Goal: Task Accomplishment & Management: Manage account settings

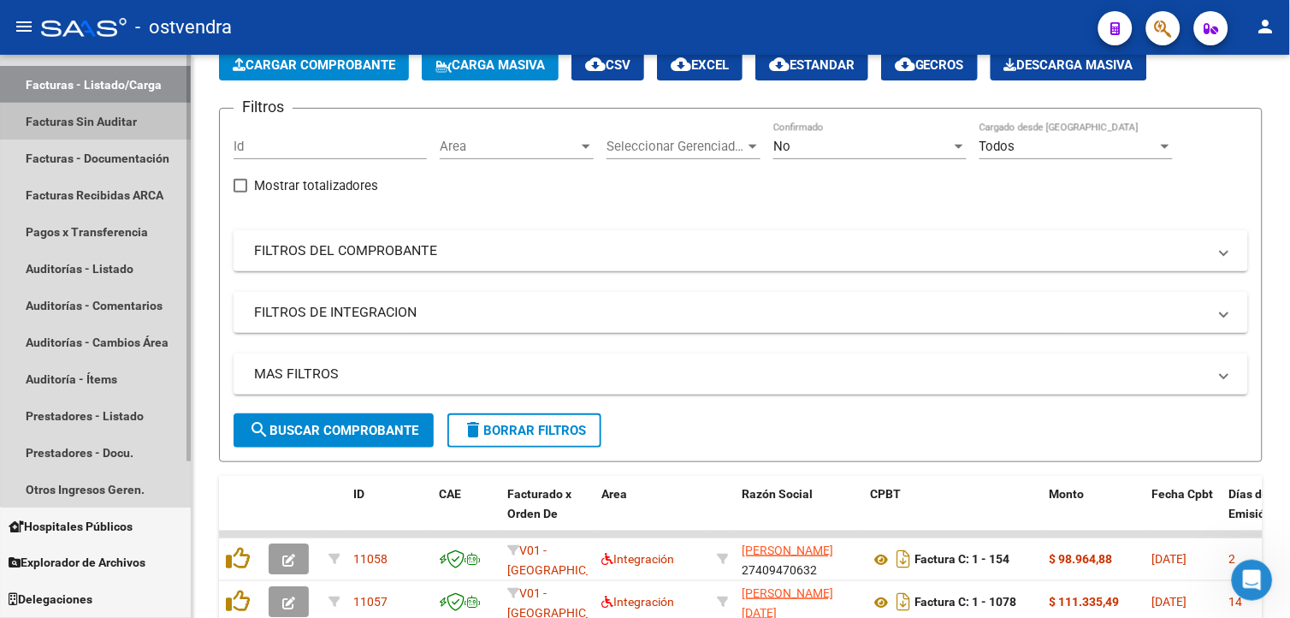
click at [114, 126] on link "Facturas Sin Auditar" at bounding box center [95, 121] width 191 height 37
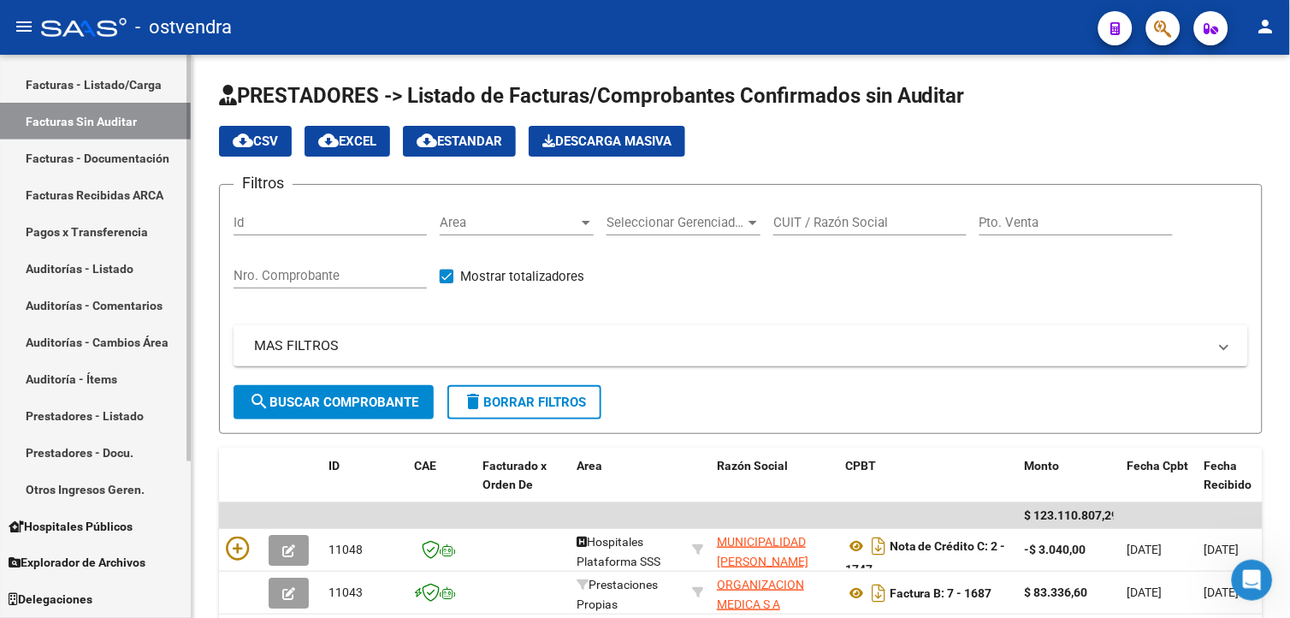
click at [138, 257] on link "Auditorías - Listado" at bounding box center [95, 268] width 191 height 37
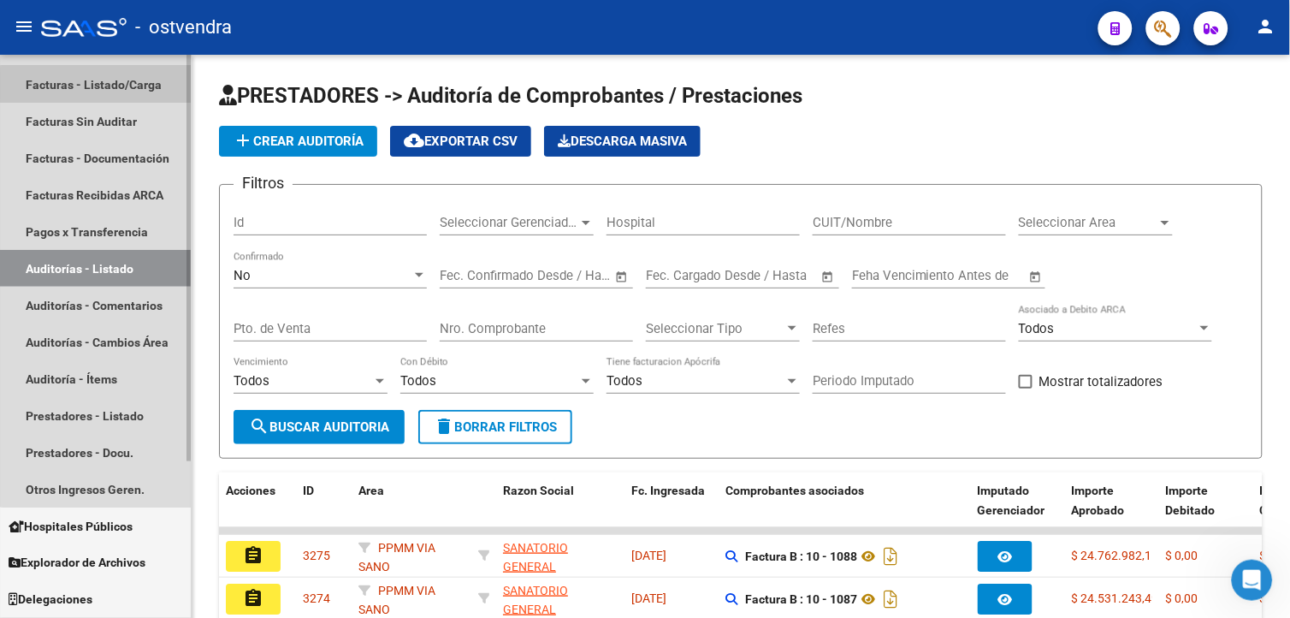
click at [124, 86] on link "Facturas - Listado/Carga" at bounding box center [95, 84] width 191 height 37
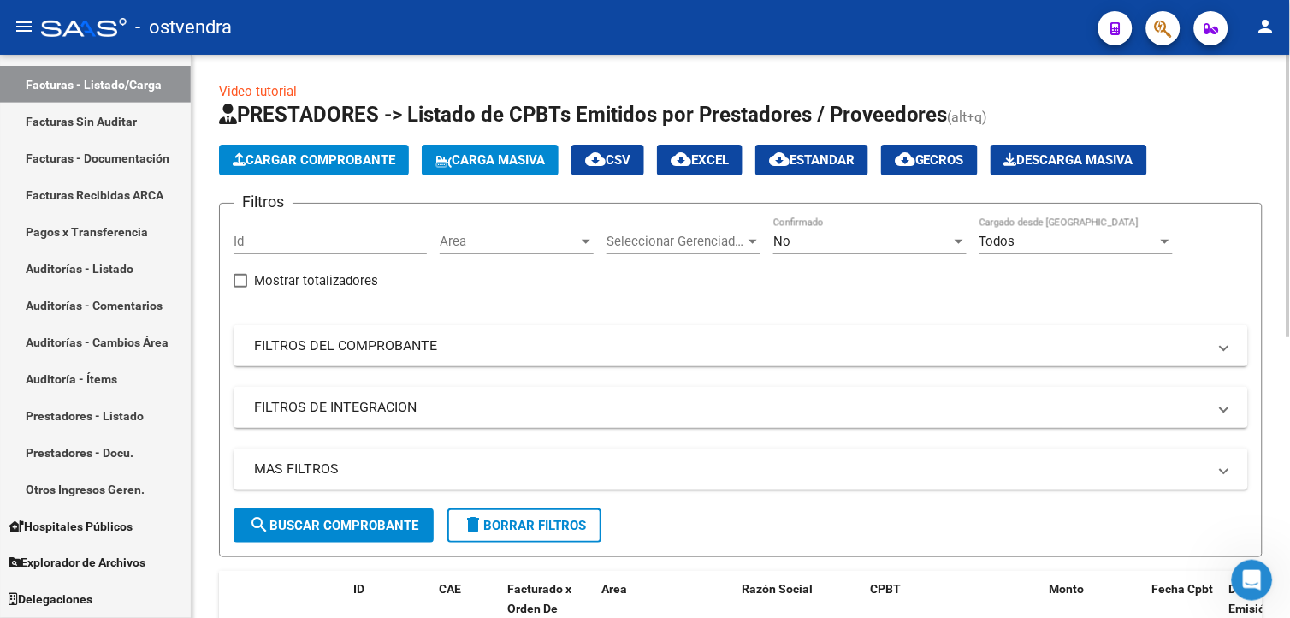
click at [274, 175] on app-list-header "PRESTADORES -> Listado de CPBTs Emitidos por Prestadores / Proveedores (alt+q) …" at bounding box center [740, 329] width 1043 height 456
click at [275, 174] on button "Cargar Comprobante" at bounding box center [314, 160] width 190 height 31
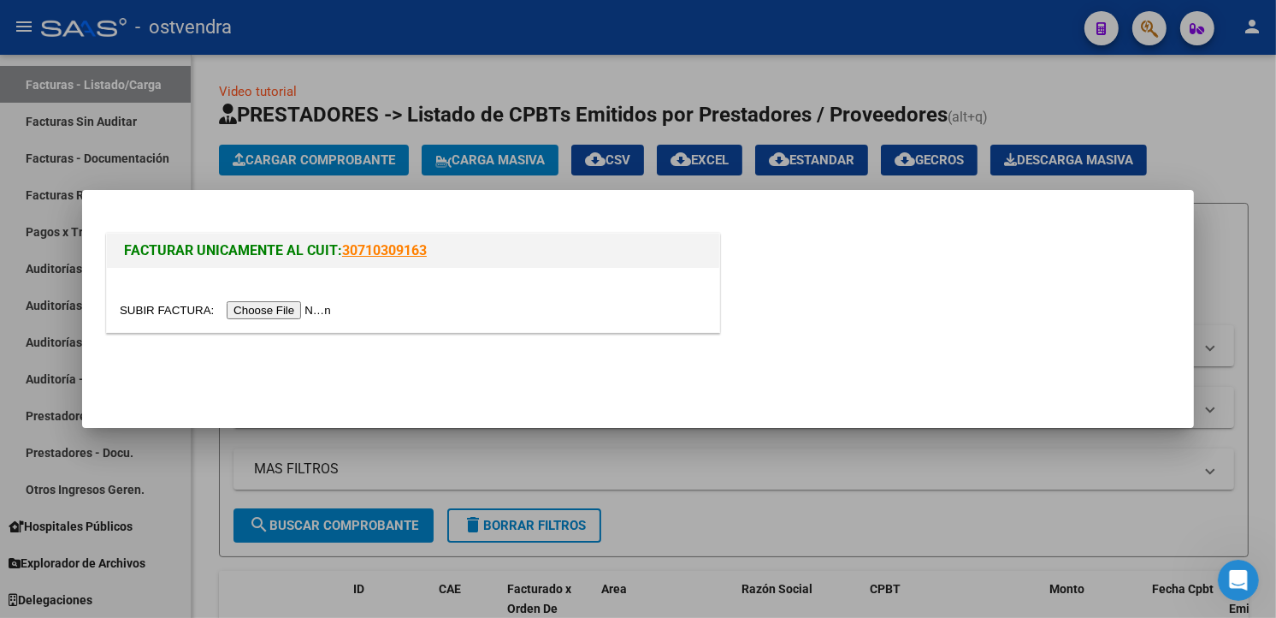
click at [269, 311] on input "file" at bounding box center [228, 310] width 216 height 18
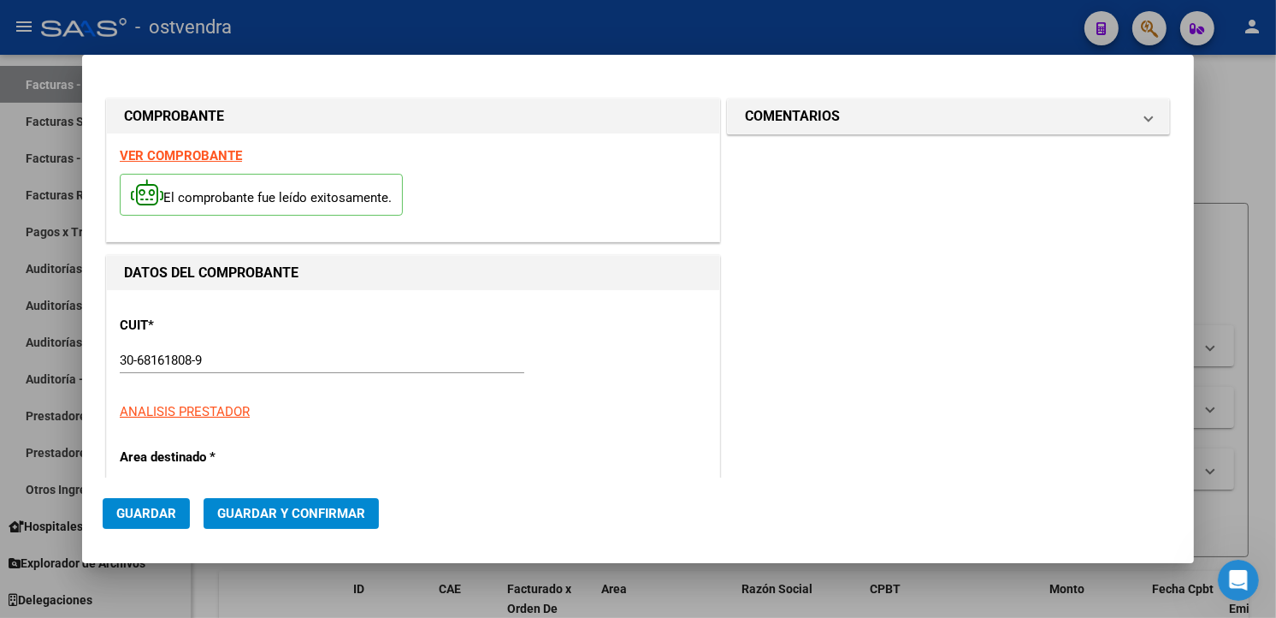
type input "[DATE]"
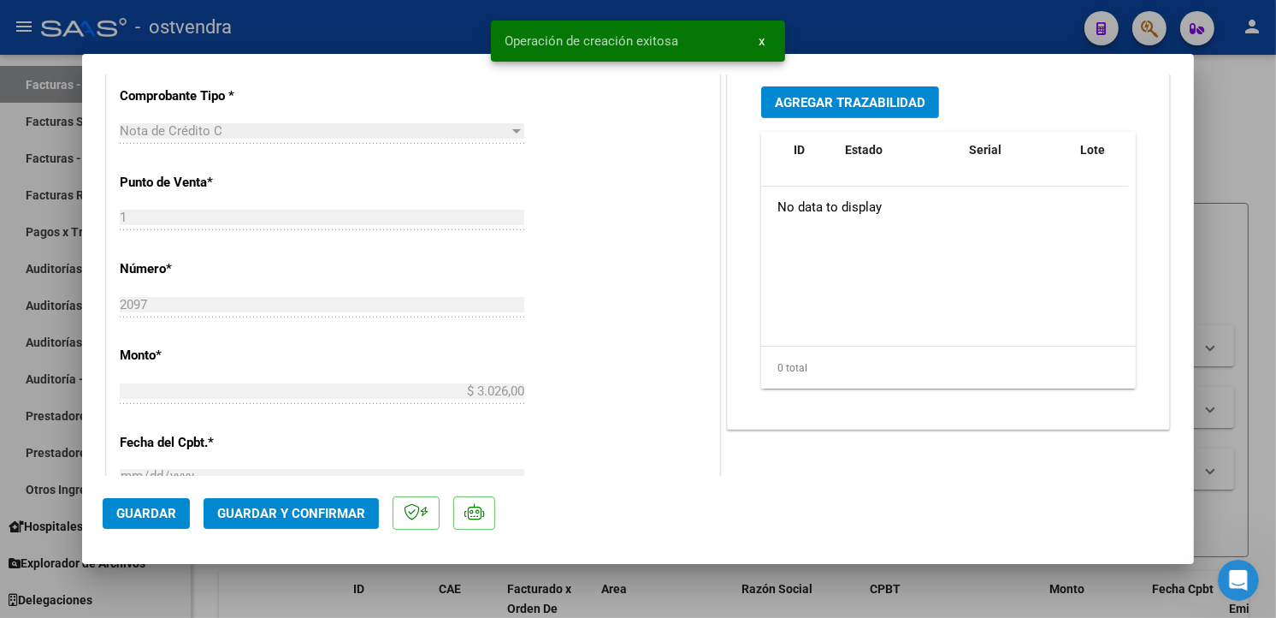
scroll to position [664, 0]
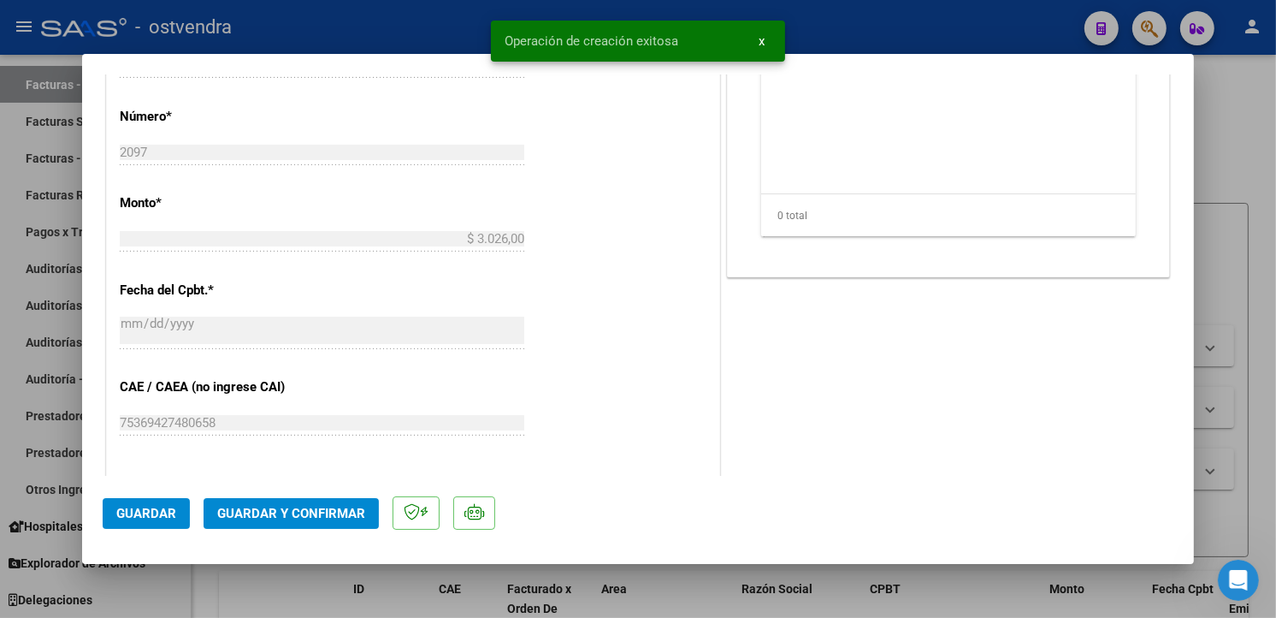
click at [330, 508] on span "Guardar y Confirmar" at bounding box center [291, 512] width 148 height 15
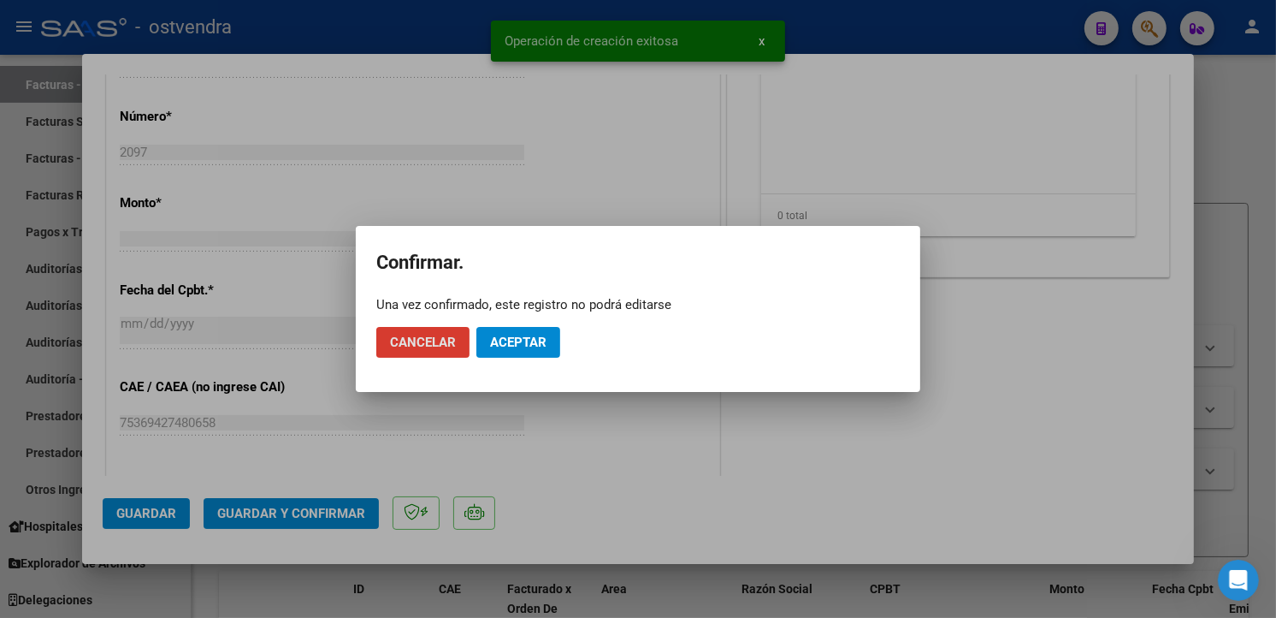
click at [516, 345] on span "Aceptar" at bounding box center [518, 341] width 56 height 15
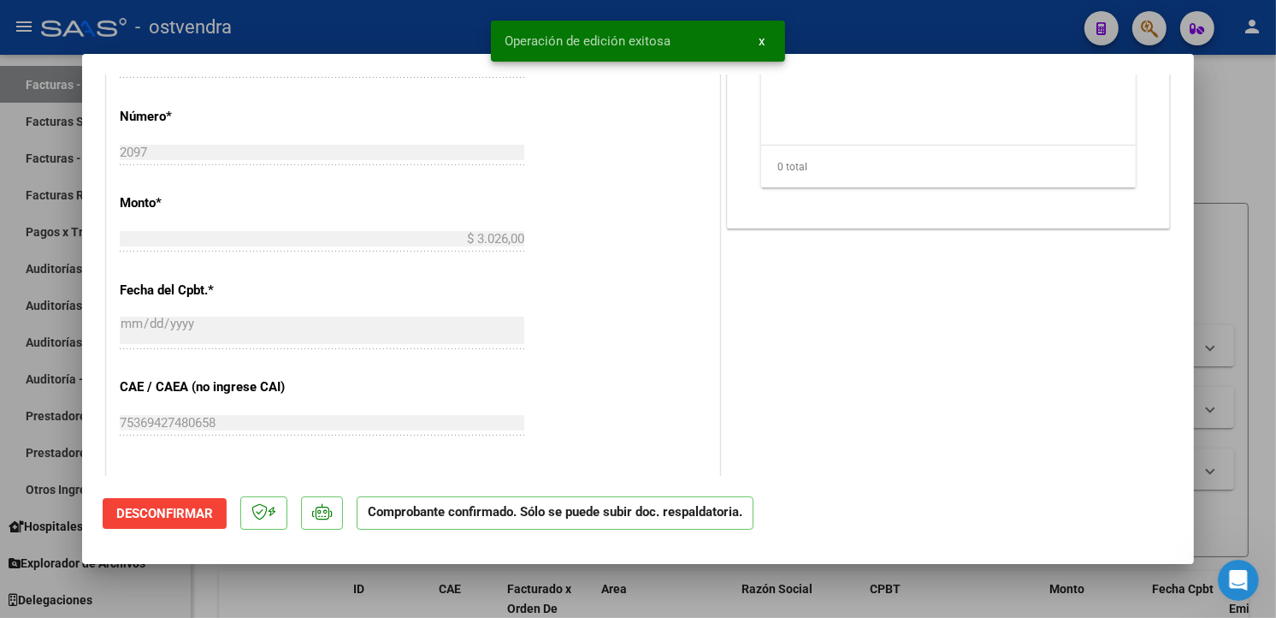
drag, startPoint x: 67, startPoint y: 129, endPoint x: 281, endPoint y: 7, distance: 246.3
click at [67, 127] on div at bounding box center [638, 309] width 1276 height 618
type input "$ 0,00"
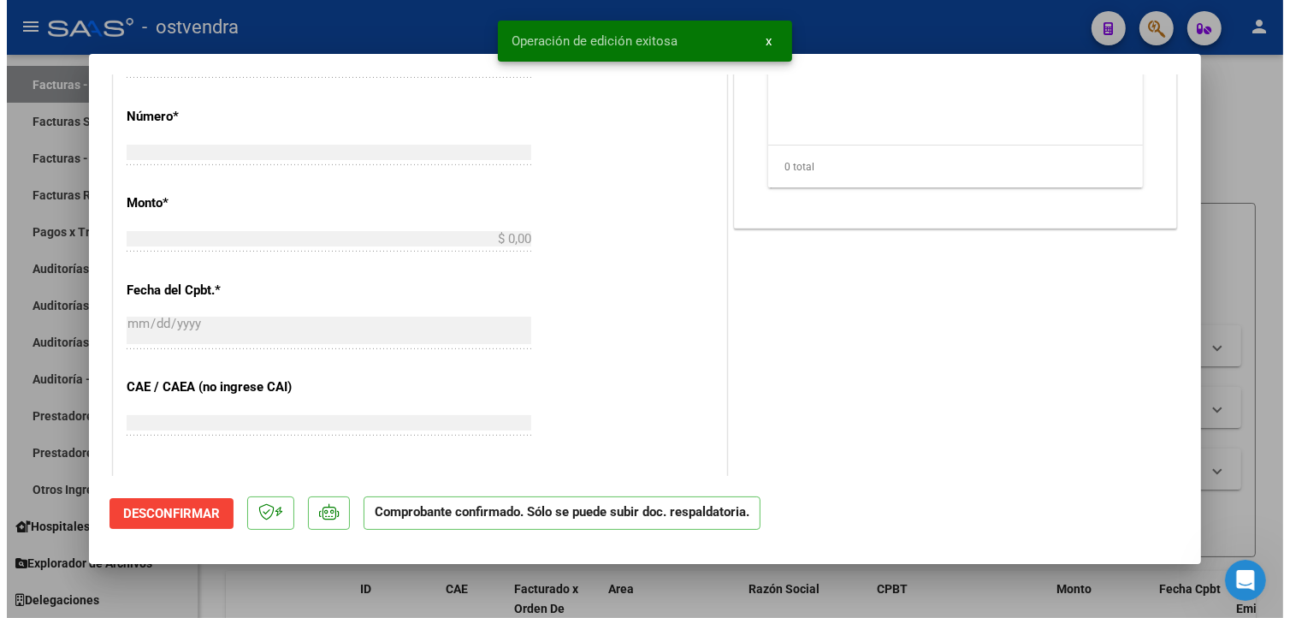
scroll to position [695, 0]
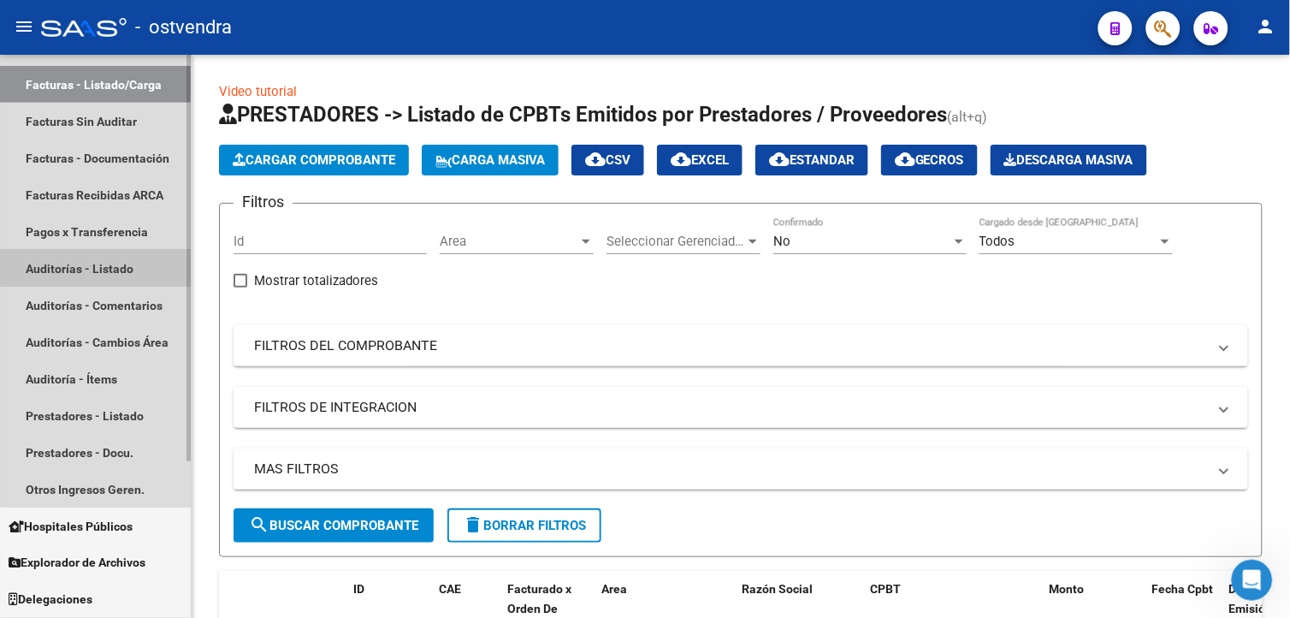
click at [122, 260] on link "Auditorías - Listado" at bounding box center [95, 268] width 191 height 37
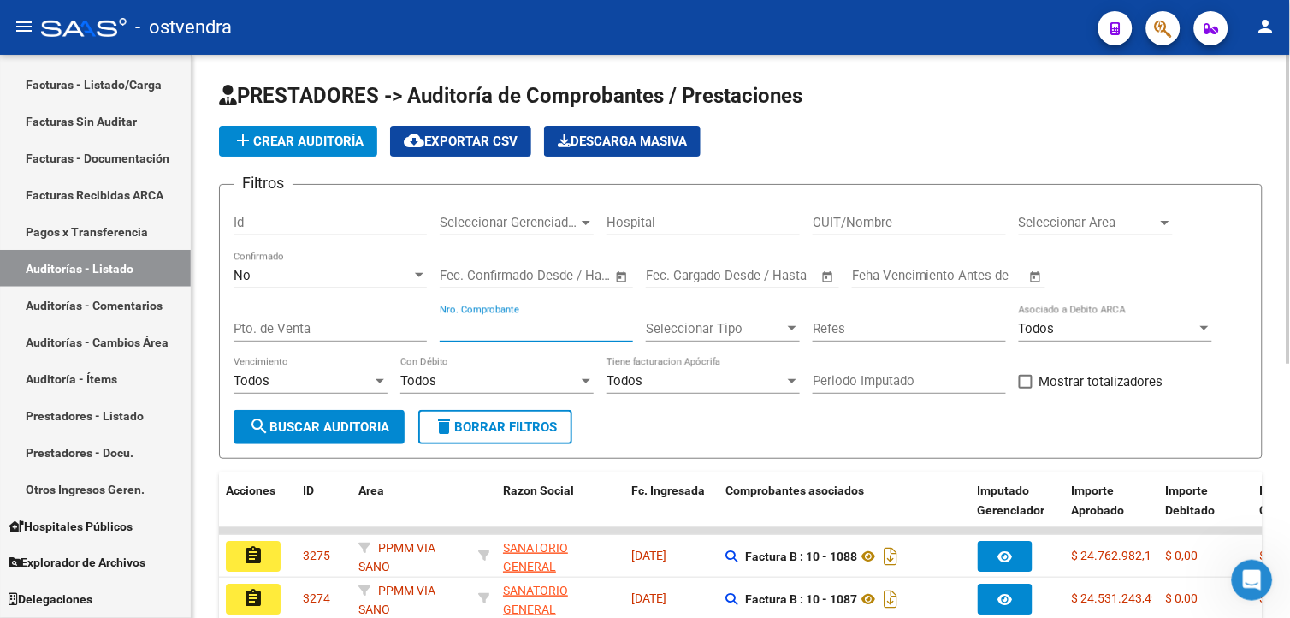
drag, startPoint x: 501, startPoint y: 326, endPoint x: 541, endPoint y: 321, distance: 40.5
click at [501, 326] on input "Nro. Comprobante" at bounding box center [536, 328] width 193 height 15
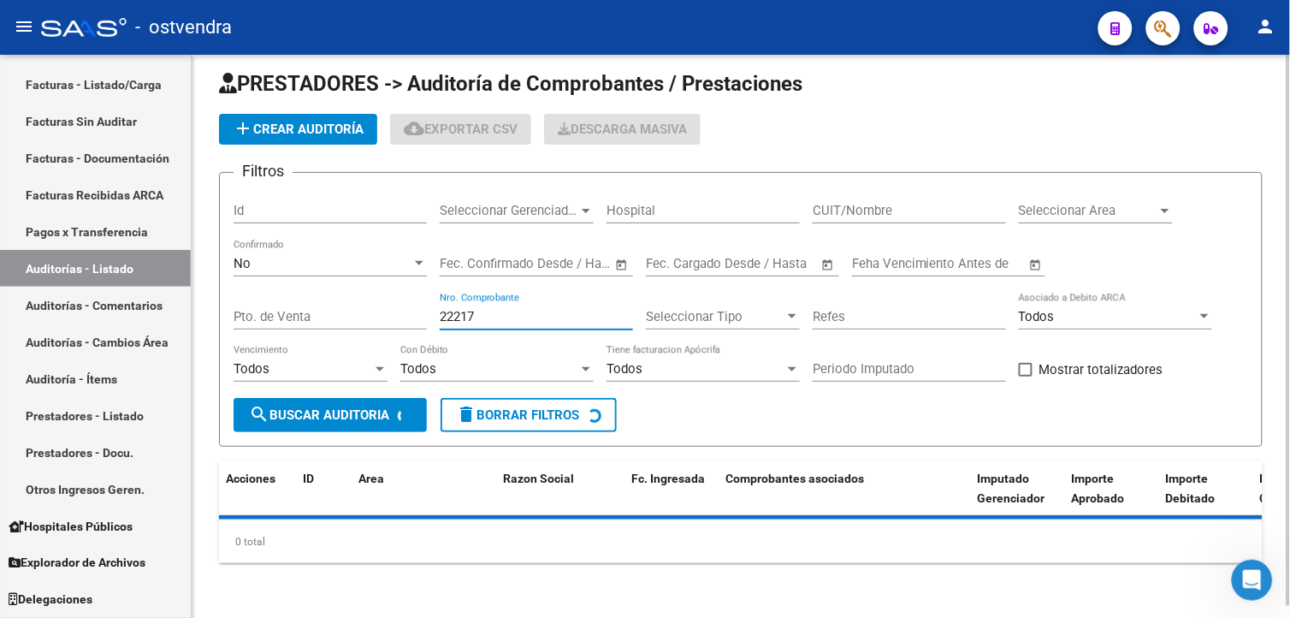
scroll to position [50, 0]
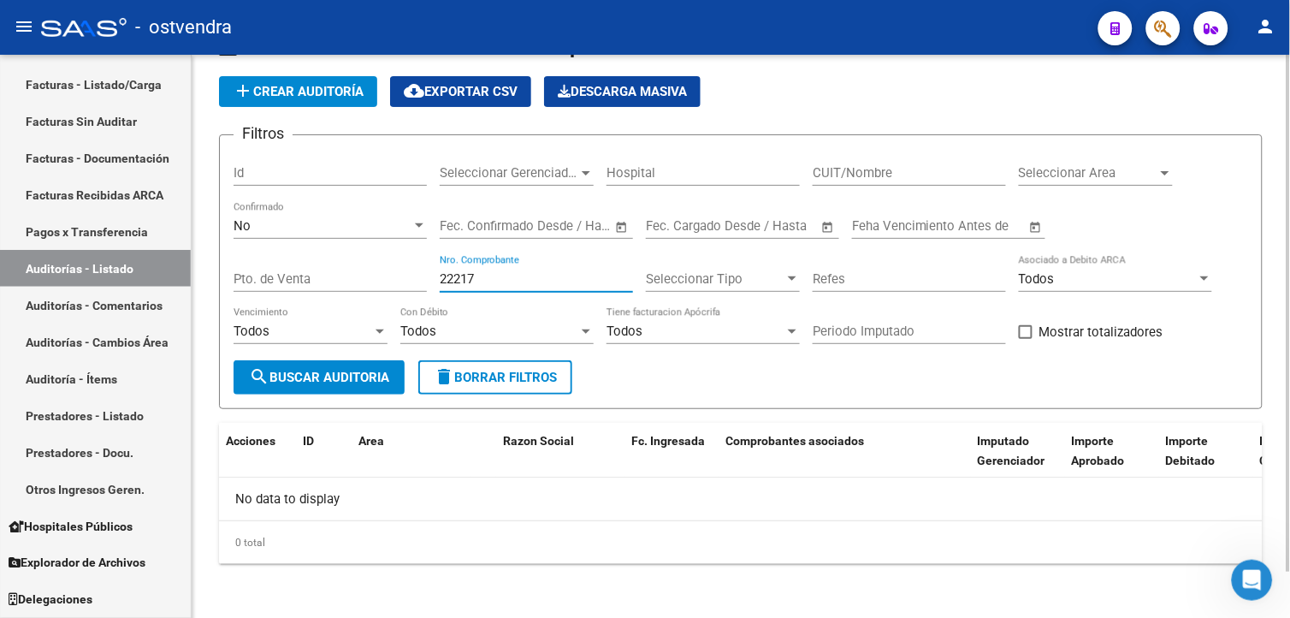
click at [462, 279] on input "22217" at bounding box center [536, 278] width 193 height 15
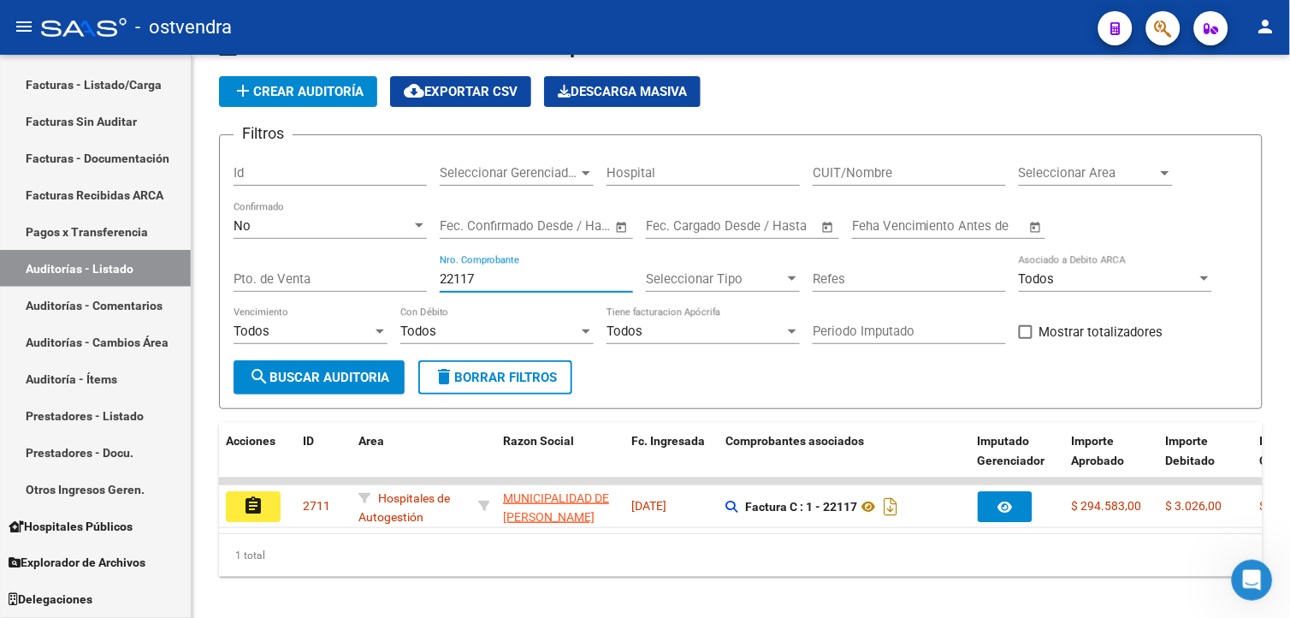
type input "22117"
click at [280, 496] on button "assignment" at bounding box center [253, 506] width 55 height 31
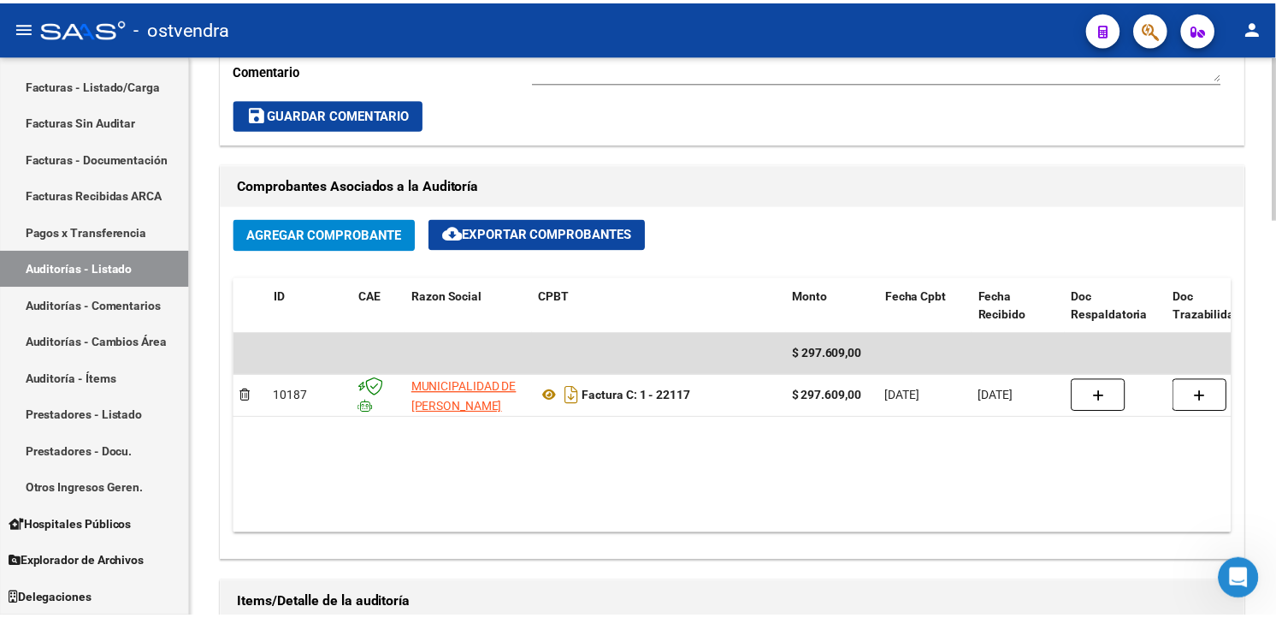
scroll to position [766, 0]
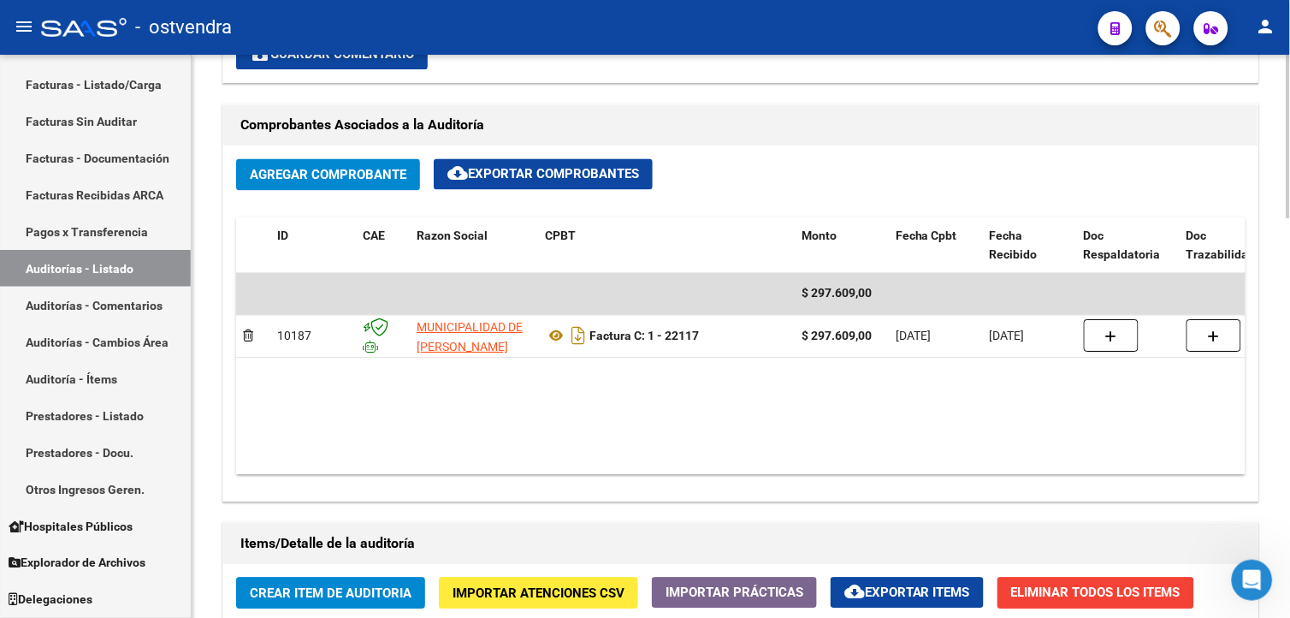
click at [1287, 431] on div at bounding box center [1288, 360] width 4 height 164
click at [381, 177] on span "Agregar Comprobante" at bounding box center [328, 175] width 157 height 15
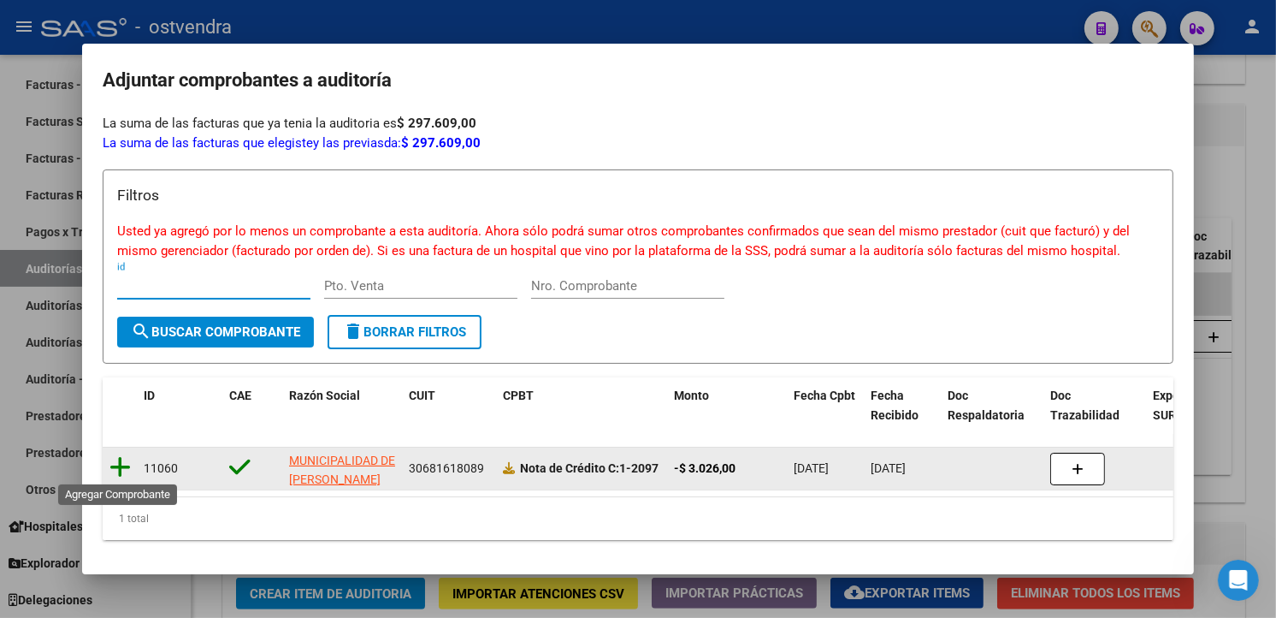
click at [115, 464] on icon at bounding box center [119, 467] width 21 height 24
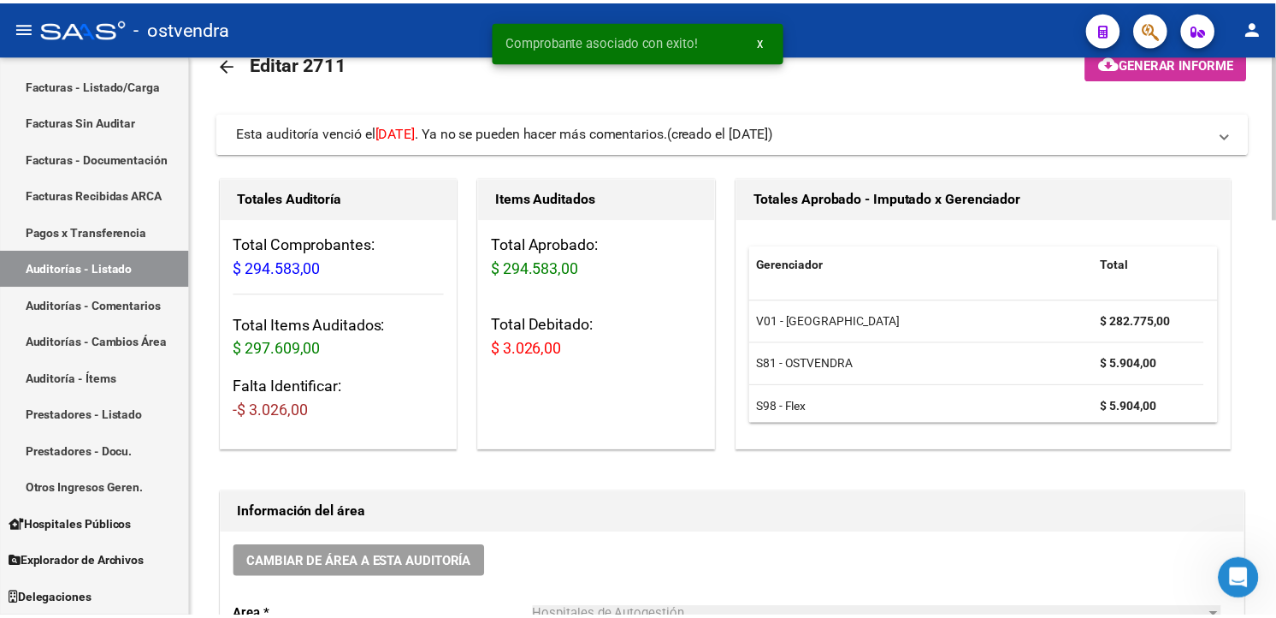
scroll to position [38, 0]
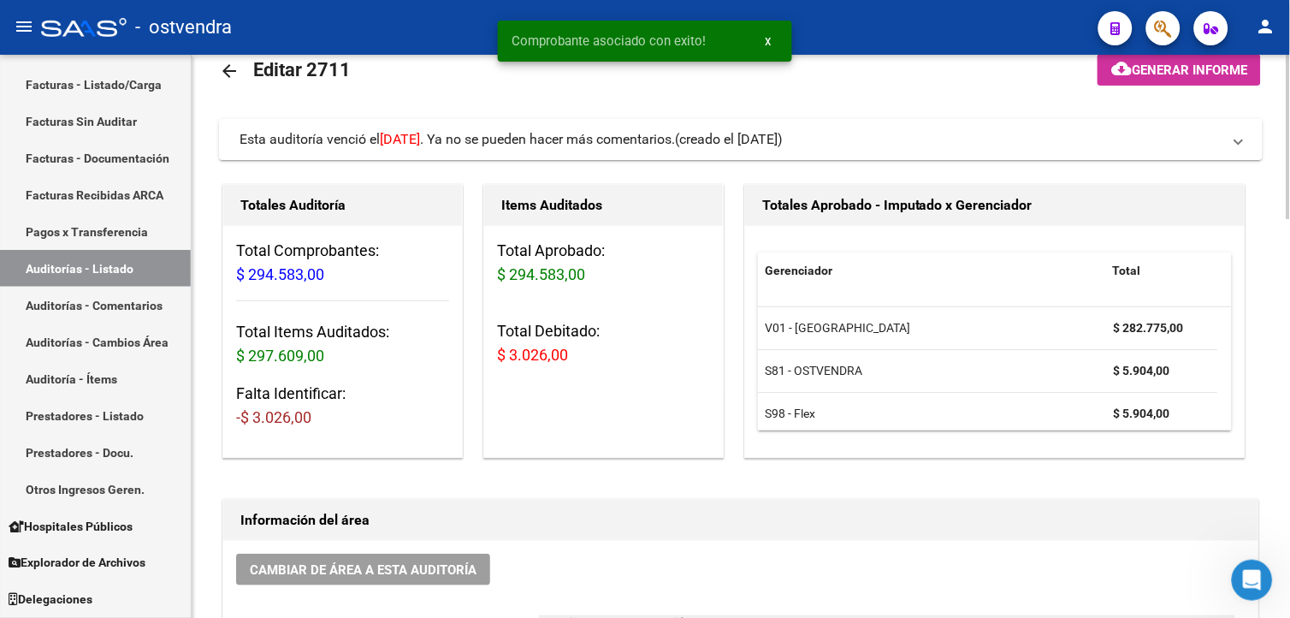
click at [1168, 124] on mat-expansion-panel-header "Esta auditoría venció el [DATE] . Ya no se pueden hacer más comentarios. (cread…" at bounding box center [740, 139] width 1043 height 41
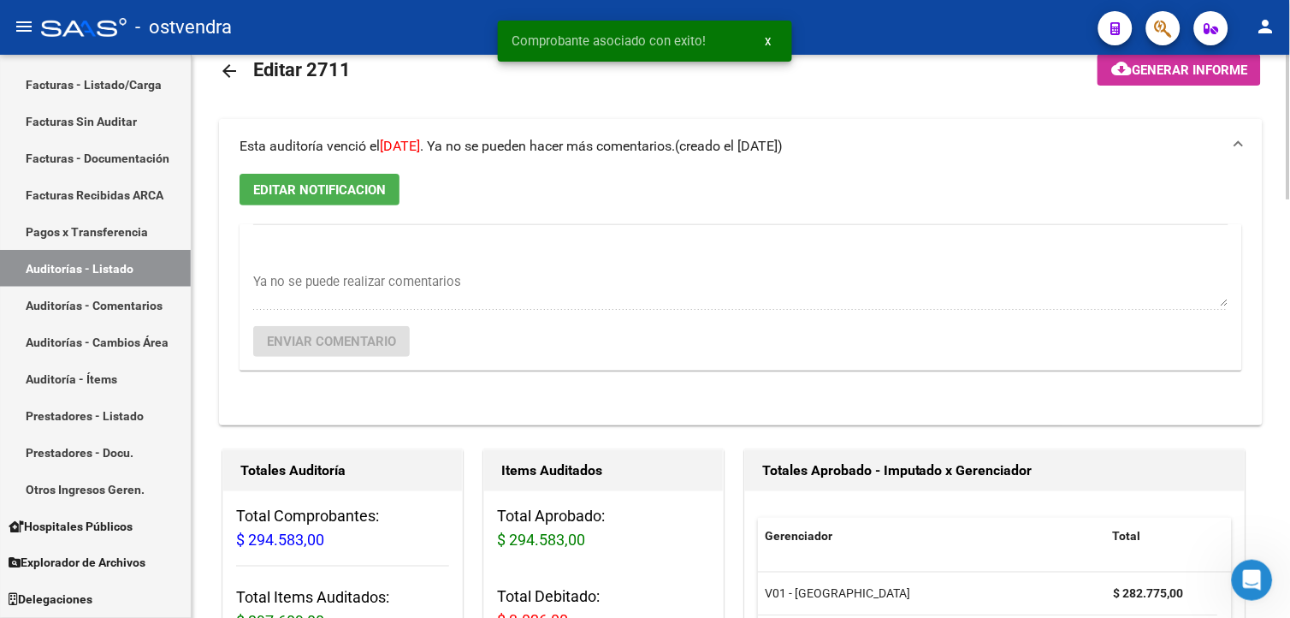
click at [1168, 124] on mat-expansion-panel-header "Esta auditoría venció el [DATE] . Ya no se pueden hacer más comentarios. (cread…" at bounding box center [740, 146] width 1043 height 55
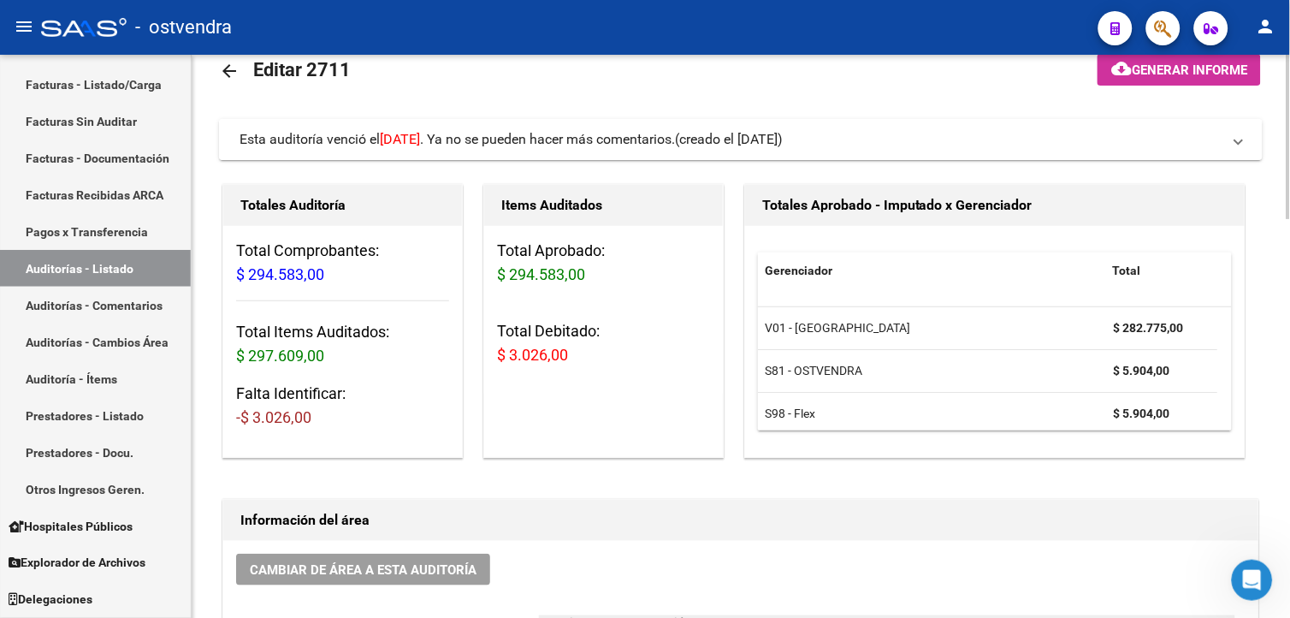
click at [1237, 143] on span at bounding box center [1238, 139] width 7 height 19
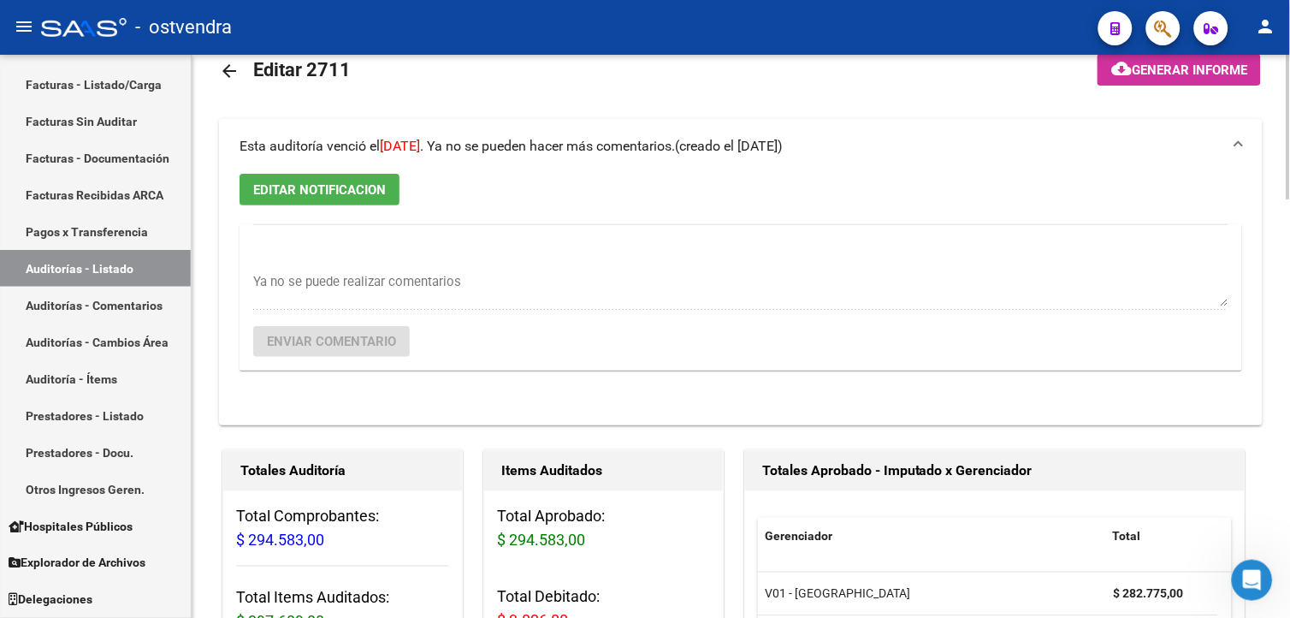
click at [391, 180] on button "EDITAR NOTIFICACION" at bounding box center [319, 190] width 160 height 32
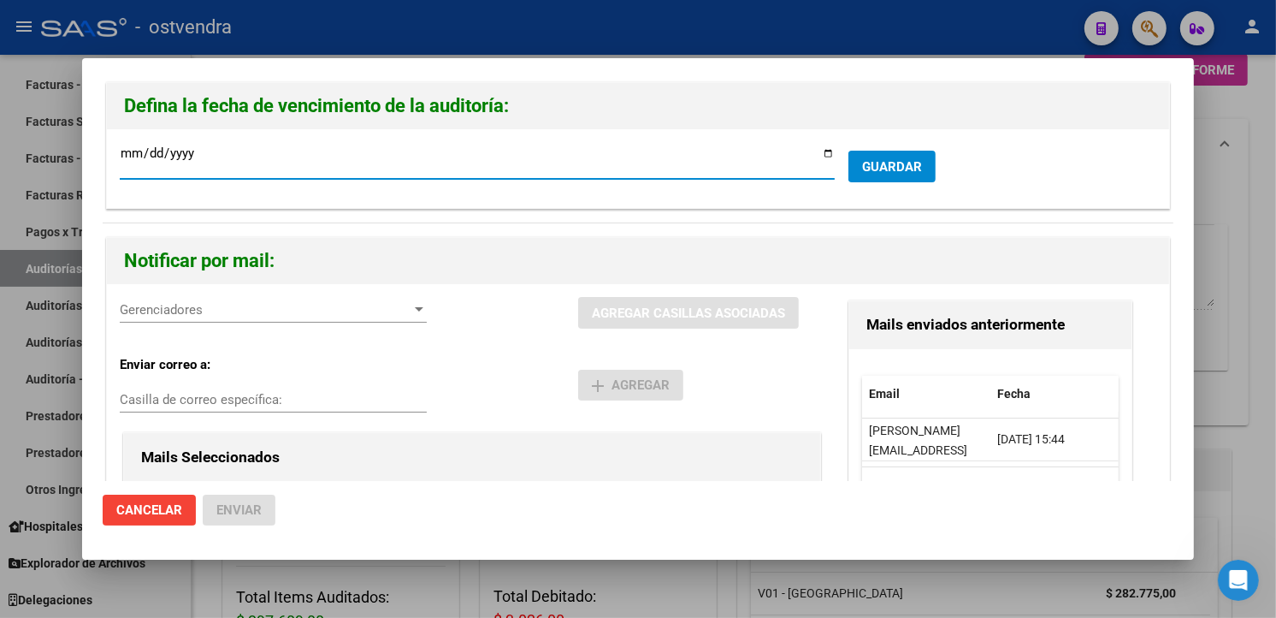
type input "[DATE]"
click at [881, 159] on span "GUARDAR" at bounding box center [892, 166] width 60 height 15
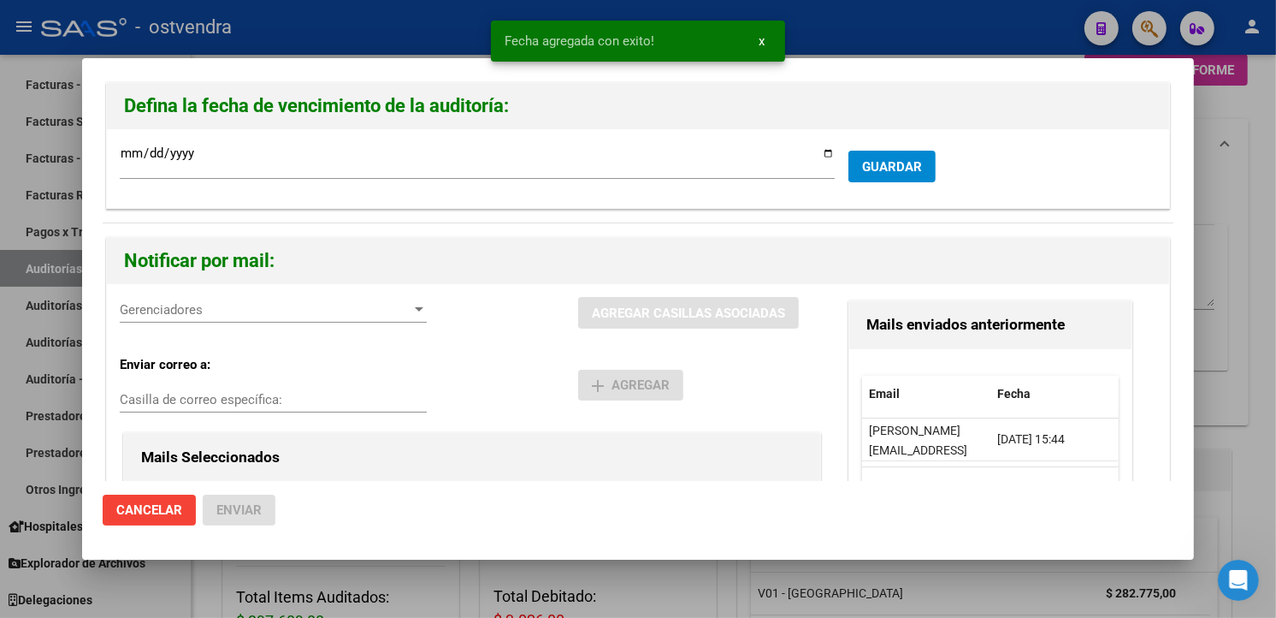
click at [287, 313] on span "Gerenciadores" at bounding box center [266, 309] width 292 height 15
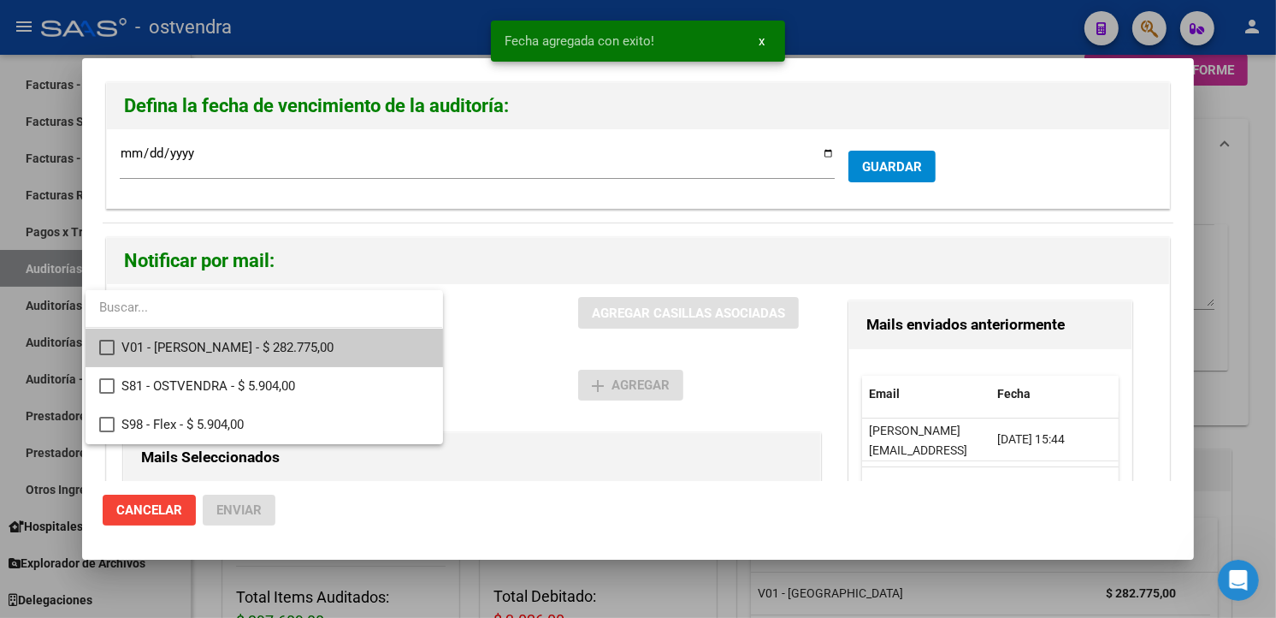
click at [295, 348] on span "V01 - [PERSON_NAME] - $ 282.775,00" at bounding box center [274, 347] width 307 height 38
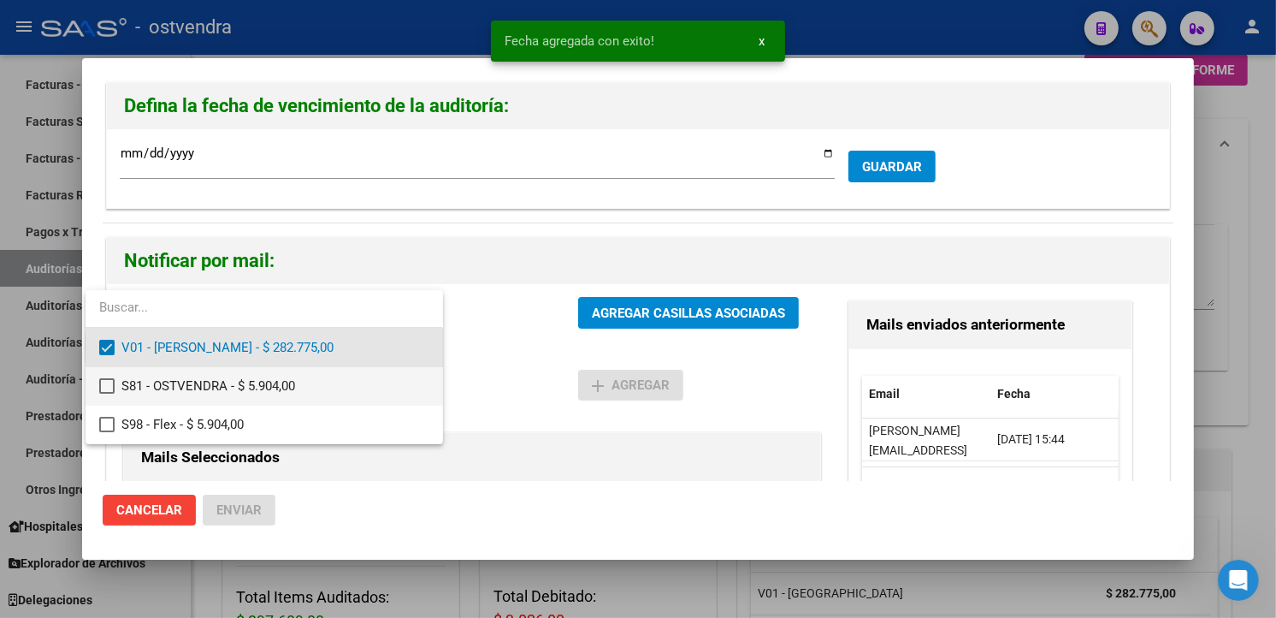
click at [314, 392] on span "S81 - OSTVENDRA - $ 5.904,00" at bounding box center [274, 386] width 307 height 38
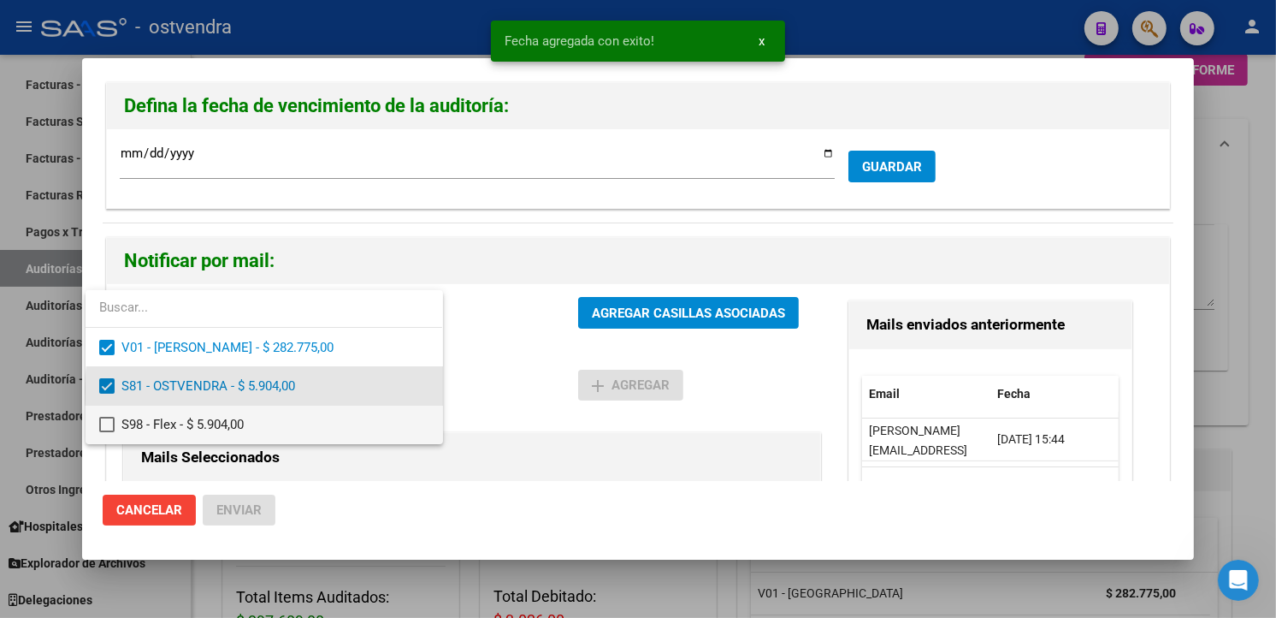
click at [319, 413] on span "S98 - Flex - $ 5.904,00" at bounding box center [274, 424] width 307 height 38
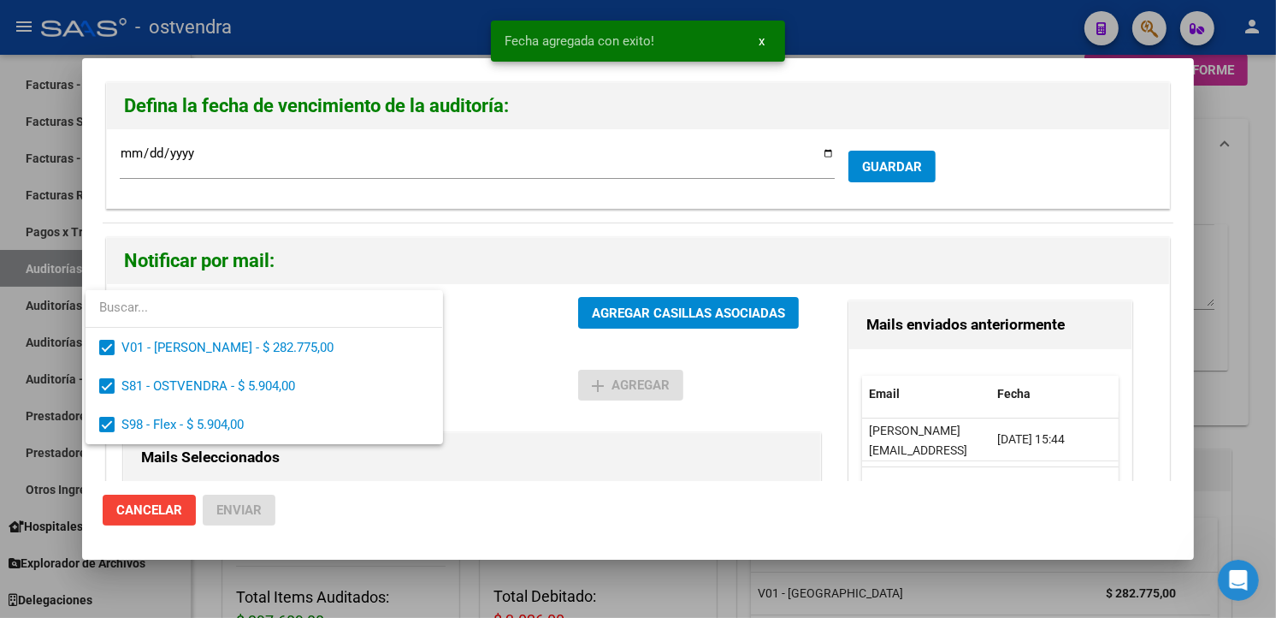
click at [648, 332] on div at bounding box center [638, 309] width 1276 height 618
click at [651, 320] on span "AGREGAR CASILLAS ASOCIADAS" at bounding box center [688, 312] width 193 height 15
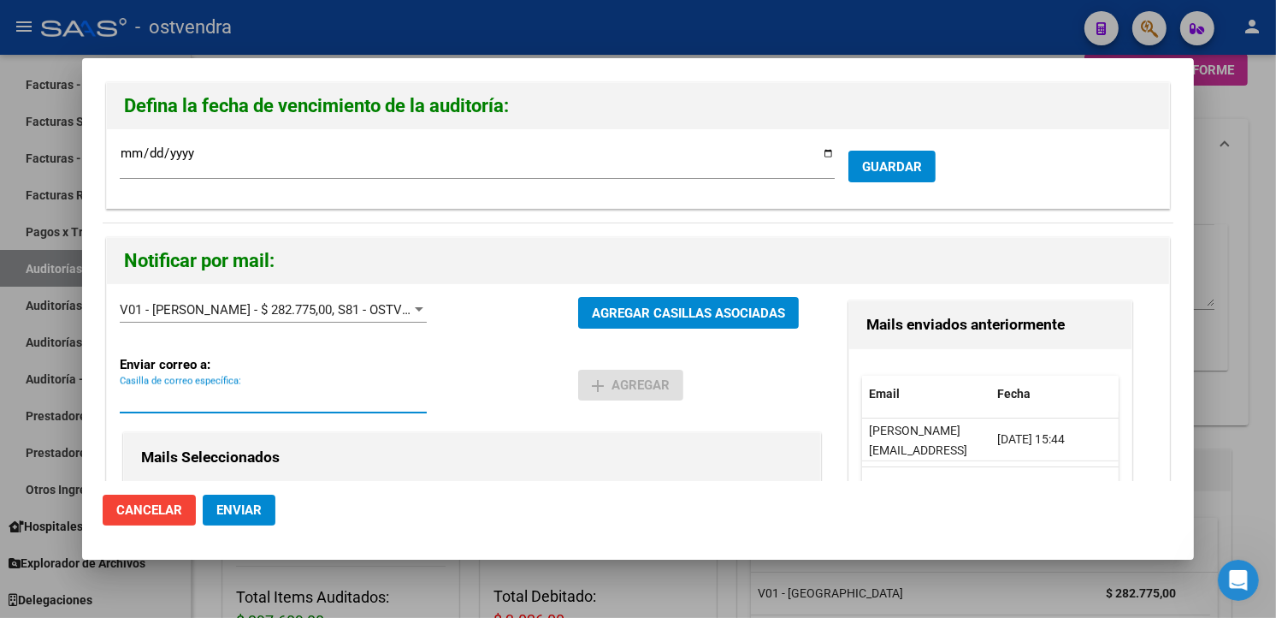
click at [237, 393] on input "Casilla de correo específica:" at bounding box center [273, 399] width 307 height 15
paste input "[EMAIL_ADDRESS][DOMAIN_NAME]"
type input "[EMAIL_ADDRESS][DOMAIN_NAME]"
click at [633, 369] on button "add Agregar" at bounding box center [630, 384] width 105 height 31
click at [263, 509] on button "Enviar" at bounding box center [239, 509] width 73 height 31
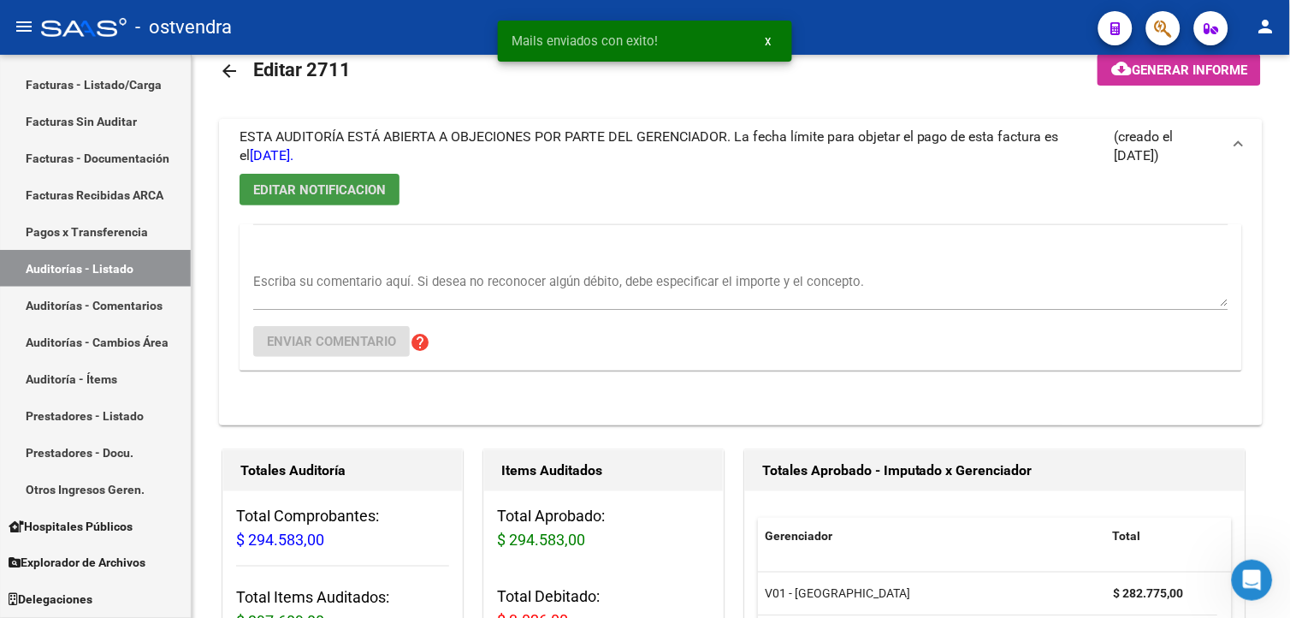
drag, startPoint x: 145, startPoint y: 101, endPoint x: 191, endPoint y: 67, distance: 56.8
click at [145, 101] on link "Facturas - Listado/Carga" at bounding box center [95, 84] width 191 height 37
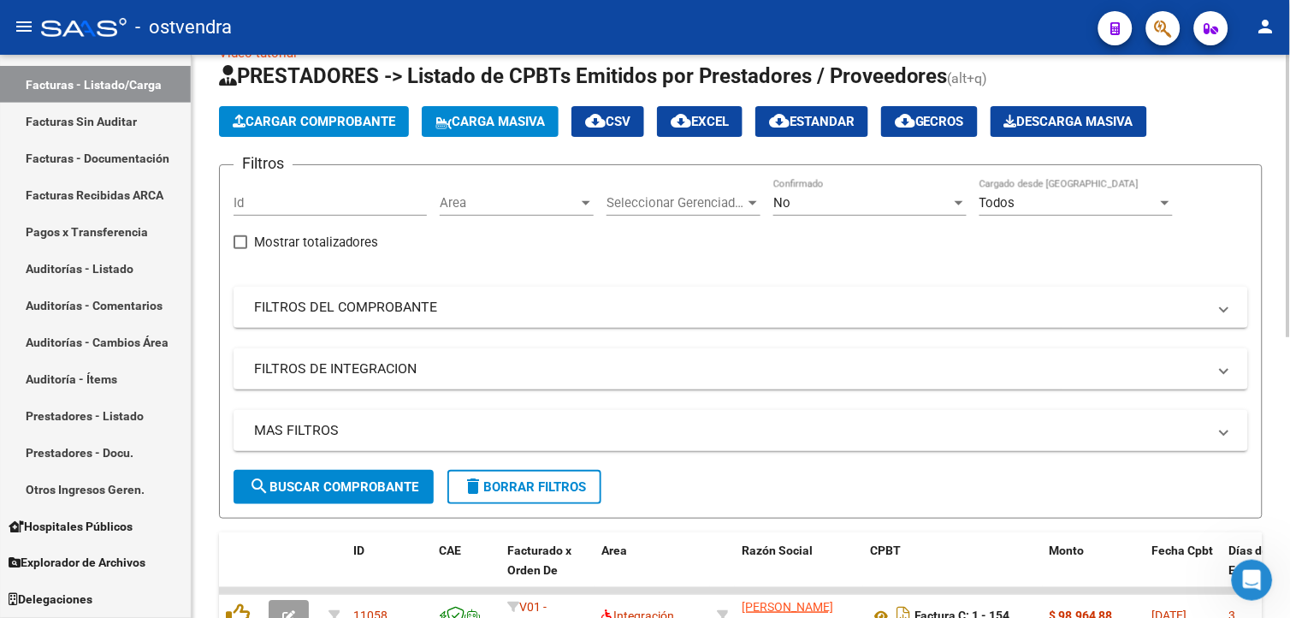
click at [223, 112] on button "Cargar Comprobante" at bounding box center [314, 121] width 190 height 31
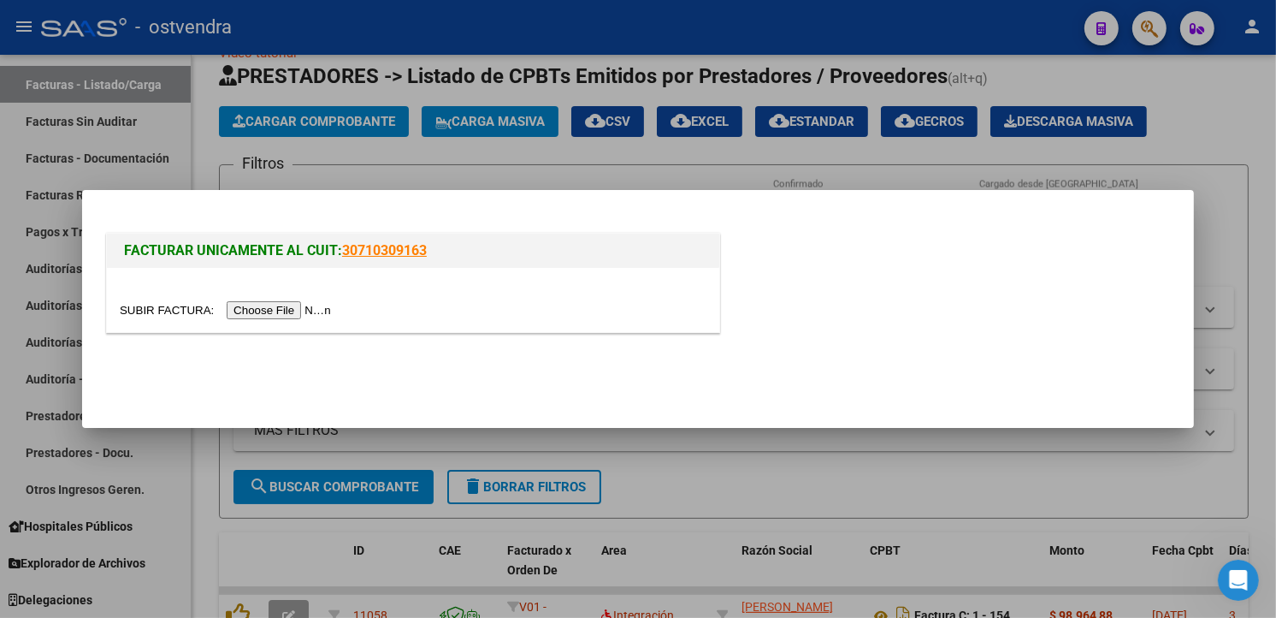
click at [266, 322] on div at bounding box center [413, 300] width 612 height 64
click at [267, 314] on input "file" at bounding box center [228, 310] width 216 height 18
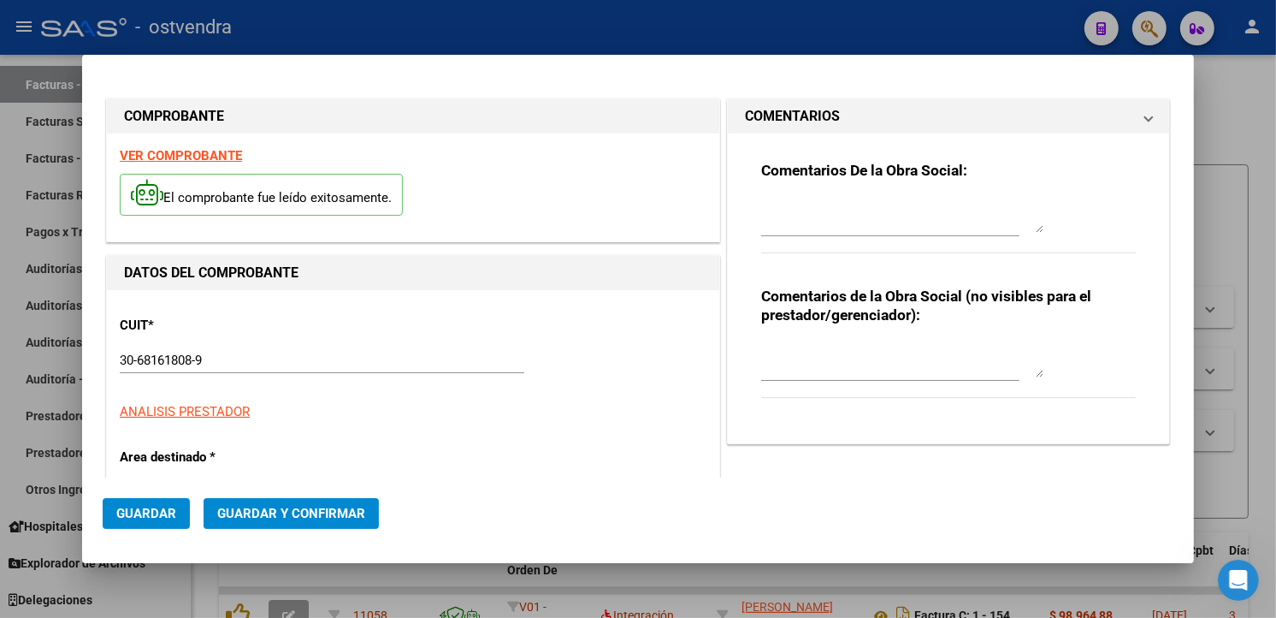
type input "[DATE]"
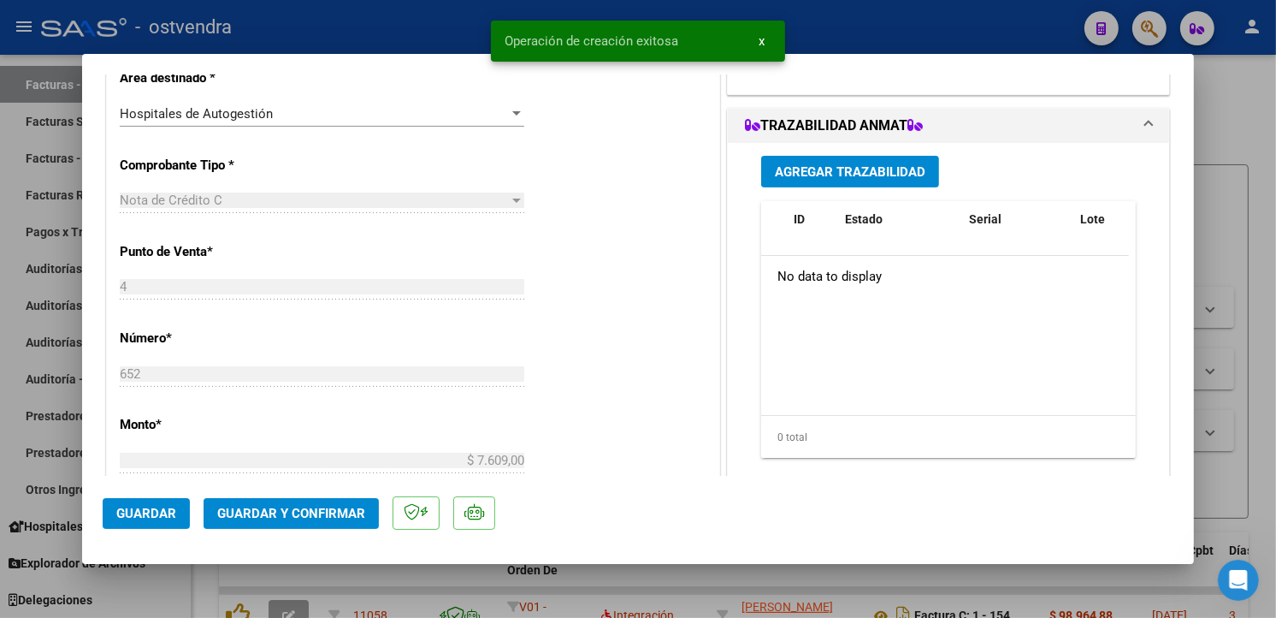
scroll to position [543, 0]
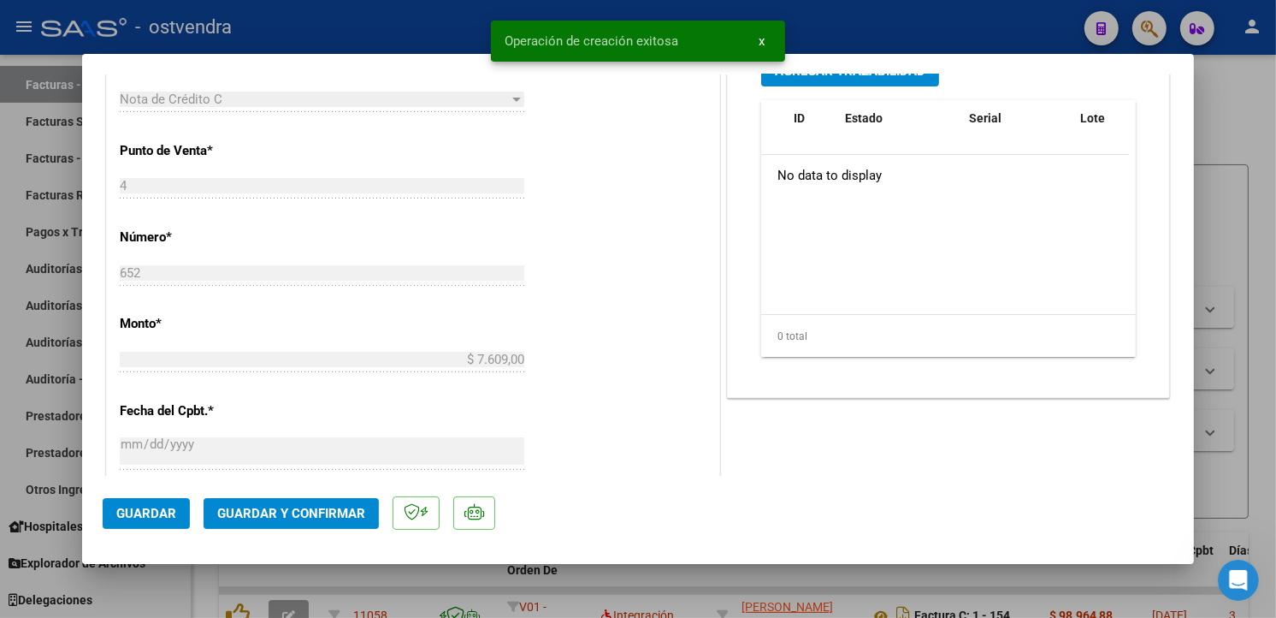
click at [334, 503] on button "Guardar y Confirmar" at bounding box center [291, 513] width 175 height 31
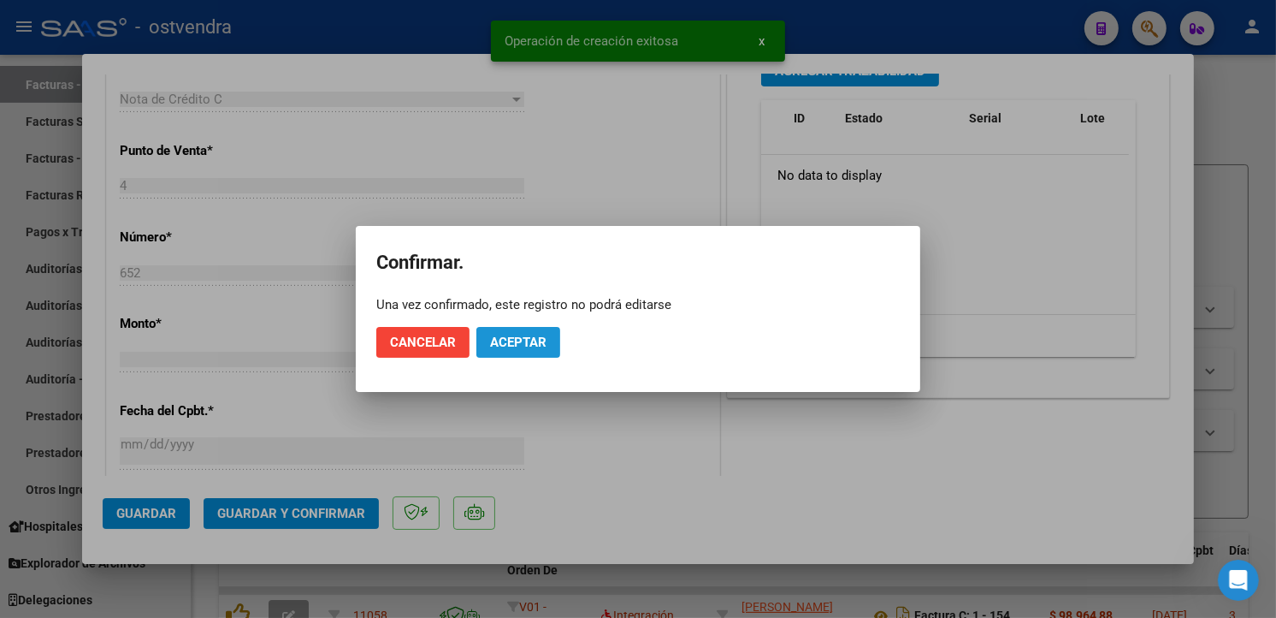
click at [517, 329] on button "Aceptar" at bounding box center [518, 342] width 84 height 31
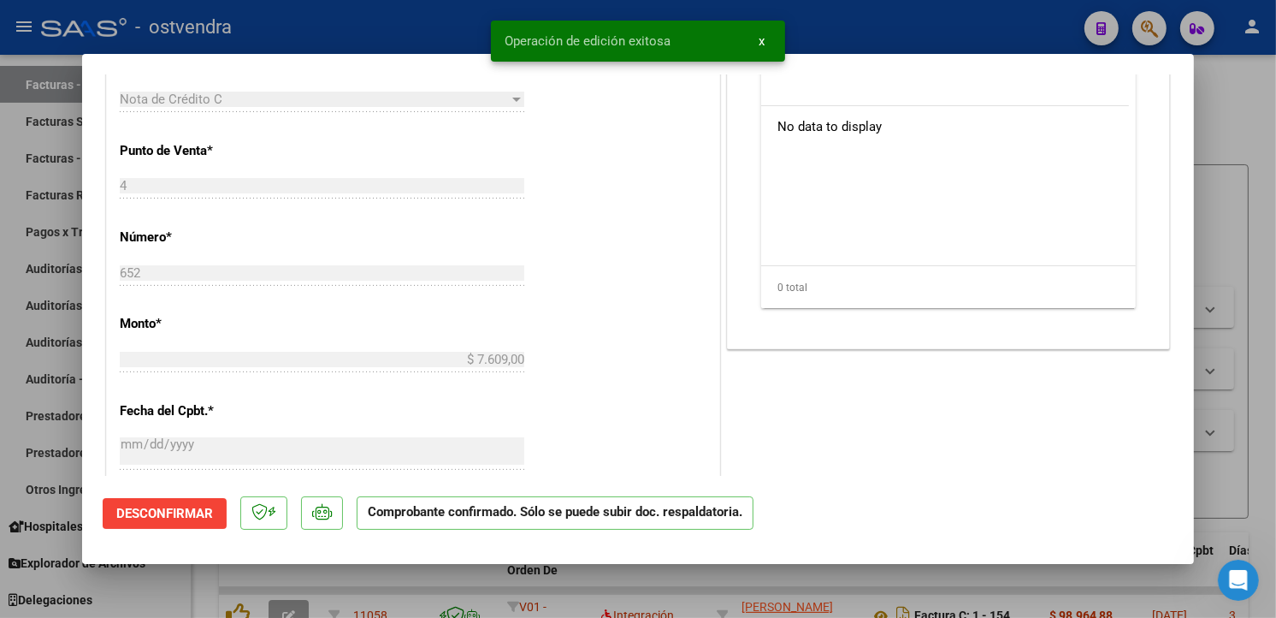
click at [56, 279] on div at bounding box center [638, 309] width 1276 height 618
type input "$ 0,00"
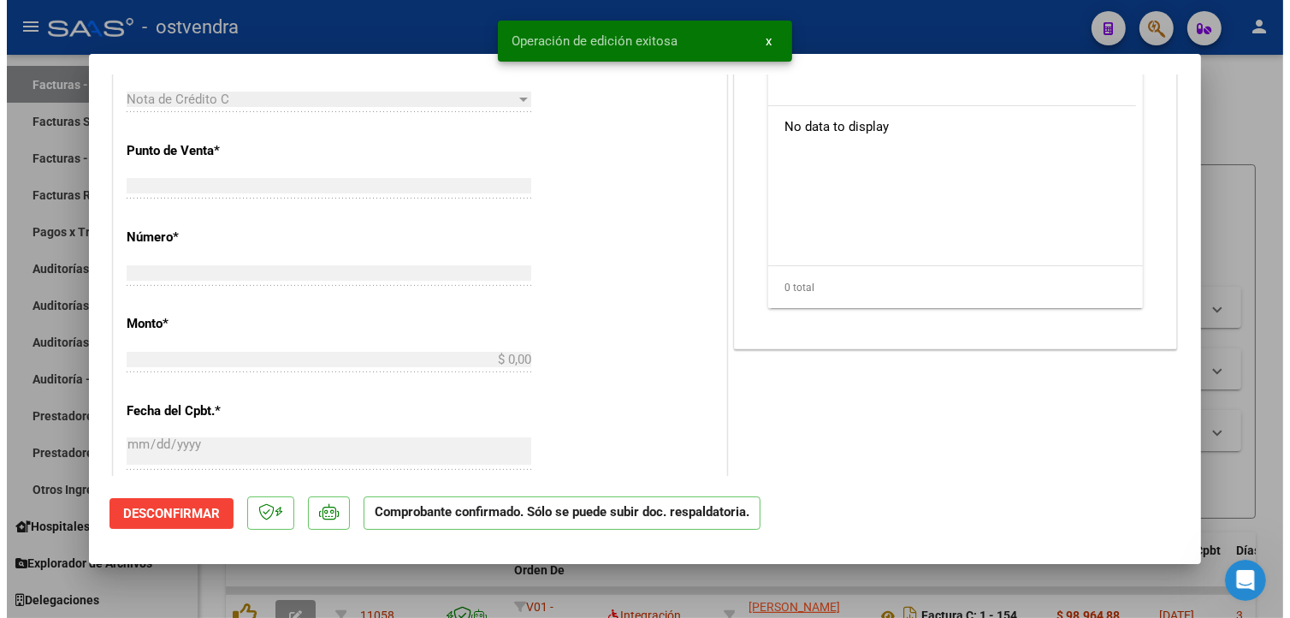
scroll to position [509, 0]
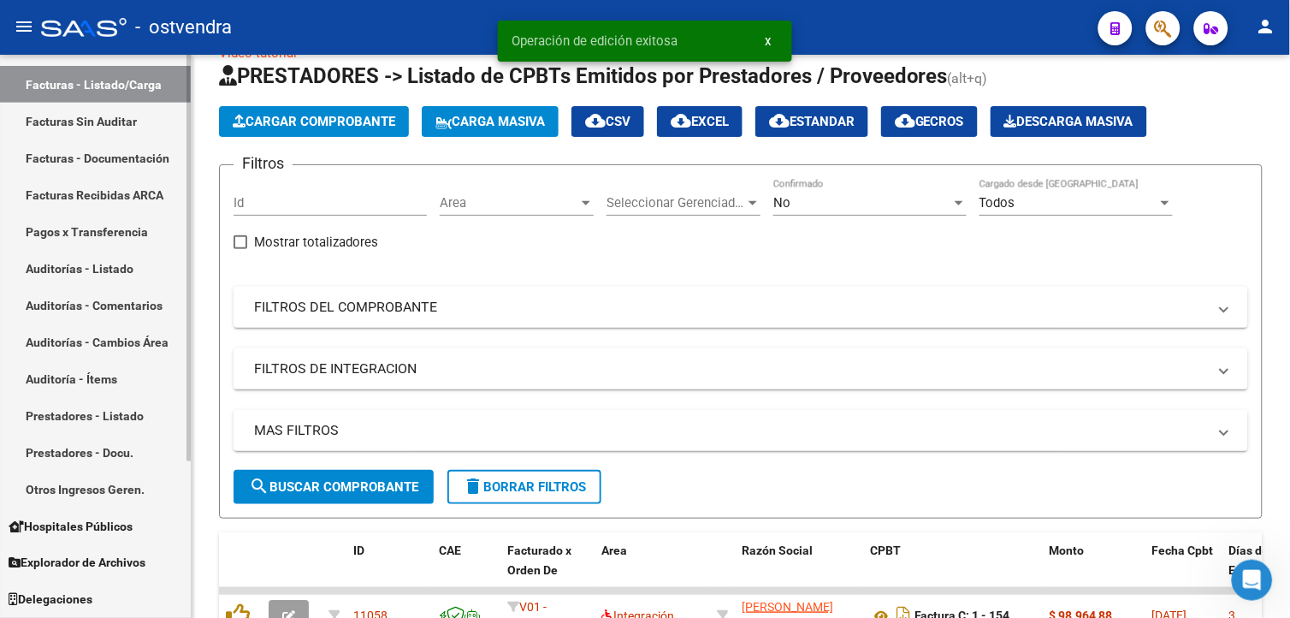
click at [128, 400] on link "Prestadores - Listado" at bounding box center [95, 415] width 191 height 37
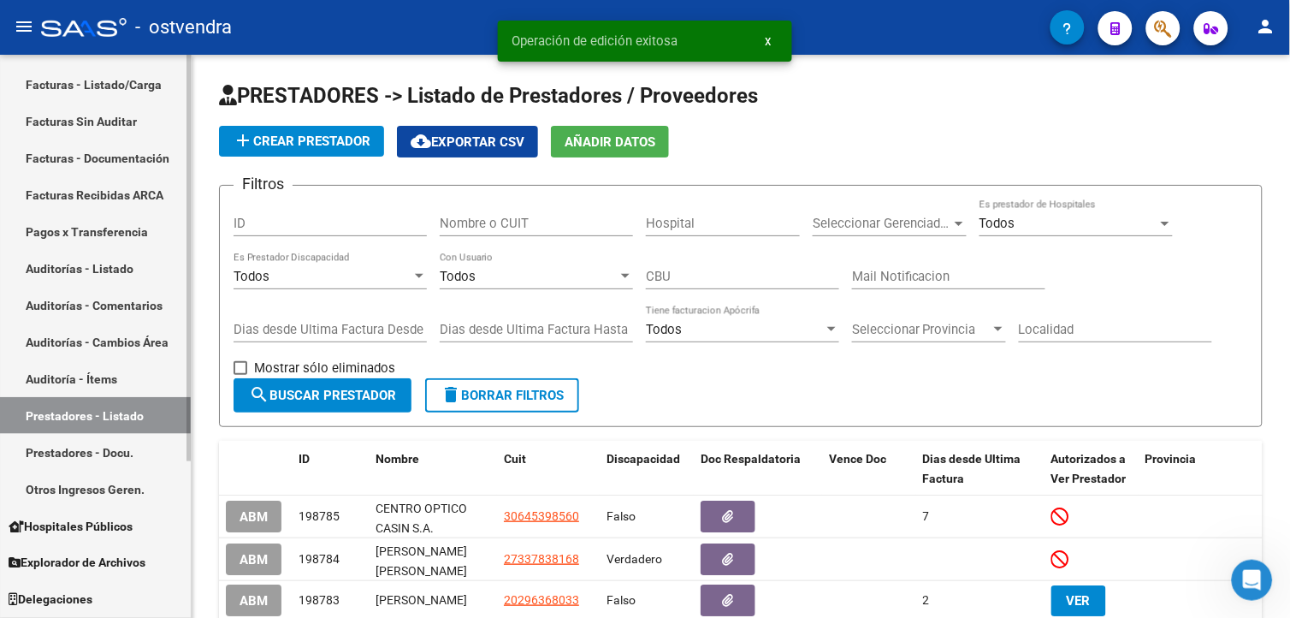
click at [129, 274] on link "Auditorías - Listado" at bounding box center [95, 268] width 191 height 37
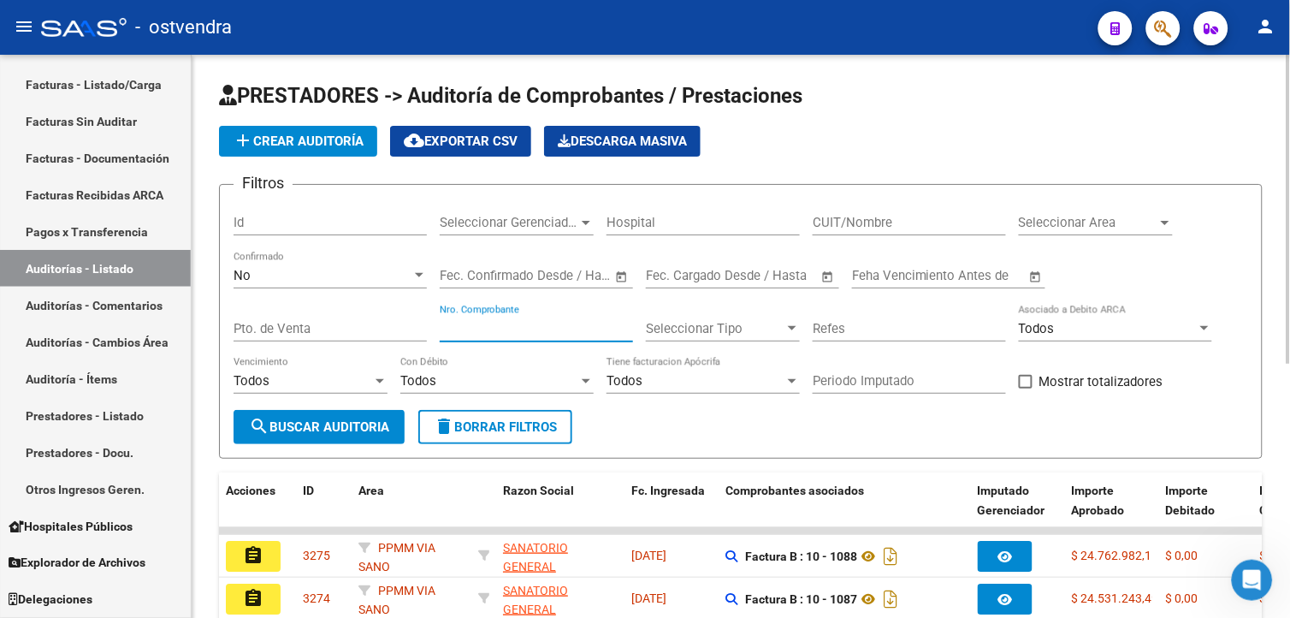
click at [502, 326] on input "Nro. Comprobante" at bounding box center [536, 328] width 193 height 15
type input "9"
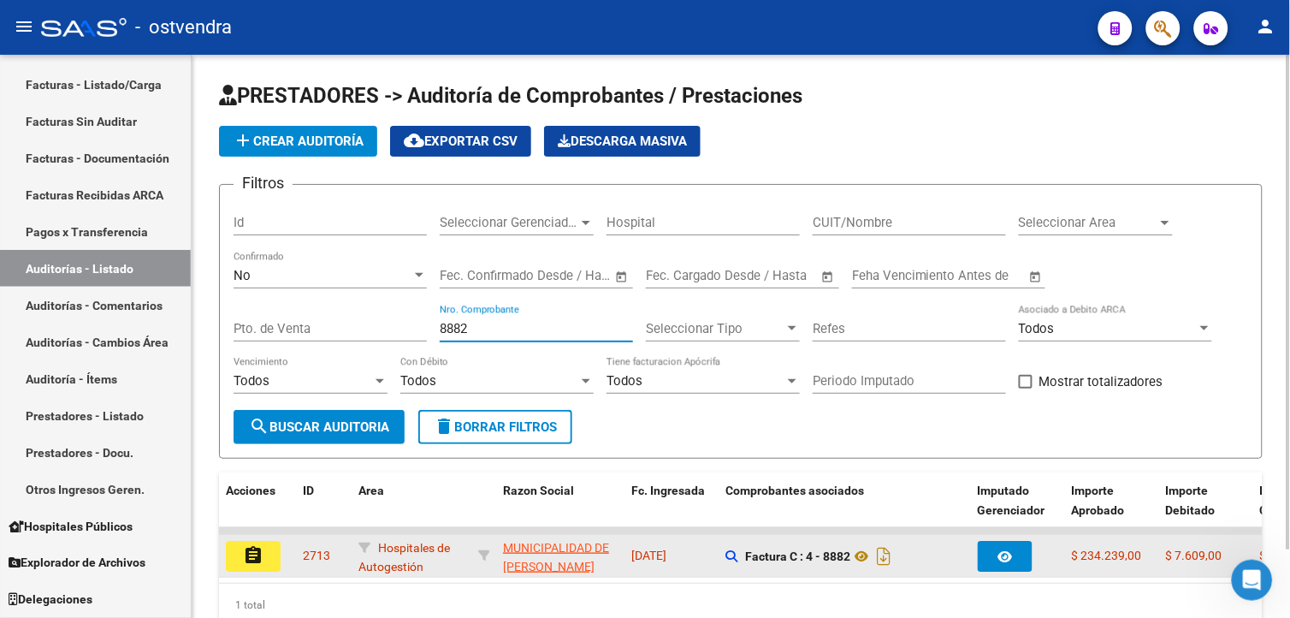
type input "8882"
click at [255, 553] on mat-icon "assignment" at bounding box center [253, 555] width 21 height 21
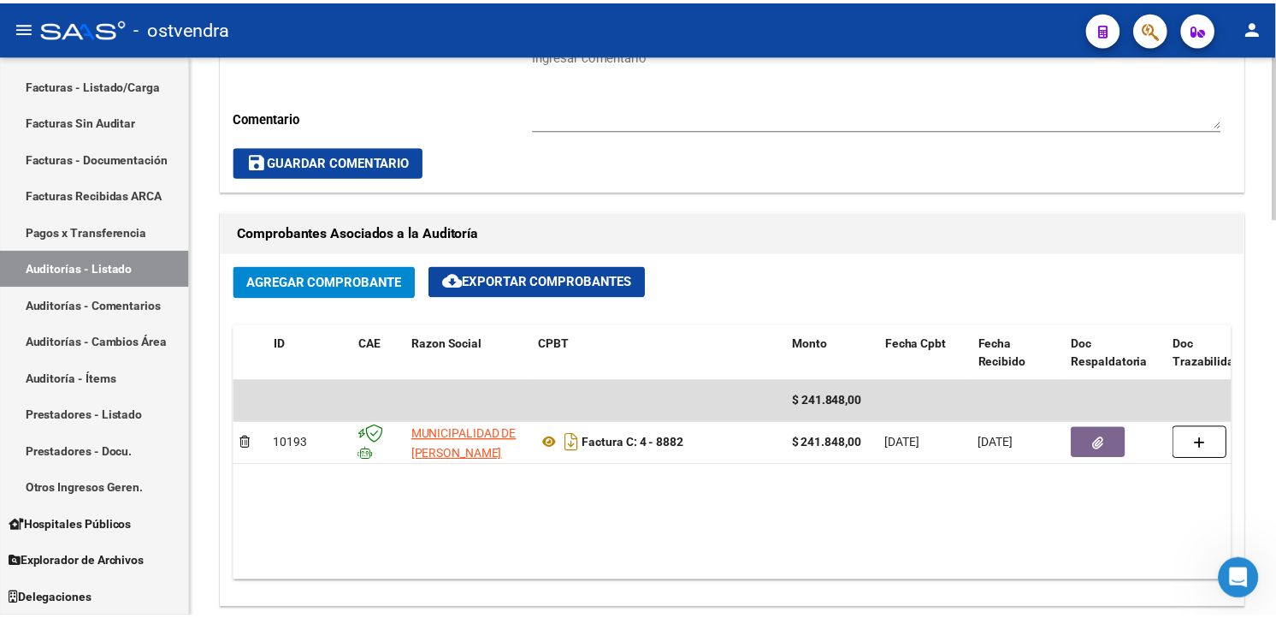
scroll to position [742, 0]
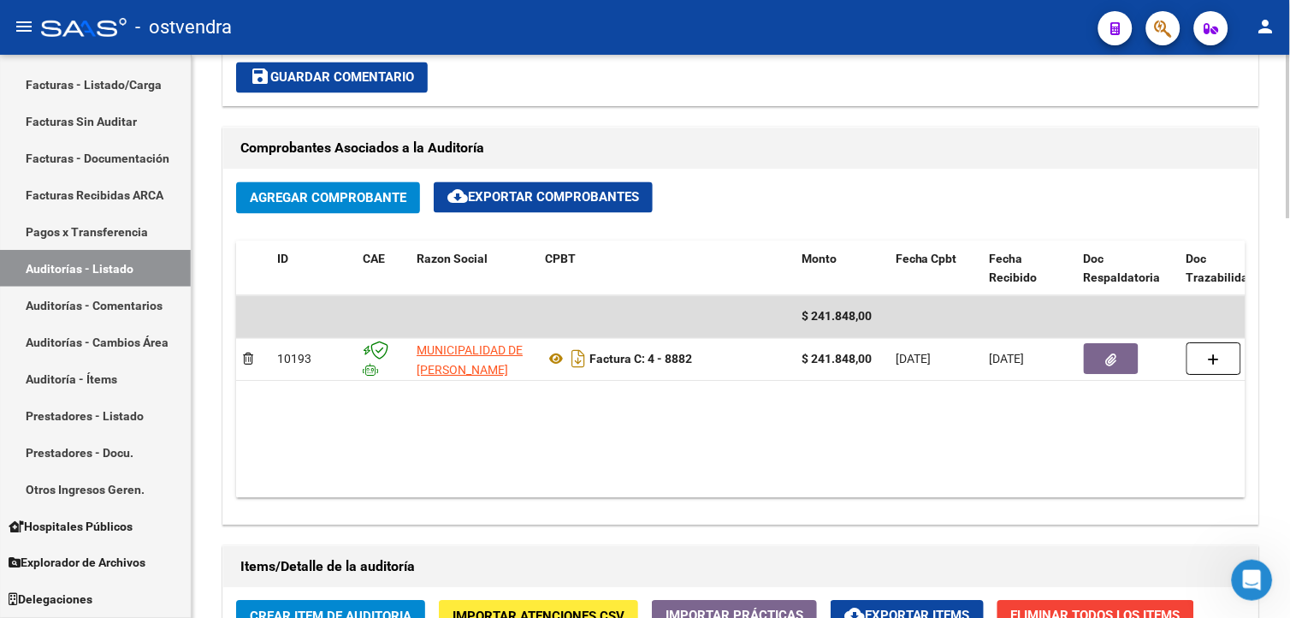
click at [1275, 393] on div "arrow_back Editar 2713 cloud_download Generar informe Esta auditoría venció el …" at bounding box center [743, 276] width 1103 height 1928
click at [364, 177] on div "Agregar Comprobante cloud_download Exportar Comprobantes ID CAE Razon Social CP…" at bounding box center [740, 346] width 1035 height 355
click at [368, 194] on span "Agregar Comprobante" at bounding box center [328, 198] width 157 height 15
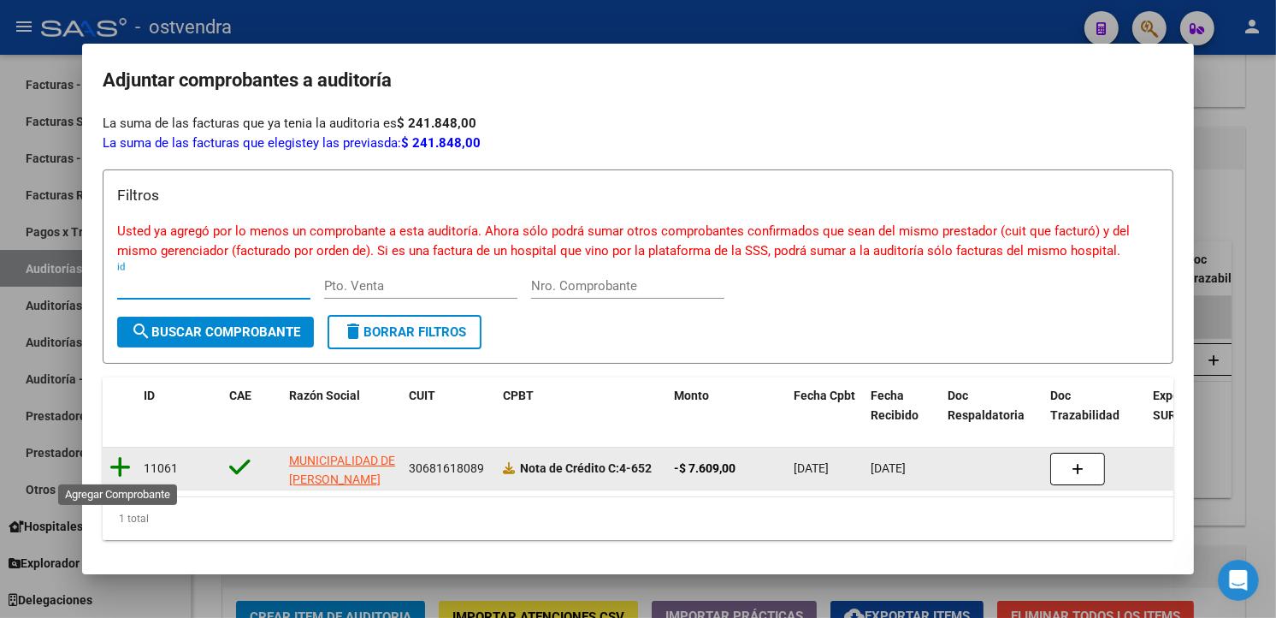
click at [117, 468] on icon at bounding box center [119, 467] width 21 height 24
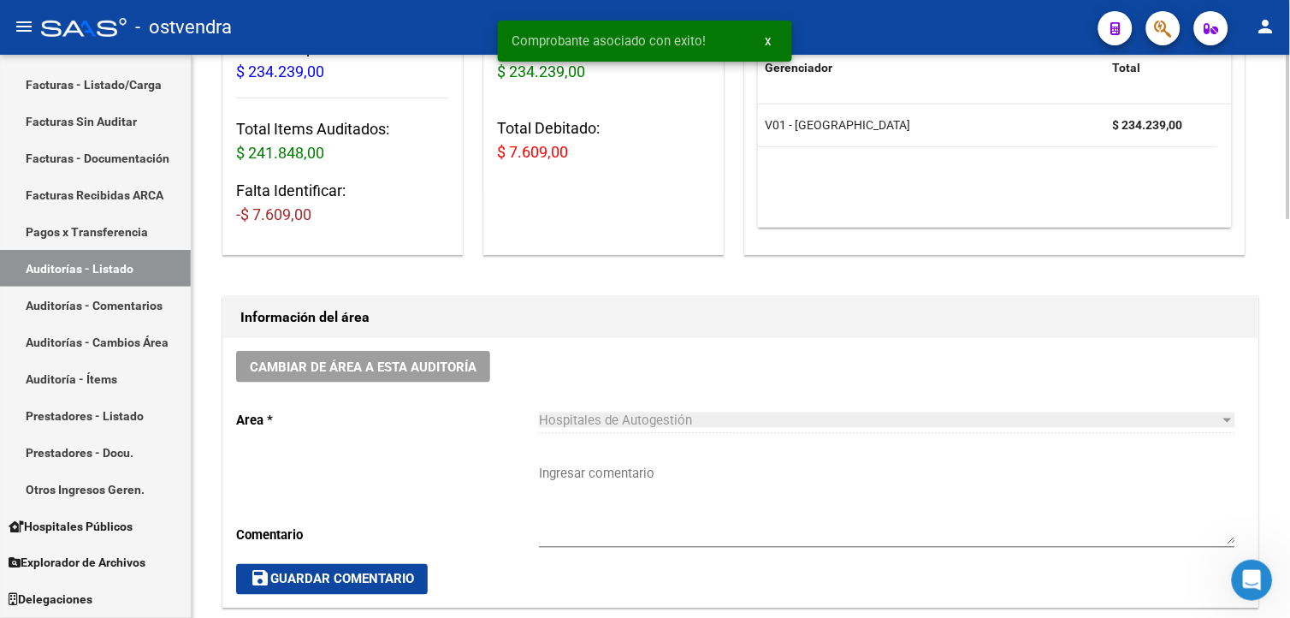
scroll to position [0, 0]
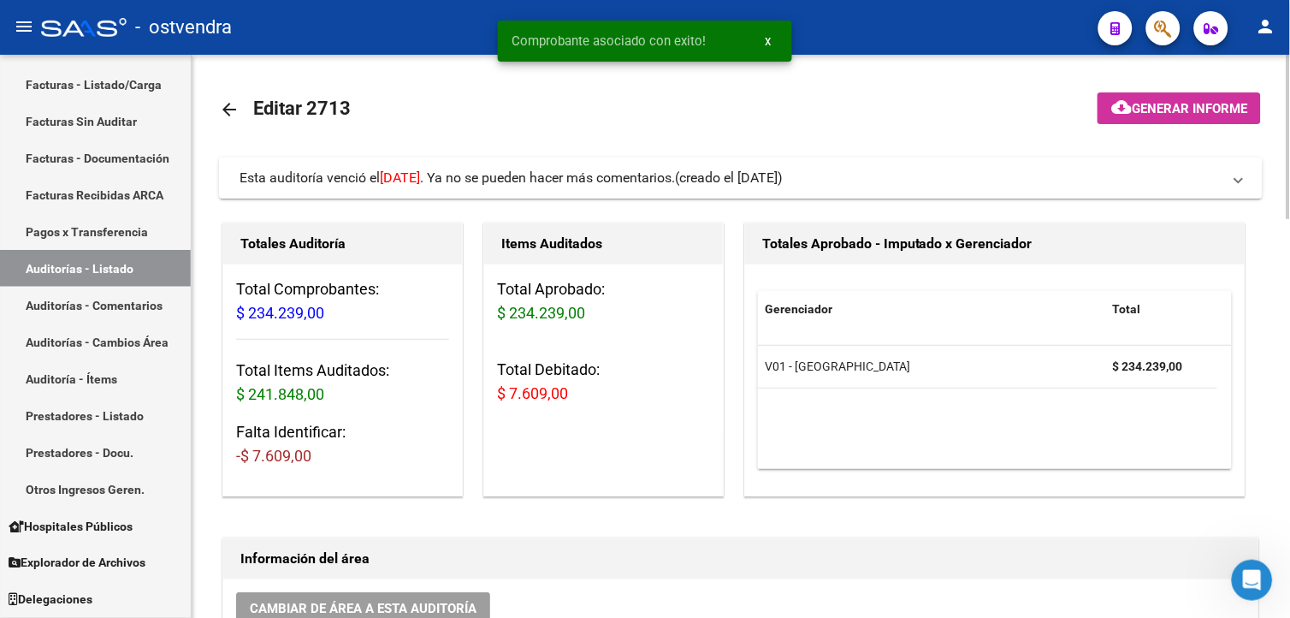
click at [1286, 146] on div at bounding box center [1288, 137] width 4 height 164
click at [1250, 171] on mat-expansion-panel-header "Esta auditoría venció el [DATE] . Ya no se pueden hacer más comentarios. (cread…" at bounding box center [740, 177] width 1043 height 41
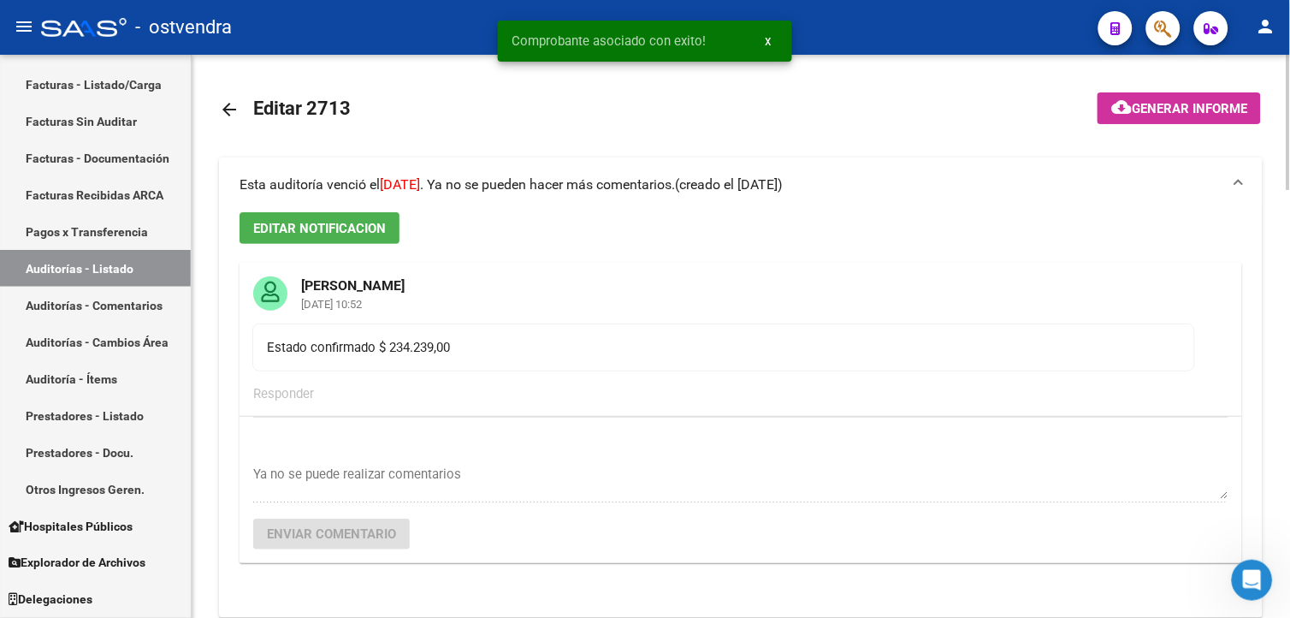
click at [1250, 171] on mat-expansion-panel-header "Esta auditoría venció el [DATE] . Ya no se pueden hacer más comentarios. (cread…" at bounding box center [740, 184] width 1043 height 55
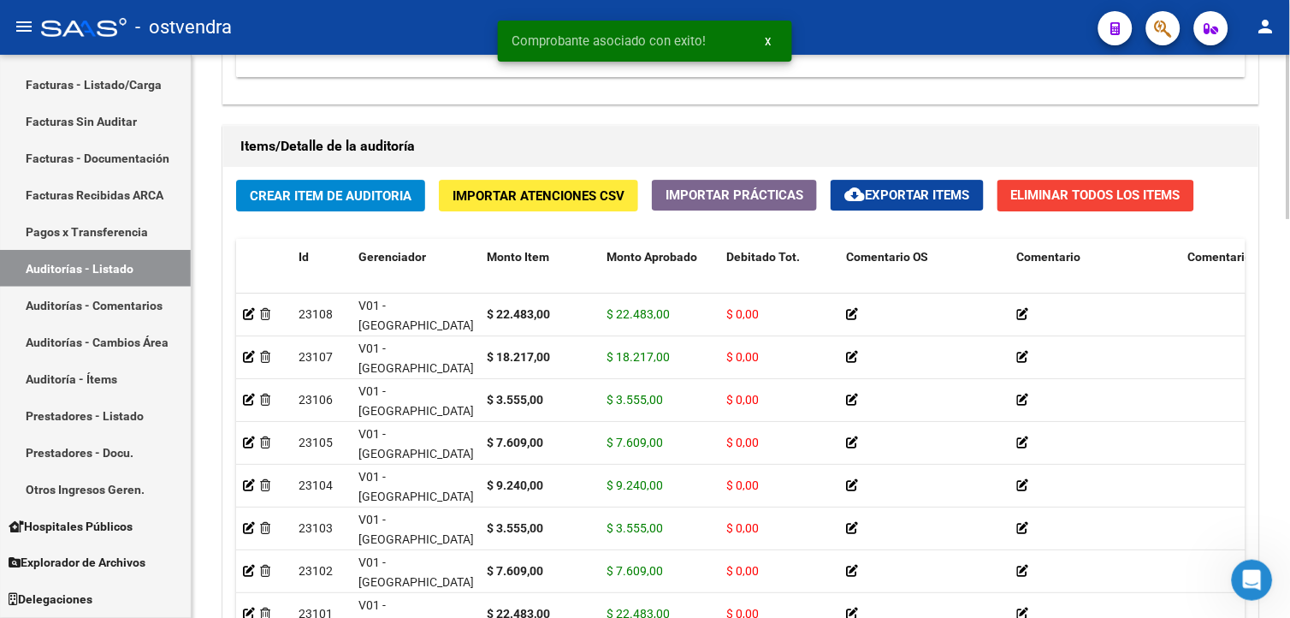
scroll to position [1367, 0]
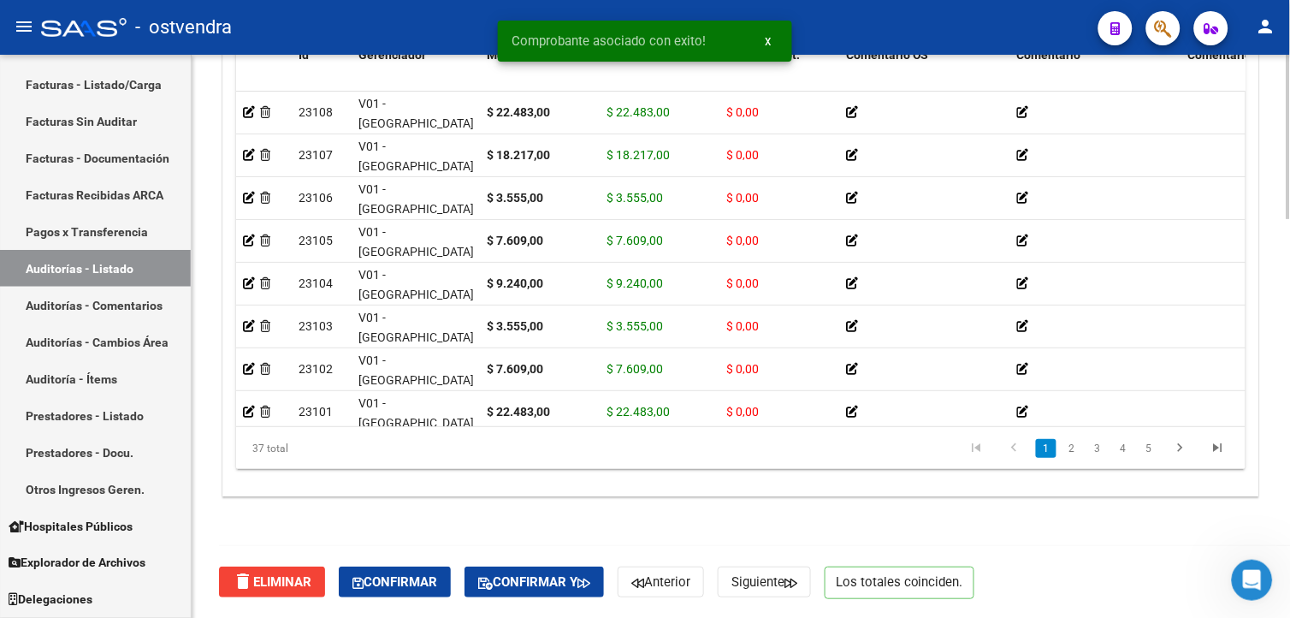
click at [1289, 569] on html "menu - ostvendra person Firma Express Inicio Calendario SSS Instructivos Contac…" at bounding box center [645, 309] width 1290 height 618
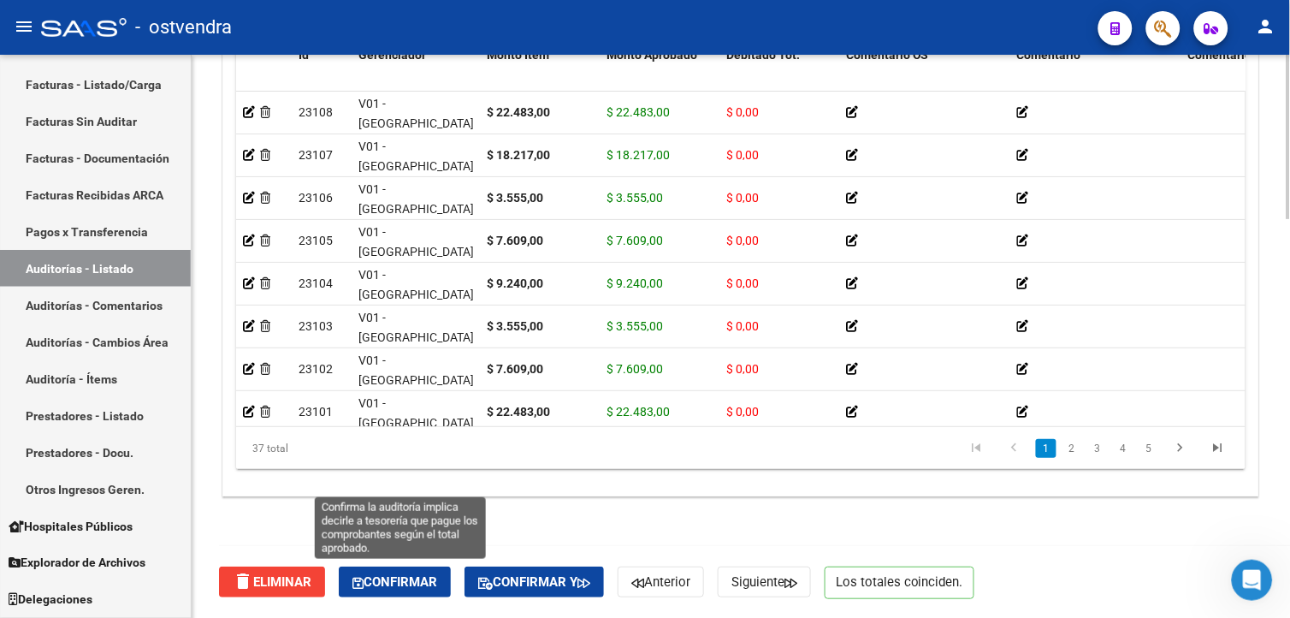
drag, startPoint x: 432, startPoint y: 582, endPoint x: 481, endPoint y: 534, distance: 68.9
click at [433, 582] on span "Confirmar" at bounding box center [394, 581] width 85 height 15
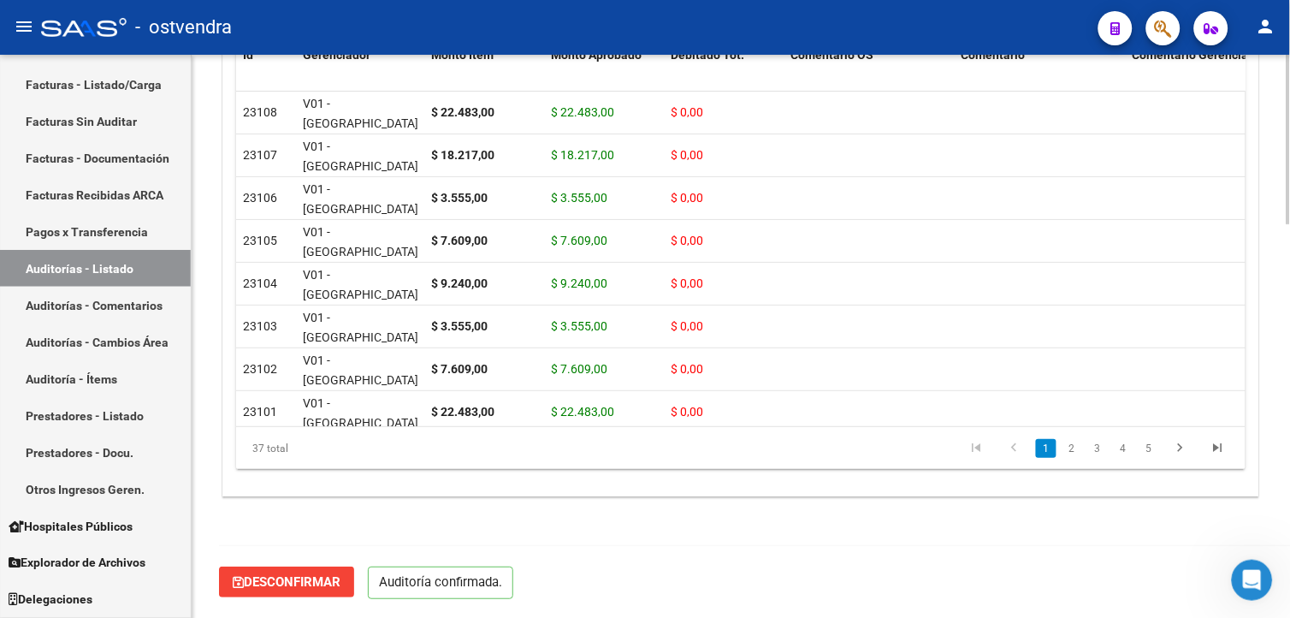
scroll to position [1306, 0]
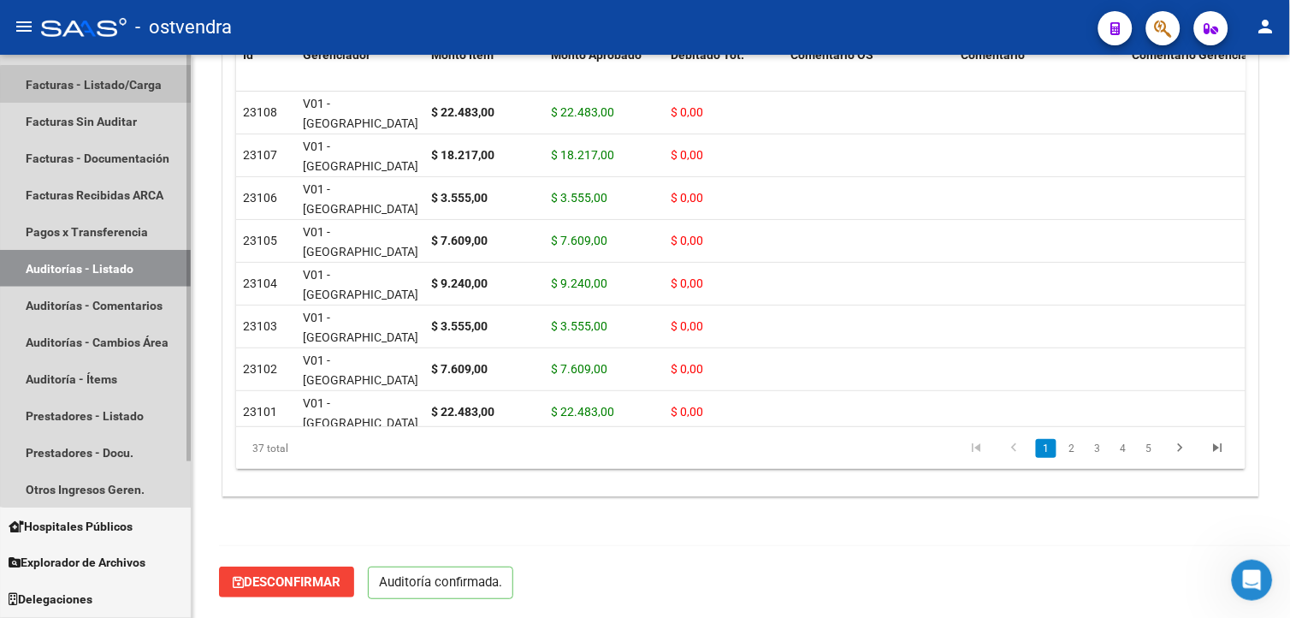
click at [106, 86] on link "Facturas - Listado/Carga" at bounding box center [95, 84] width 191 height 37
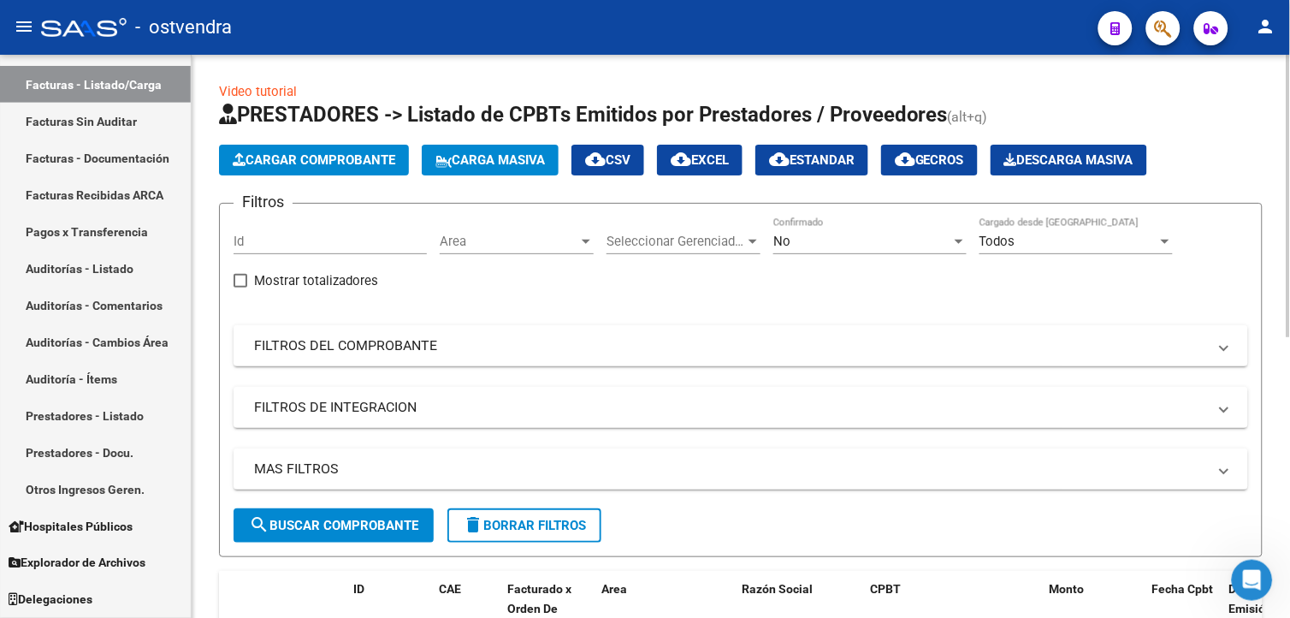
click at [280, 173] on button "Cargar Comprobante" at bounding box center [314, 160] width 190 height 31
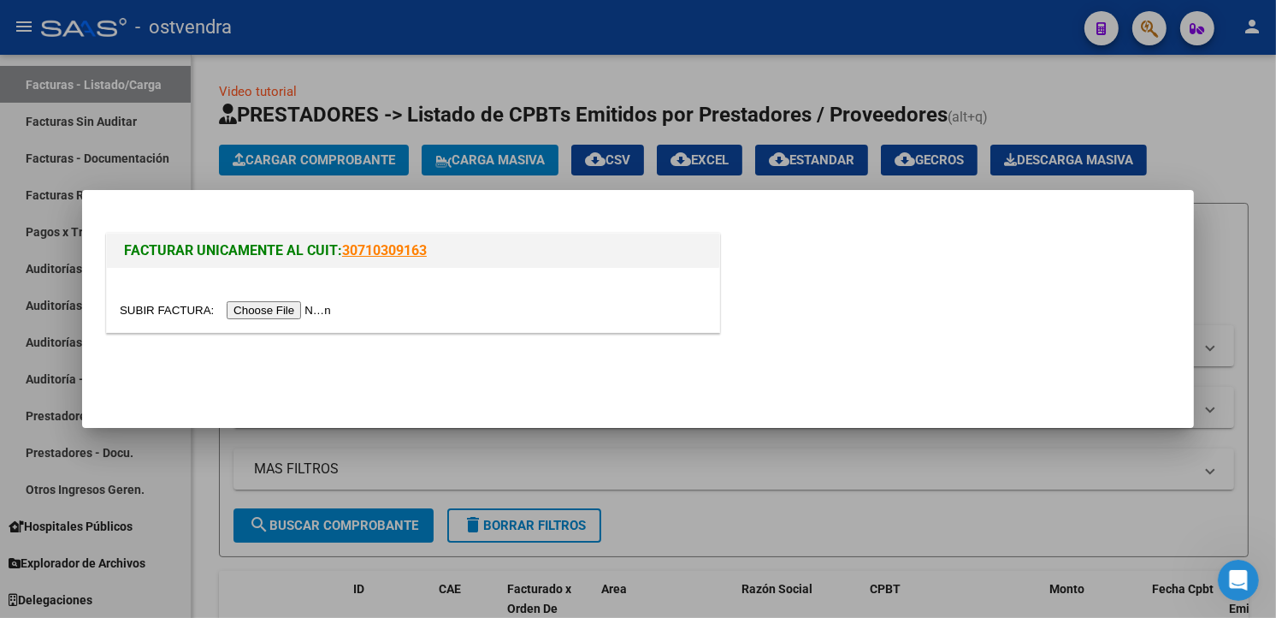
click at [275, 306] on input "file" at bounding box center [228, 310] width 216 height 18
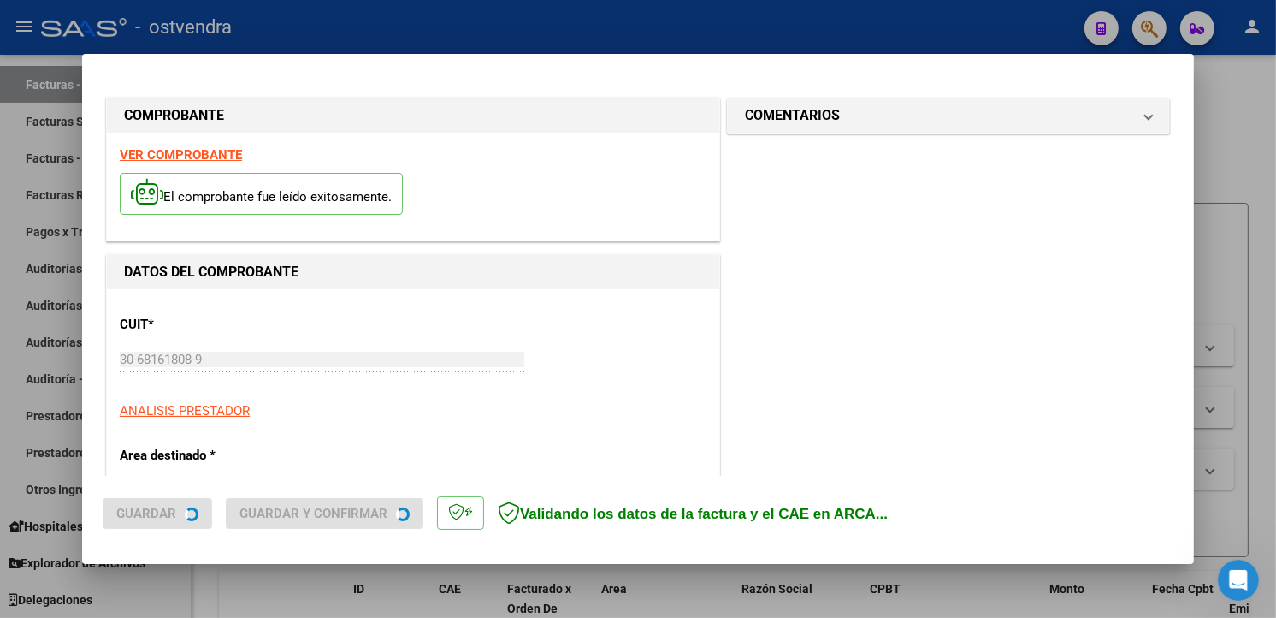
type input "[DATE]"
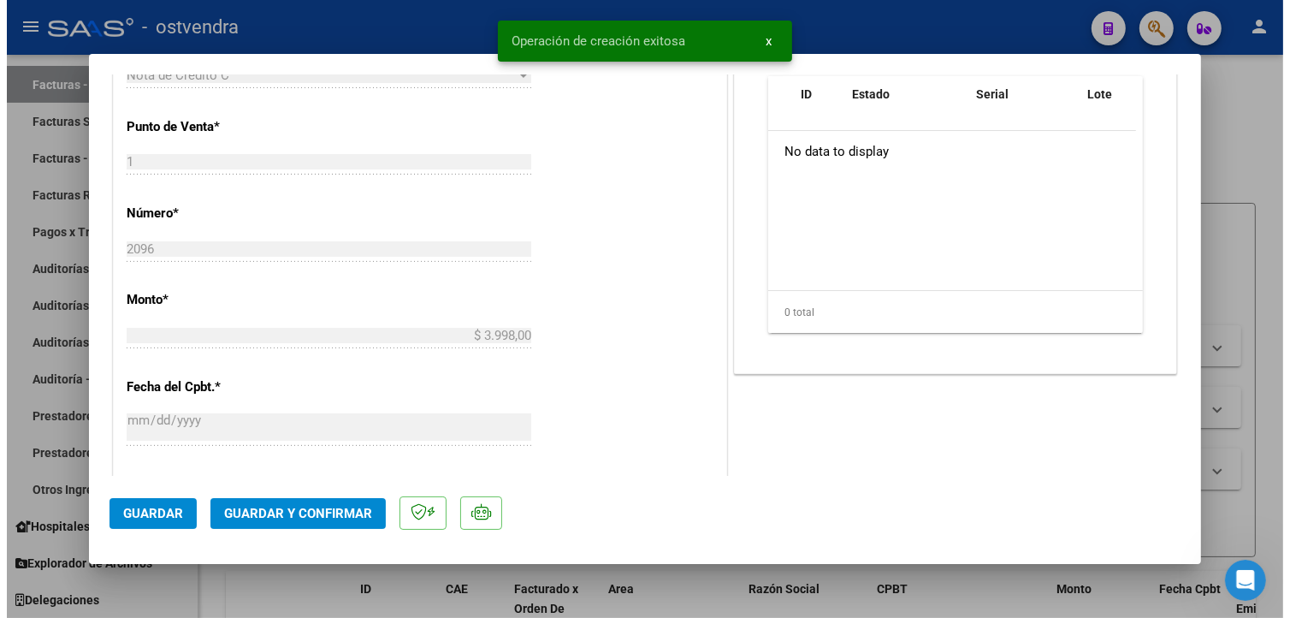
scroll to position [633, 0]
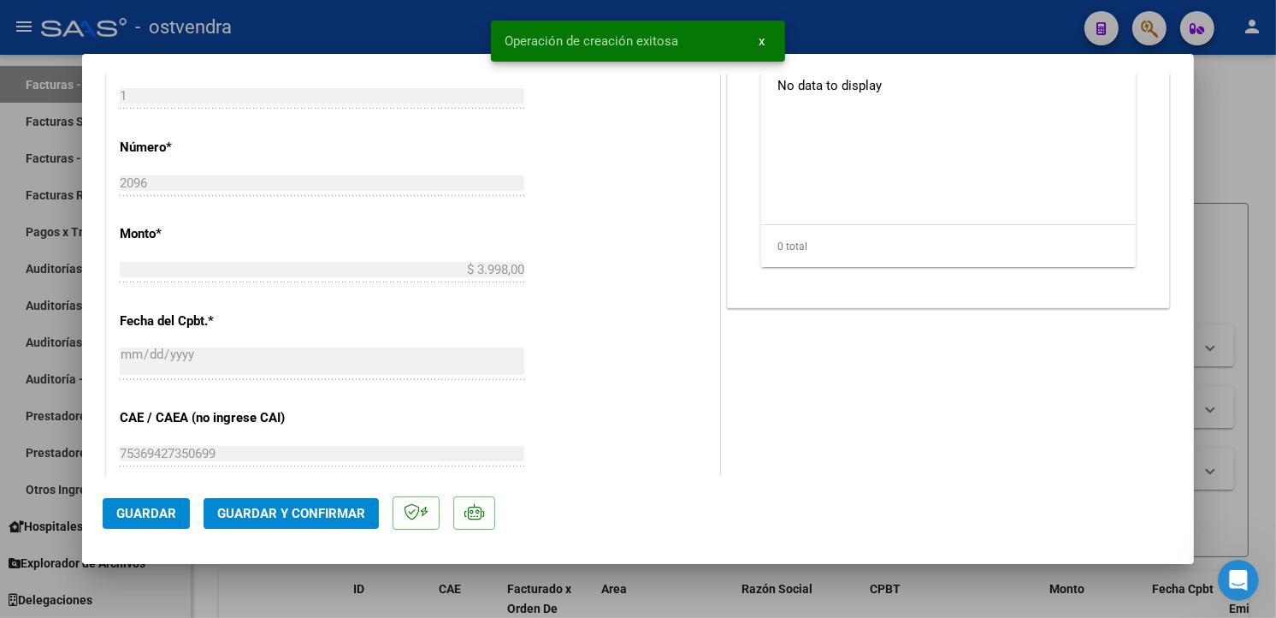
click at [348, 509] on span "Guardar y Confirmar" at bounding box center [291, 512] width 148 height 15
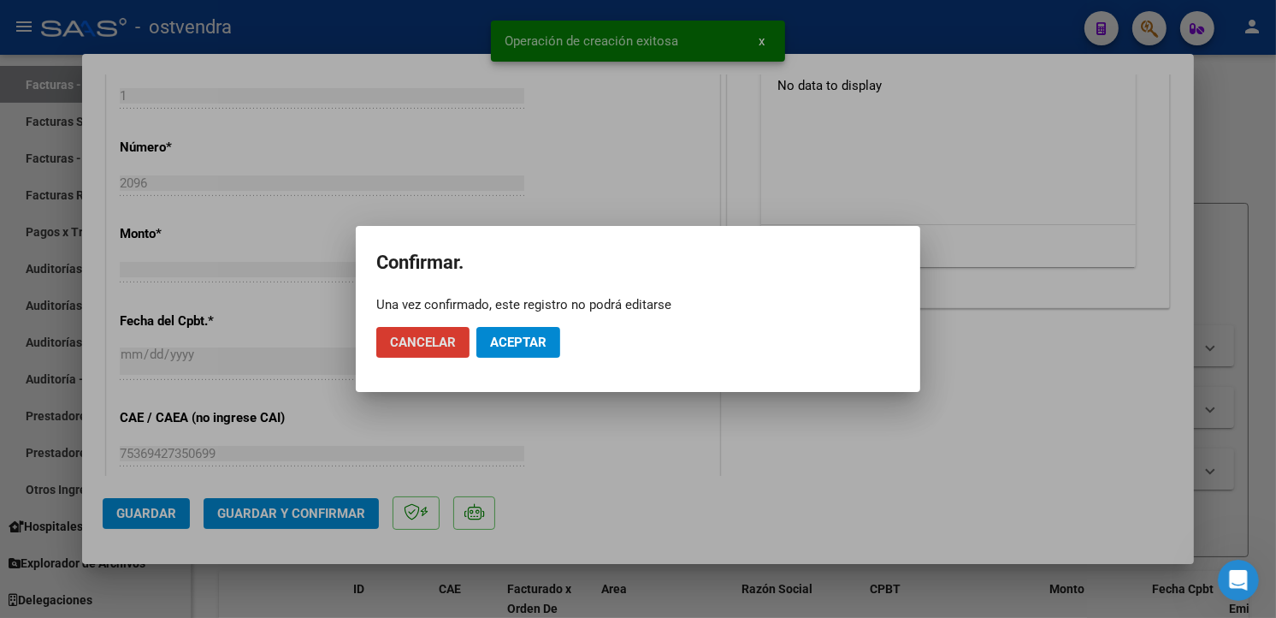
click at [554, 328] on button "Aceptar" at bounding box center [518, 342] width 84 height 31
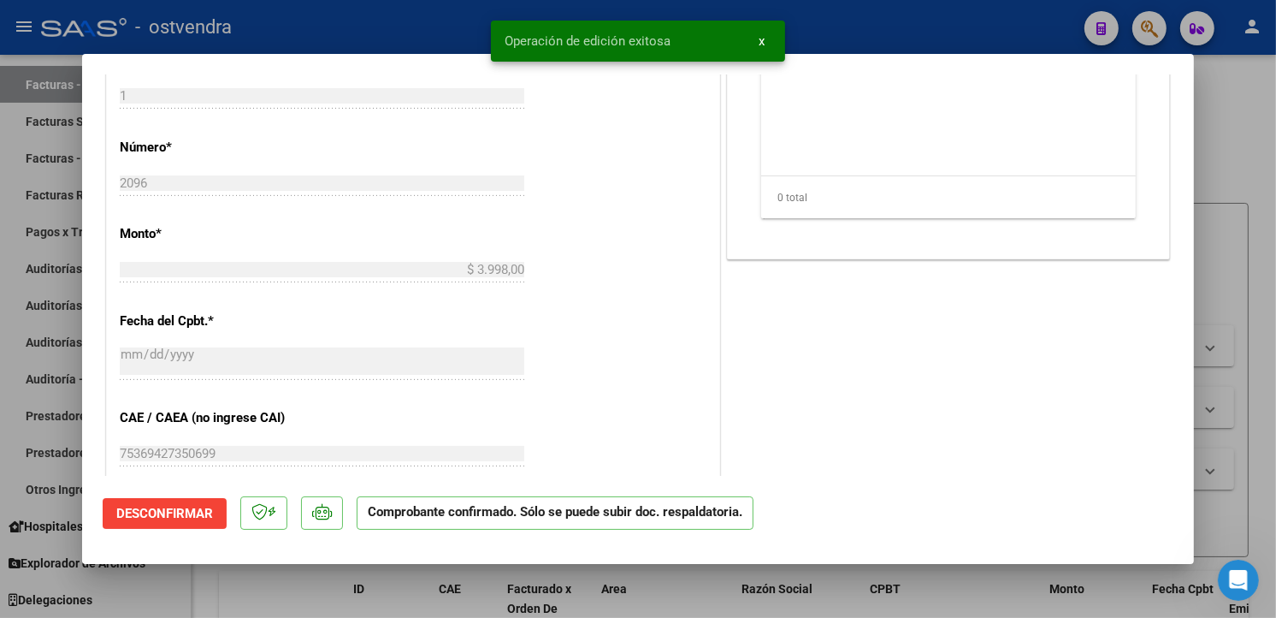
click at [29, 340] on div at bounding box center [638, 309] width 1276 height 618
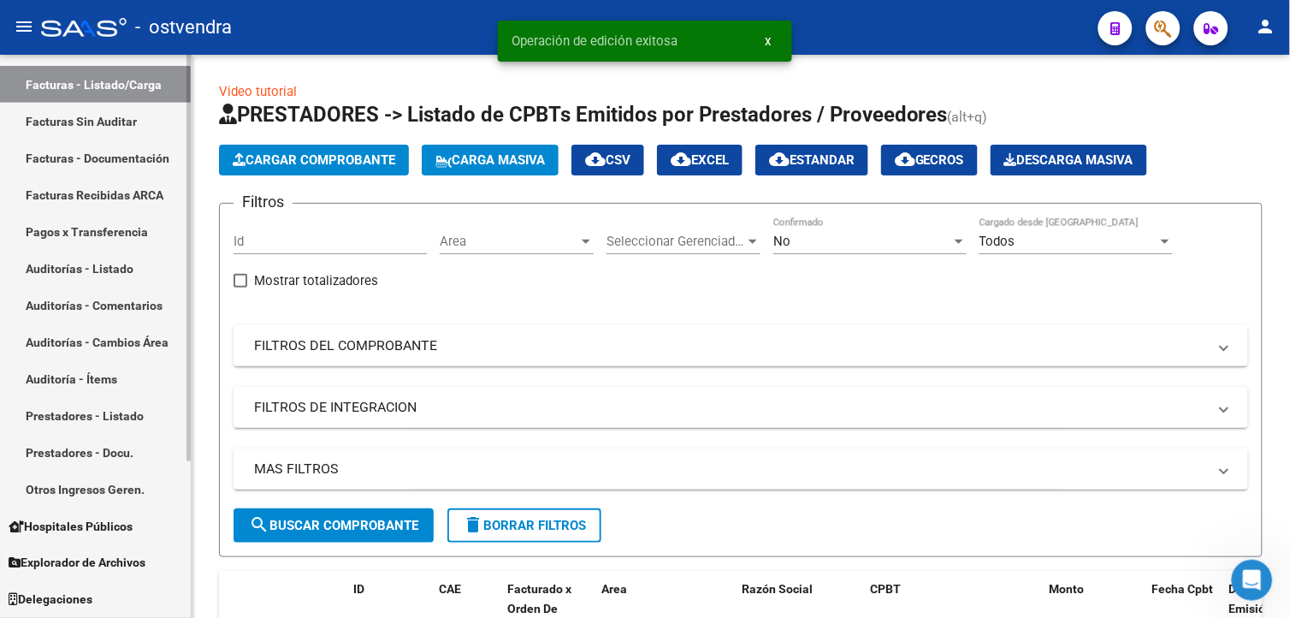
click at [107, 250] on link "Auditorías - Listado" at bounding box center [95, 268] width 191 height 37
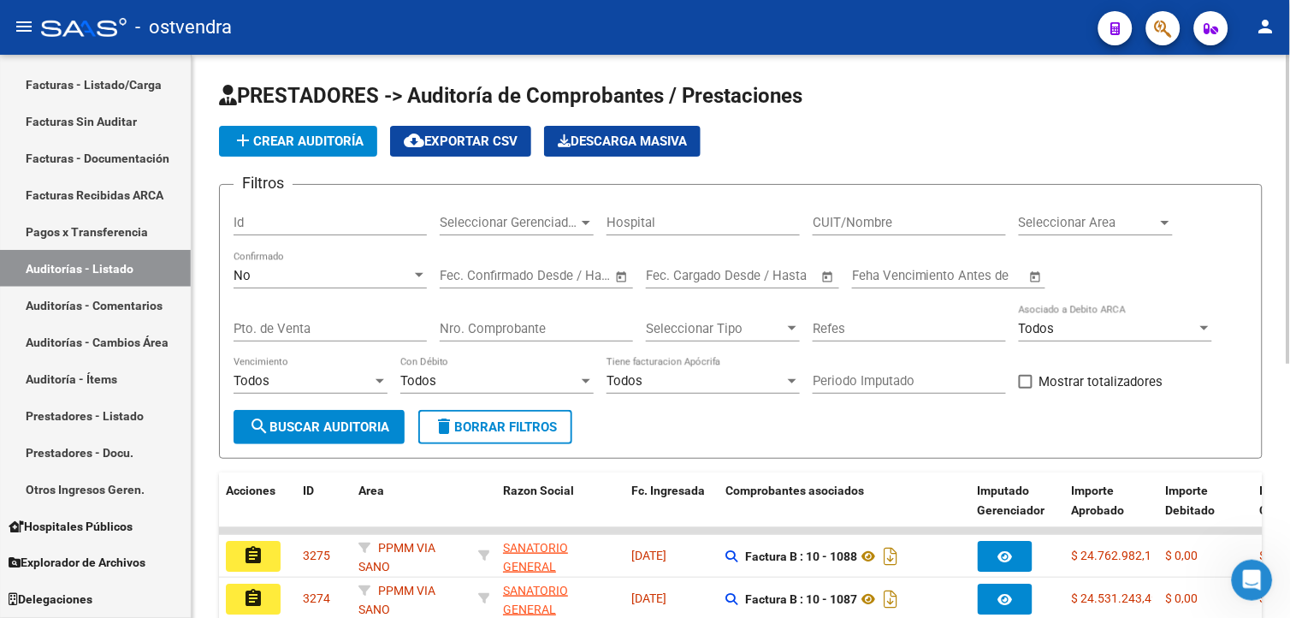
click at [452, 338] on div "Nro. Comprobante" at bounding box center [536, 322] width 193 height 37
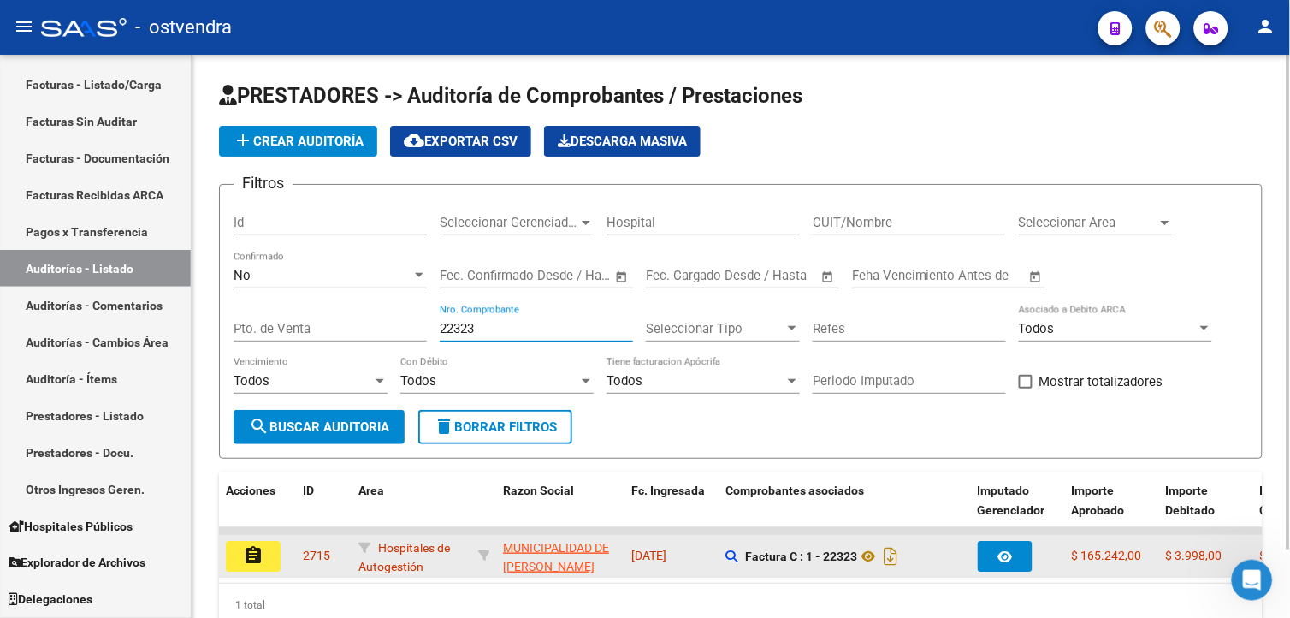
type input "22323"
click at [250, 554] on mat-icon "assignment" at bounding box center [253, 555] width 21 height 21
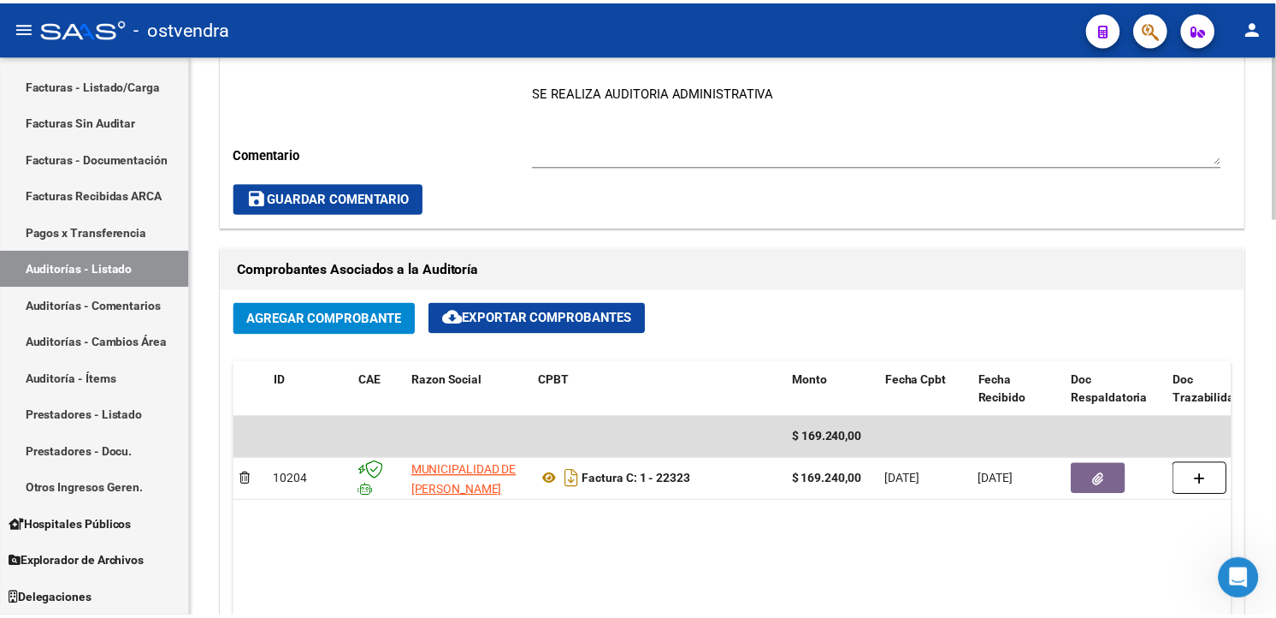
scroll to position [704, 0]
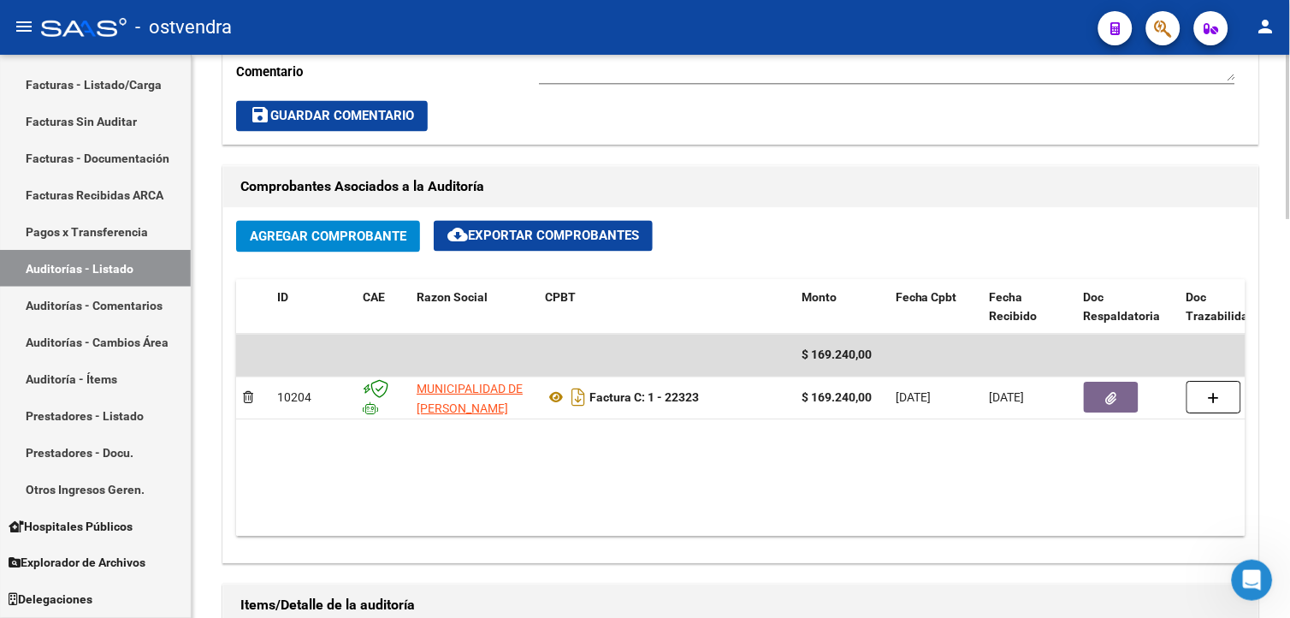
click at [1289, 380] on html "menu - ostvendra person Firma Express Inicio Calendario SSS Instructivos Contac…" at bounding box center [645, 309] width 1290 height 618
click at [388, 260] on div "Agregar Comprobante cloud_download Exportar Comprobantes" at bounding box center [740, 243] width 1009 height 45
click at [386, 255] on div "Agregar Comprobante cloud_download Exportar Comprobantes" at bounding box center [740, 243] width 1009 height 45
click at [383, 249] on button "Agregar Comprobante" at bounding box center [328, 237] width 184 height 32
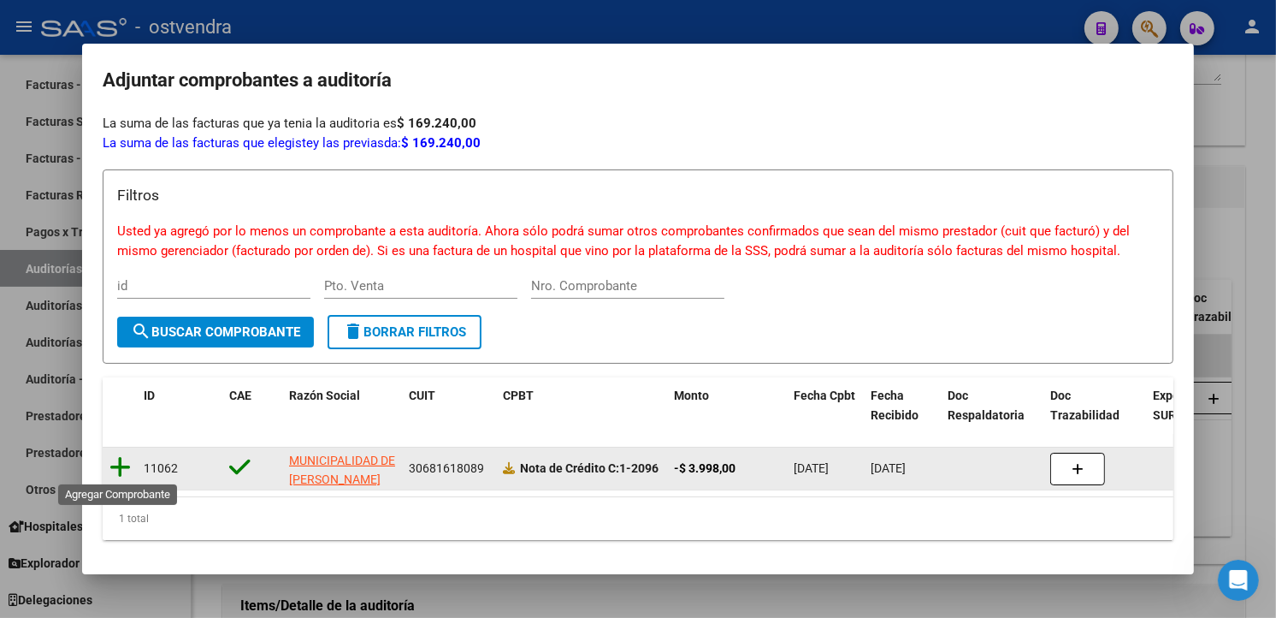
click at [114, 460] on icon at bounding box center [119, 467] width 21 height 24
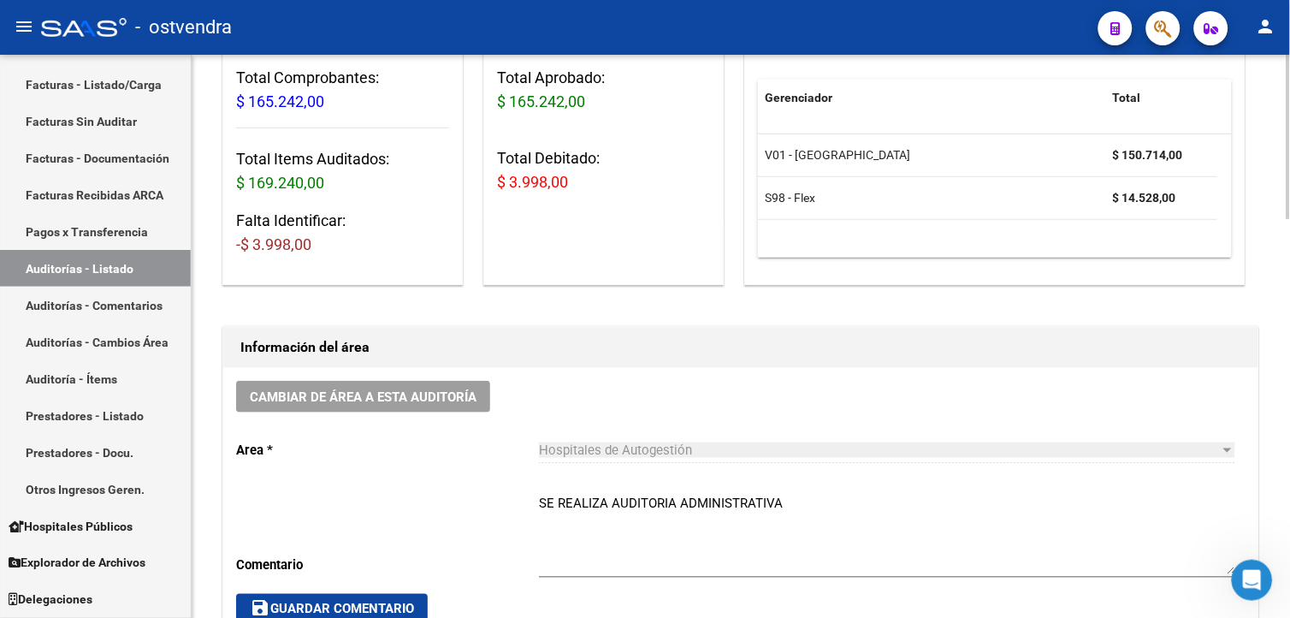
scroll to position [0, 0]
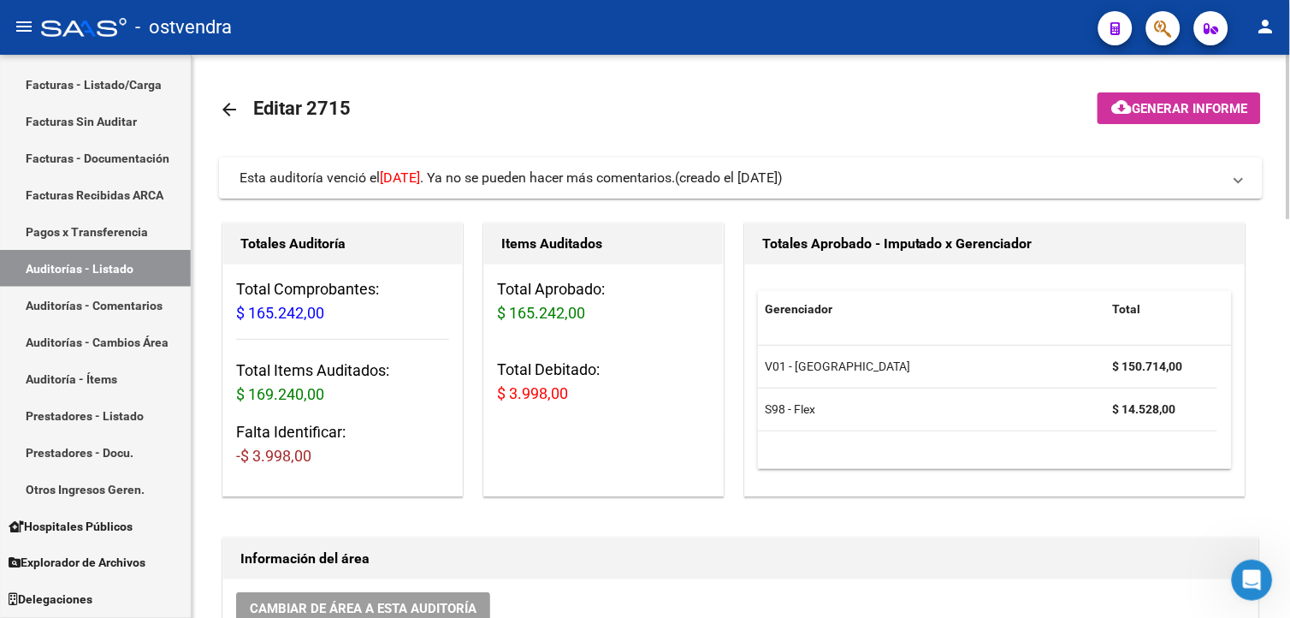
click at [956, 157] on mat-expansion-panel-header "Esta auditoría venció el [DATE] . Ya no se pueden hacer más comentarios. (cread…" at bounding box center [740, 177] width 1043 height 41
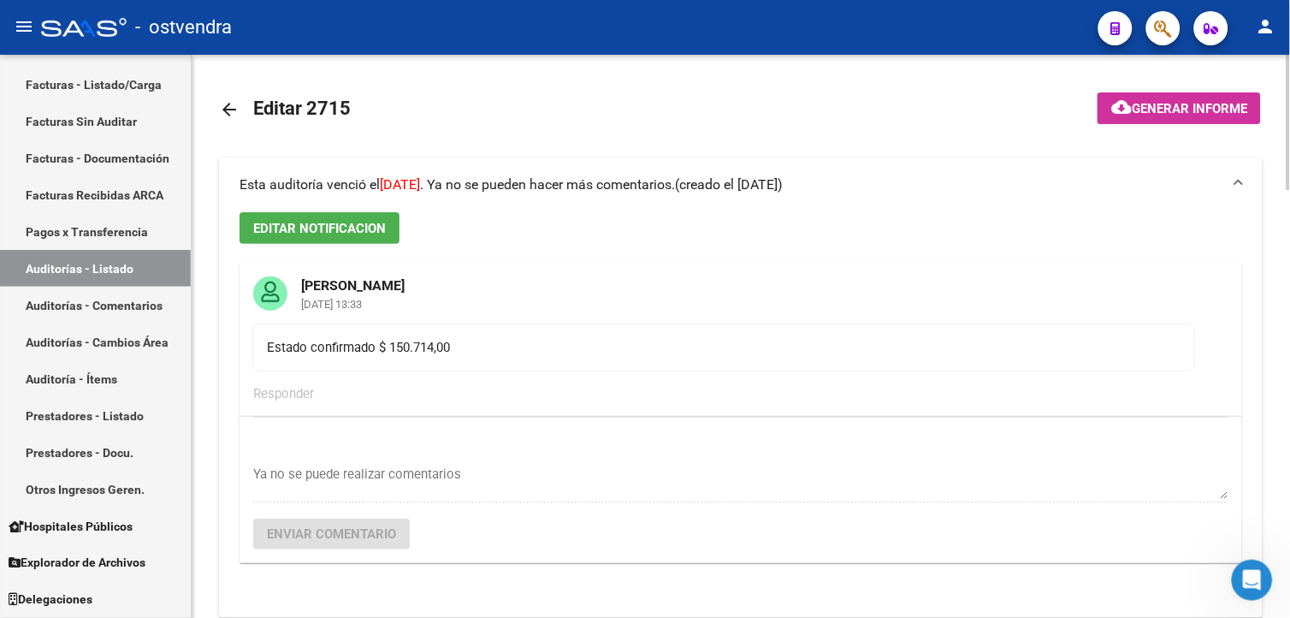
click at [956, 180] on mat-panel-title "Esta auditoría venció el [DATE] . Ya no se pueden hacer más comentarios. (cread…" at bounding box center [730, 184] width 982 height 19
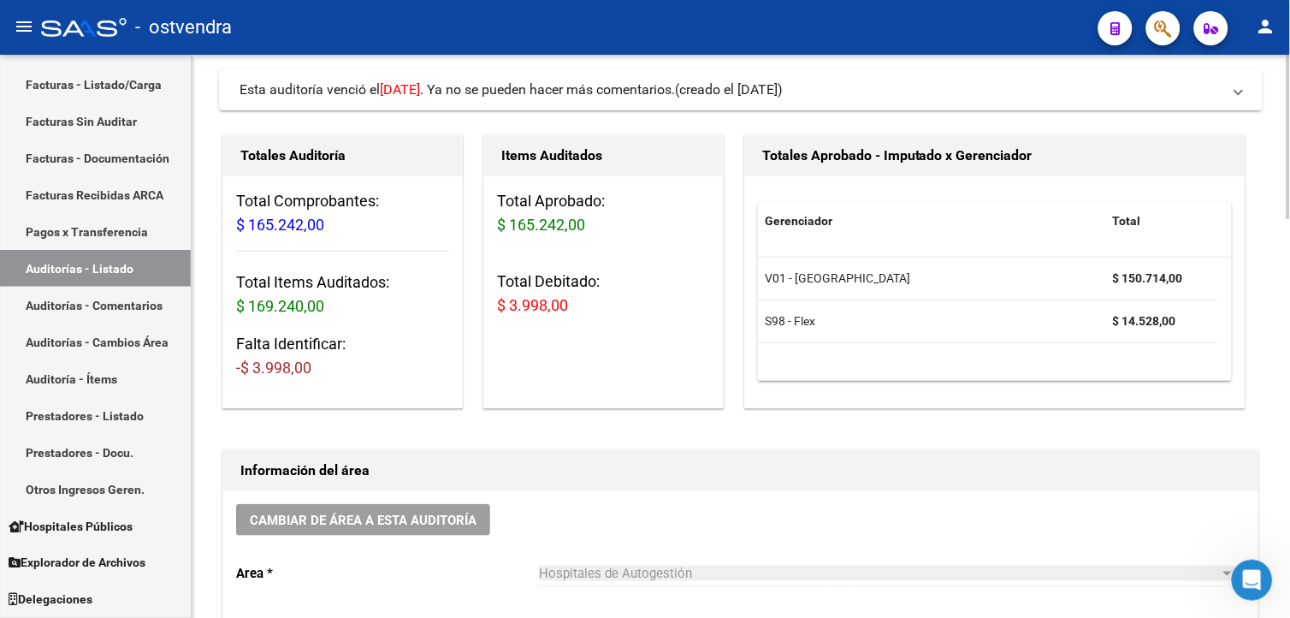
scroll to position [1367, 0]
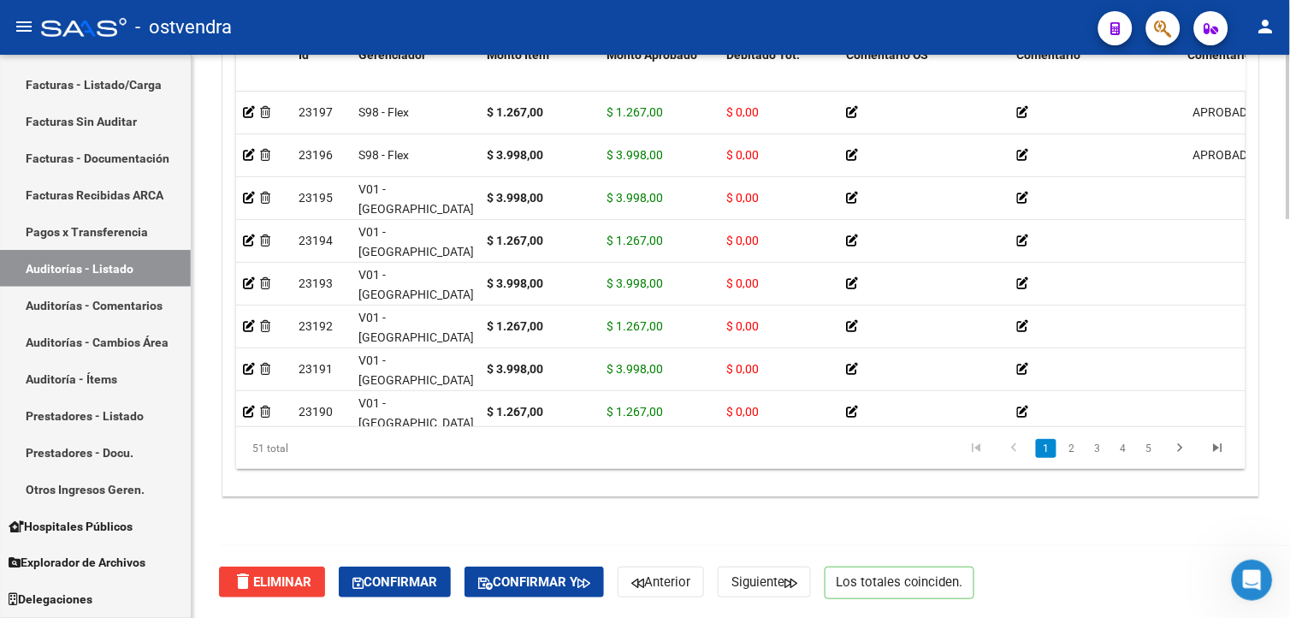
click at [1281, 617] on html "menu - ostvendra person Firma Express Inicio Calendario SSS Instructivos Contac…" at bounding box center [645, 309] width 1290 height 618
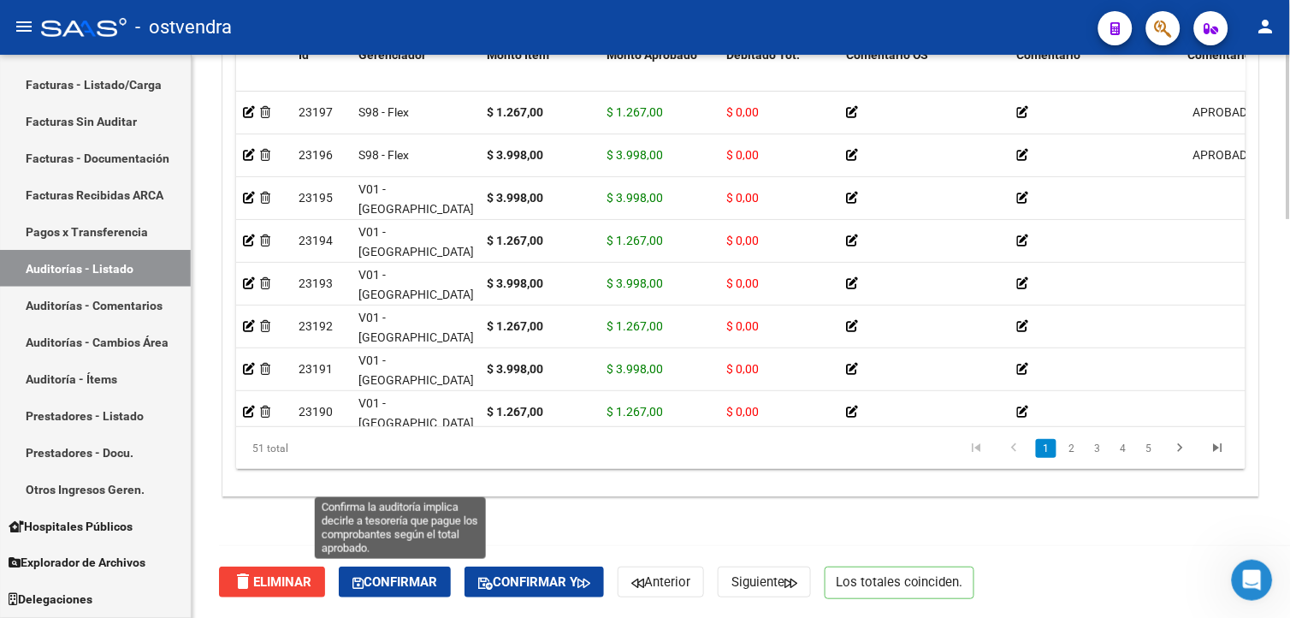
click at [426, 567] on button "Confirmar" at bounding box center [395, 581] width 112 height 31
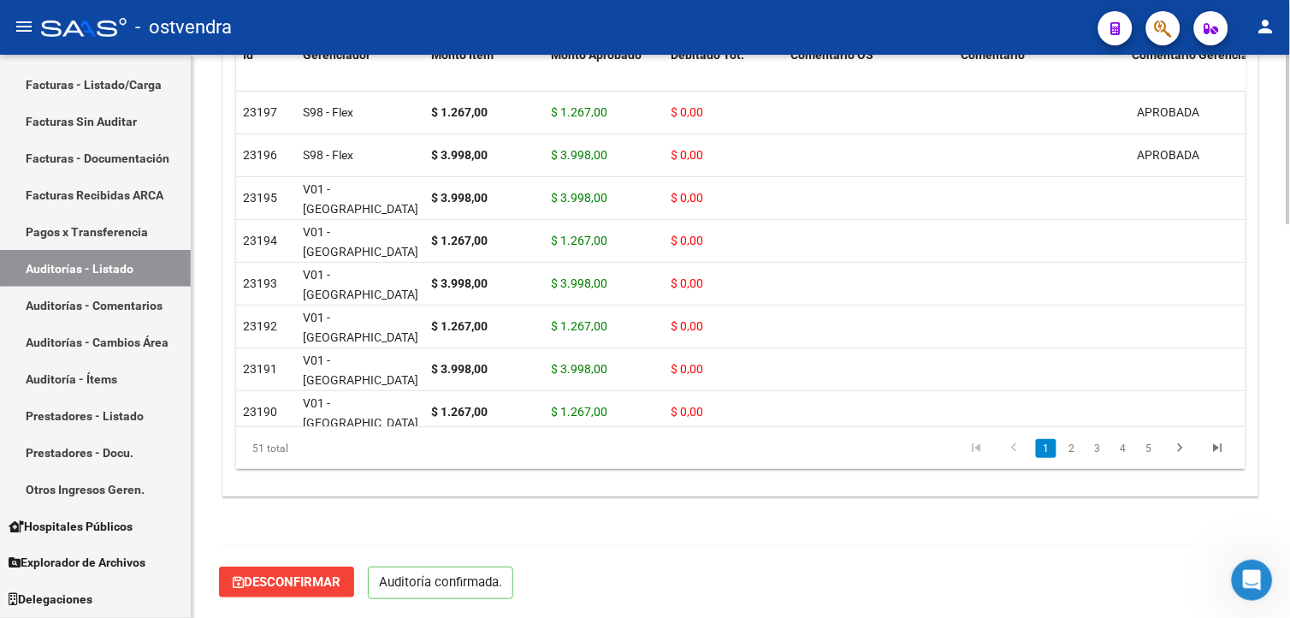
scroll to position [1306, 0]
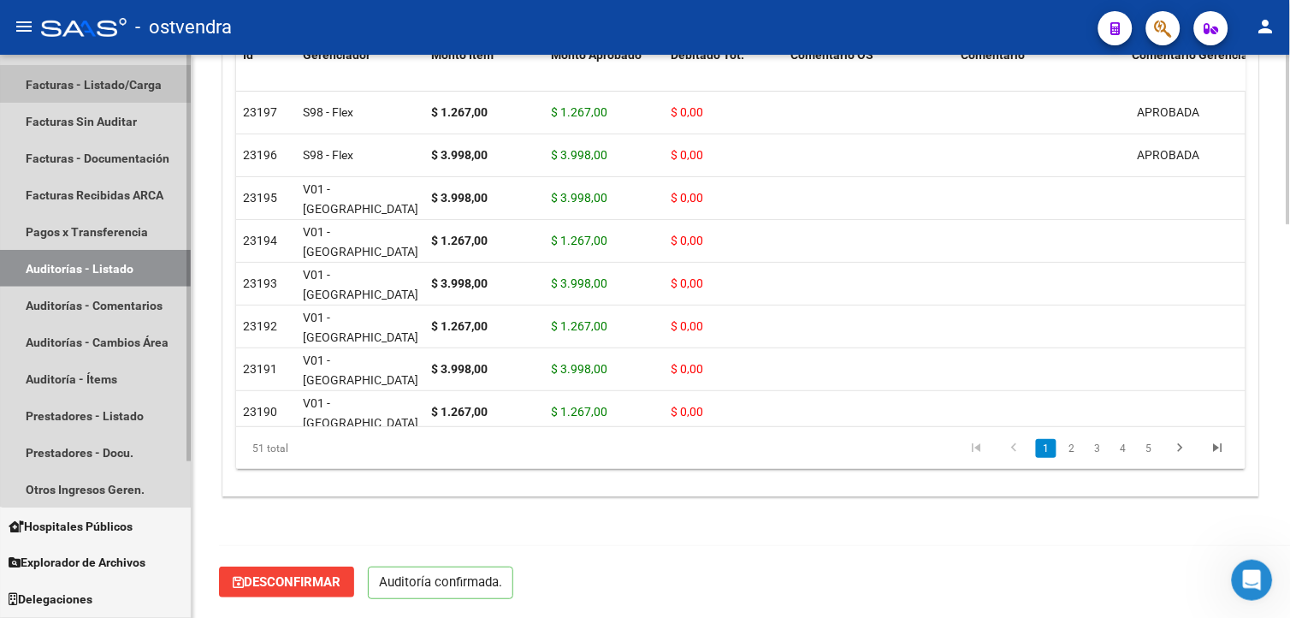
click at [157, 97] on link "Facturas - Listado/Carga" at bounding box center [95, 84] width 191 height 37
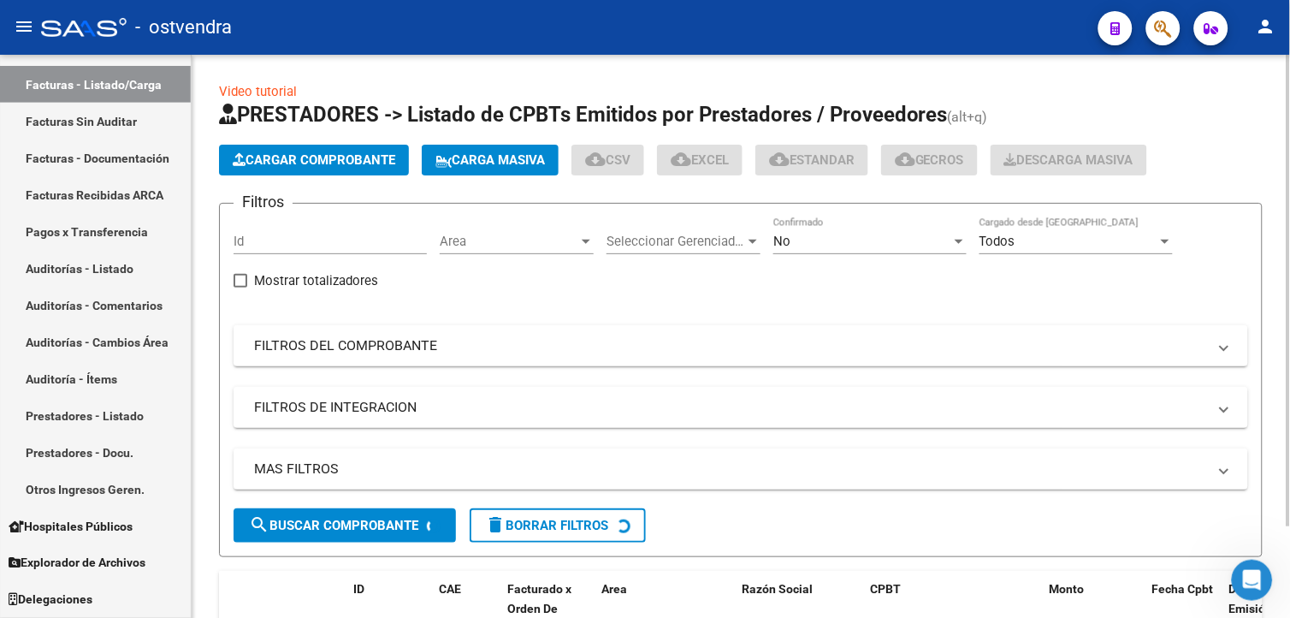
click at [369, 168] on button "Cargar Comprobante" at bounding box center [314, 160] width 190 height 31
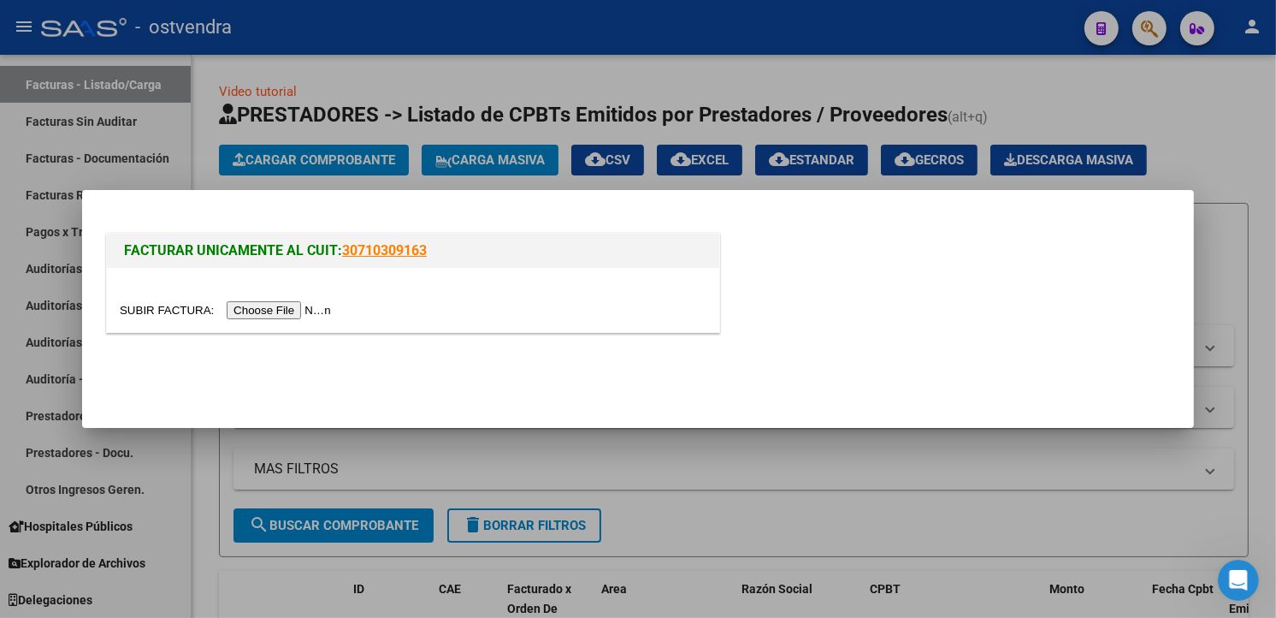
click at [296, 314] on input "file" at bounding box center [228, 310] width 216 height 18
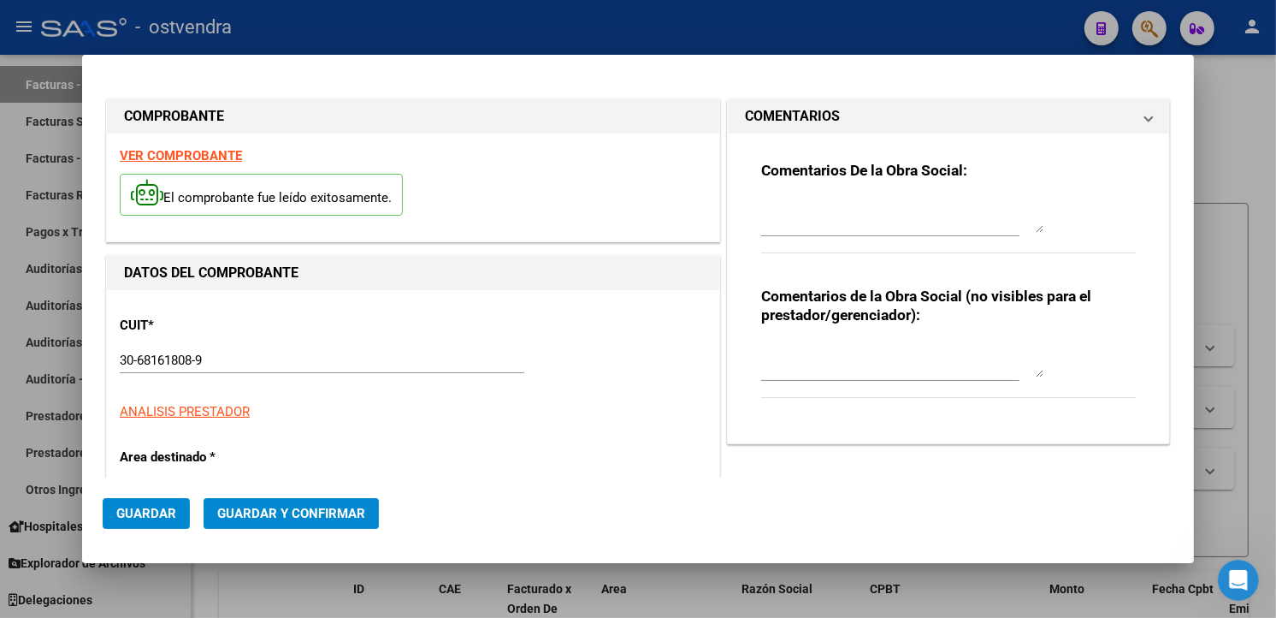
type input "[DATE]"
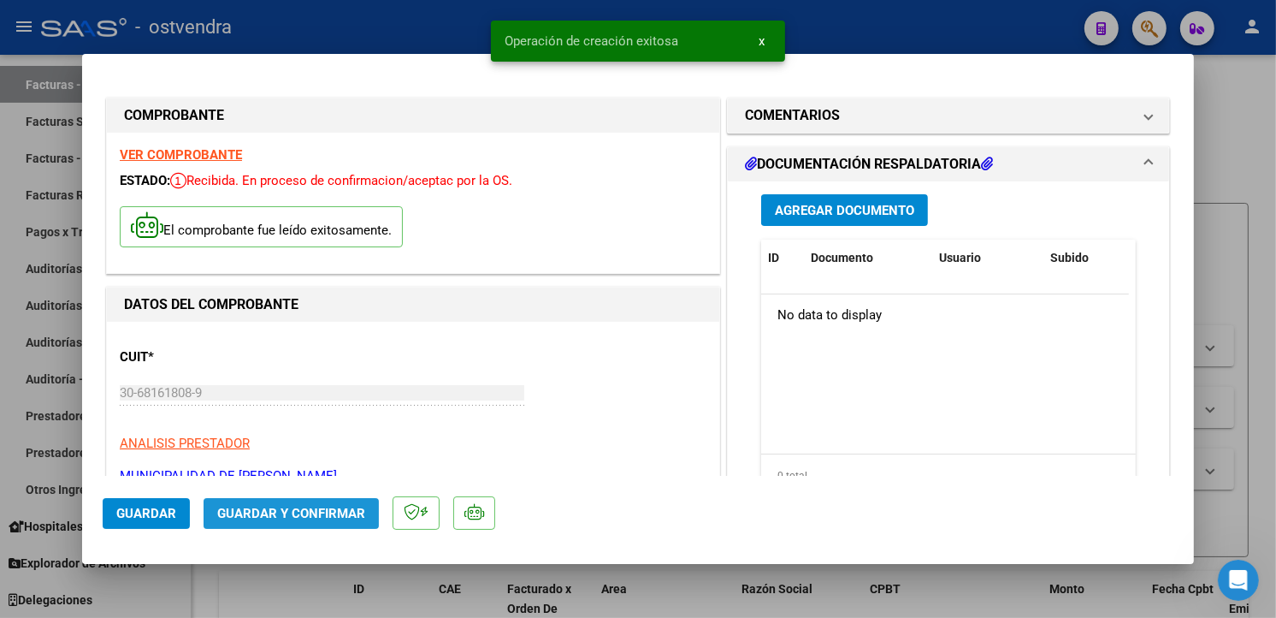
click at [345, 506] on span "Guardar y Confirmar" at bounding box center [291, 512] width 148 height 15
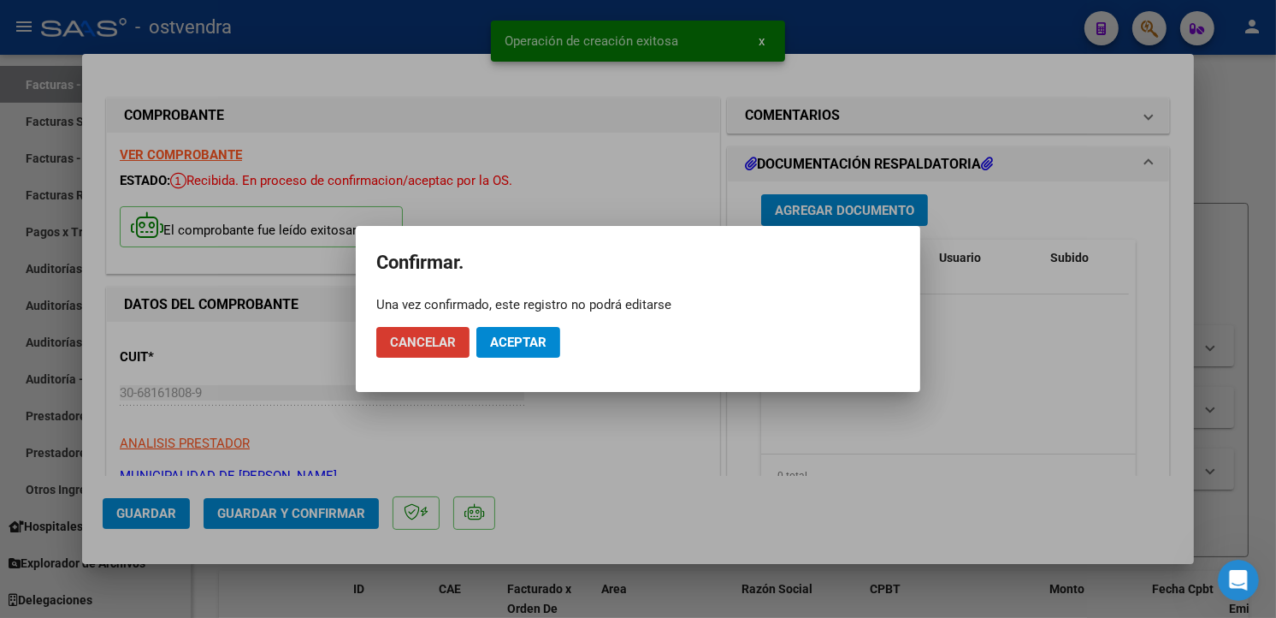
click at [526, 346] on span "Aceptar" at bounding box center [518, 341] width 56 height 15
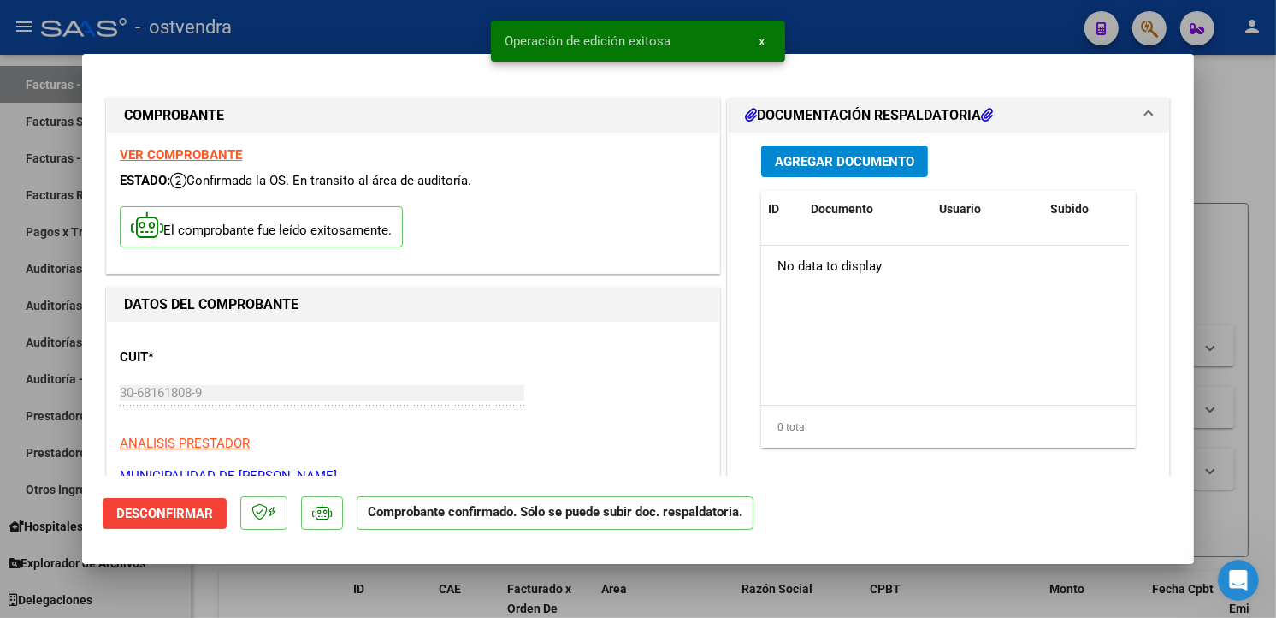
click at [47, 278] on div at bounding box center [638, 309] width 1276 height 618
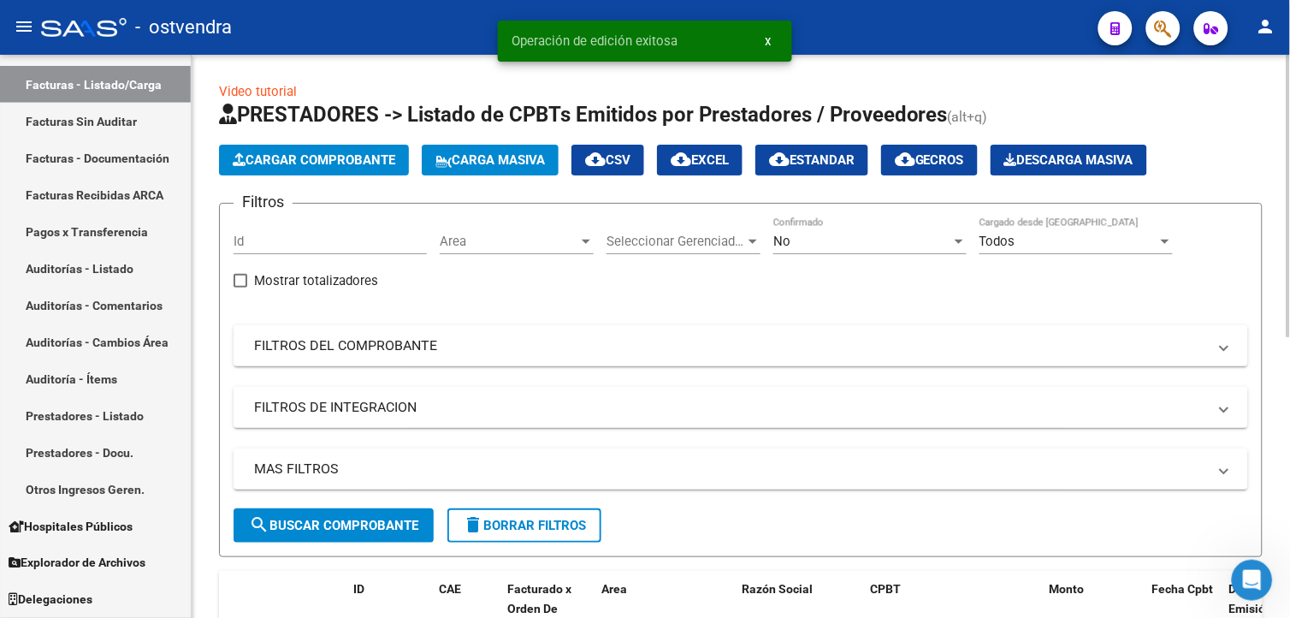
drag, startPoint x: 122, startPoint y: 270, endPoint x: 206, endPoint y: 174, distance: 127.9
click at [122, 269] on link "Auditorías - Listado" at bounding box center [95, 268] width 191 height 37
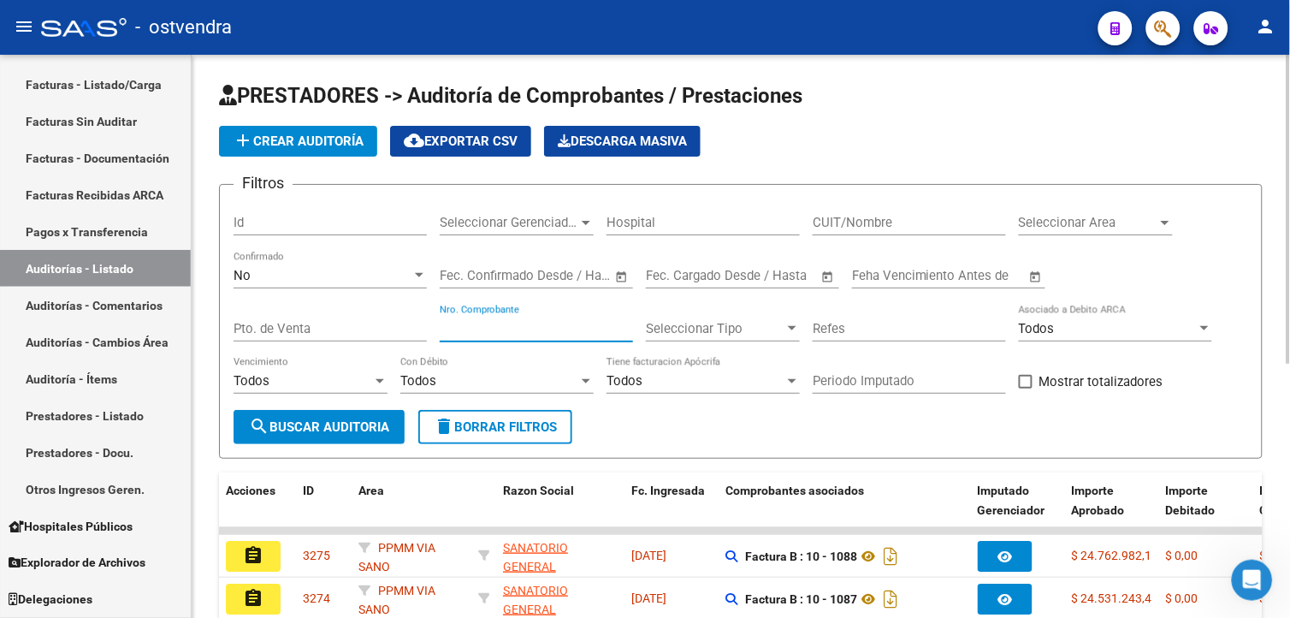
click at [499, 327] on input "Nro. Comprobante" at bounding box center [536, 328] width 193 height 15
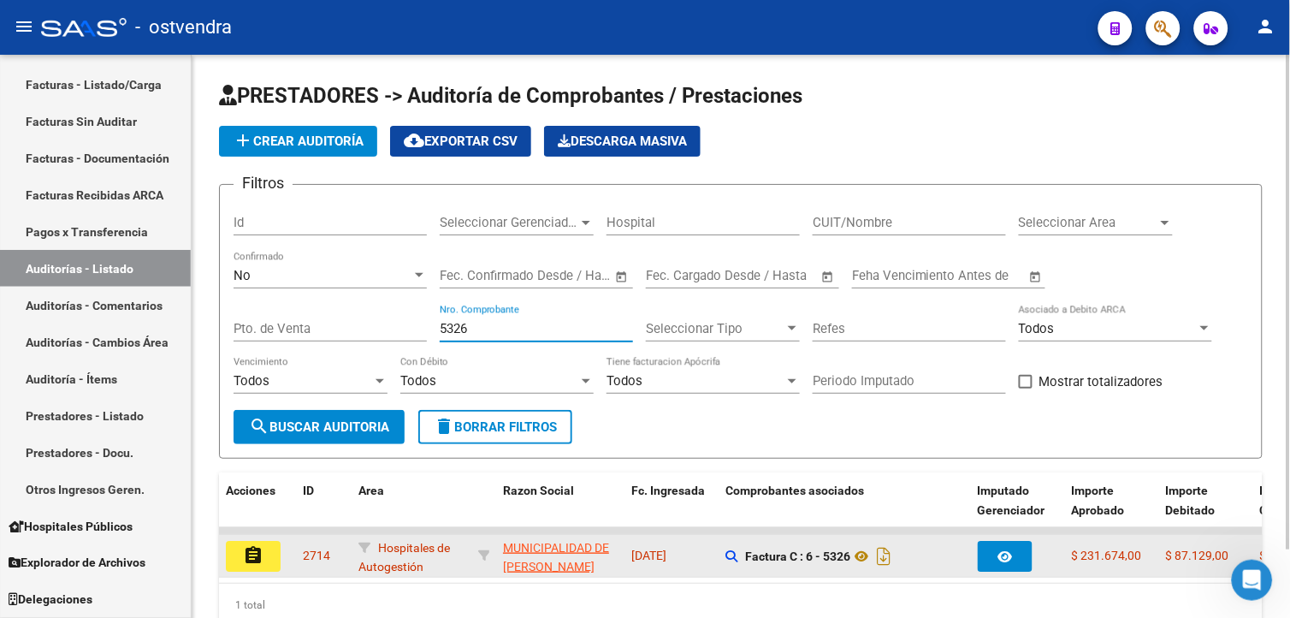
type input "5326"
click at [270, 546] on button "assignment" at bounding box center [253, 556] width 55 height 31
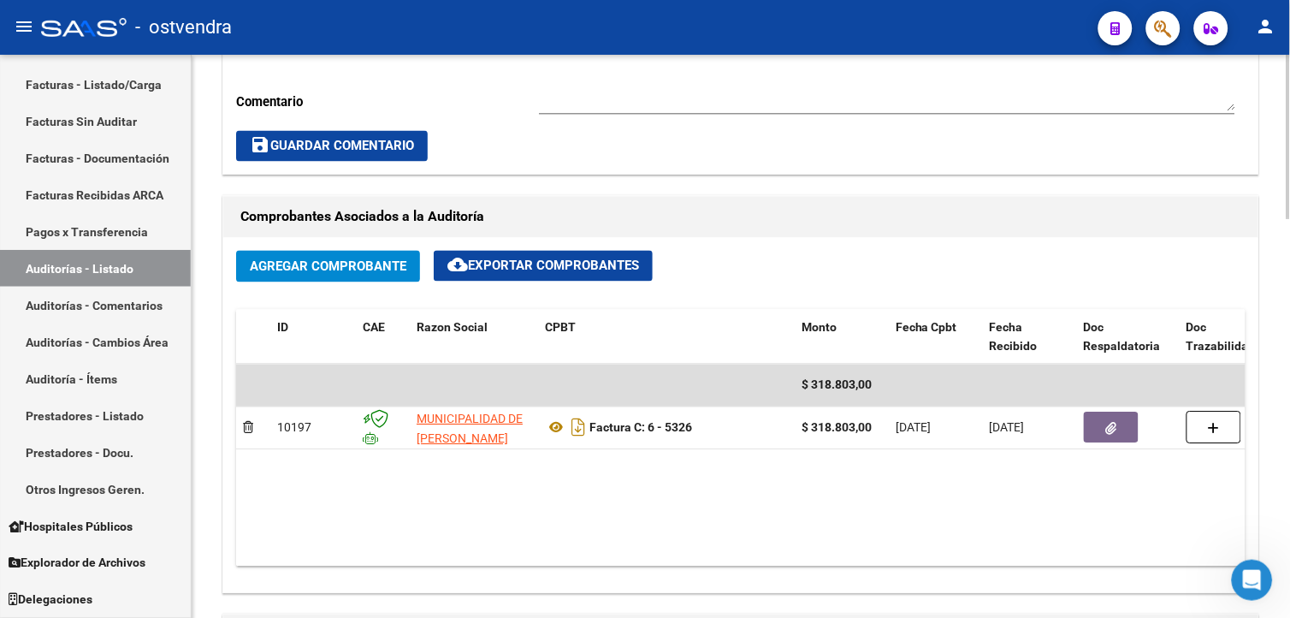
click at [1289, 374] on html "menu - ostvendra person Firma Express Inicio Calendario SSS Instructivos Contac…" at bounding box center [645, 309] width 1290 height 618
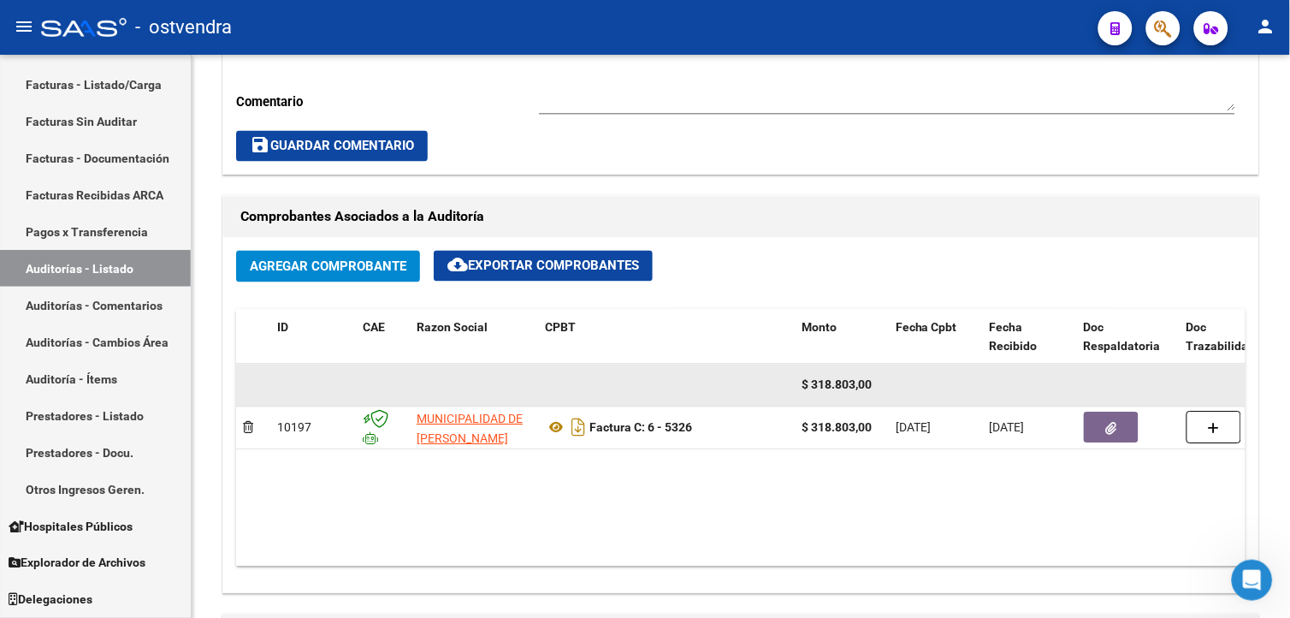
scroll to position [677, 0]
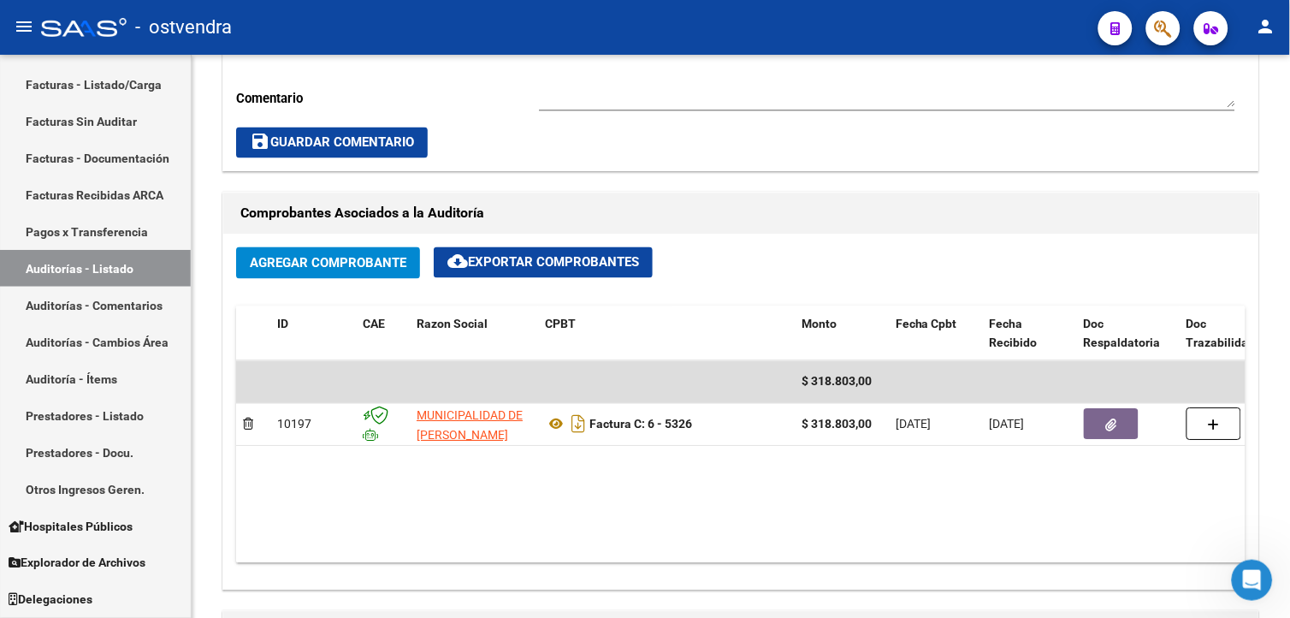
click at [405, 277] on button "Agregar Comprobante" at bounding box center [328, 263] width 184 height 32
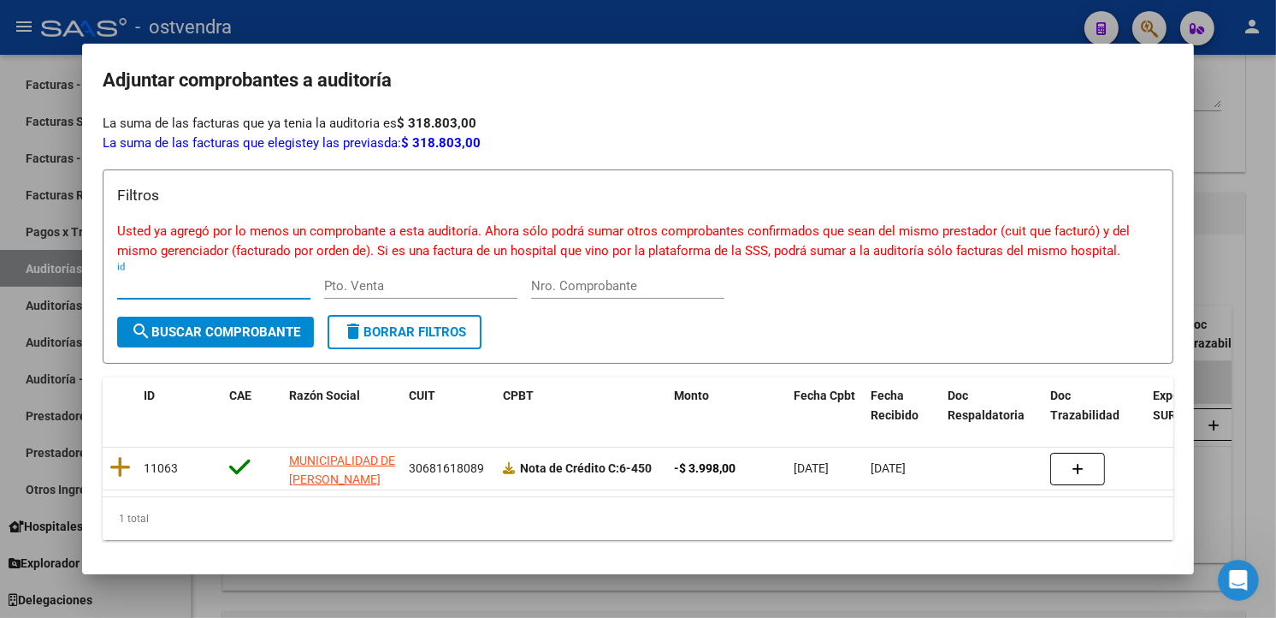
click at [689, 22] on div at bounding box center [638, 309] width 1276 height 618
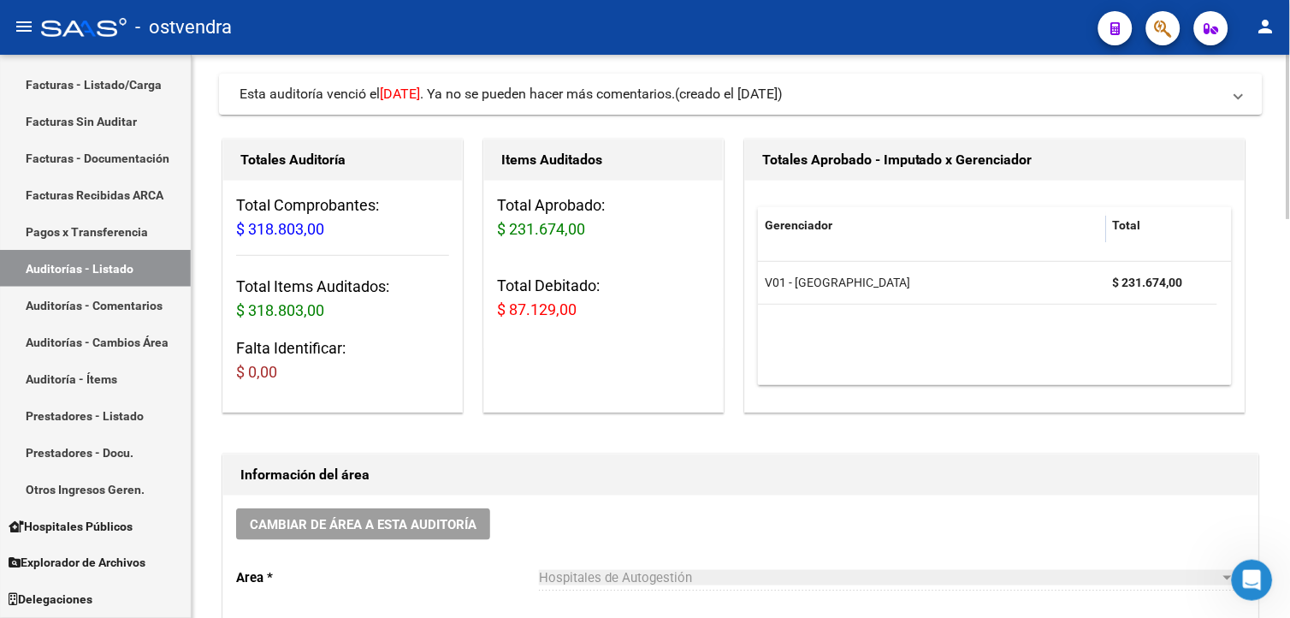
scroll to position [107, 0]
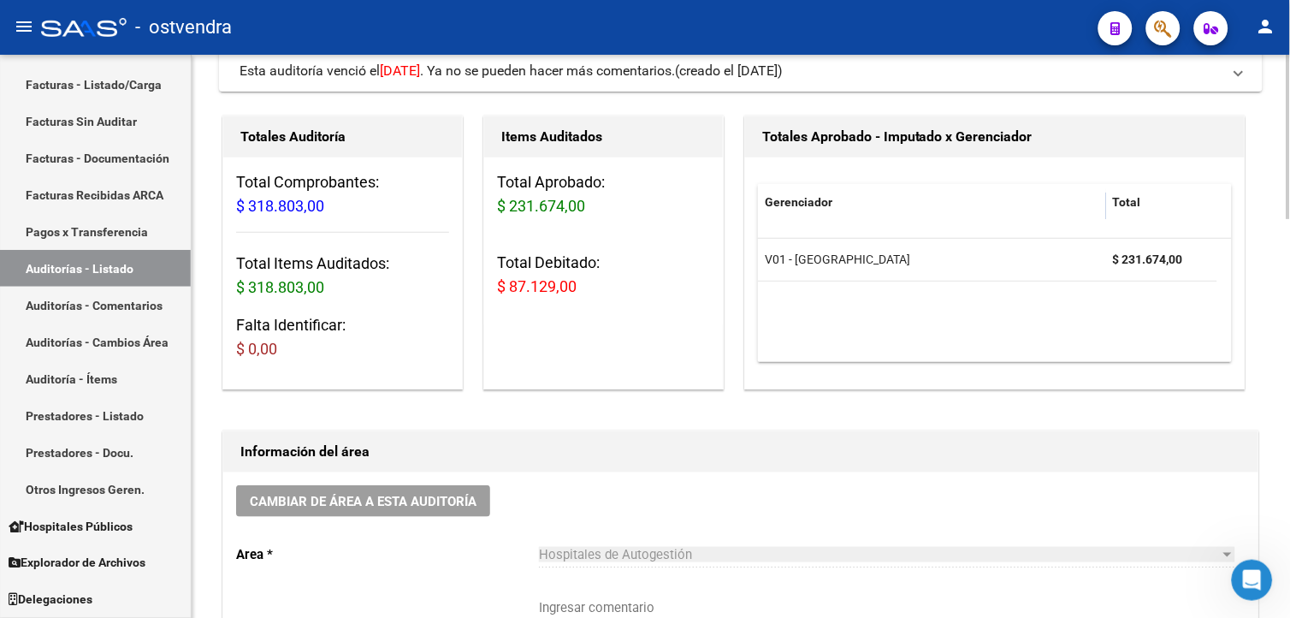
click at [1289, 124] on html "menu - ostvendra person Firma Express Inicio Calendario SSS Instructivos Contac…" at bounding box center [645, 309] width 1290 height 618
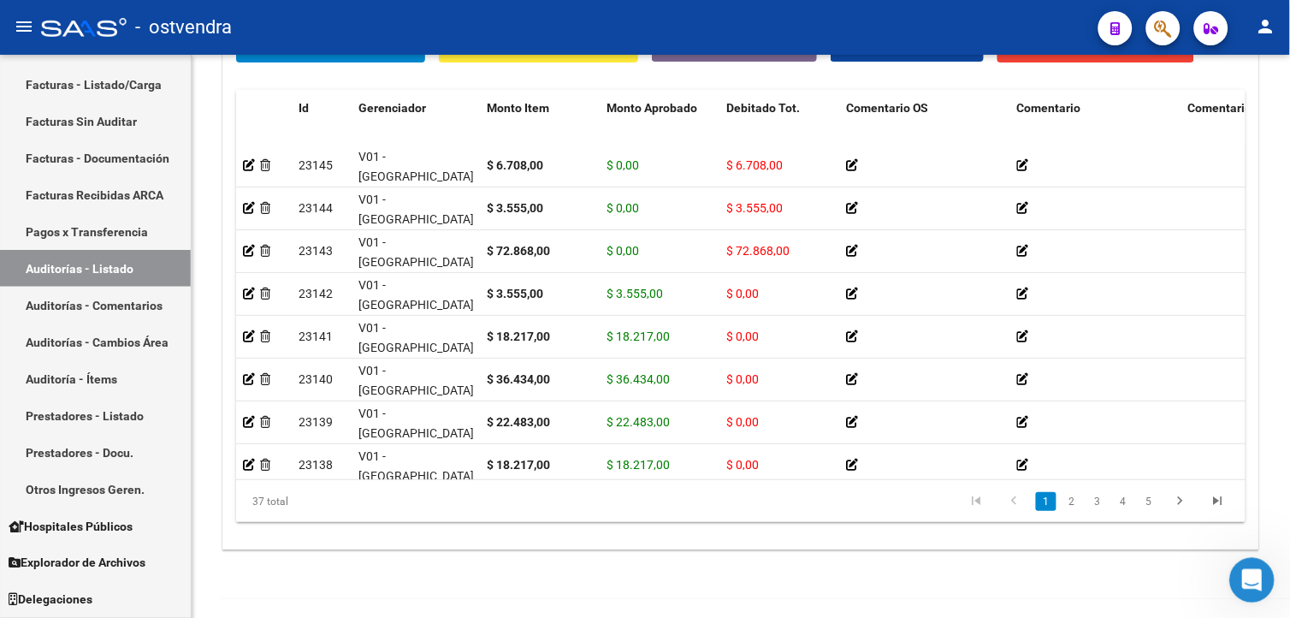
scroll to position [1309, 0]
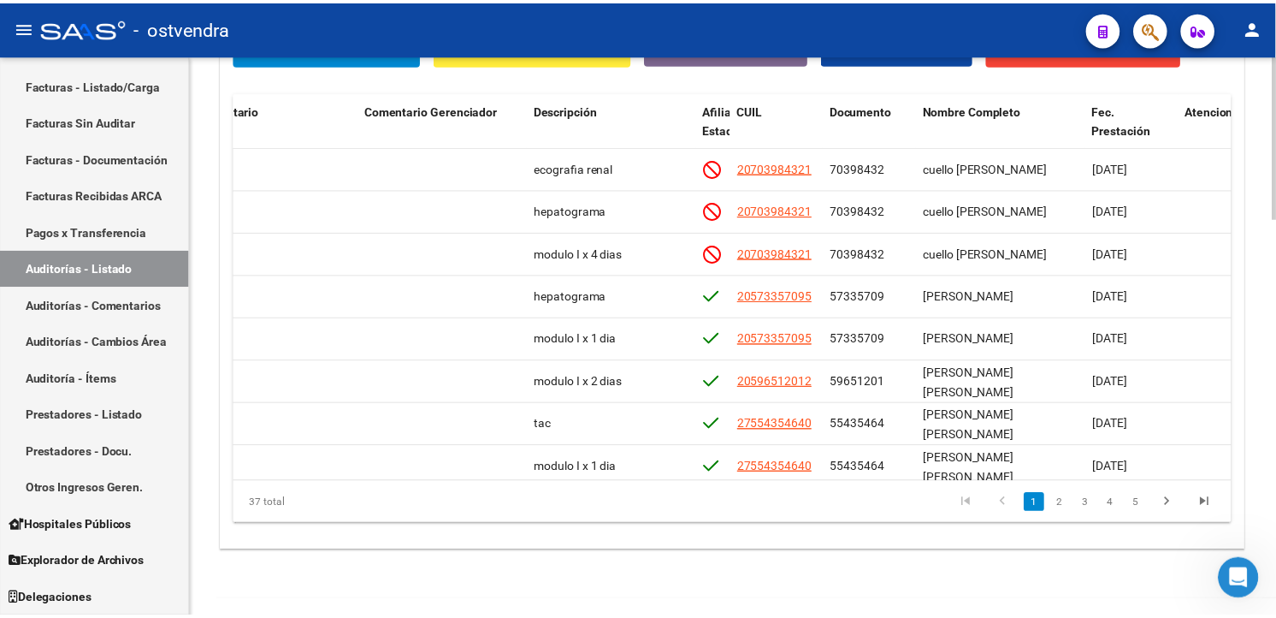
scroll to position [0, 854]
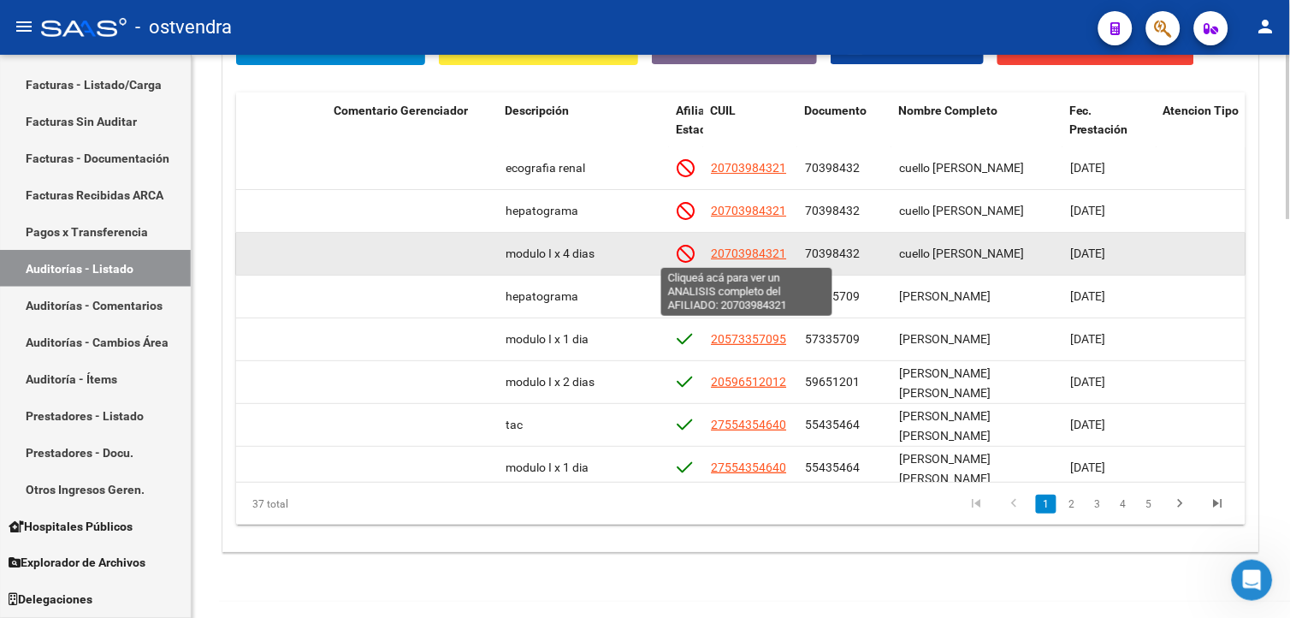
click at [754, 254] on span "20703984321" at bounding box center [748, 253] width 75 height 14
type textarea "20703984321"
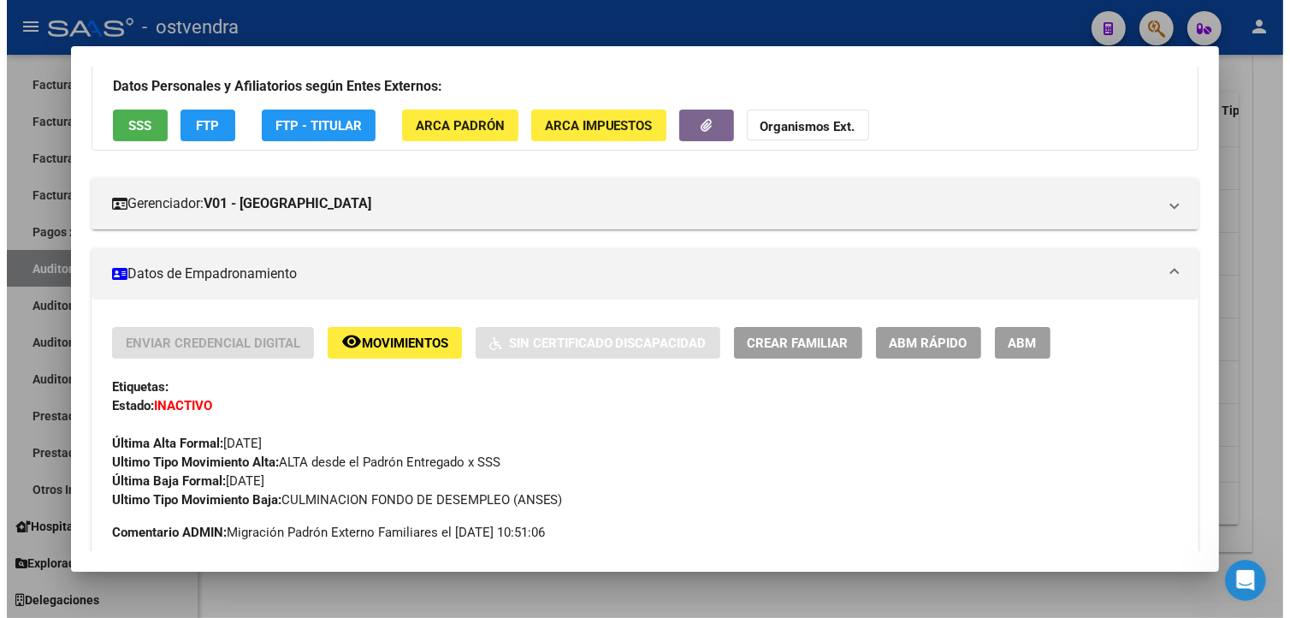
scroll to position [124, 0]
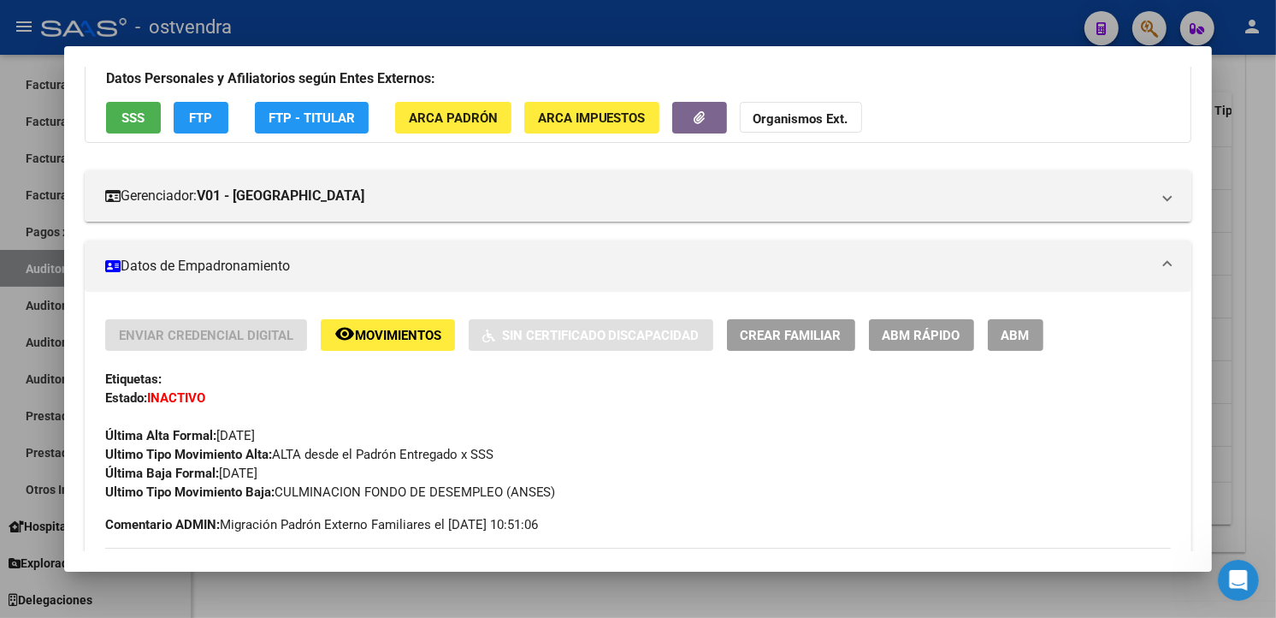
click at [1234, 241] on div at bounding box center [638, 309] width 1276 height 618
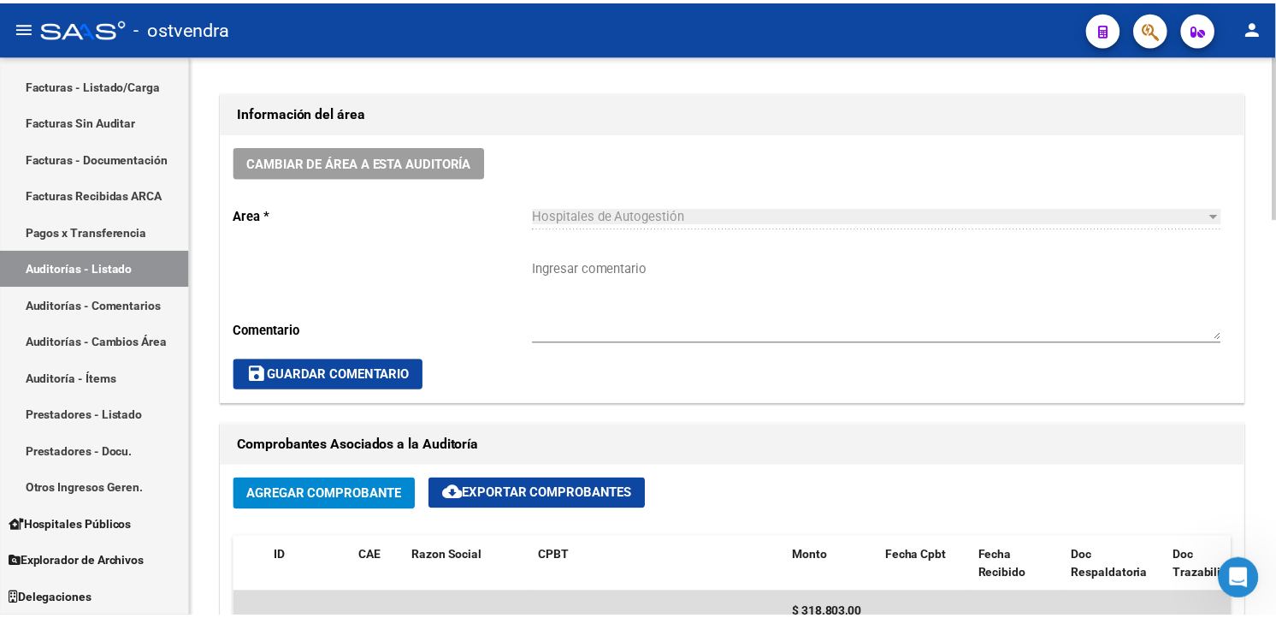
scroll to position [569, 0]
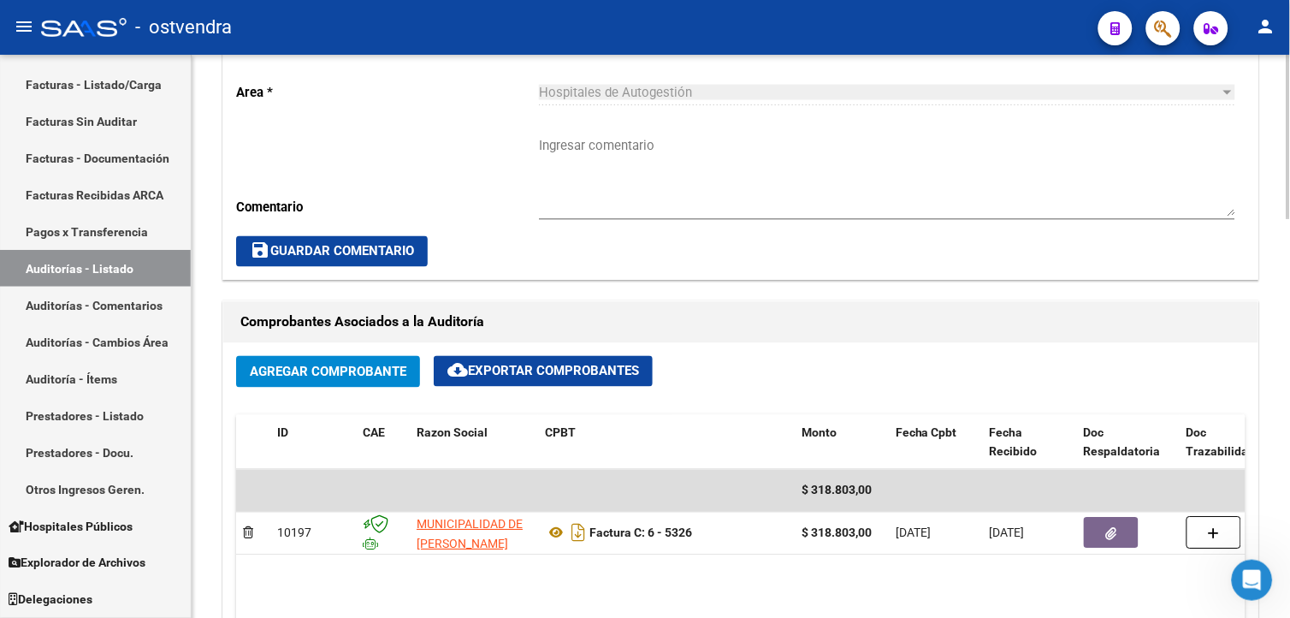
click at [1267, 269] on div "arrow_back Editar 2714 cloud_download Generar informe Esta auditoría venció el …" at bounding box center [743, 450] width 1103 height 1928
click at [306, 356] on button "Agregar Comprobante" at bounding box center [328, 372] width 184 height 32
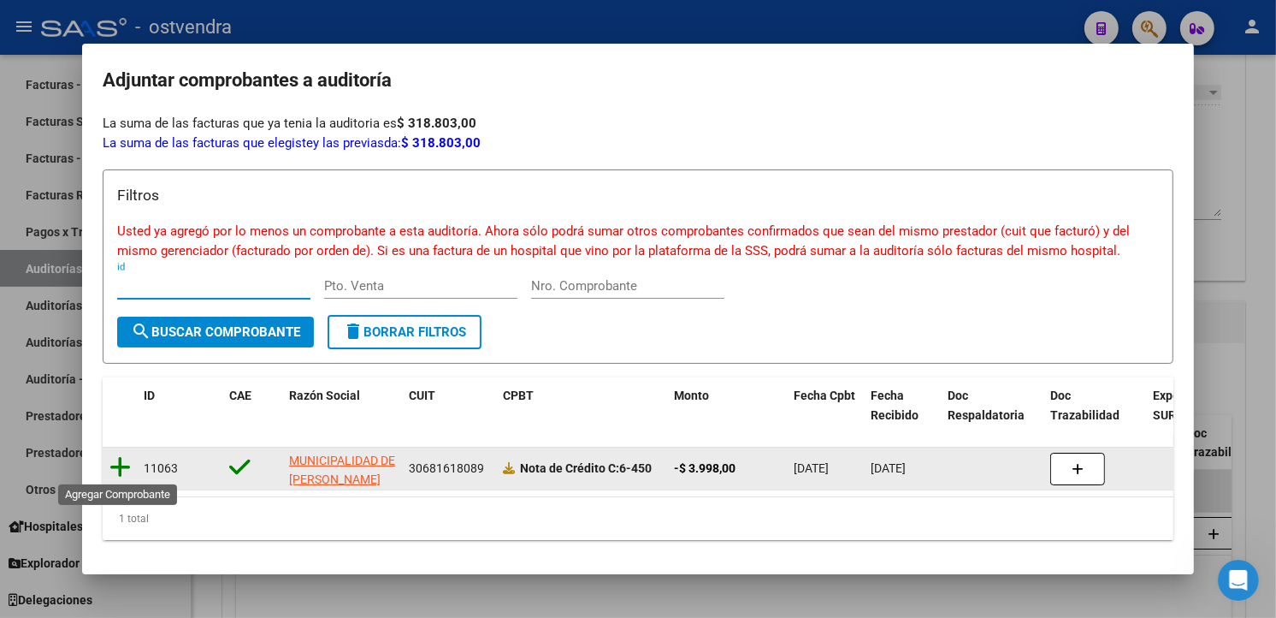
click at [125, 460] on icon at bounding box center [119, 467] width 21 height 24
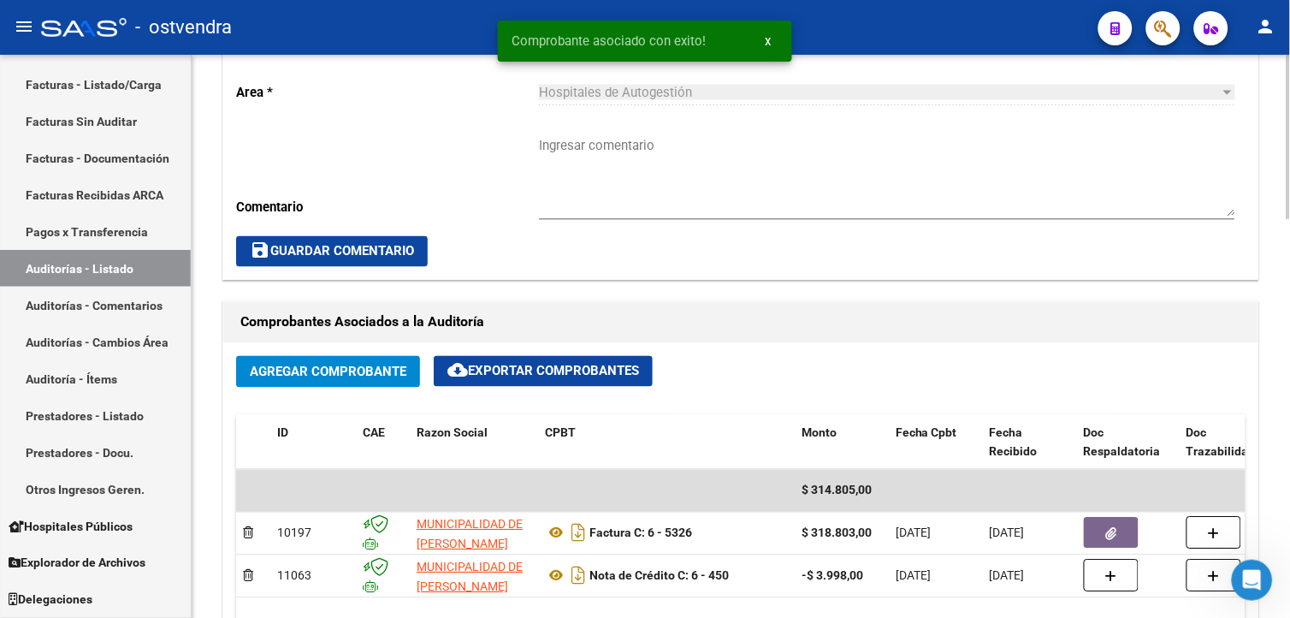
click at [1289, 385] on html "menu - ostvendra person Firma Express Inicio Calendario SSS Instructivos Contac…" at bounding box center [645, 309] width 1290 height 618
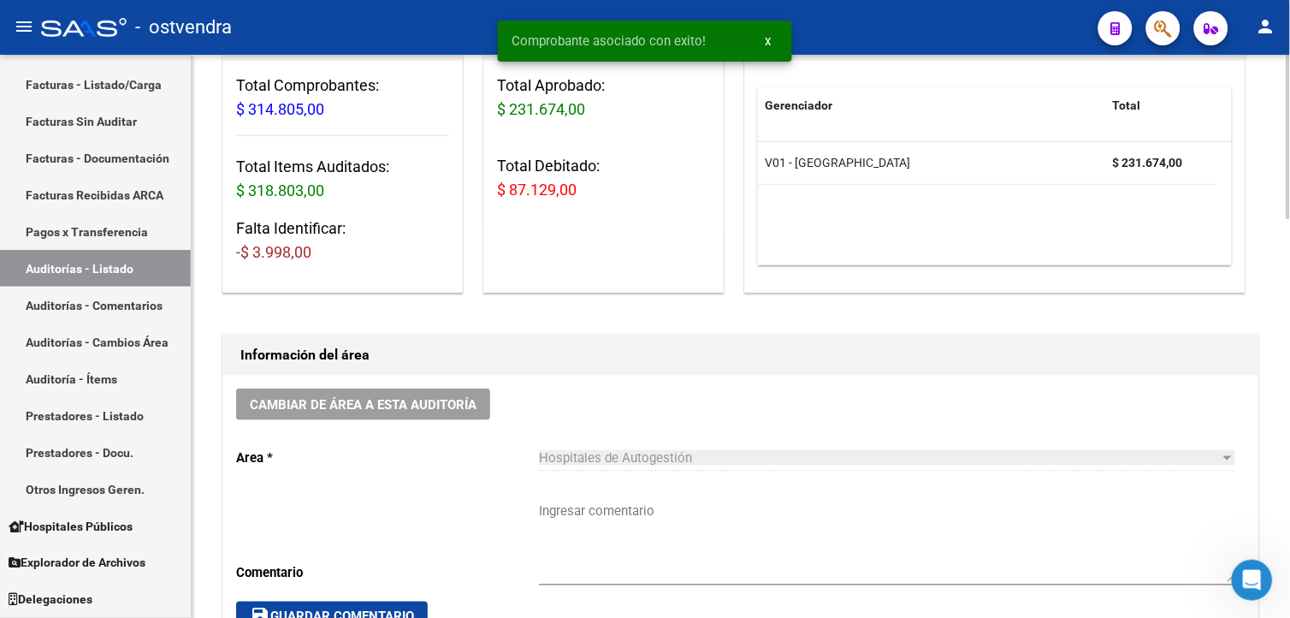
scroll to position [188, 0]
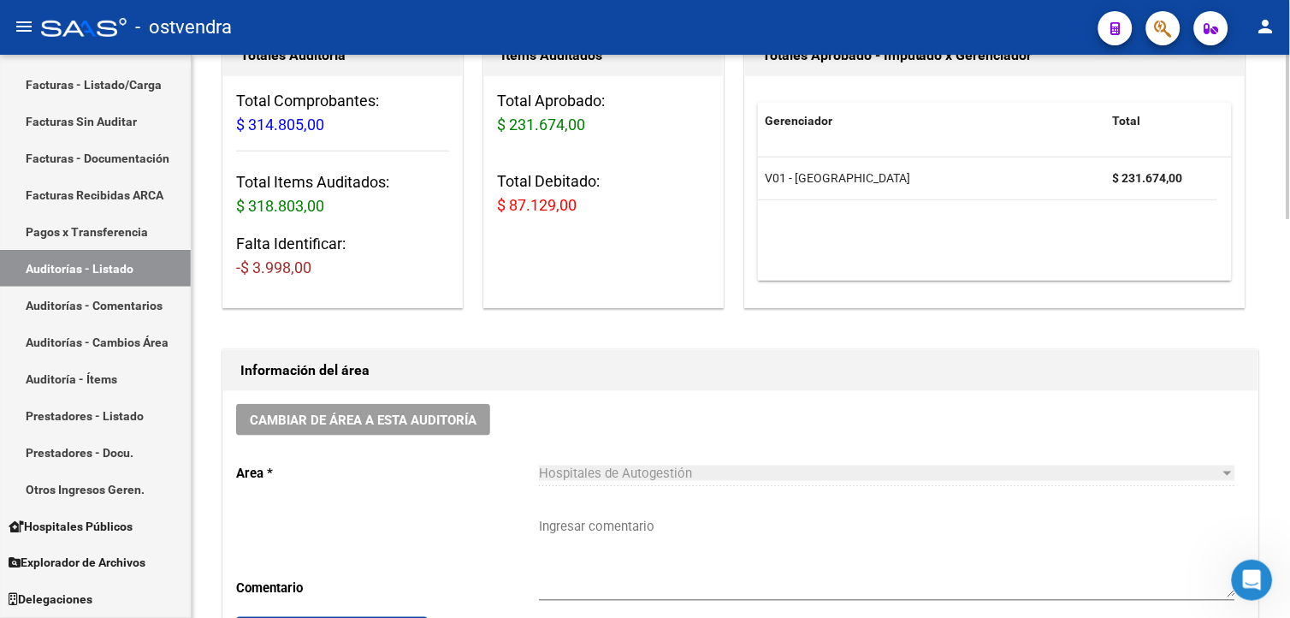
scroll to position [566, 0]
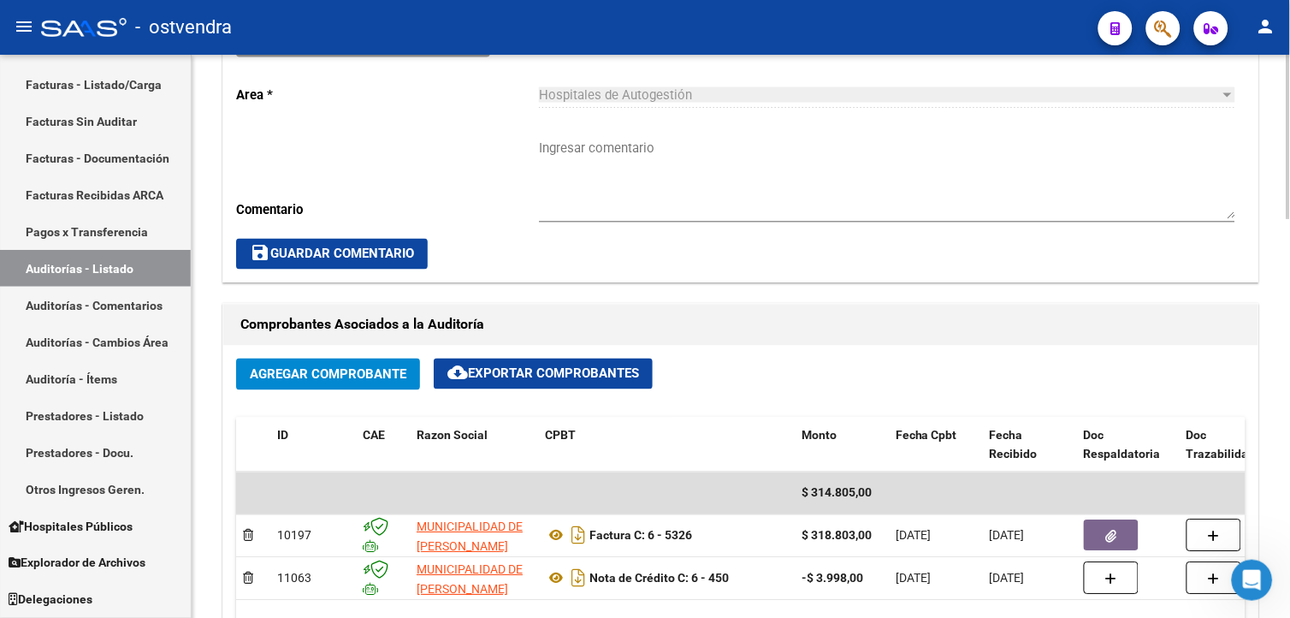
click at [1289, 318] on html "menu - ostvendra person Firma Express Inicio Calendario SSS Instructivos Contac…" at bounding box center [645, 309] width 1290 height 618
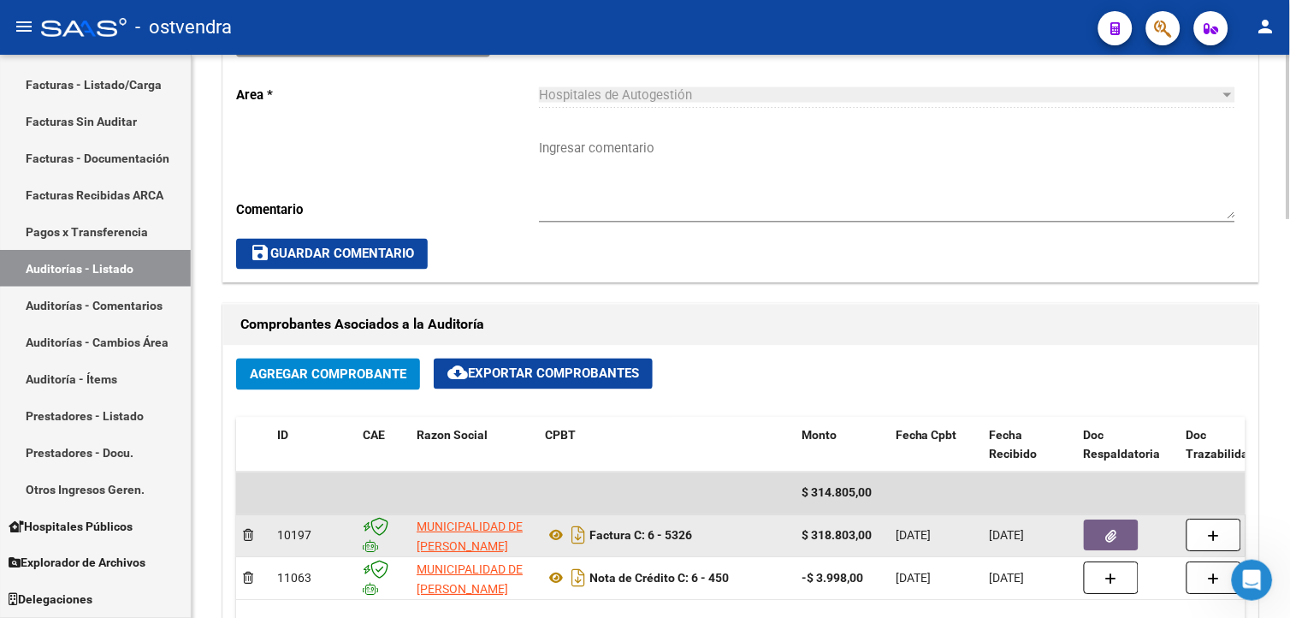
drag, startPoint x: 594, startPoint y: 533, endPoint x: 698, endPoint y: 541, distance: 103.8
click at [698, 541] on div "Factura C: 6 - 5326" at bounding box center [666, 535] width 243 height 27
drag, startPoint x: 698, startPoint y: 541, endPoint x: 689, endPoint y: 535, distance: 11.2
copy strong "Factura C: 6 - 5326"
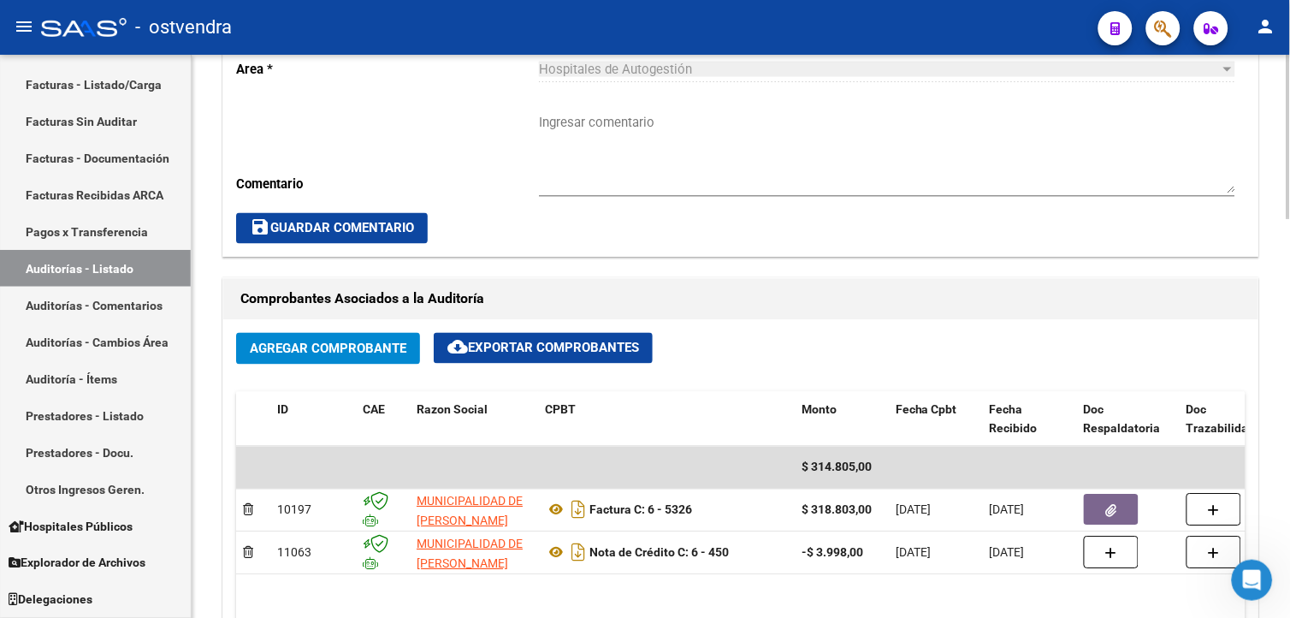
scroll to position [624, 0]
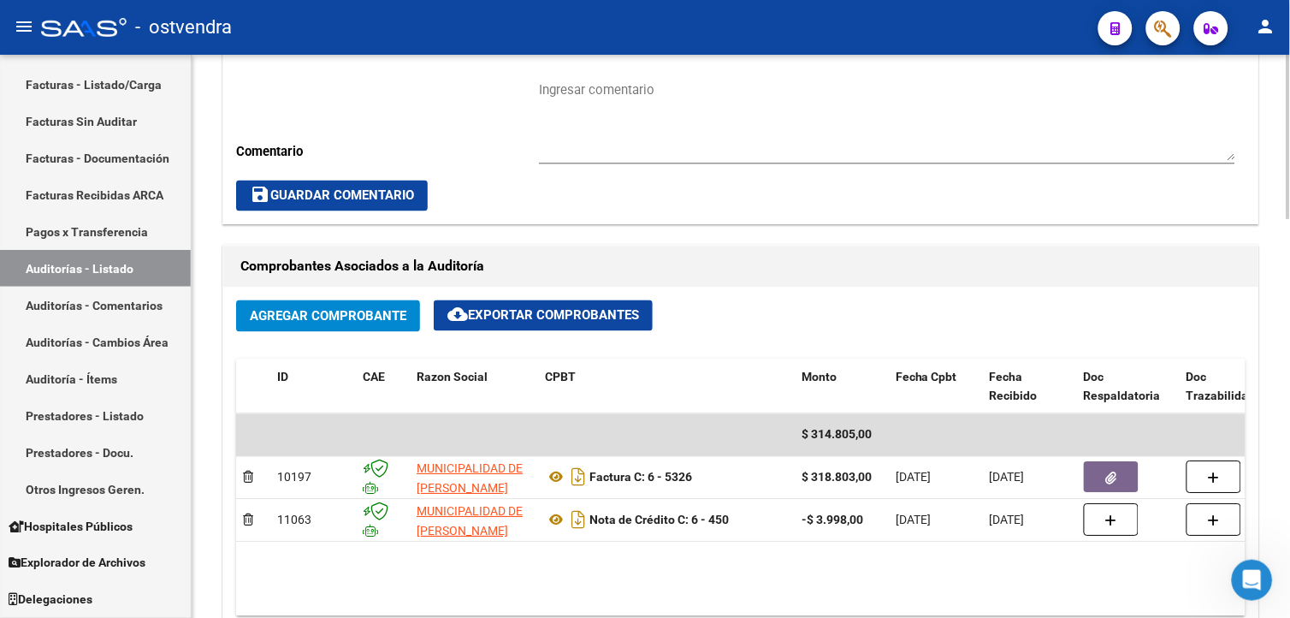
click at [1289, 343] on html "menu - ostvendra person Firma Express Inicio Calendario SSS Instructivos Contac…" at bounding box center [645, 309] width 1290 height 618
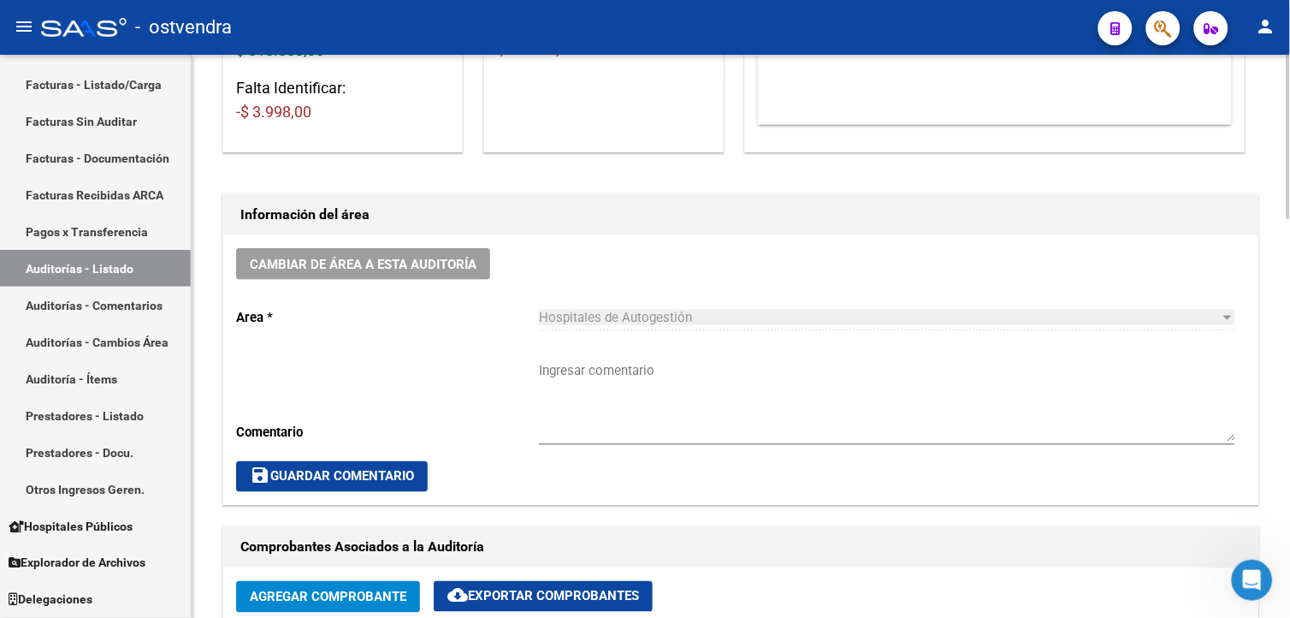
drag, startPoint x: 1283, startPoint y: 293, endPoint x: 1284, endPoint y: 280, distance: 13.7
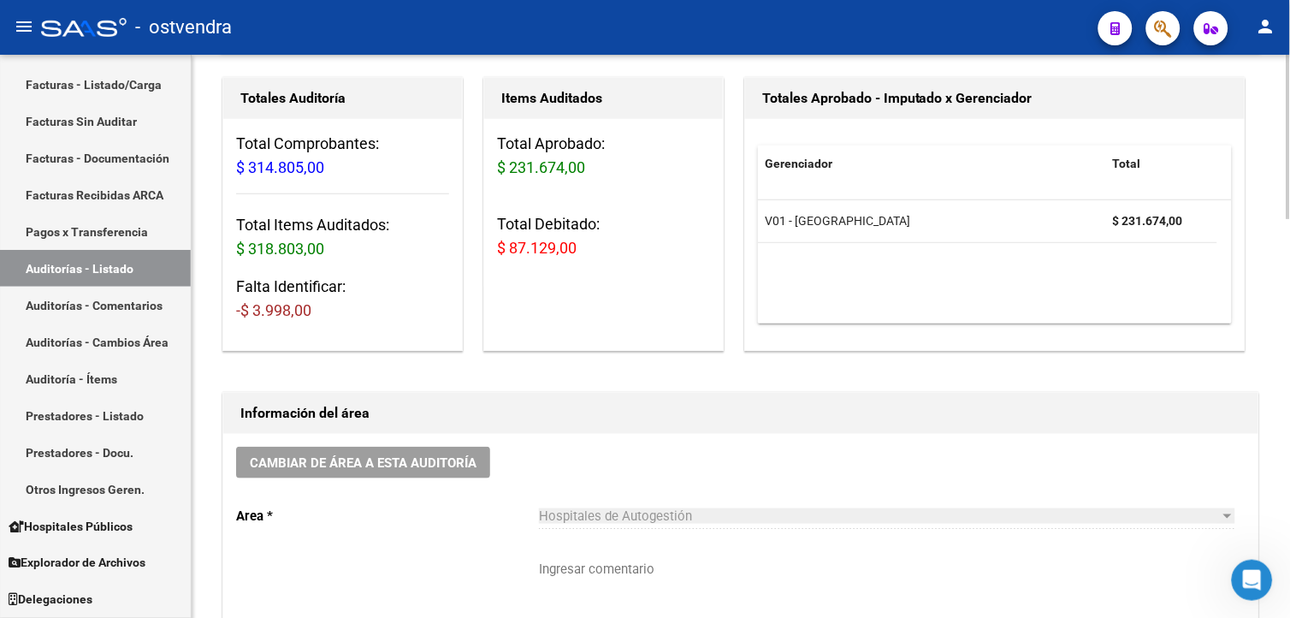
drag, startPoint x: 500, startPoint y: 248, endPoint x: 587, endPoint y: 257, distance: 86.8
click at [587, 257] on h3 "Total Debitado: $ 87.129,00" at bounding box center [603, 236] width 213 height 48
drag, startPoint x: 587, startPoint y: 257, endPoint x: 568, endPoint y: 248, distance: 20.7
copy span "$ 87.129,00"
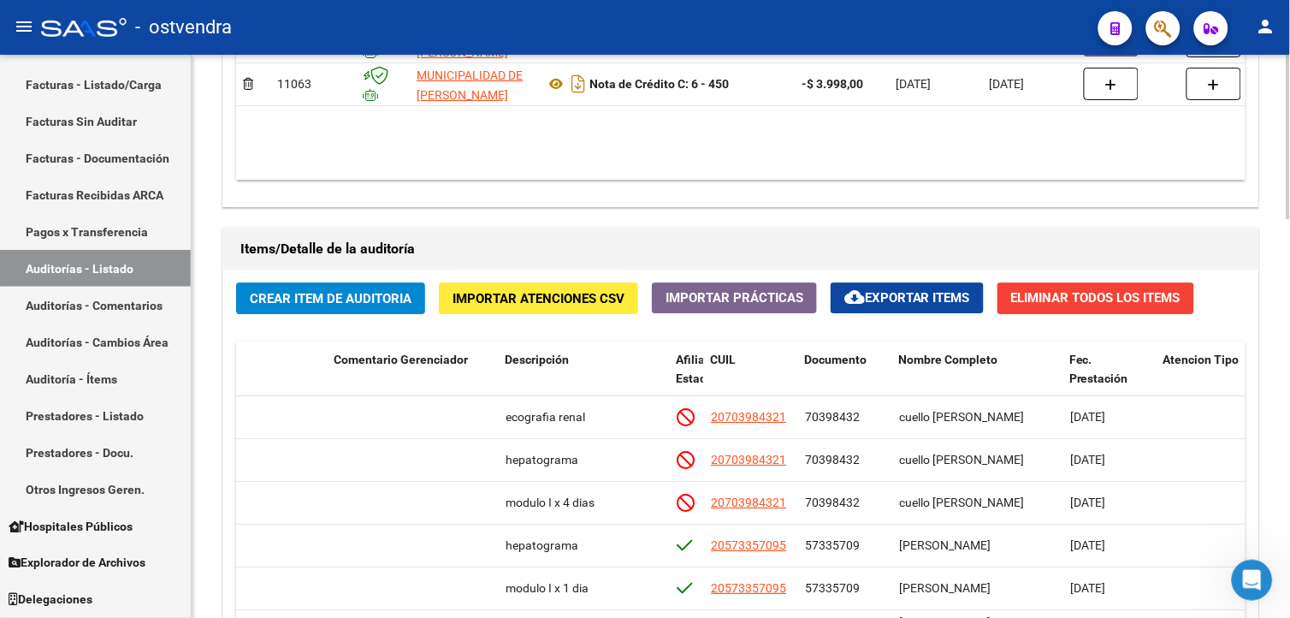
scroll to position [911, 0]
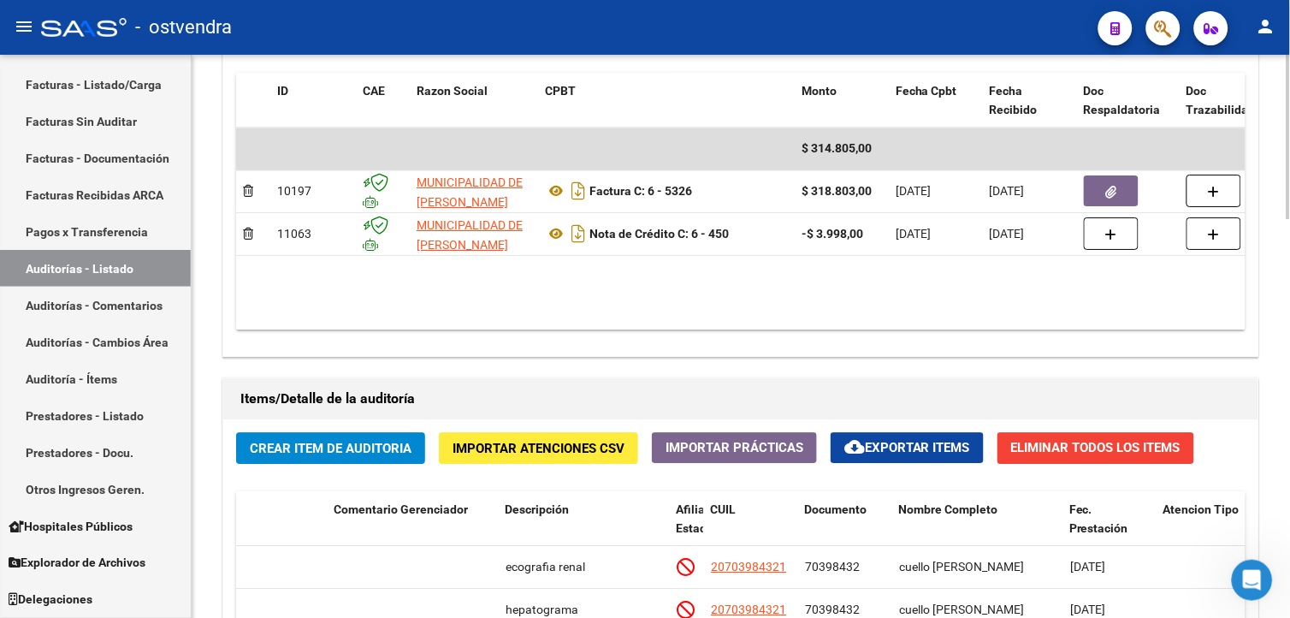
click at [1289, 364] on html "menu - ostvendra person Firma Express Inicio Calendario SSS Instructivos Contac…" at bounding box center [645, 309] width 1290 height 618
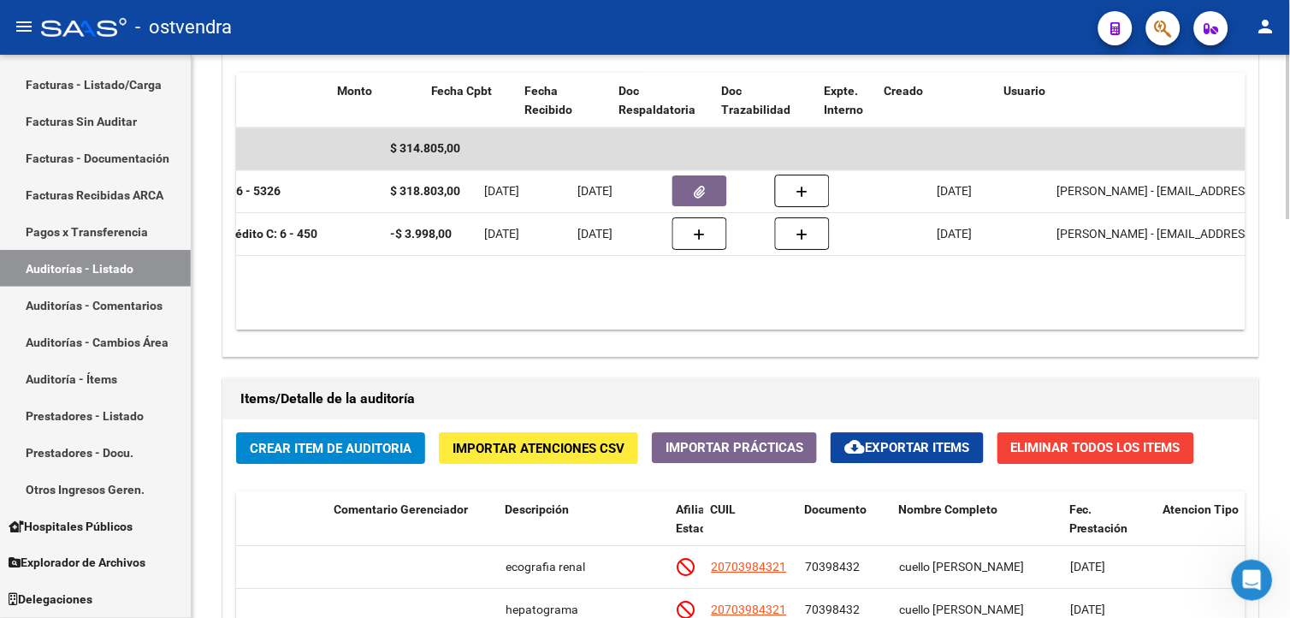
scroll to position [0, 523]
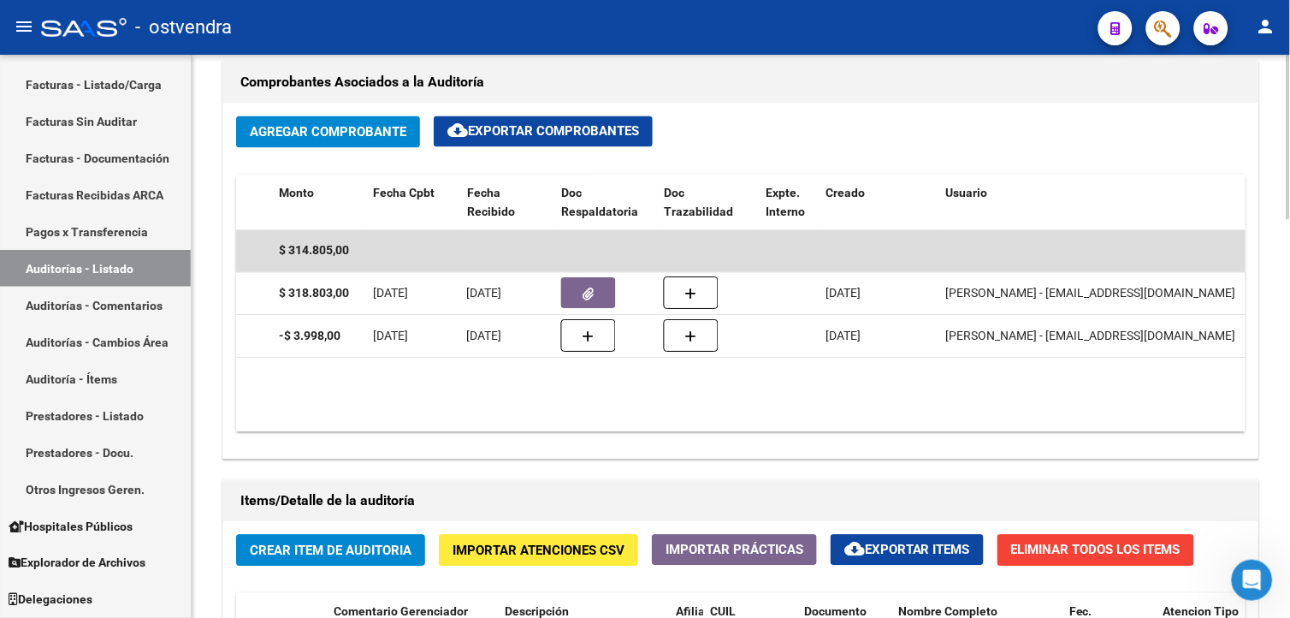
click at [1289, 439] on html "menu - ostvendra person Firma Express Inicio Calendario SSS Instructivos Contac…" at bounding box center [645, 309] width 1290 height 618
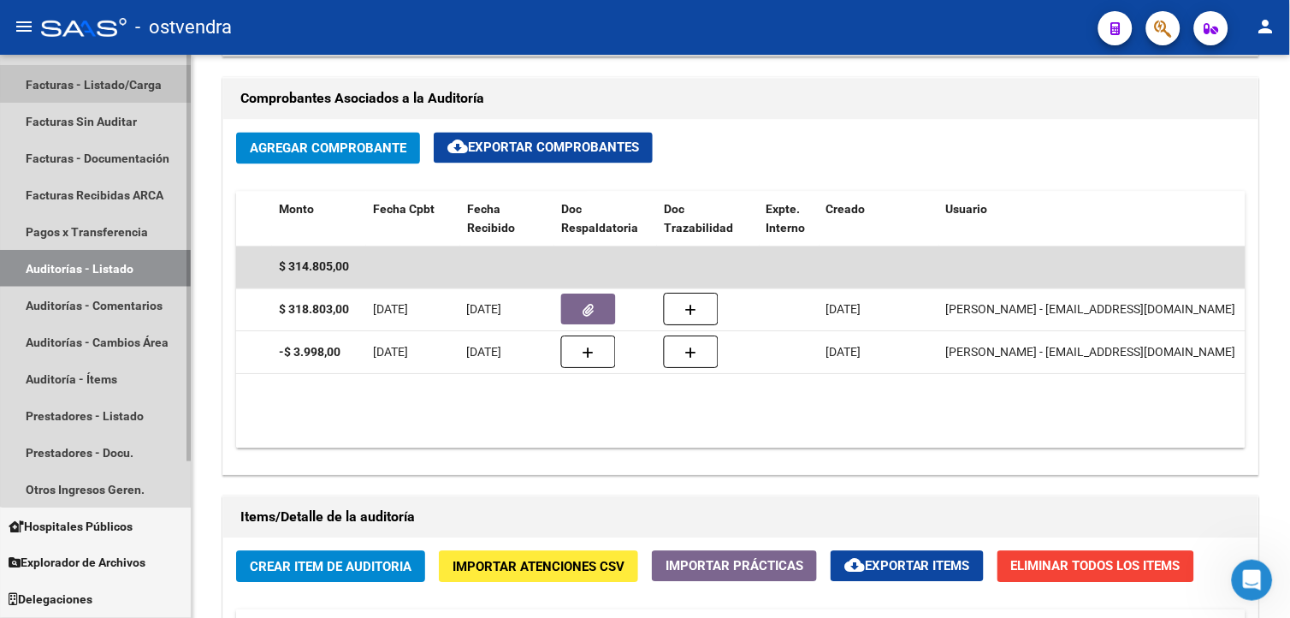
click at [134, 83] on link "Facturas - Listado/Carga" at bounding box center [95, 84] width 191 height 37
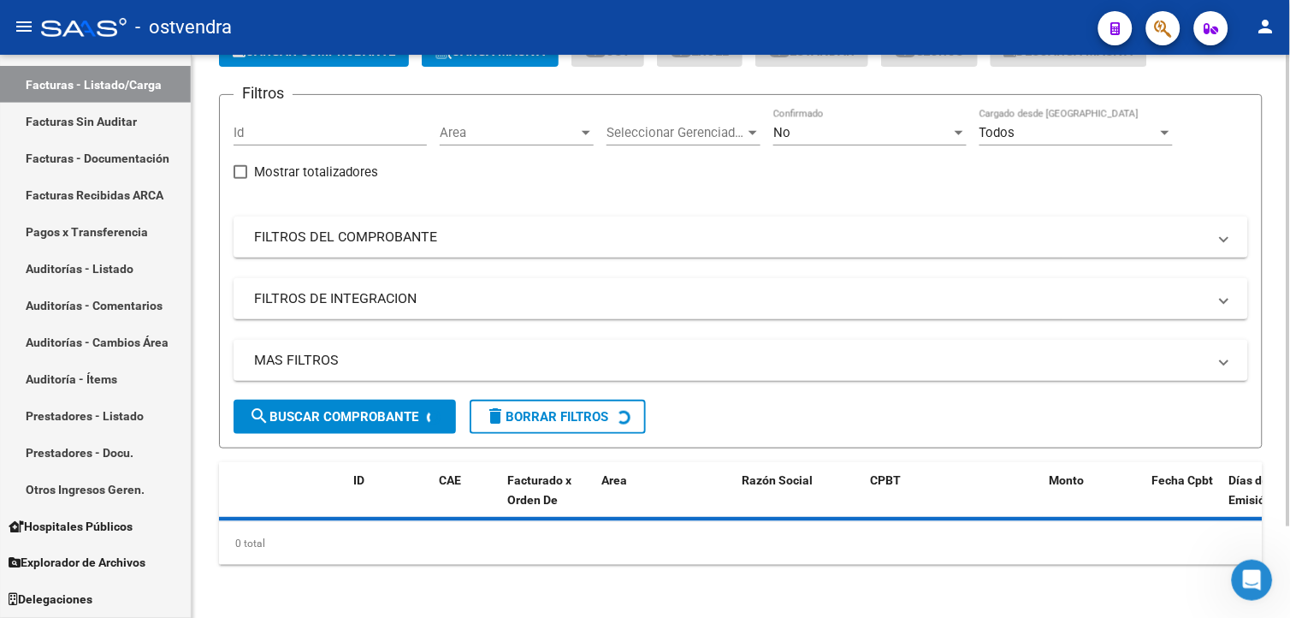
click at [352, 517] on div at bounding box center [740, 519] width 1043 height 4
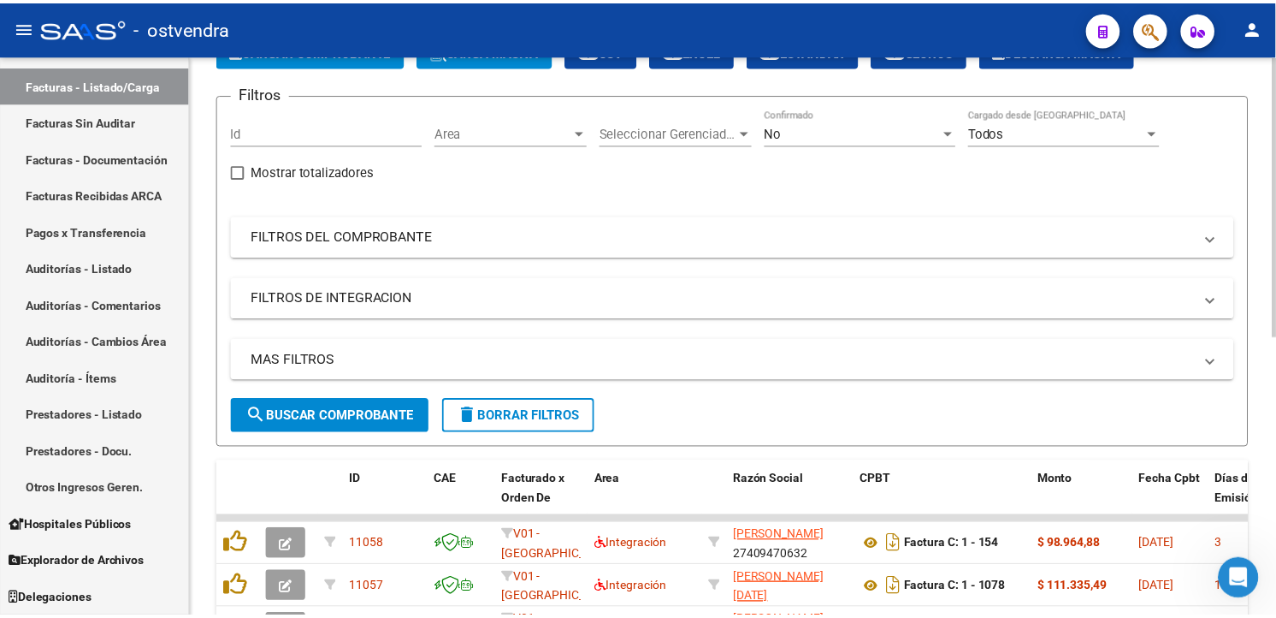
scroll to position [98, 0]
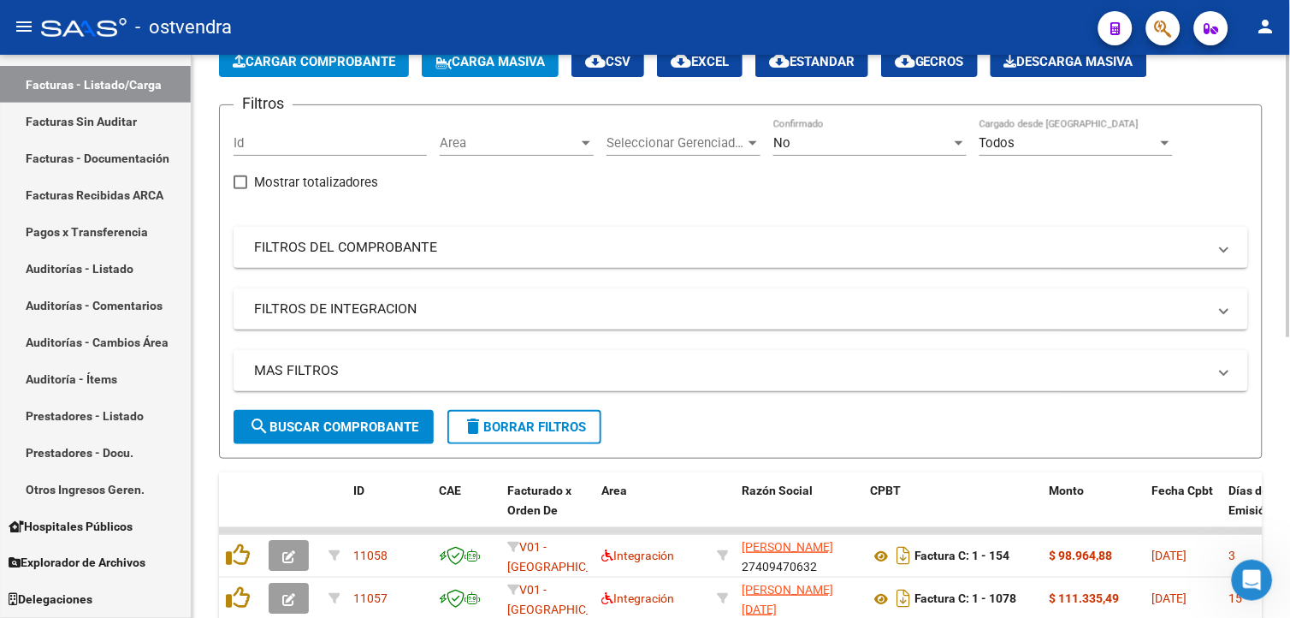
click at [1289, 116] on html "menu - ostvendra person Firma Express Inicio Calendario SSS Instructivos Contac…" at bounding box center [645, 309] width 1290 height 618
click at [375, 67] on span "Cargar Comprobante" at bounding box center [314, 61] width 163 height 15
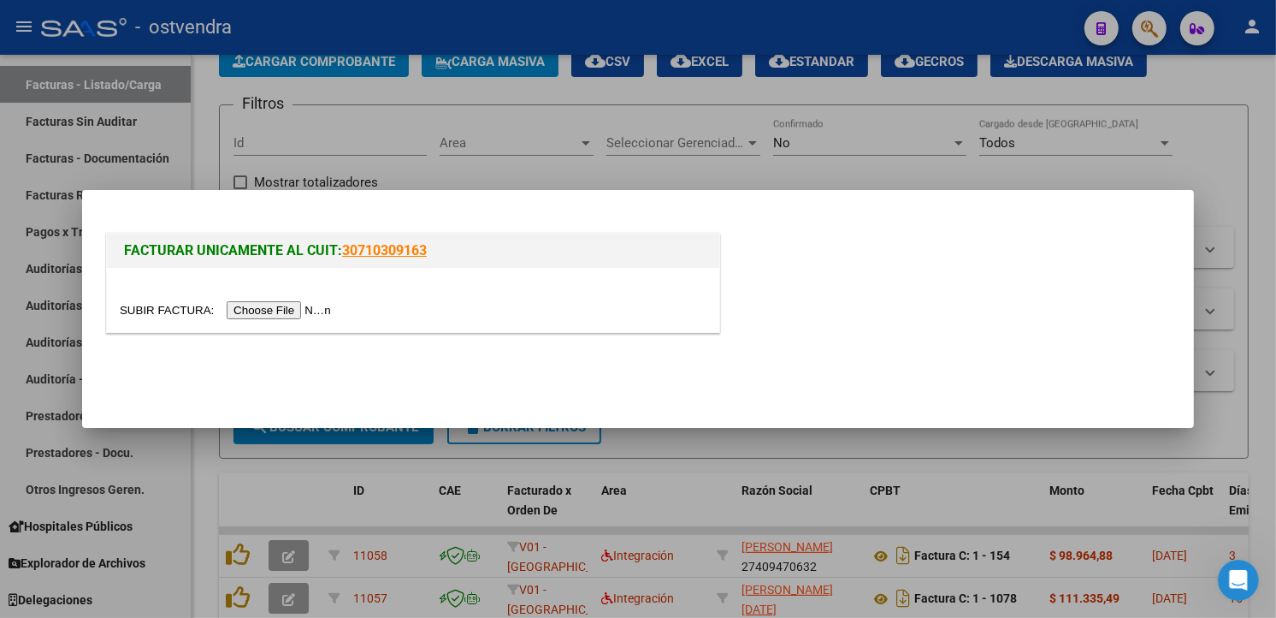
click at [281, 309] on input "file" at bounding box center [228, 310] width 216 height 18
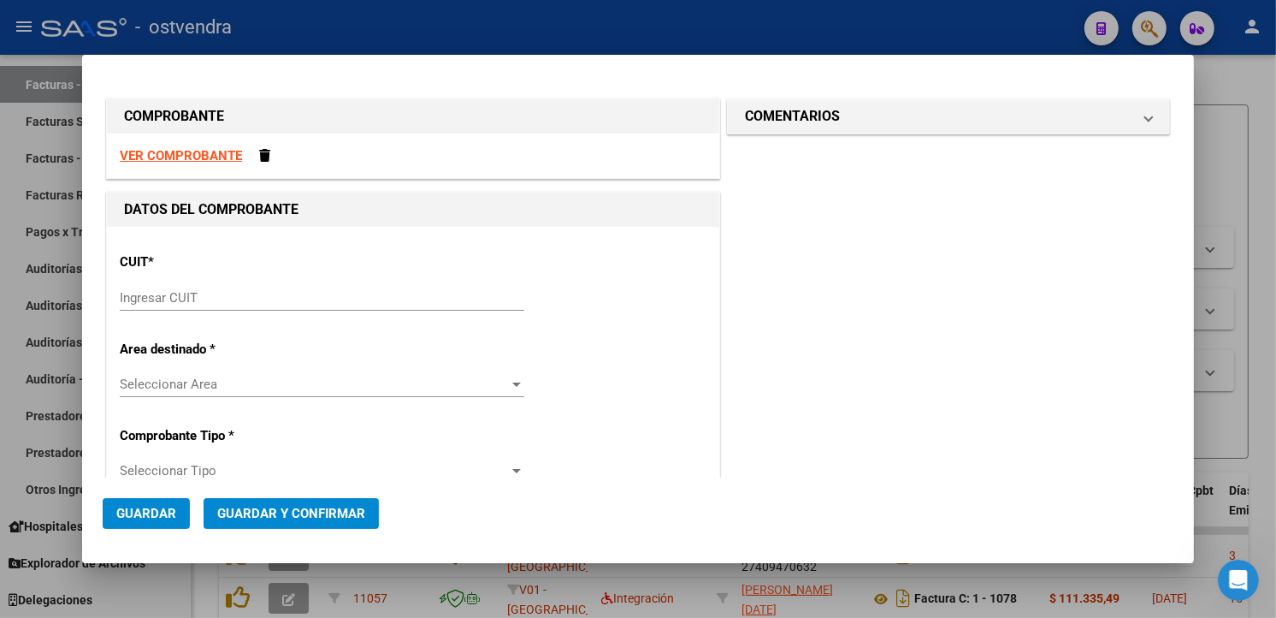
drag, startPoint x: 381, startPoint y: 269, endPoint x: 377, endPoint y: 282, distance: 13.5
click at [377, 277] on div "CUIT * Ingresar CUIT" at bounding box center [413, 282] width 587 height 86
click at [376, 288] on div "Ingresar CUIT" at bounding box center [322, 298] width 405 height 26
click at [375, 290] on input "Ingresar CUIT" at bounding box center [322, 297] width 405 height 15
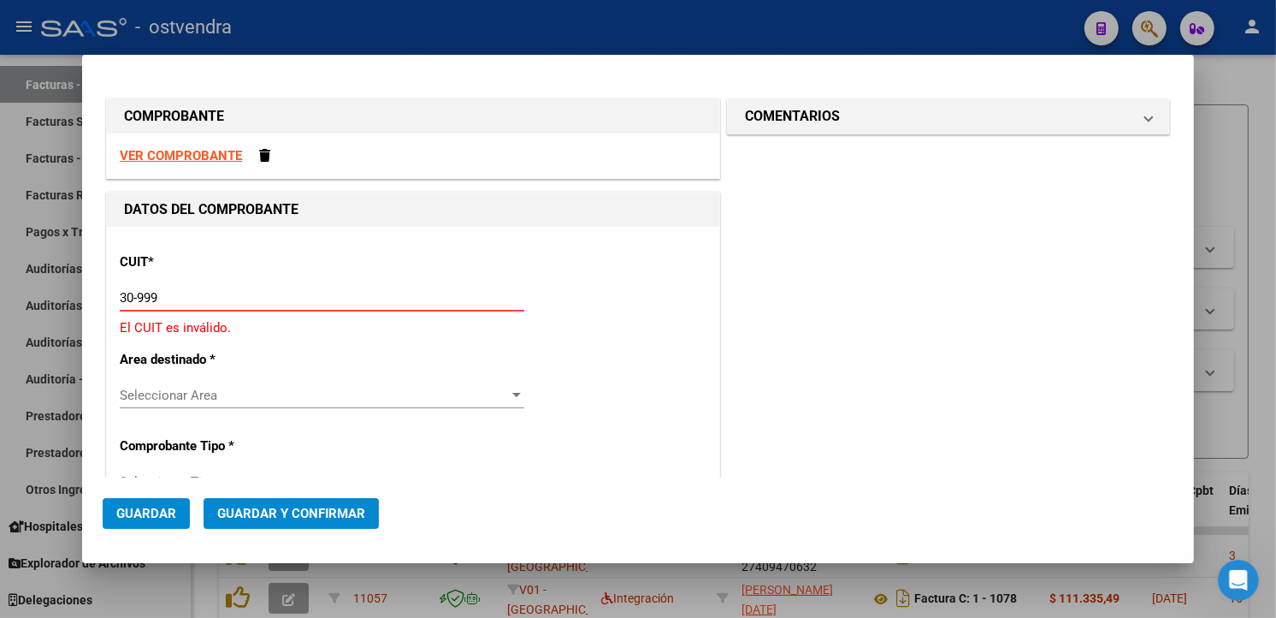
click at [159, 164] on div "VER COMPROBANTE" at bounding box center [413, 155] width 612 height 45
click at [159, 159] on strong "VER COMPROBANTE" at bounding box center [181, 155] width 122 height 15
click at [404, 280] on div "CUIT * 30-999 Ingresar CUIT El CUIT es inválido." at bounding box center [413, 288] width 587 height 98
click at [399, 297] on input "30-999" at bounding box center [322, 297] width 405 height 15
type input "30-99928489-9"
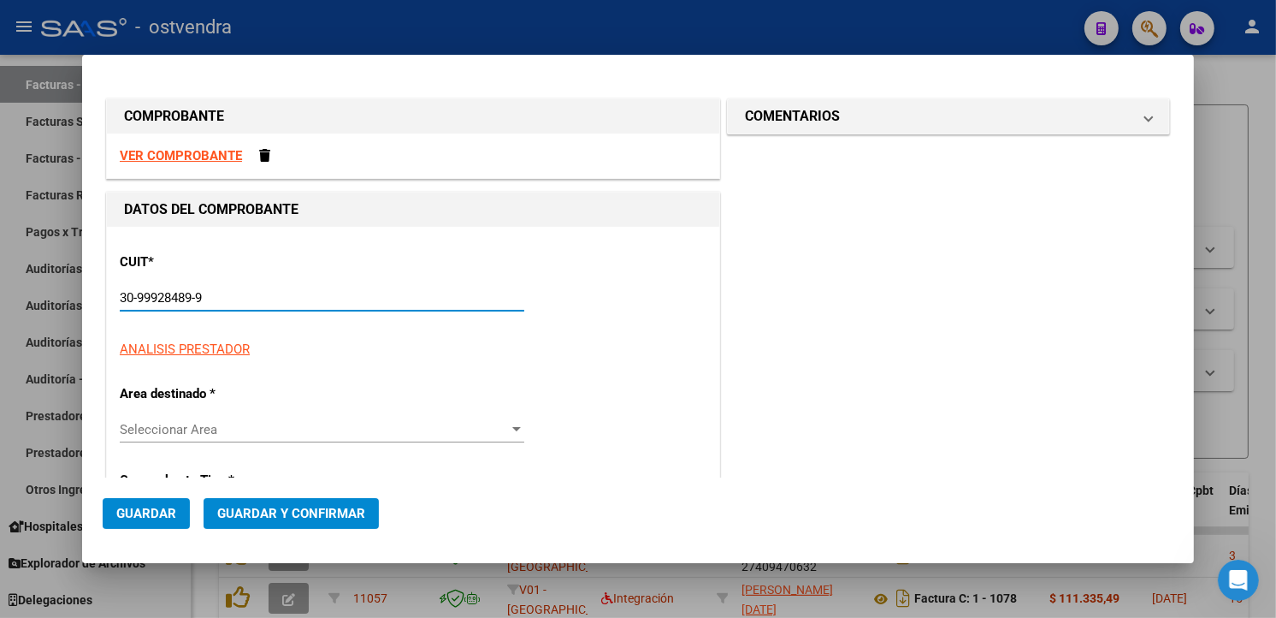
type input "3"
type input "30-99928489-9"
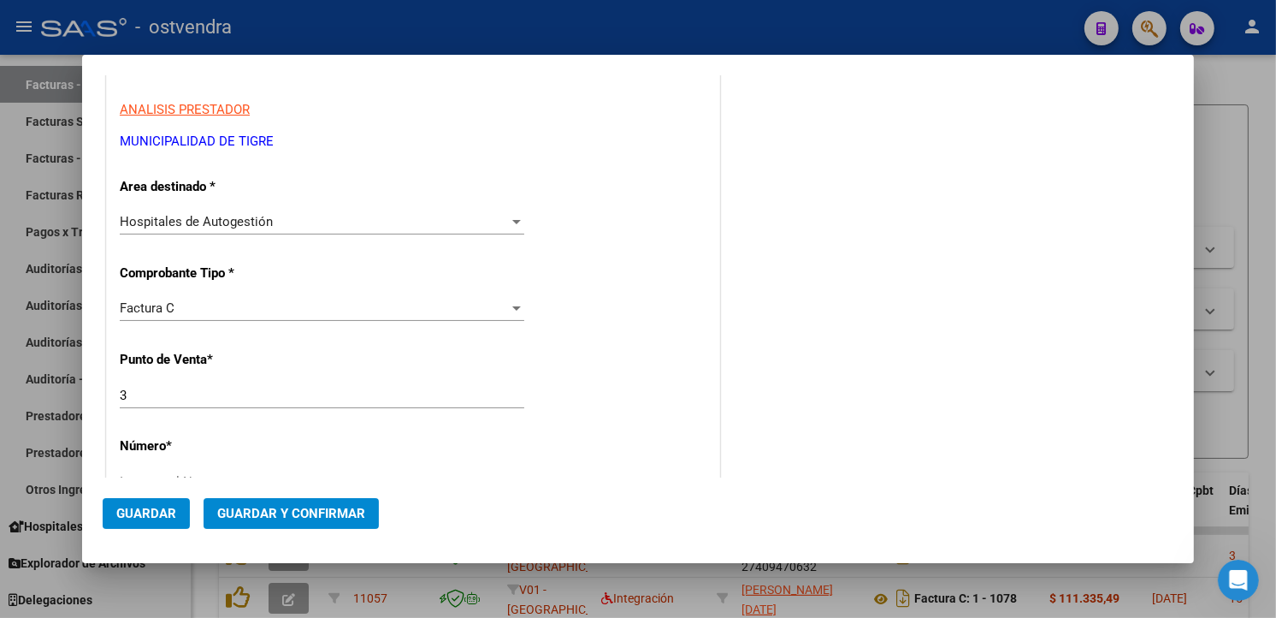
scroll to position [269, 0]
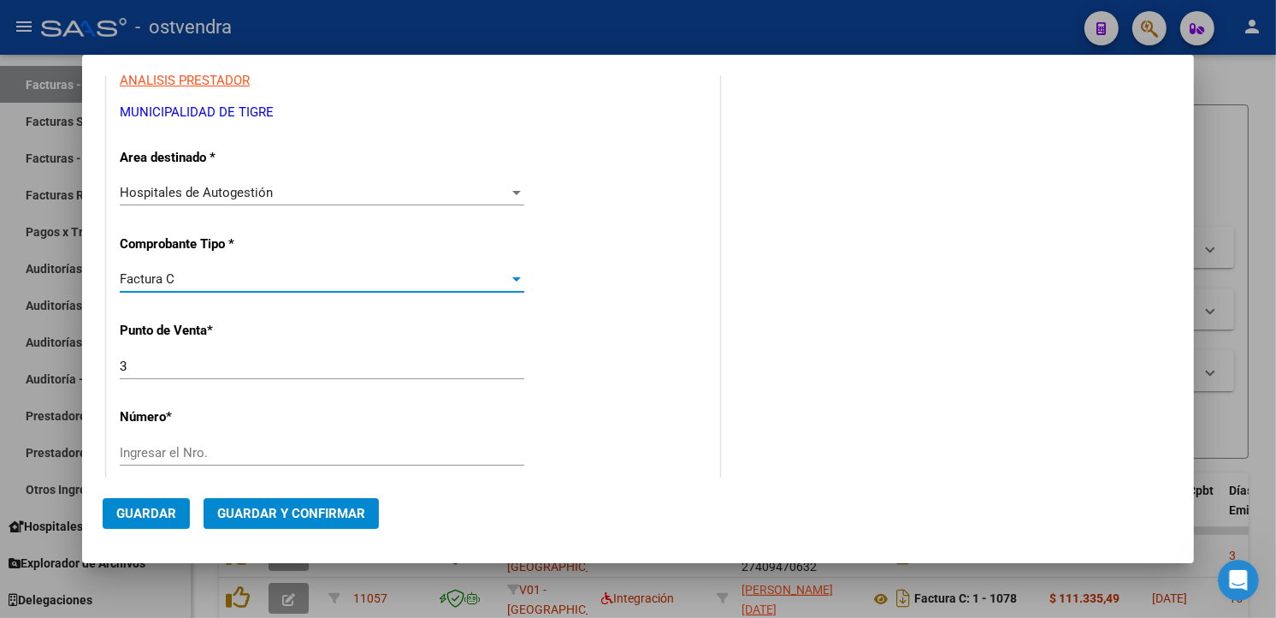
click at [392, 271] on div "Factura C" at bounding box center [314, 278] width 389 height 15
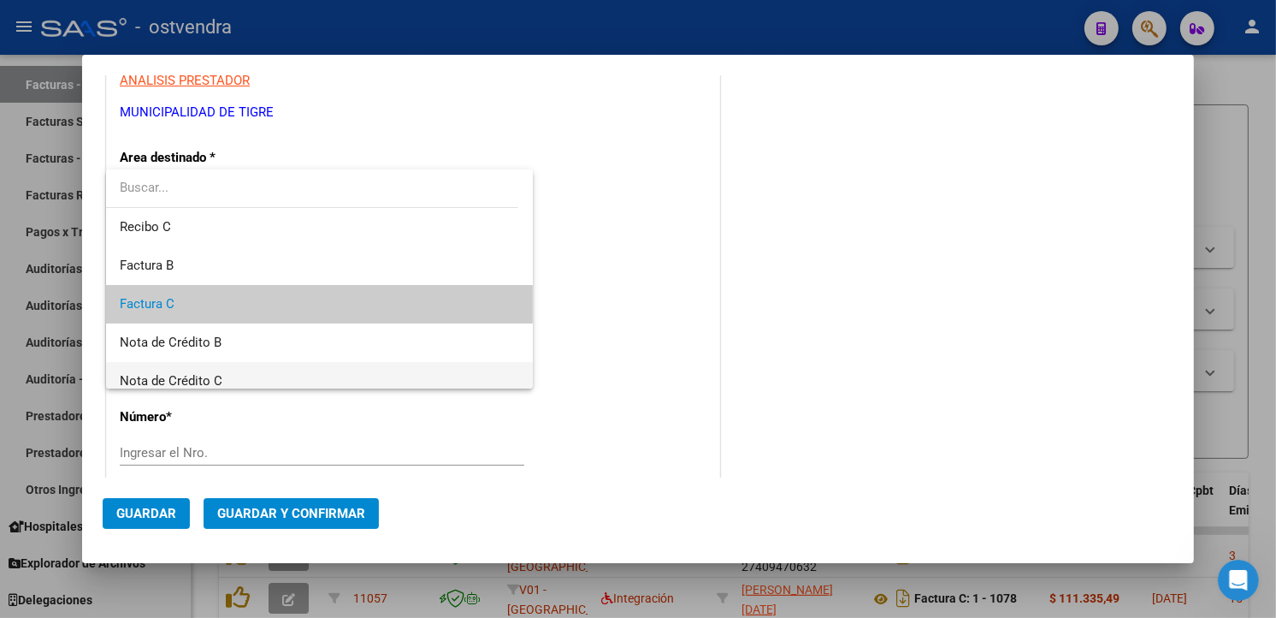
scroll to position [26, 0]
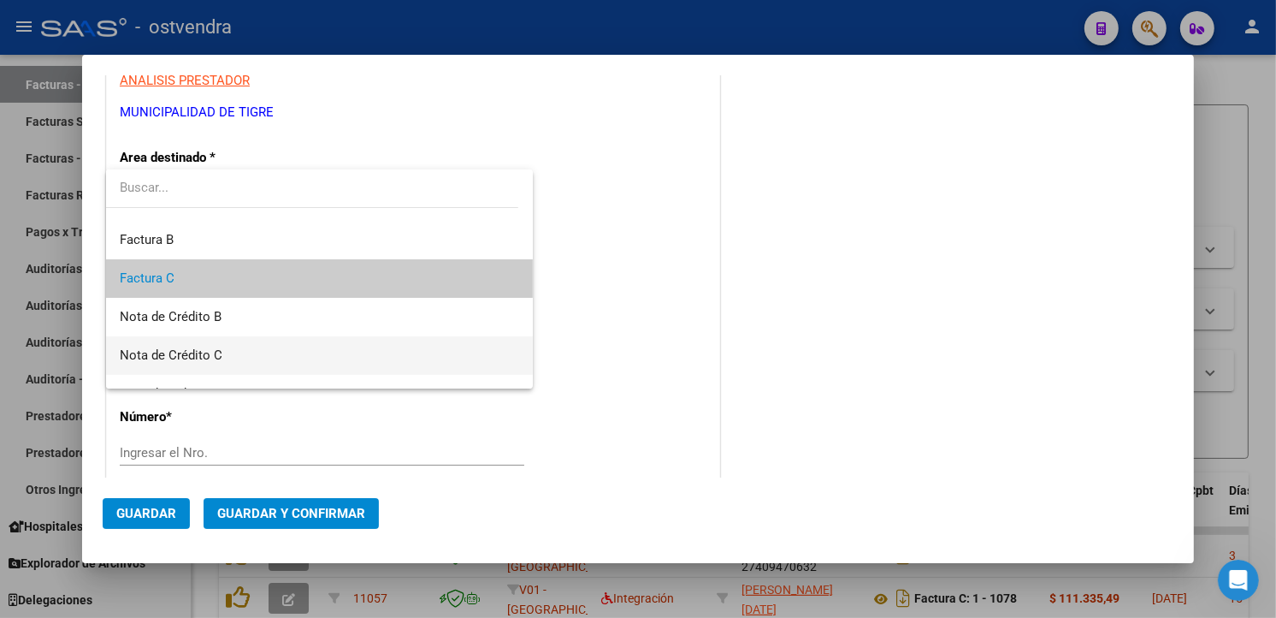
click at [316, 352] on span "Nota de Crédito C" at bounding box center [319, 355] width 399 height 38
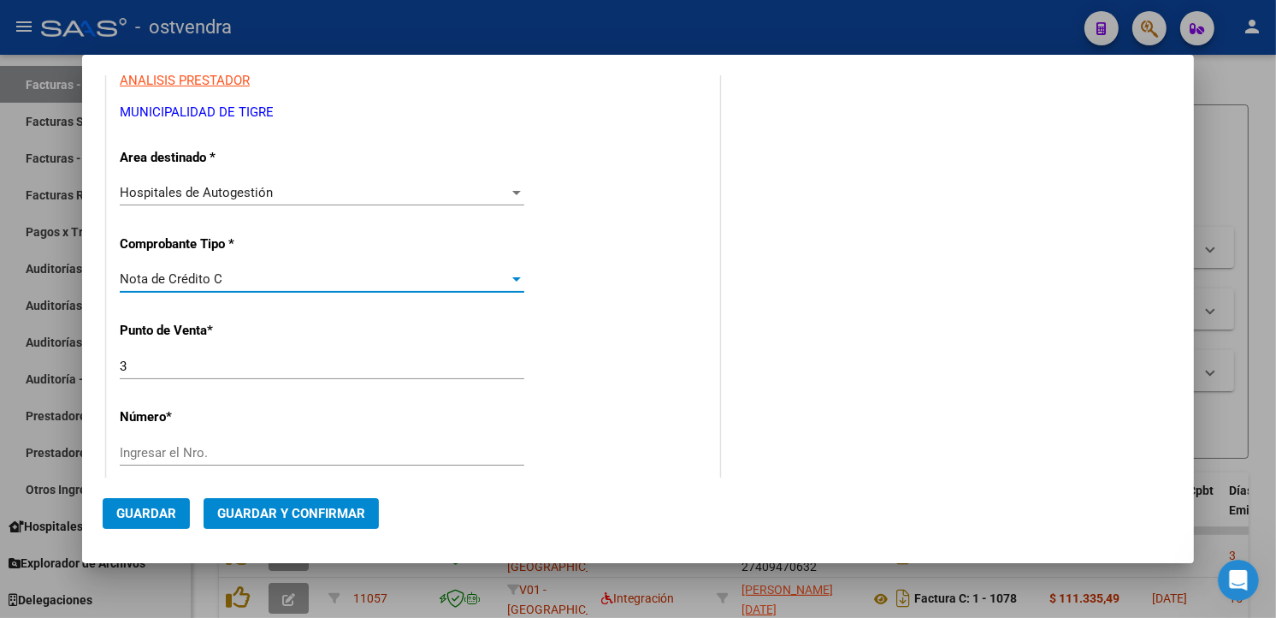
click at [205, 440] on div "Ingresar el Nro." at bounding box center [322, 453] width 405 height 26
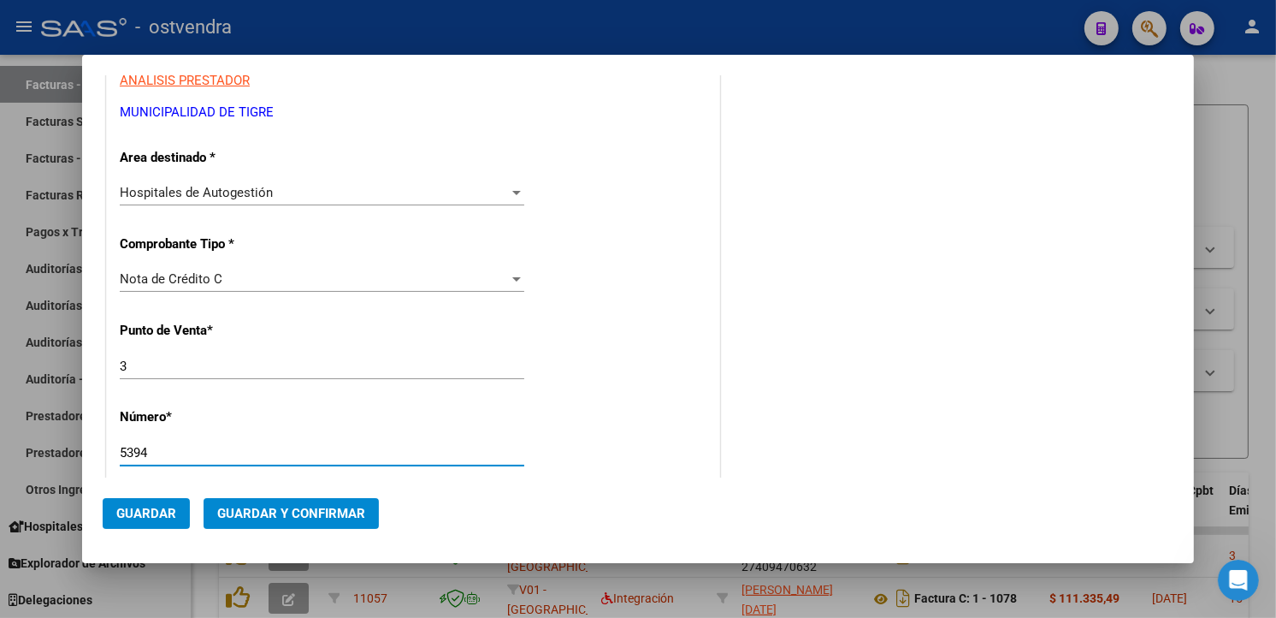
type input "5394"
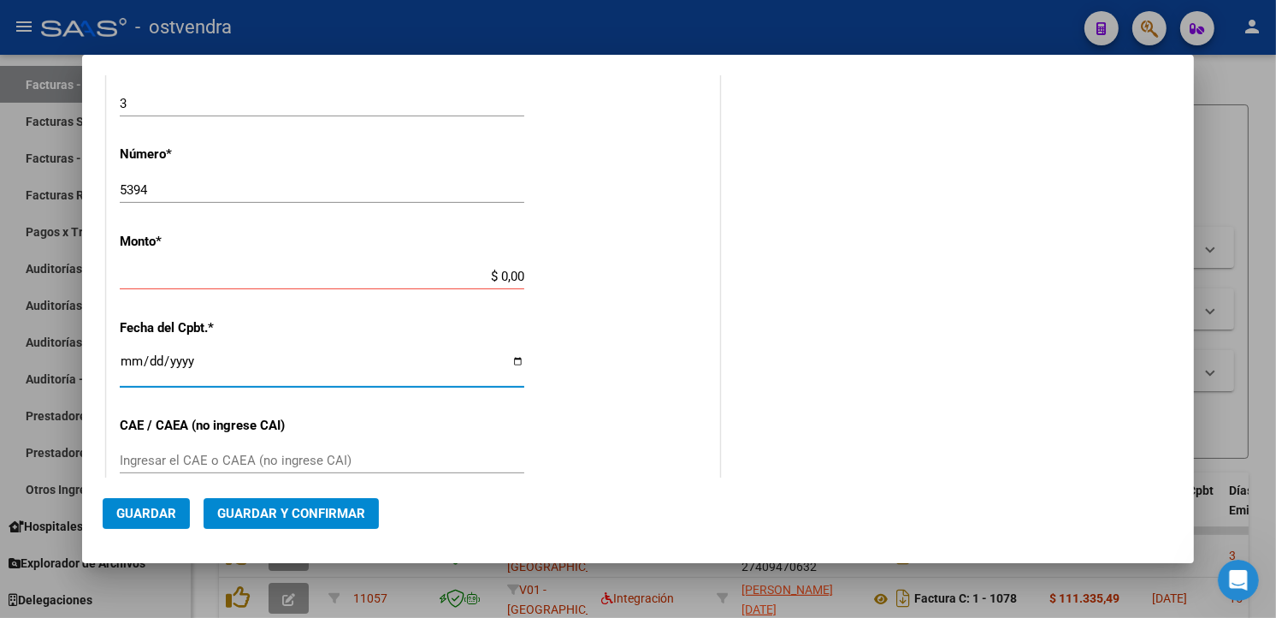
type input "$ 3.998,00"
type input "[DATE]"
type input "75289535787649"
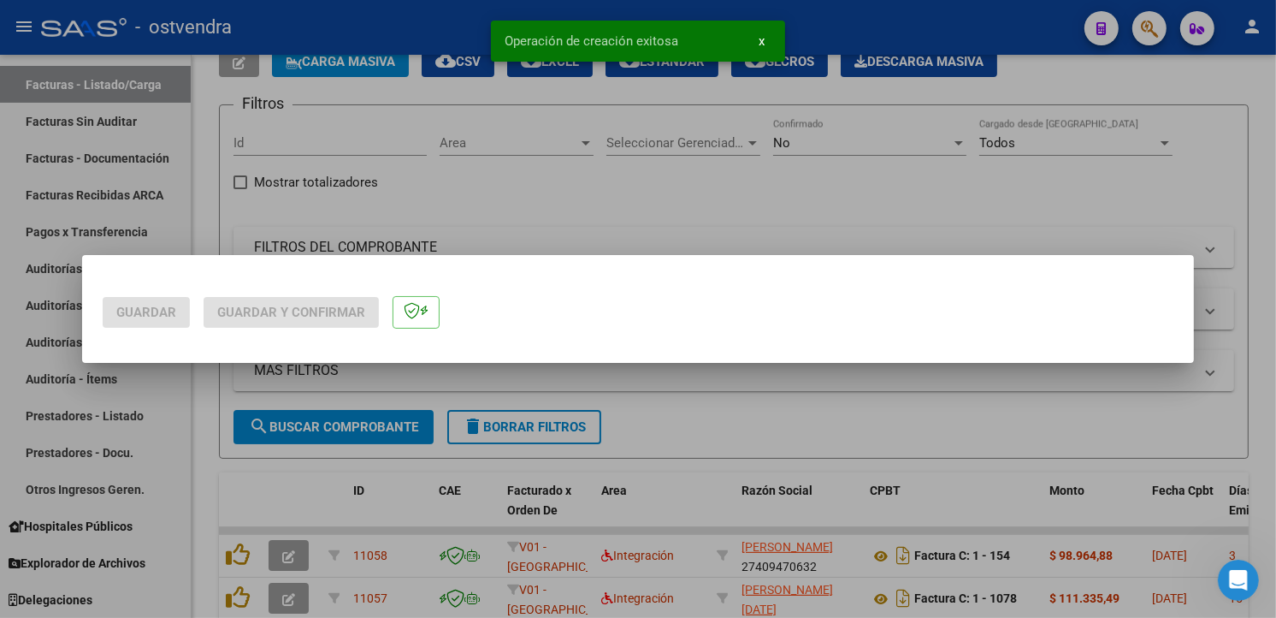
scroll to position [0, 0]
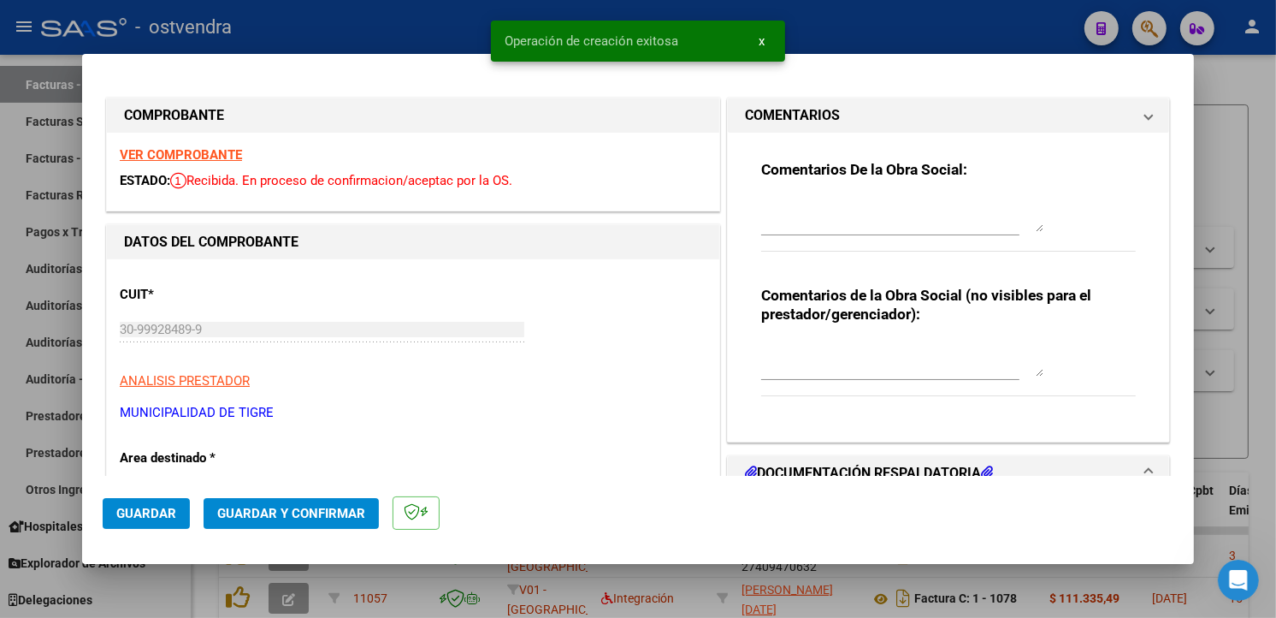
type input "[DATE]"
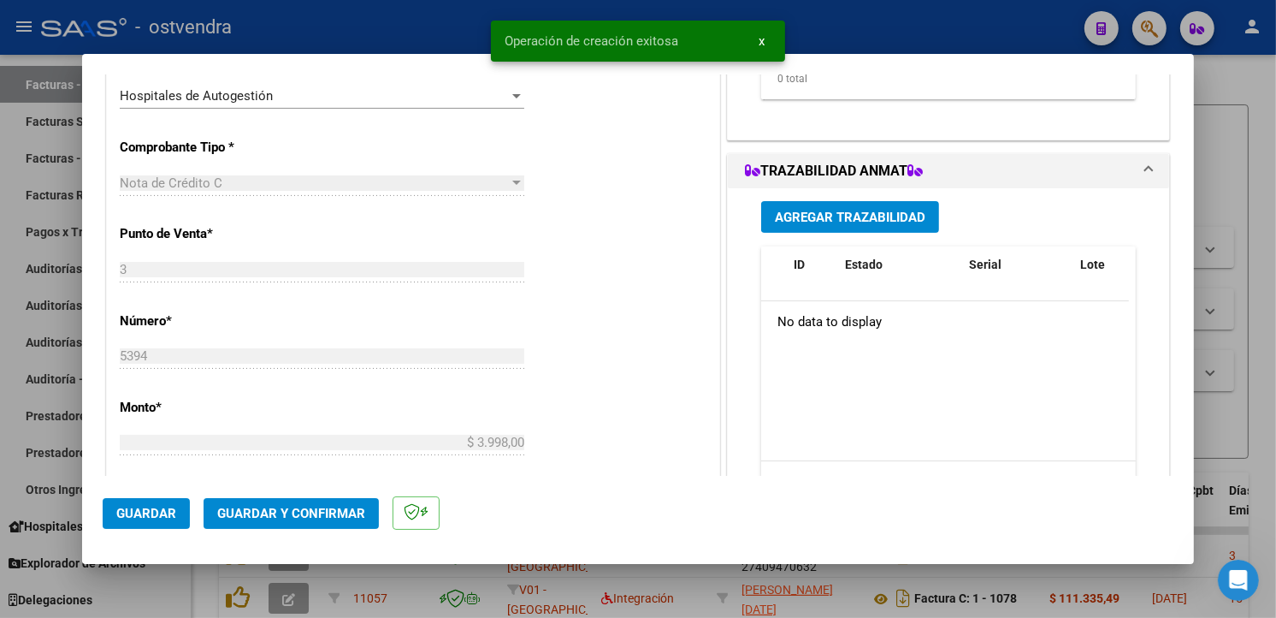
scroll to position [539, 0]
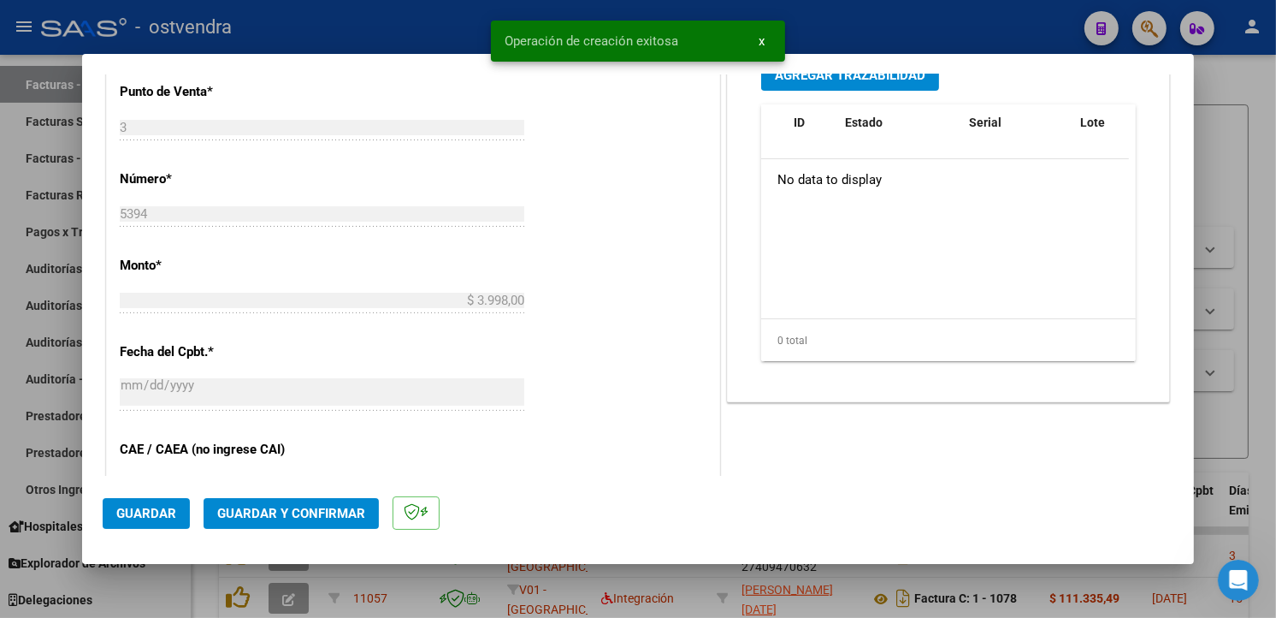
click at [342, 514] on span "Guardar y Confirmar" at bounding box center [291, 512] width 148 height 15
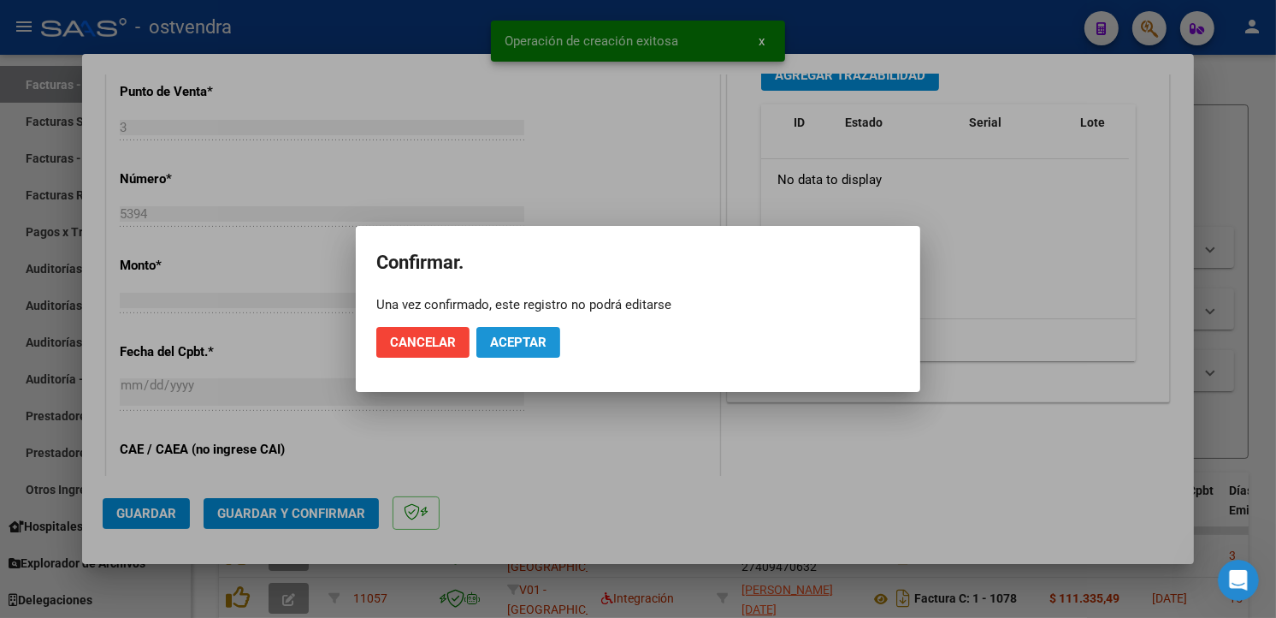
click at [522, 347] on span "Aceptar" at bounding box center [518, 341] width 56 height 15
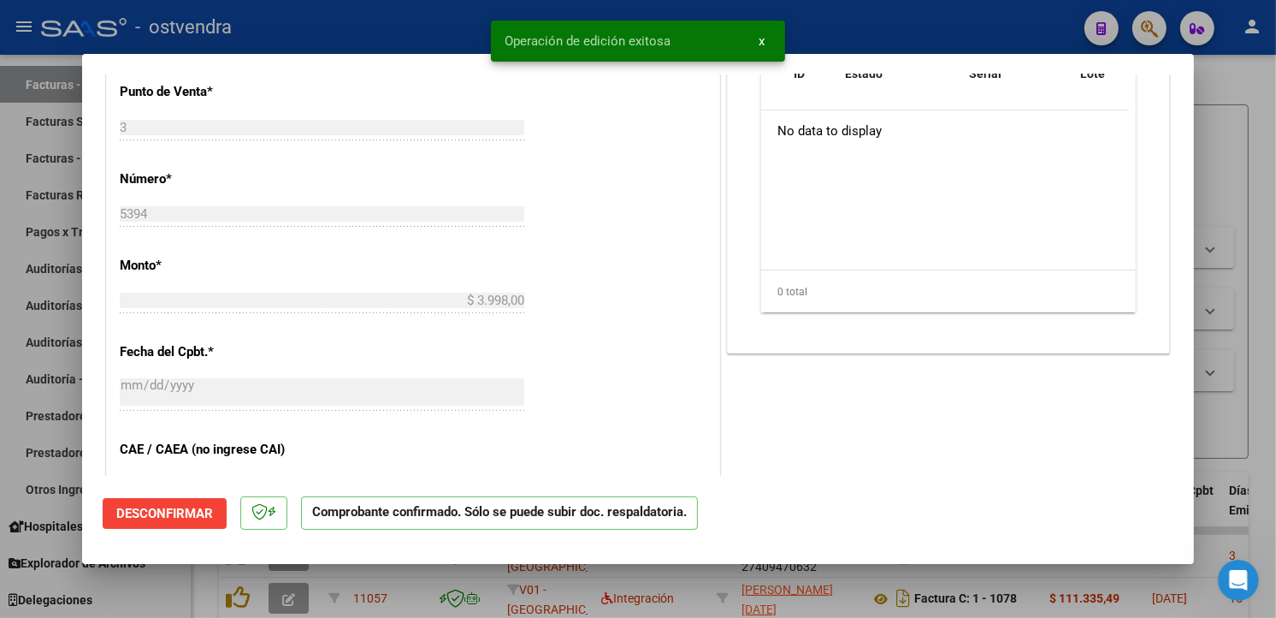
click at [50, 292] on div at bounding box center [638, 309] width 1276 height 618
type input "$ 0,00"
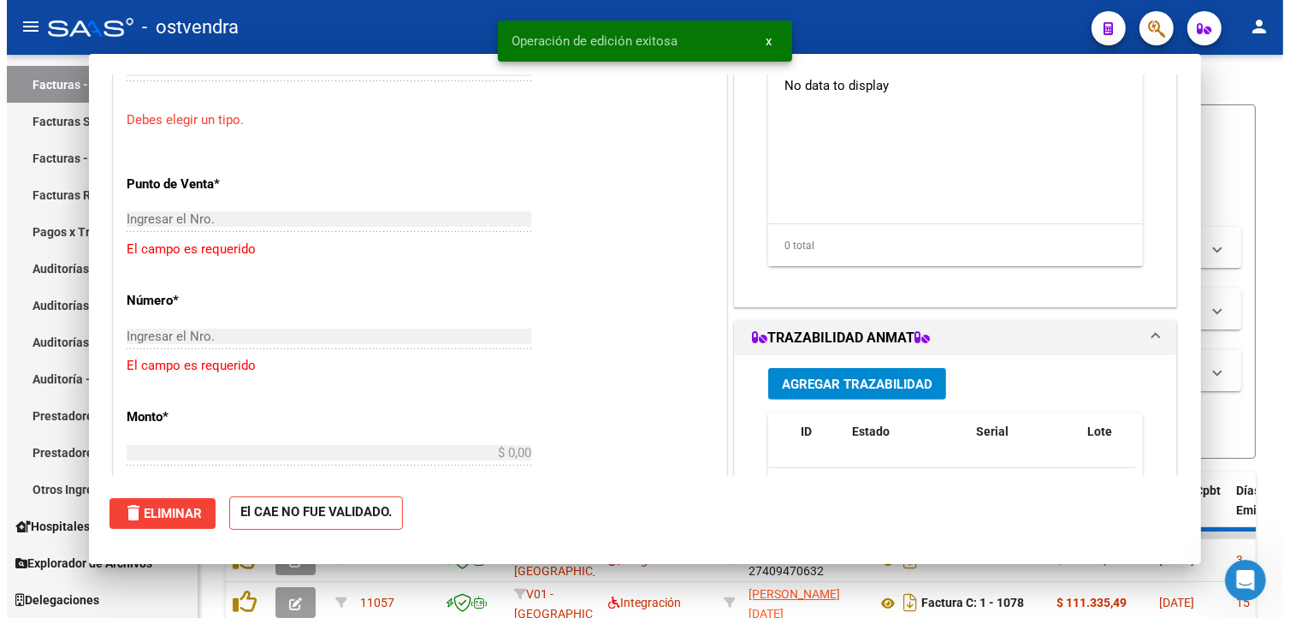
scroll to position [630, 0]
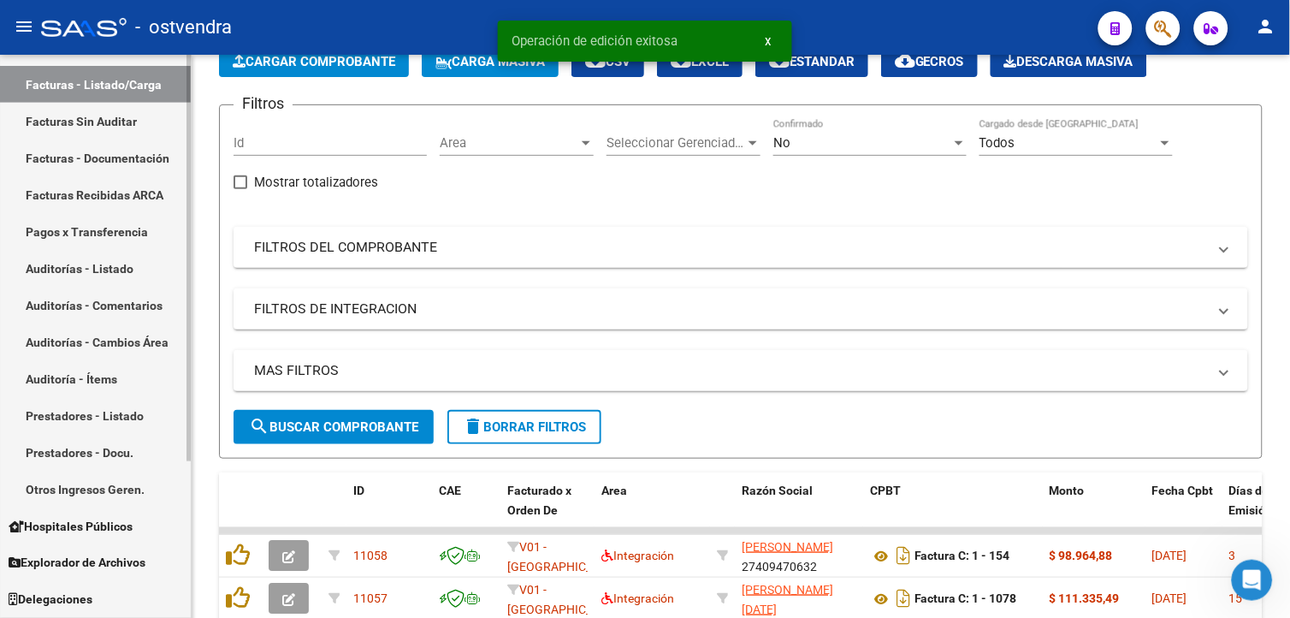
drag, startPoint x: 105, startPoint y: 270, endPoint x: 151, endPoint y: 255, distance: 47.9
click at [105, 270] on link "Auditorías - Listado" at bounding box center [95, 268] width 191 height 37
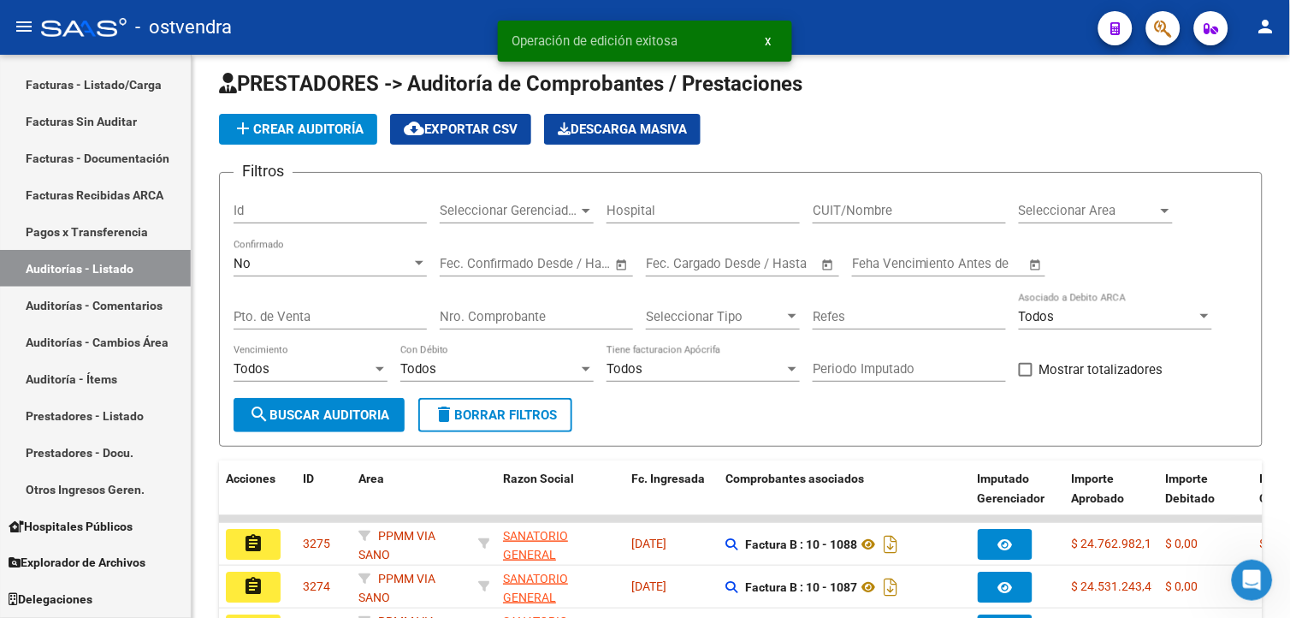
scroll to position [98, 0]
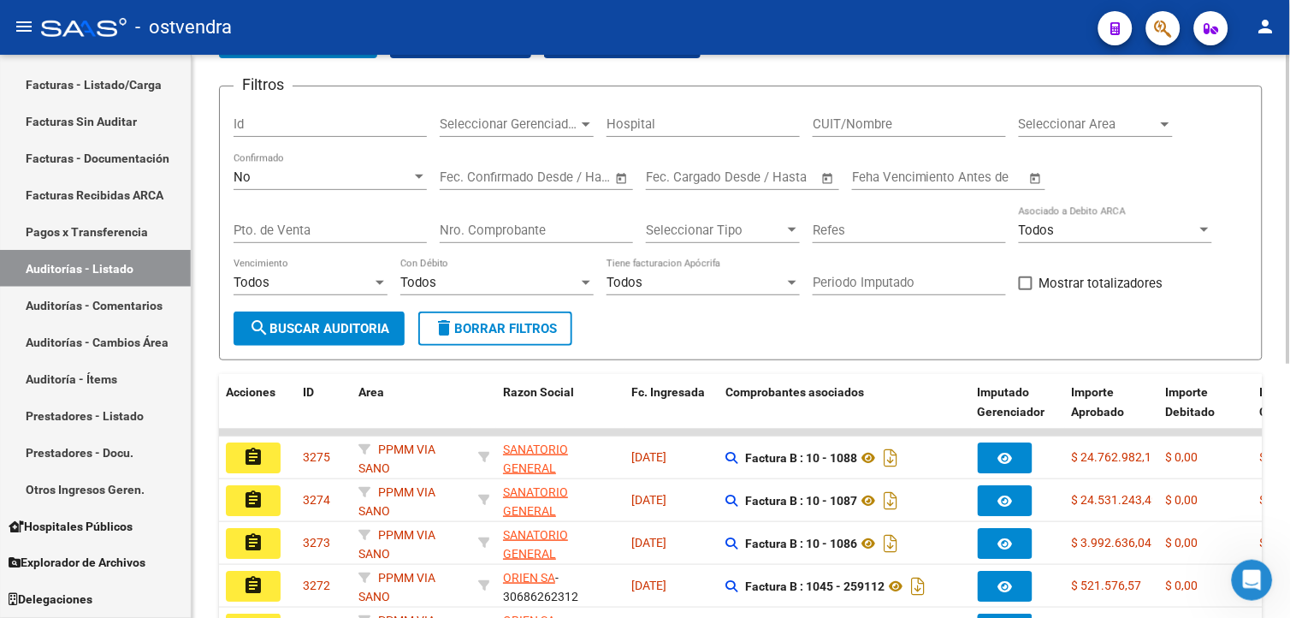
click at [474, 221] on div "Nro. Comprobante" at bounding box center [536, 224] width 193 height 37
type input "198232"
click at [377, 180] on div "No" at bounding box center [323, 176] width 178 height 15
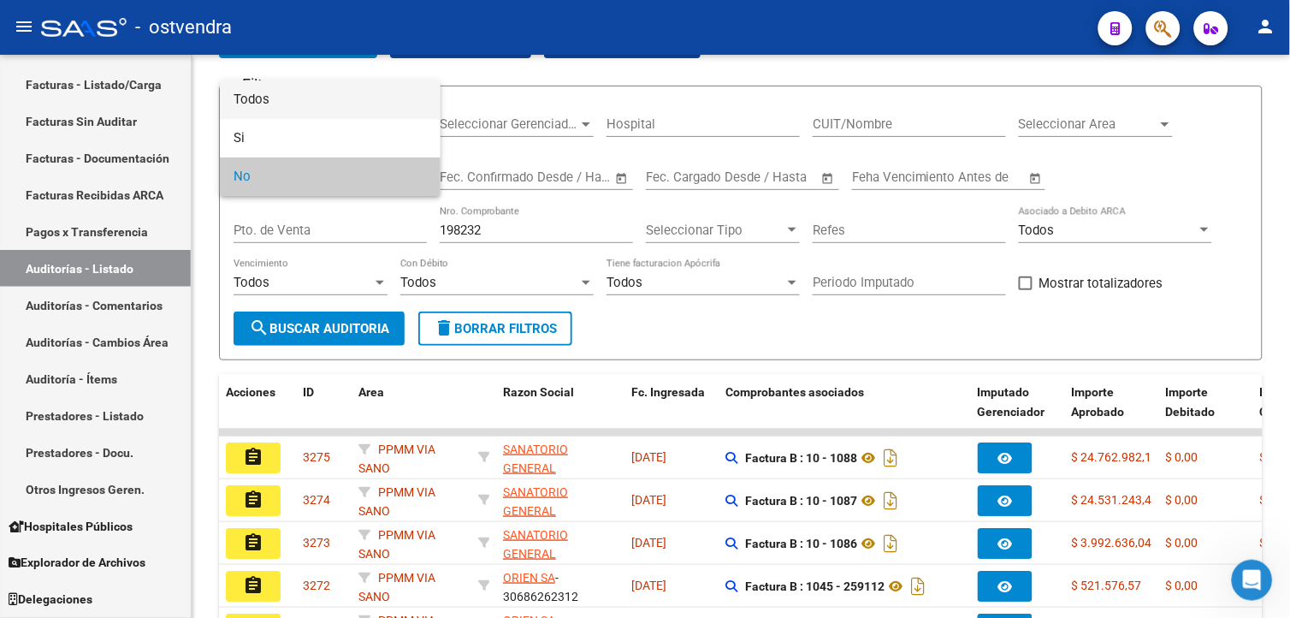
click at [378, 109] on span "Todos" at bounding box center [330, 99] width 193 height 38
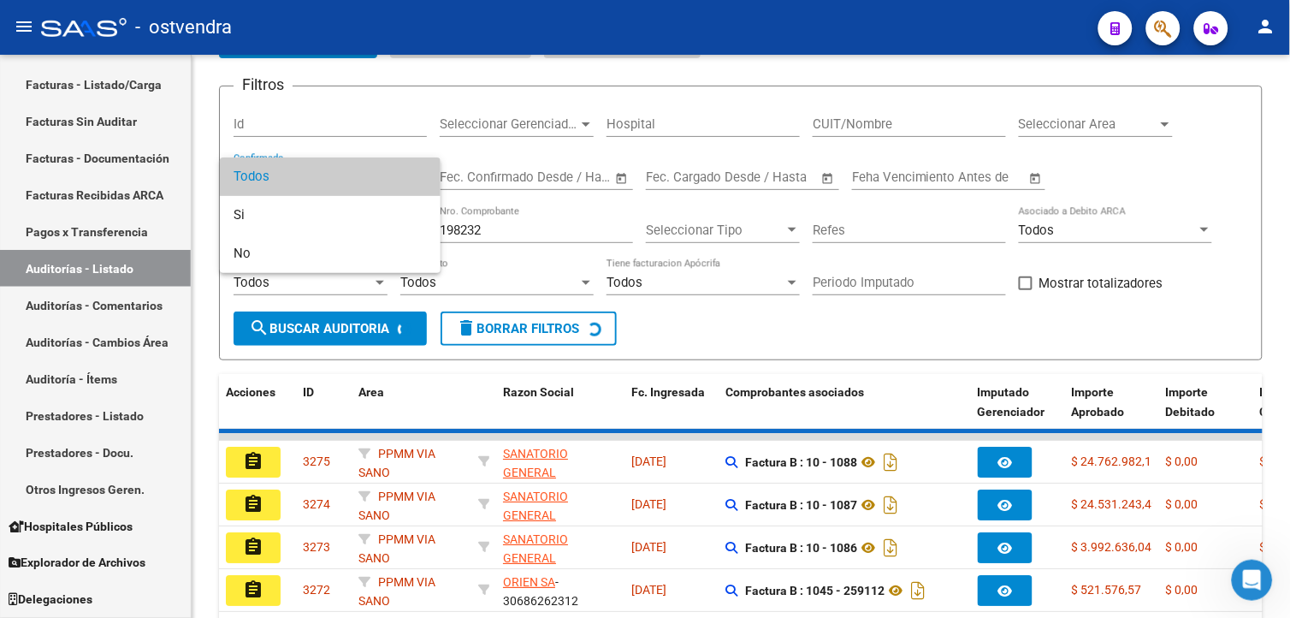
scroll to position [78, 0]
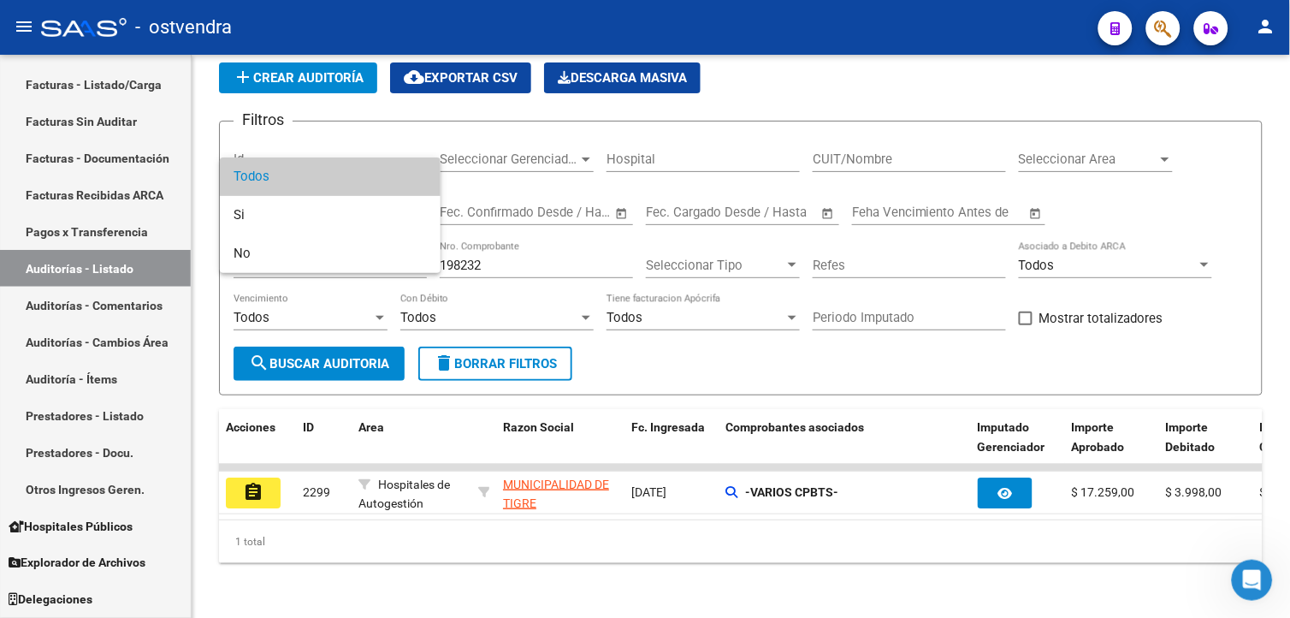
click at [251, 477] on div at bounding box center [645, 309] width 1290 height 618
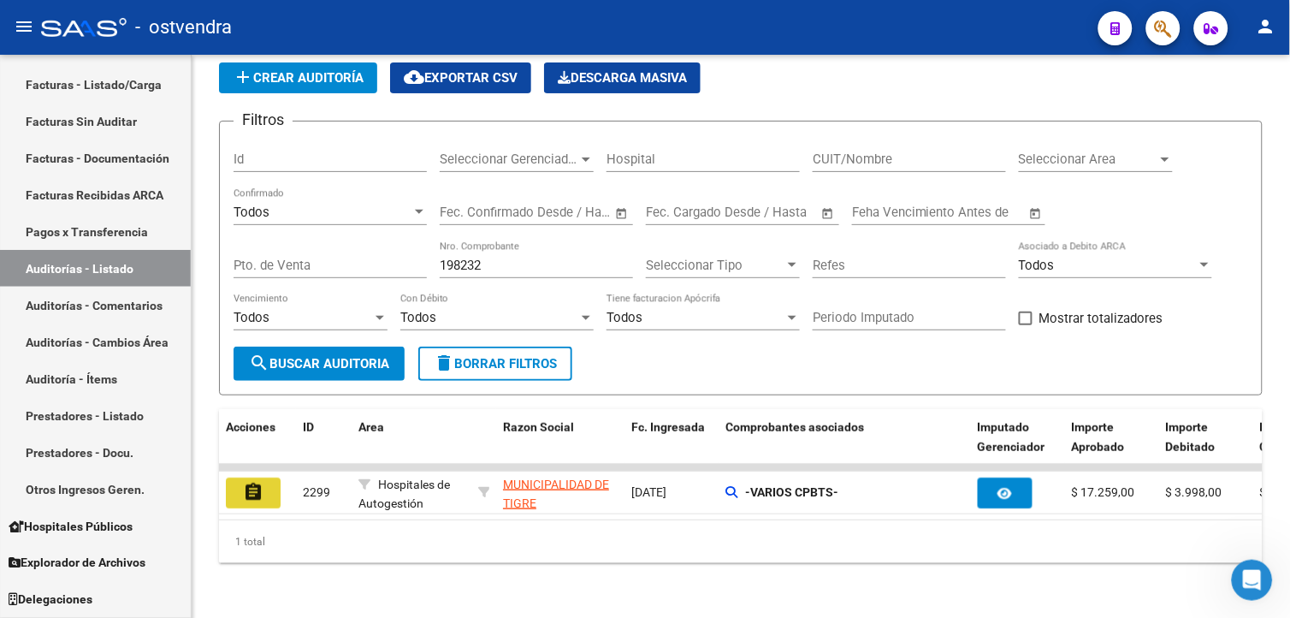
click at [251, 482] on mat-icon "assignment" at bounding box center [253, 492] width 21 height 21
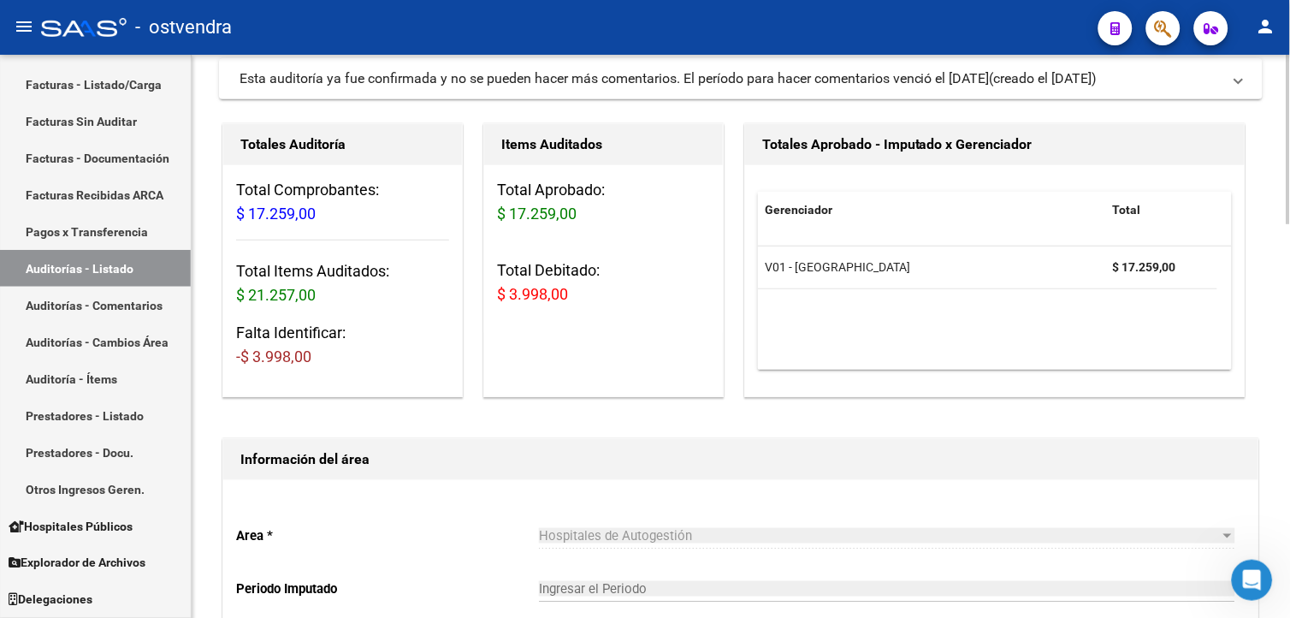
scroll to position [637, 0]
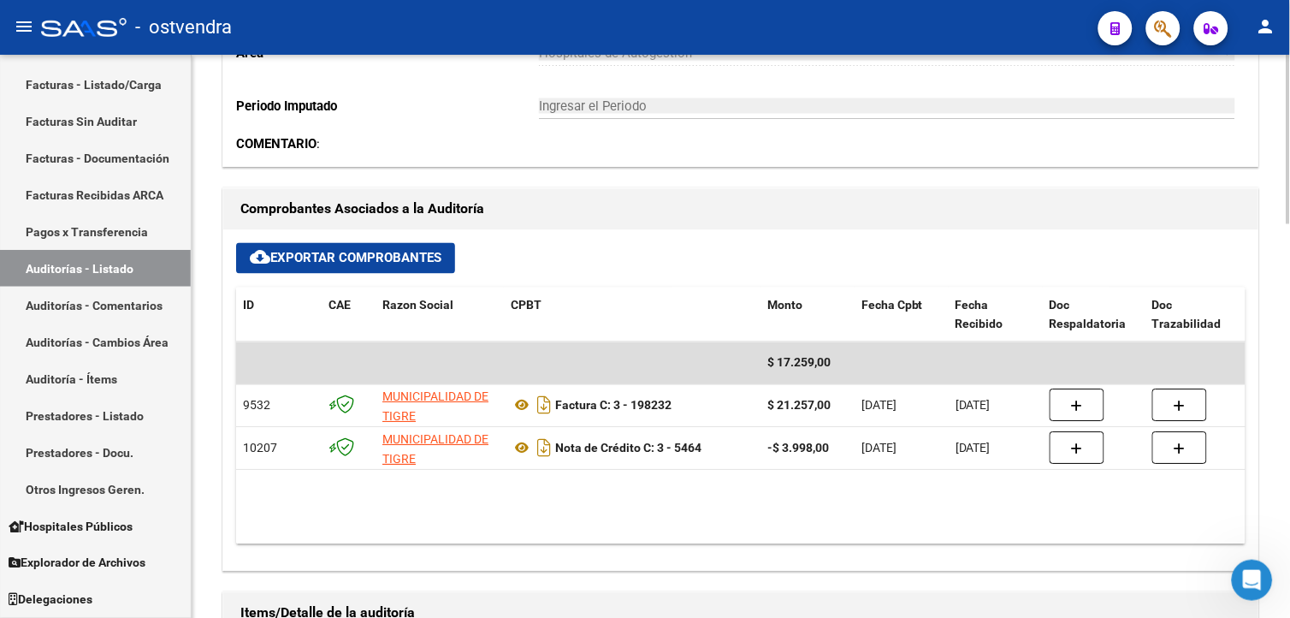
click at [1262, 388] on div "arrow_back Editar 2299 cloud_download Generar informe Puede notificar al gerenc…" at bounding box center [743, 352] width 1103 height 1868
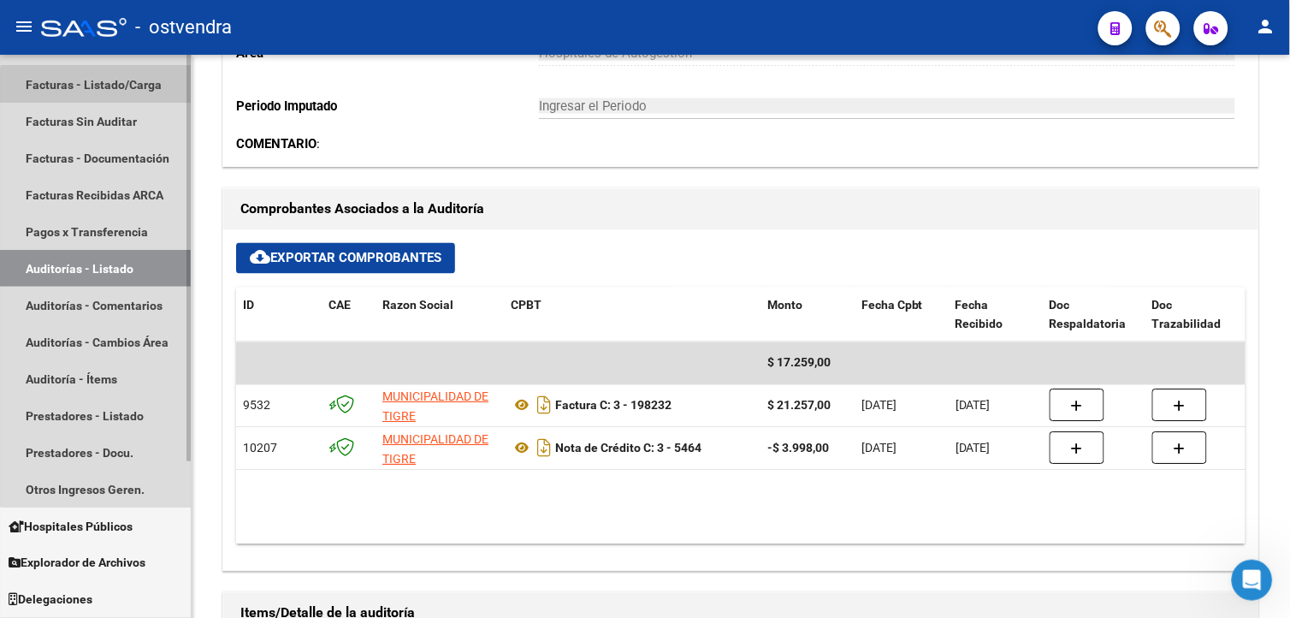
click at [144, 95] on link "Facturas - Listado/Carga" at bounding box center [95, 84] width 191 height 37
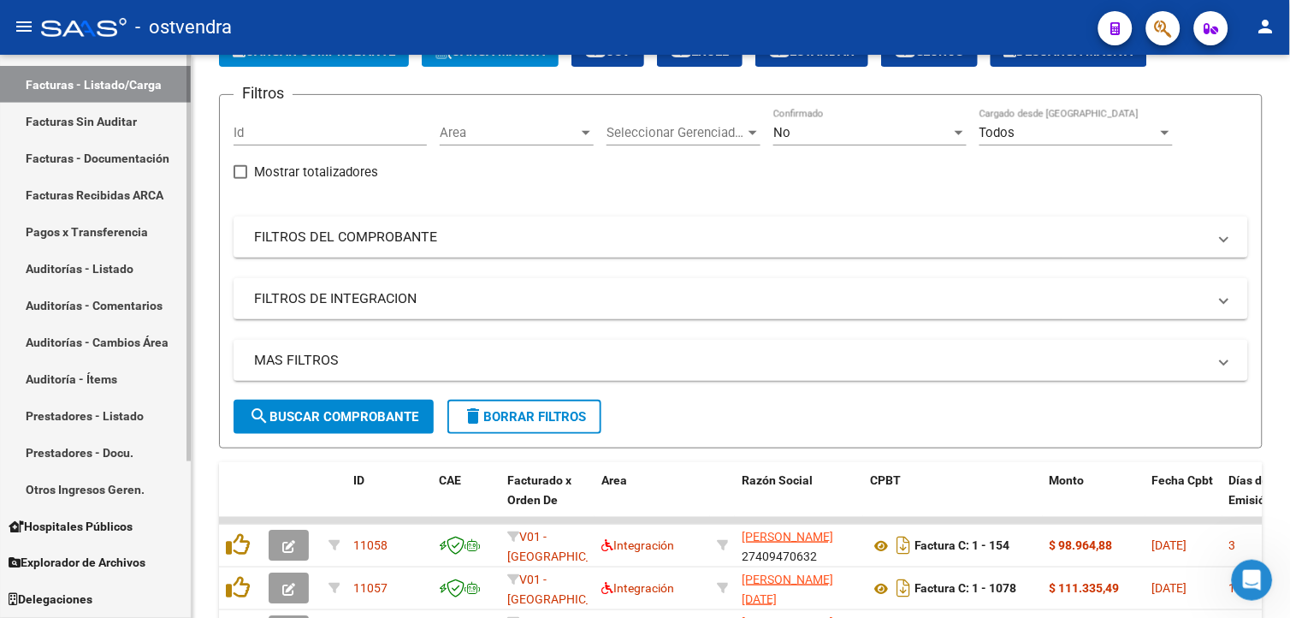
scroll to position [560, 0]
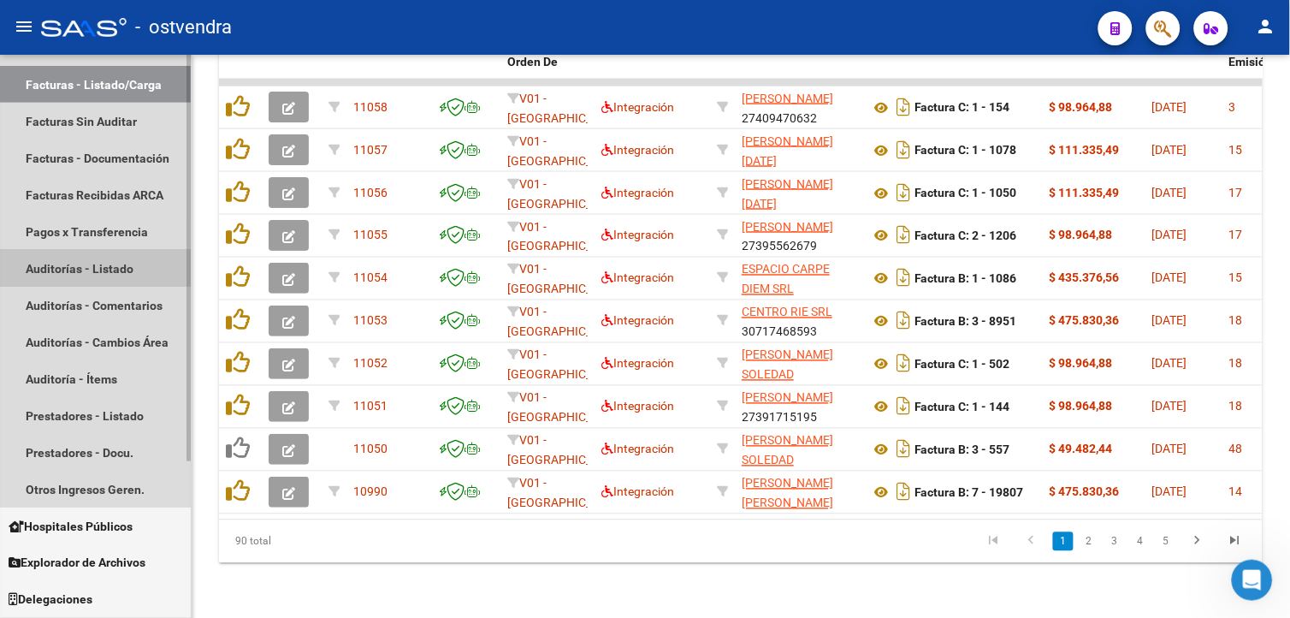
click at [62, 274] on link "Auditorías - Listado" at bounding box center [95, 268] width 191 height 37
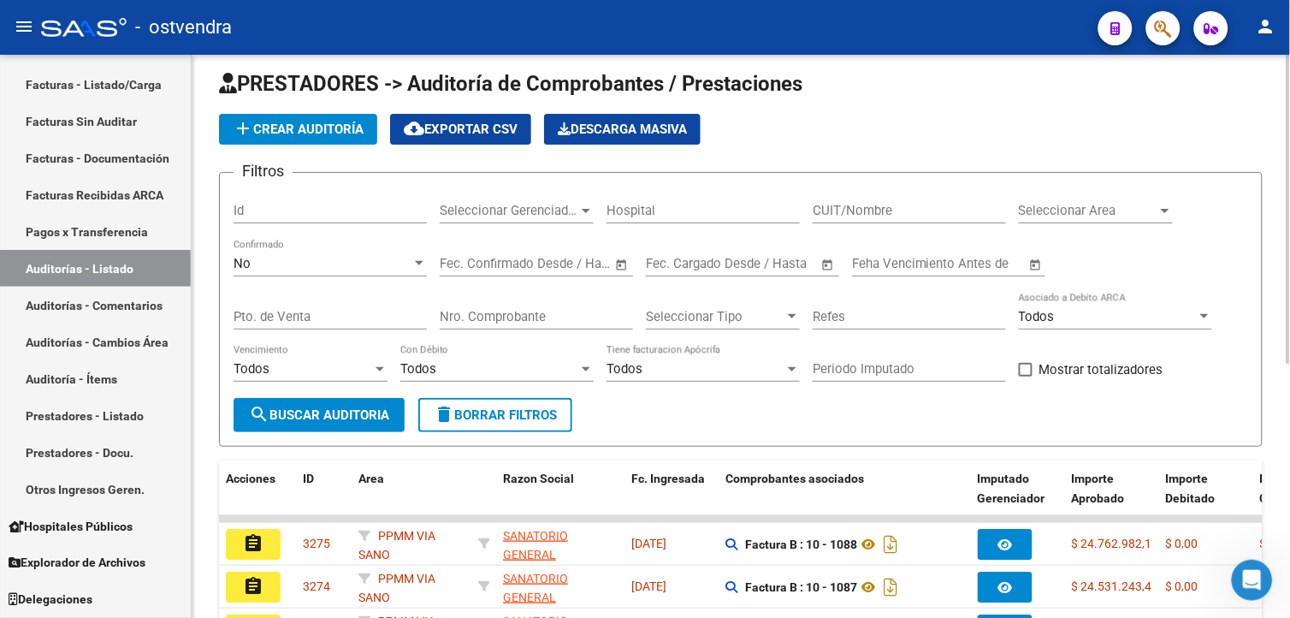
scroll to position [463, 0]
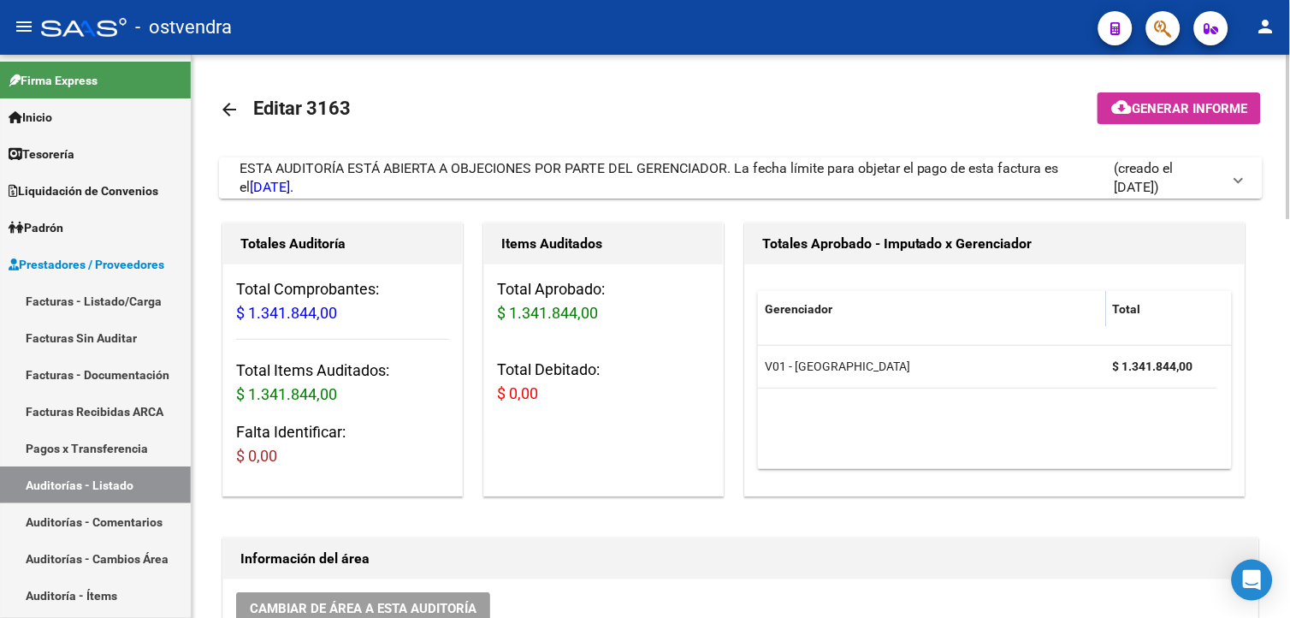
click at [693, 178] on div "ESTA AUDITORÍA ESTÁ ABIERTA A OBJECIONES POR PARTE DEL GERENCIADOR. La fecha lí…" at bounding box center [676, 178] width 874 height 38
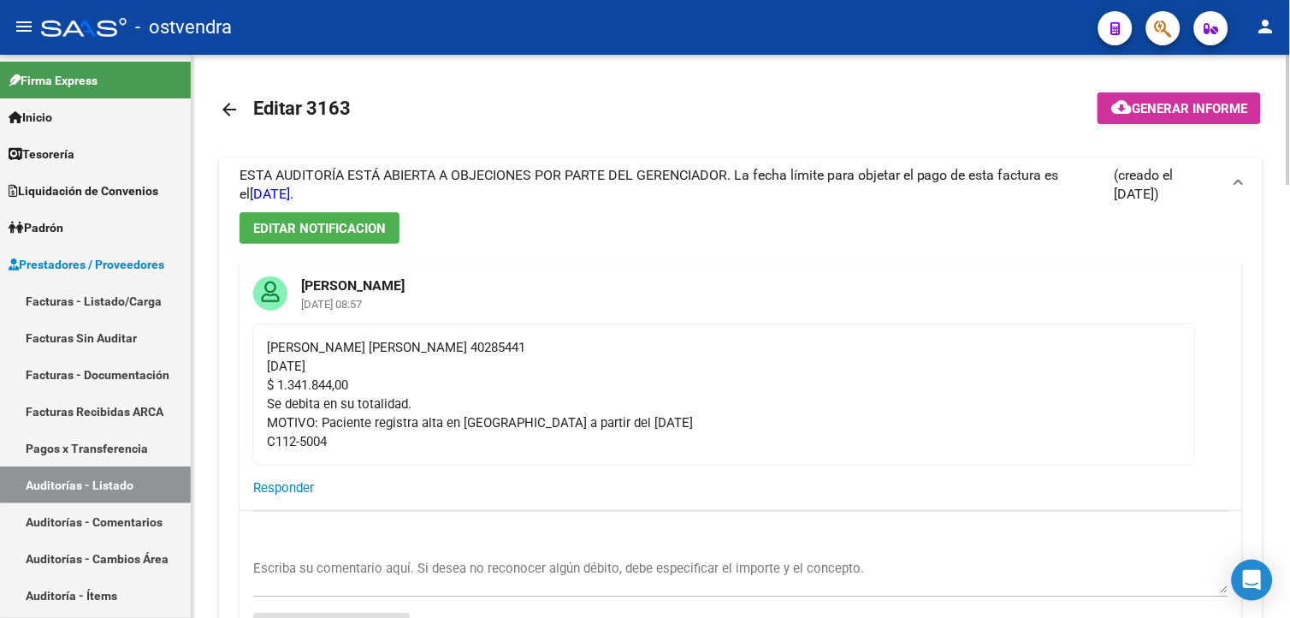
click at [693, 178] on span "ESTA AUDITORÍA ESTÁ ABIERTA A OBJECIONES POR PARTE DEL GERENCIADOR. La fecha lí…" at bounding box center [648, 184] width 819 height 35
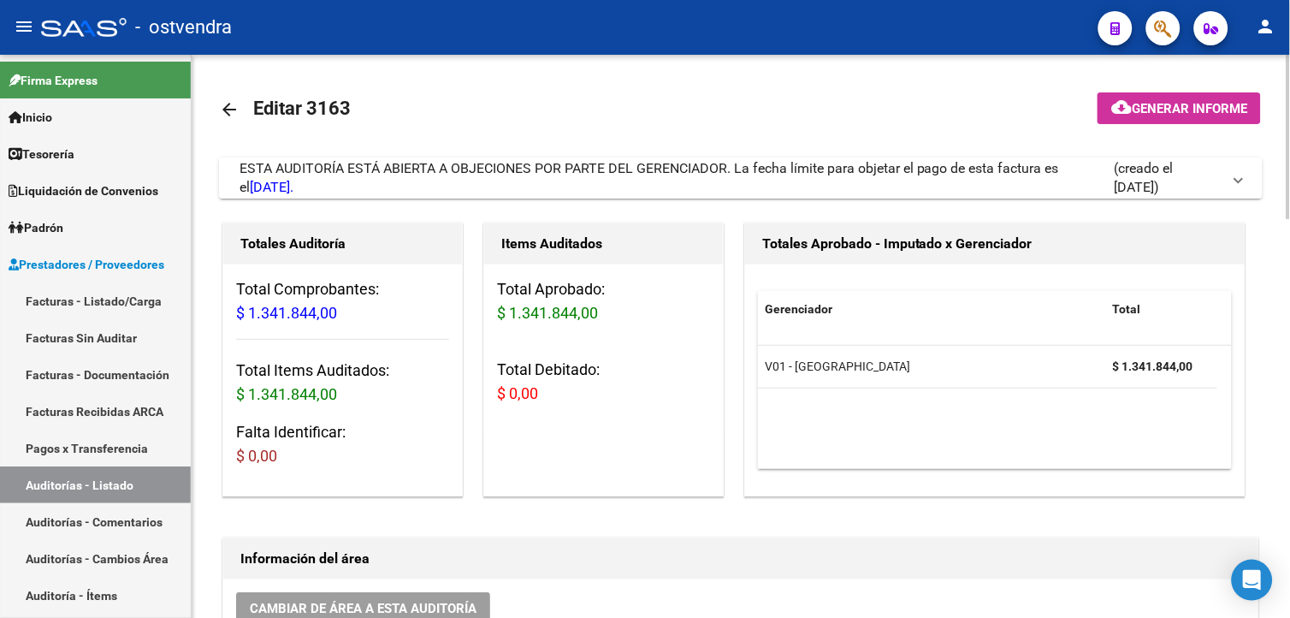
click at [693, 178] on div "ESTA AUDITORÍA ESTÁ ABIERTA A OBJECIONES POR PARTE DEL GERENCIADOR. La fecha lí…" at bounding box center [676, 178] width 874 height 38
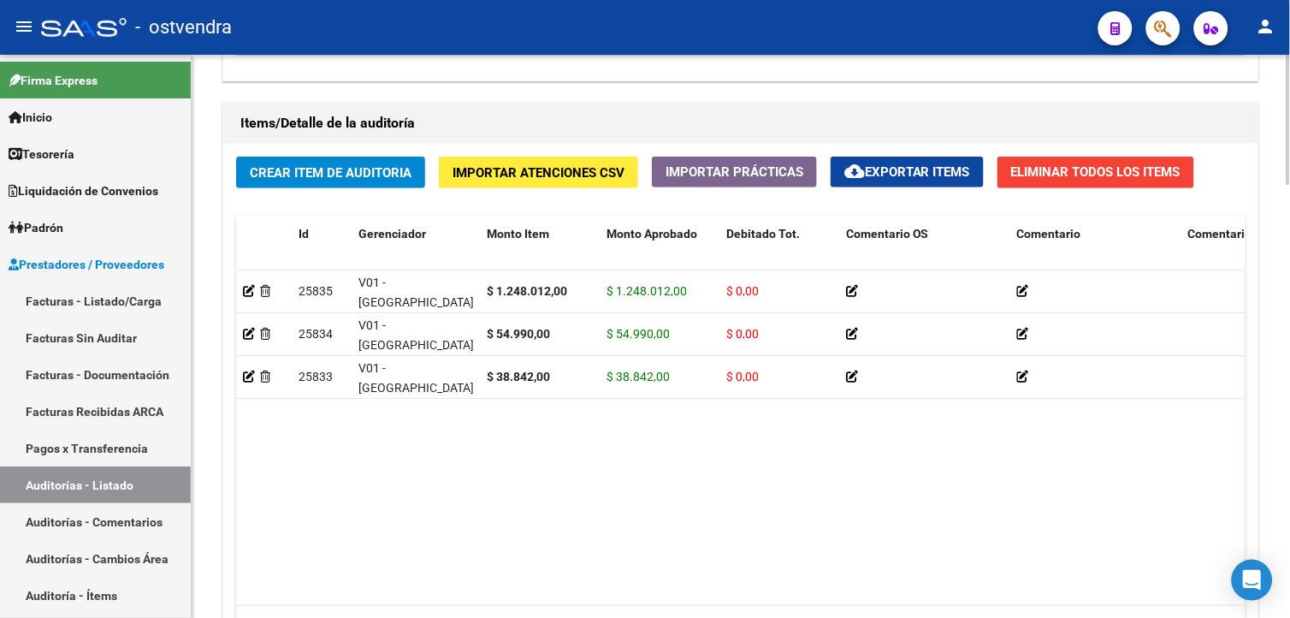
scroll to position [1724, 0]
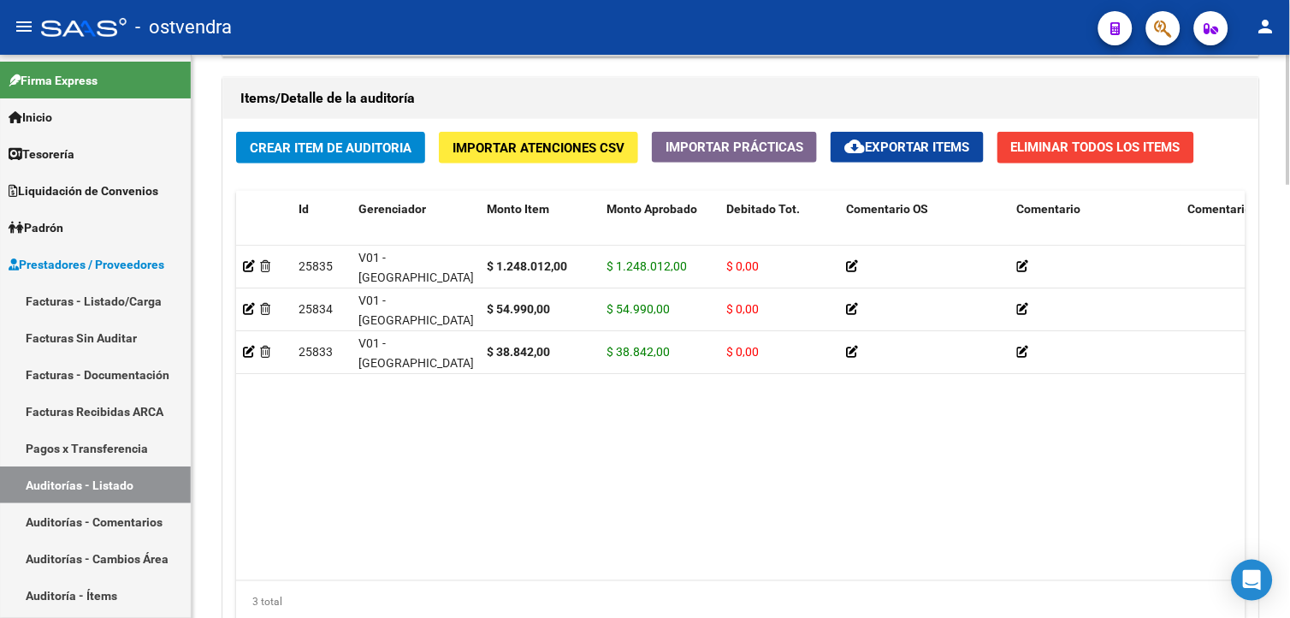
click at [1289, 516] on html "menu - ostvendra person Firma Express Inicio Calendario SSS Instructivos Contac…" at bounding box center [645, 309] width 1290 height 618
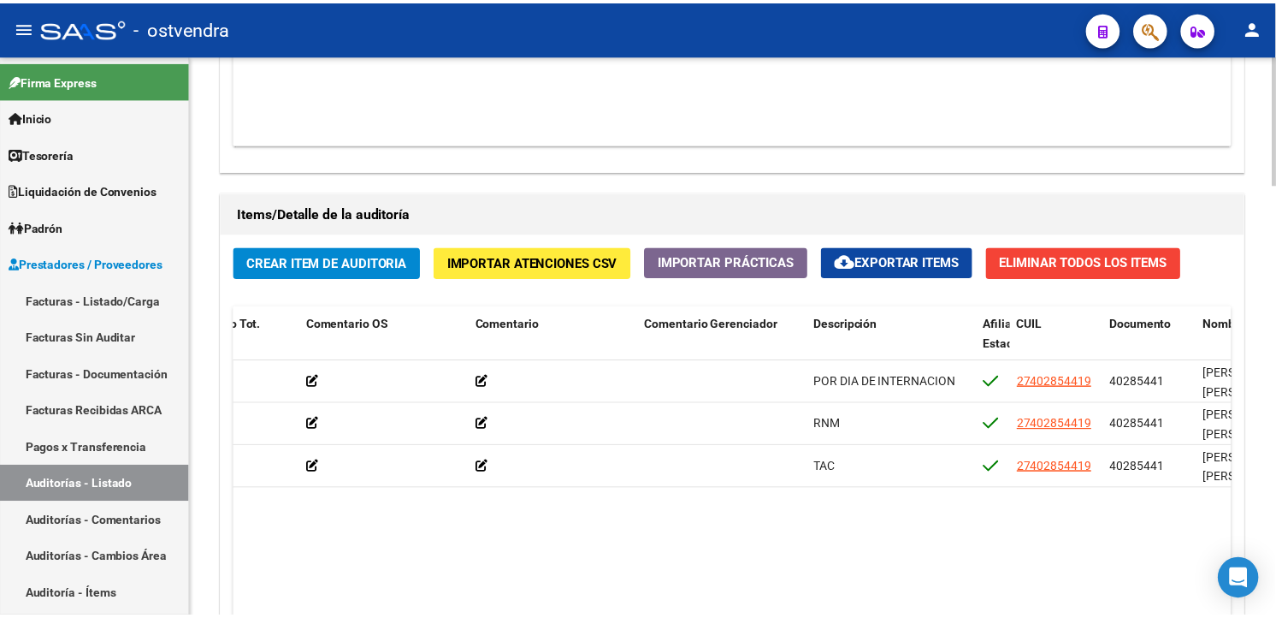
scroll to position [1740, 0]
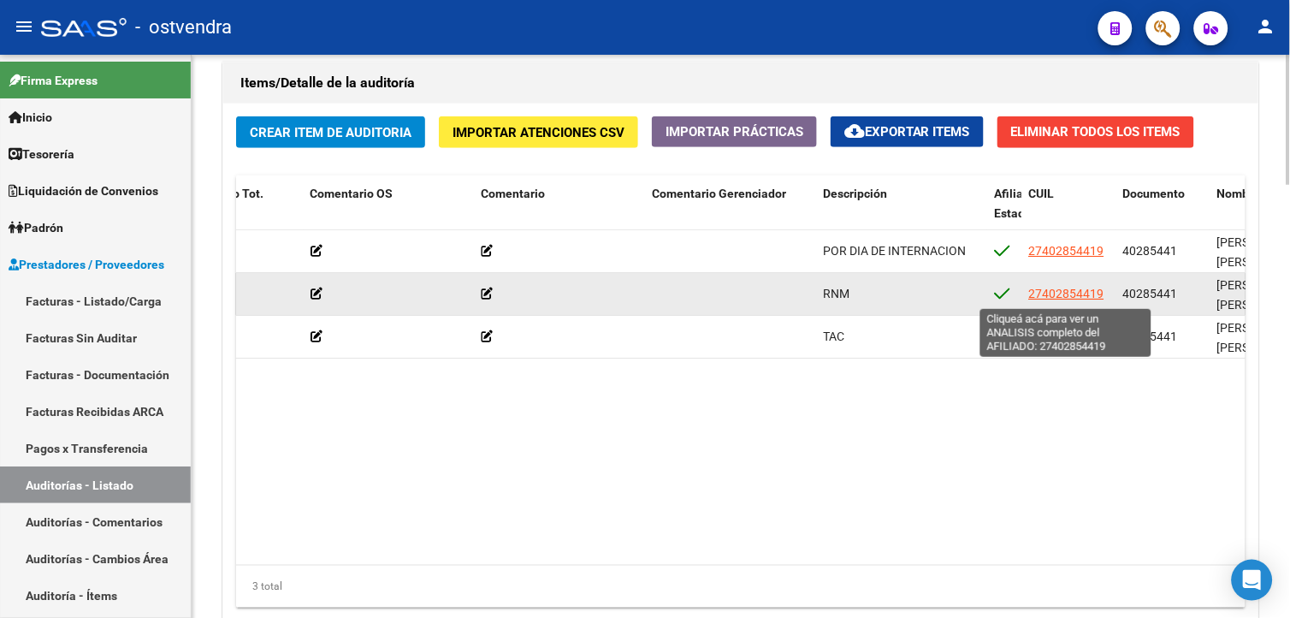
click at [1059, 293] on span "27402854419" at bounding box center [1066, 294] width 75 height 14
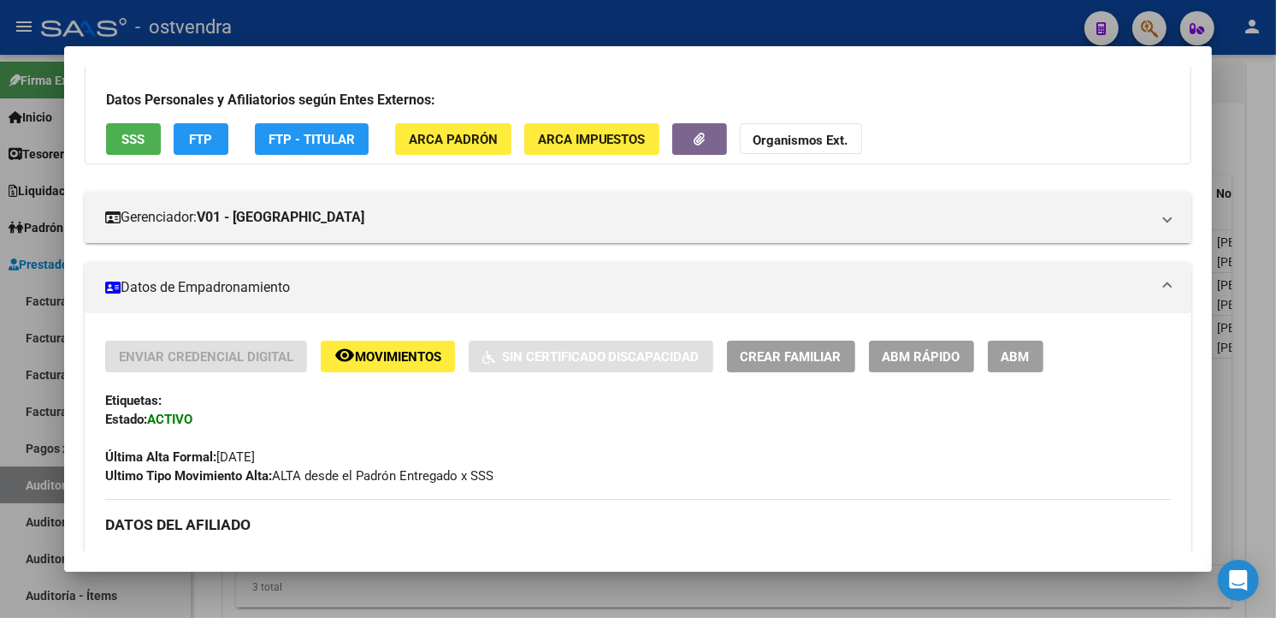
scroll to position [96, 0]
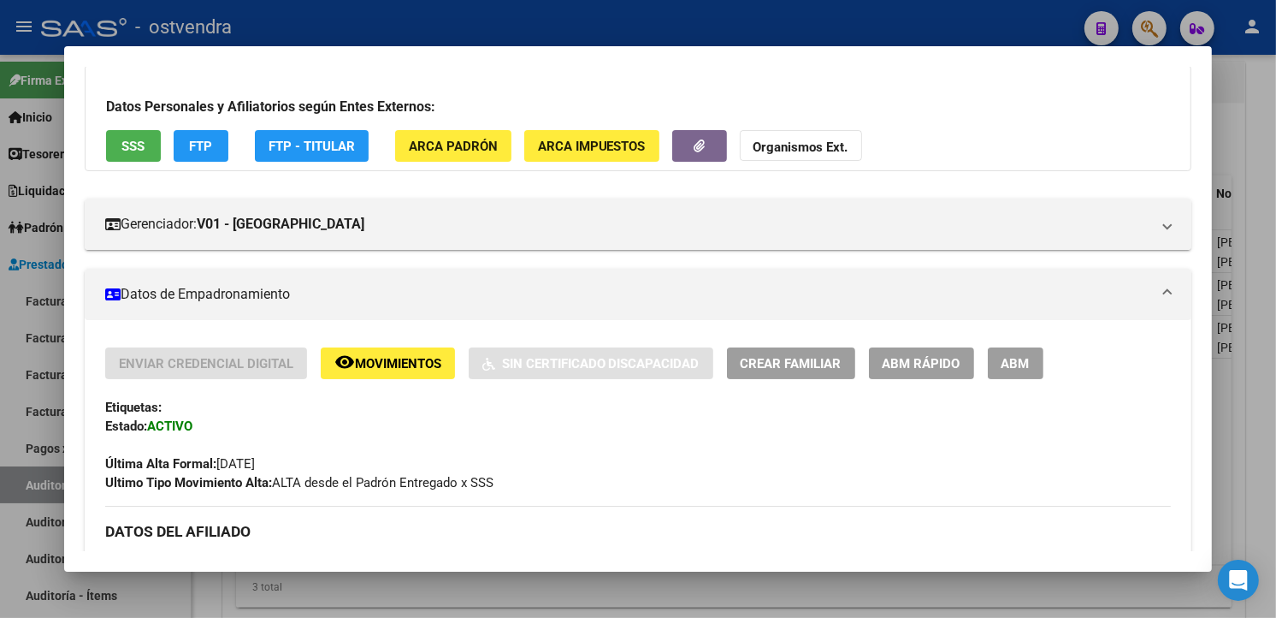
click at [133, 150] on span "SSS" at bounding box center [132, 146] width 23 height 15
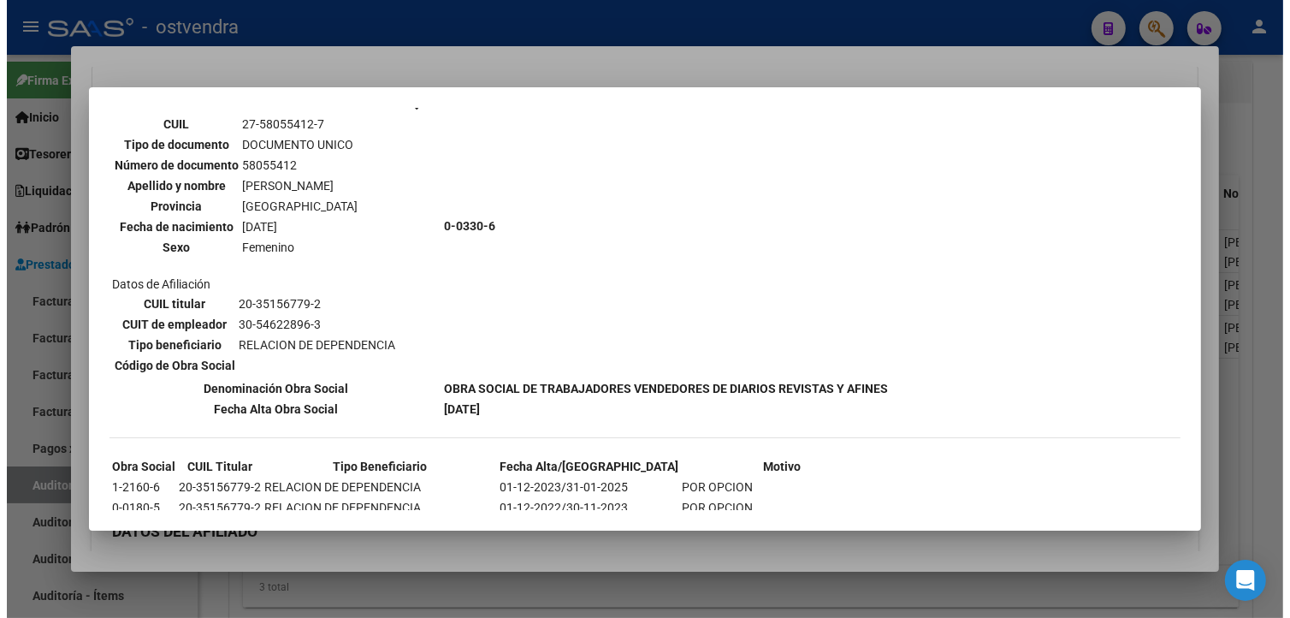
scroll to position [1893, 0]
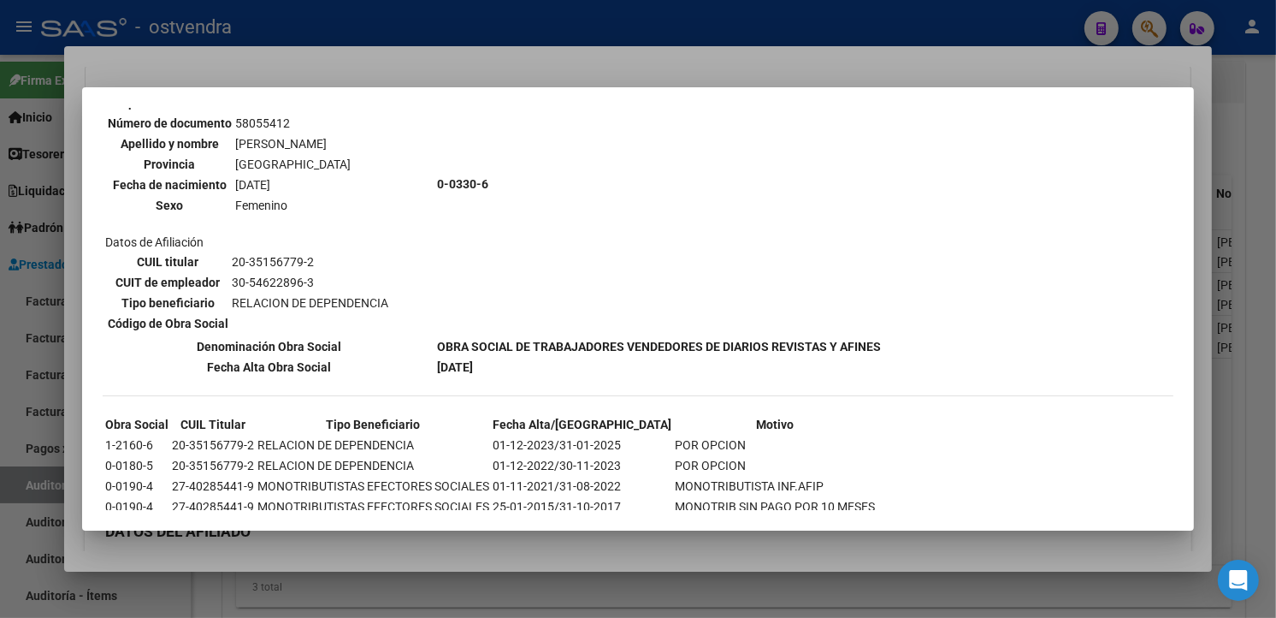
click at [807, 62] on div at bounding box center [638, 309] width 1276 height 618
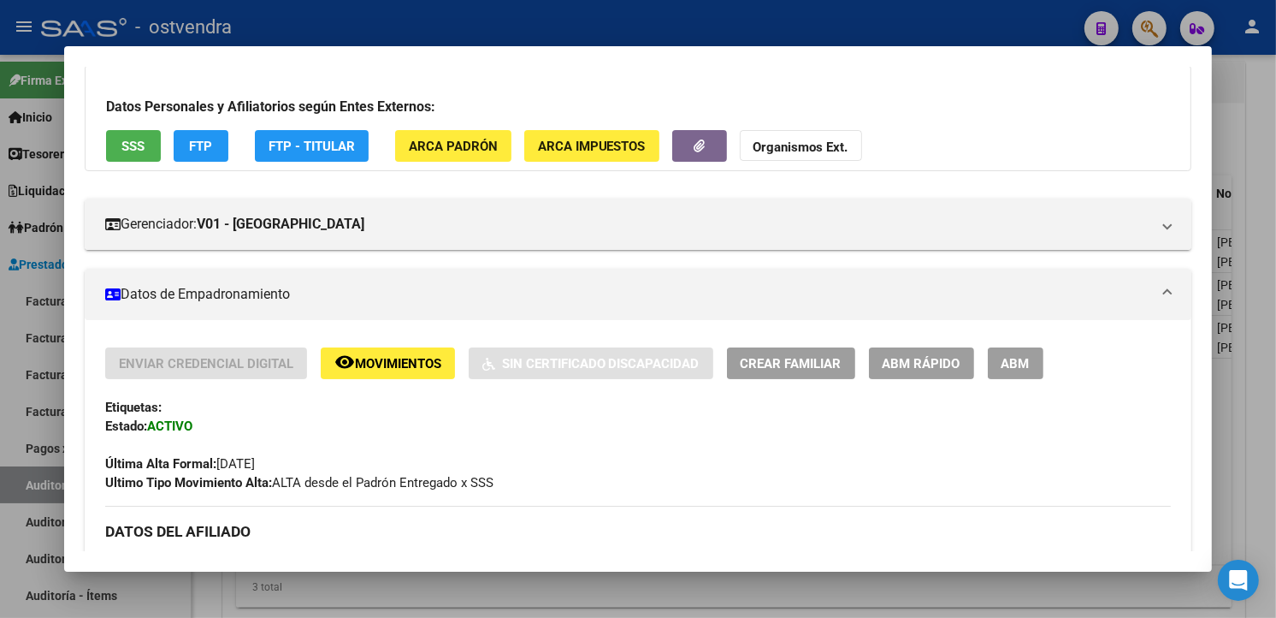
click at [801, 40] on div at bounding box center [638, 309] width 1276 height 618
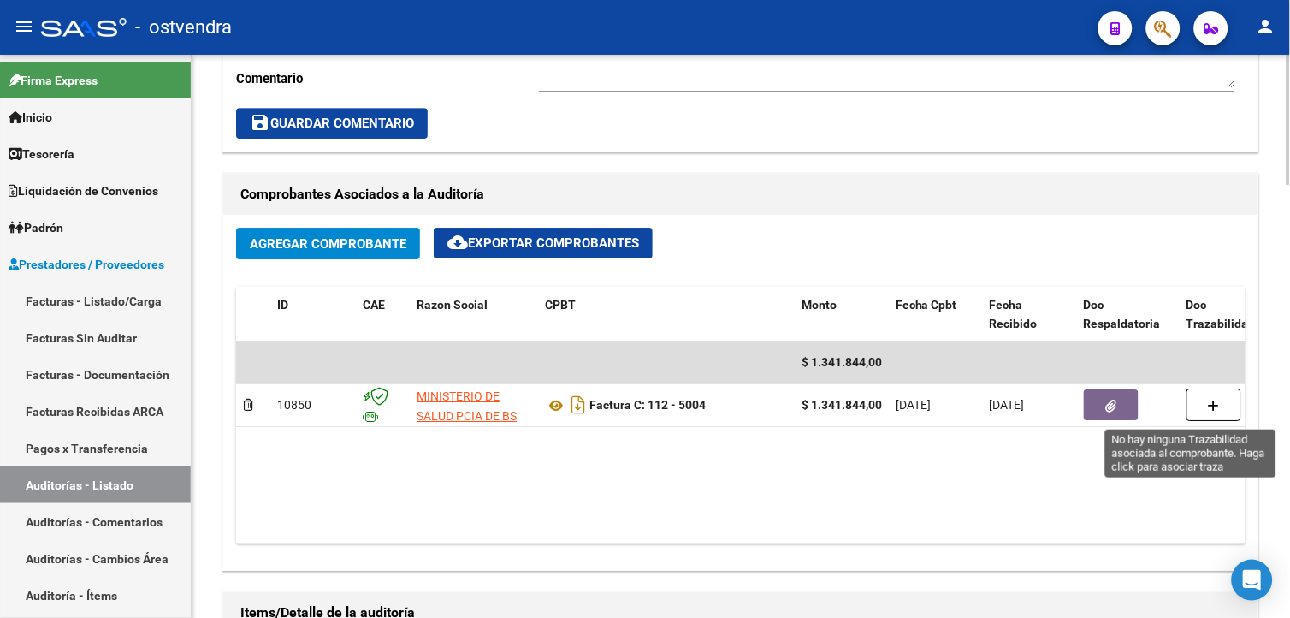
scroll to position [1380, 0]
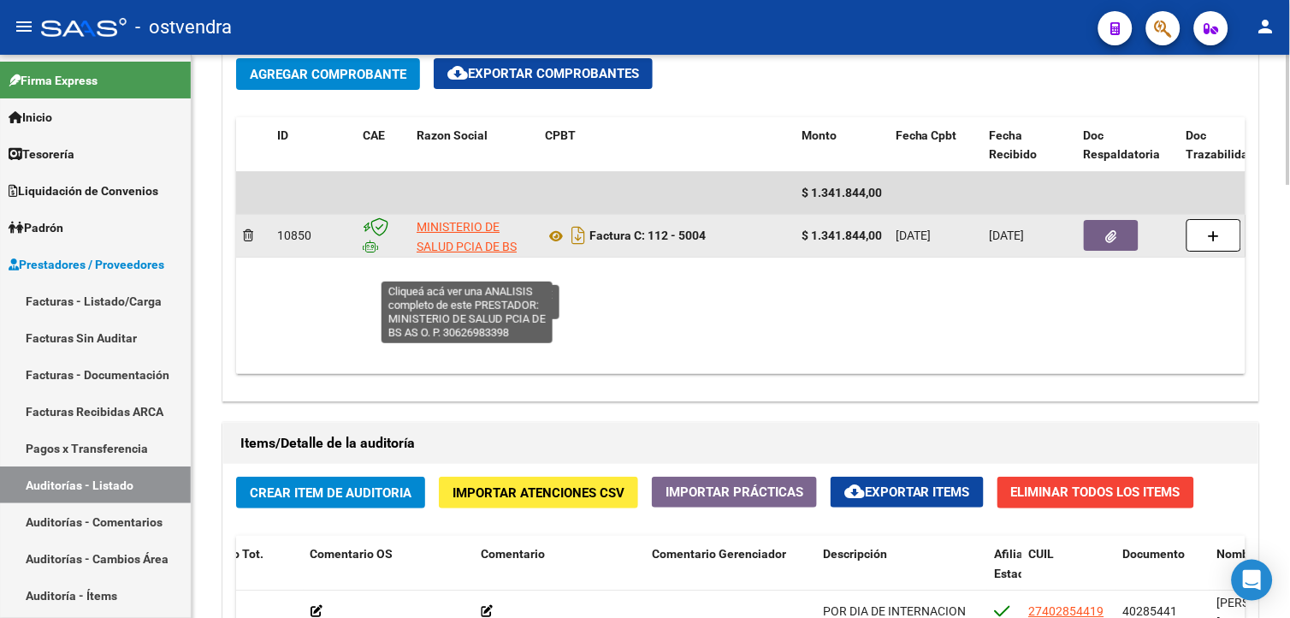
click at [488, 228] on span "MINISTERIO DE SALUD PCIA DE BS AS O. P." at bounding box center [467, 246] width 100 height 53
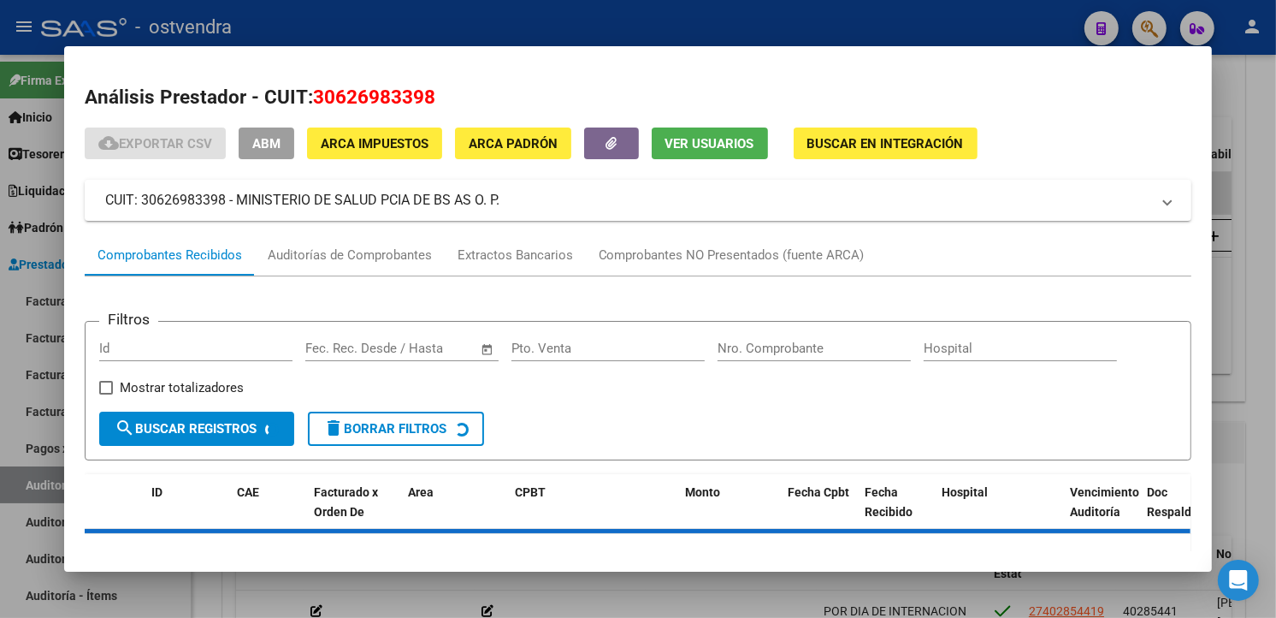
click at [510, 20] on div at bounding box center [638, 309] width 1276 height 618
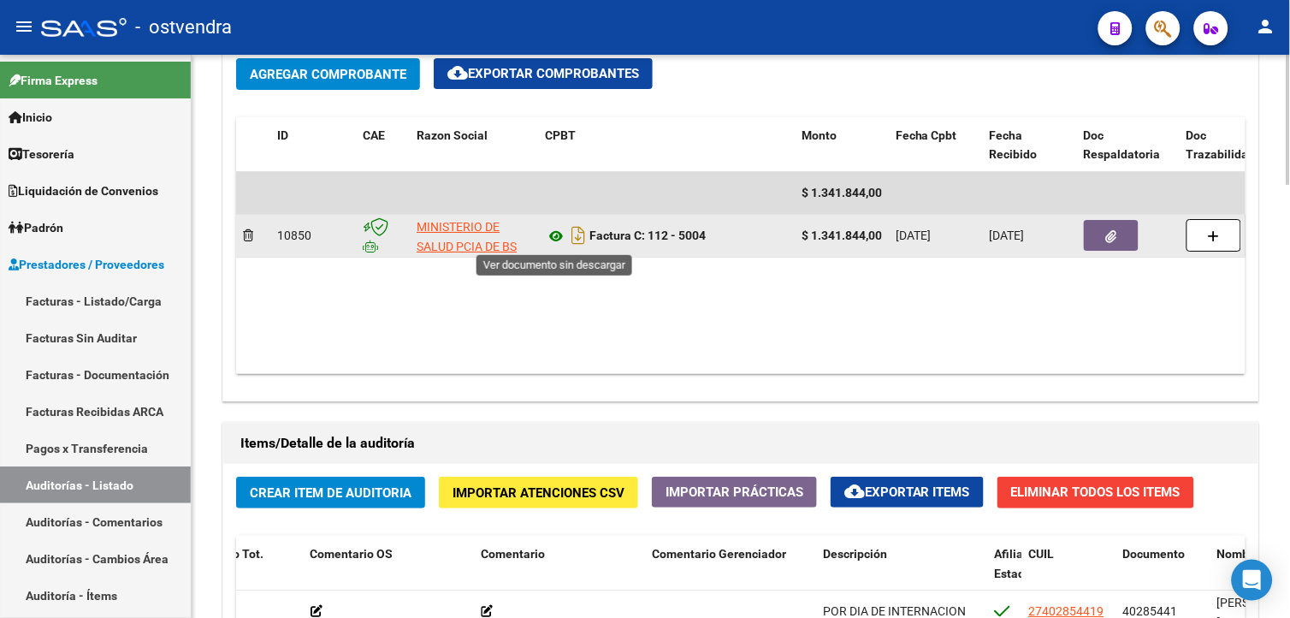
click at [562, 232] on icon at bounding box center [556, 236] width 22 height 21
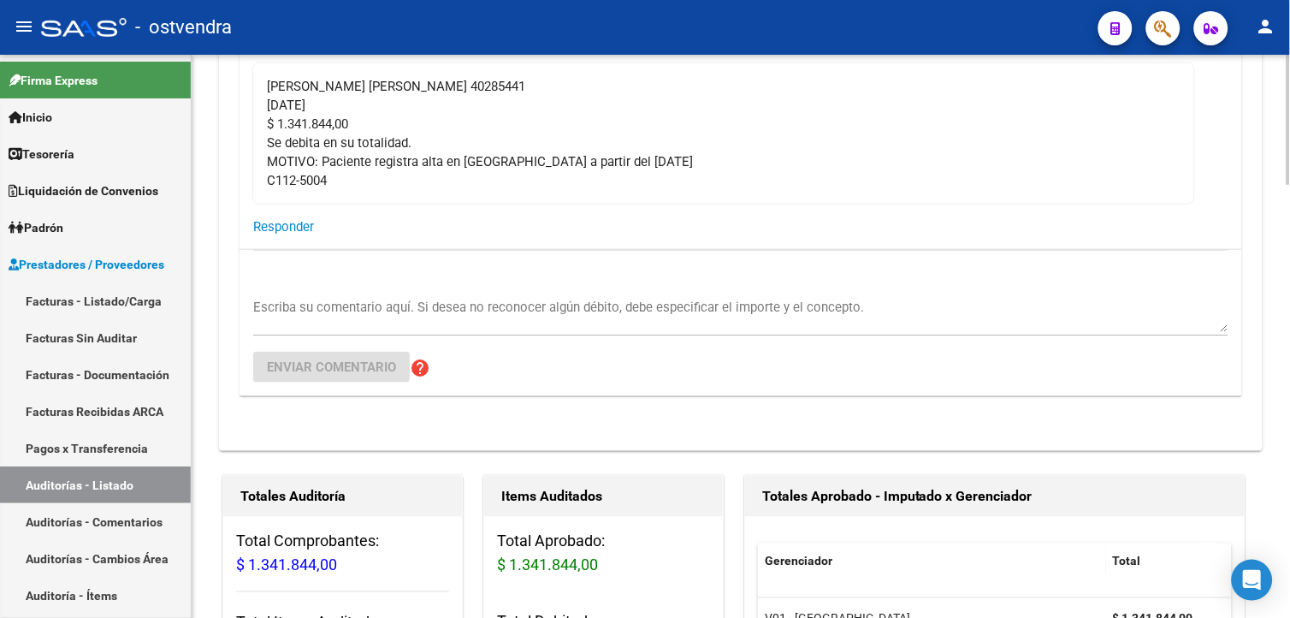
scroll to position [249, 0]
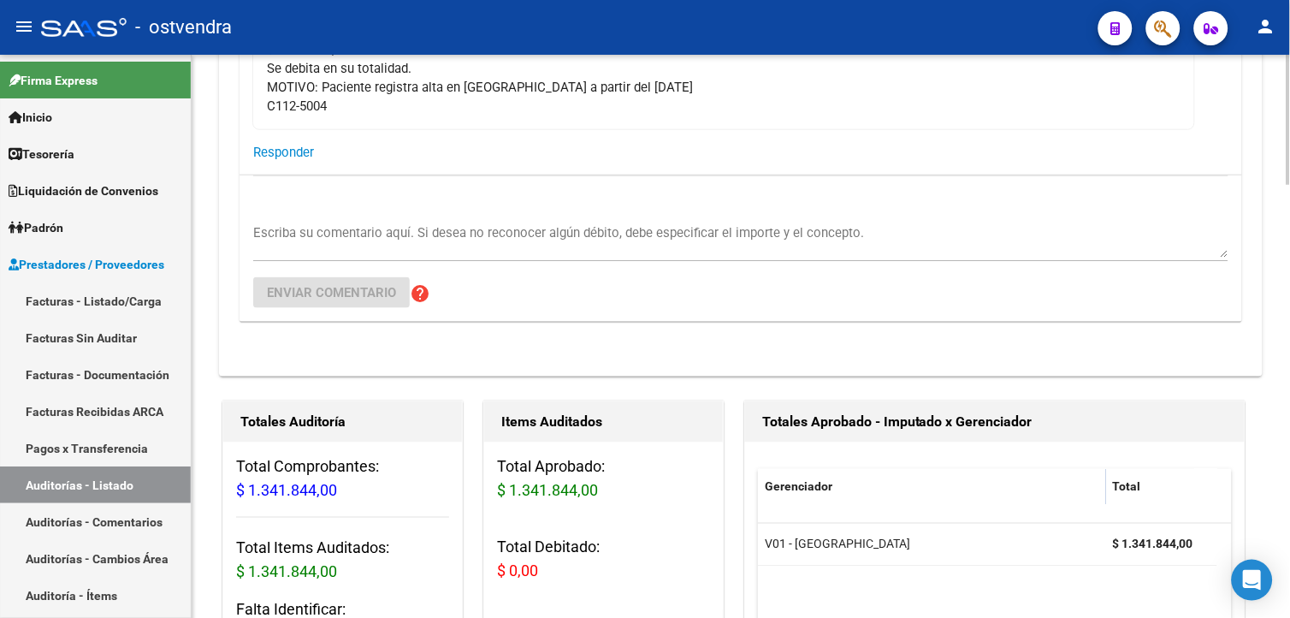
scroll to position [360, 0]
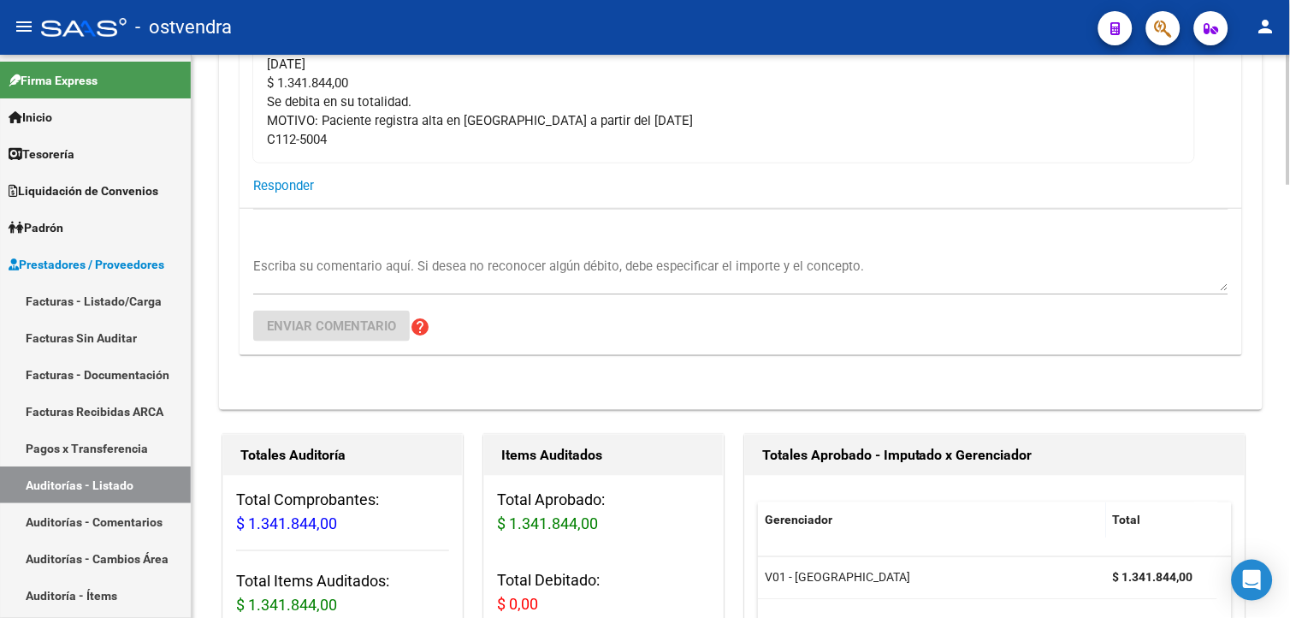
click at [1289, 206] on html "menu - ostvendra person Firma Express Inicio Calendario SSS Instructivos Contac…" at bounding box center [645, 309] width 1290 height 618
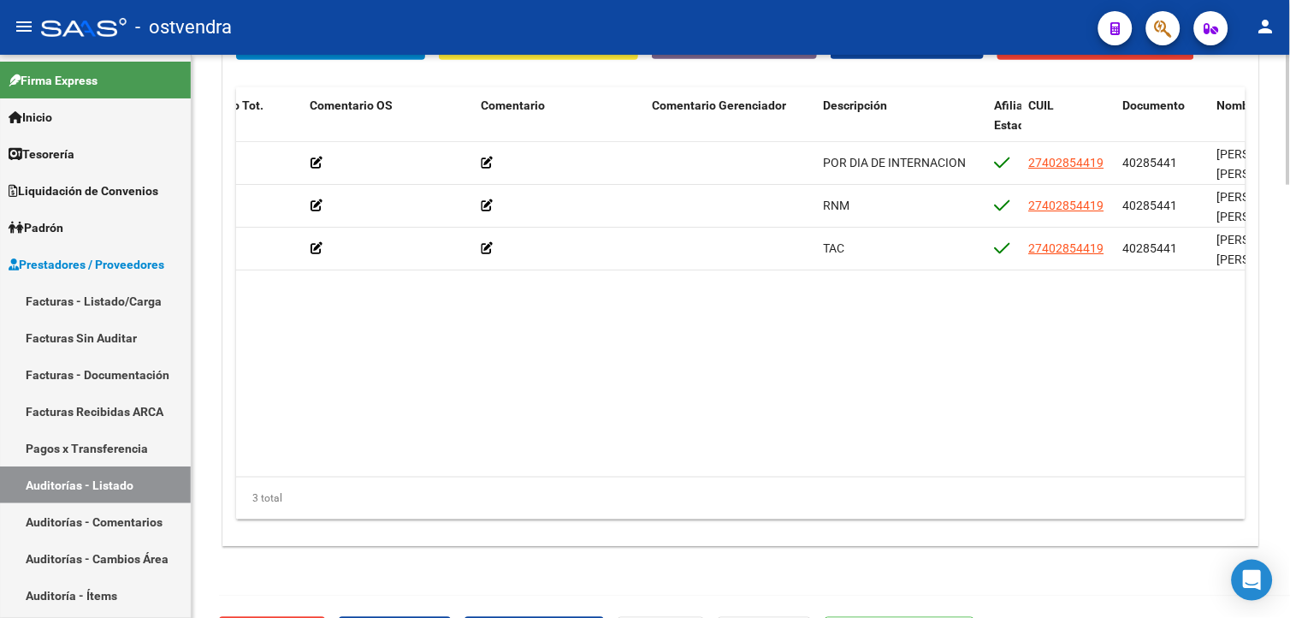
scroll to position [1833, 0]
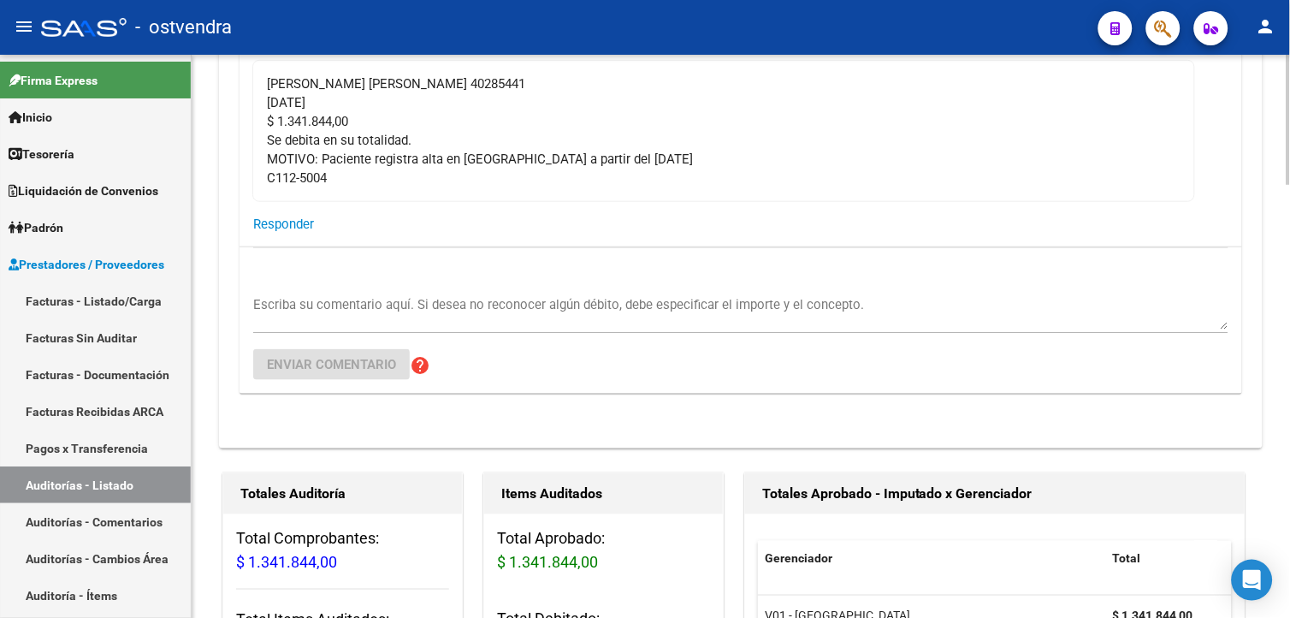
scroll to position [243, 0]
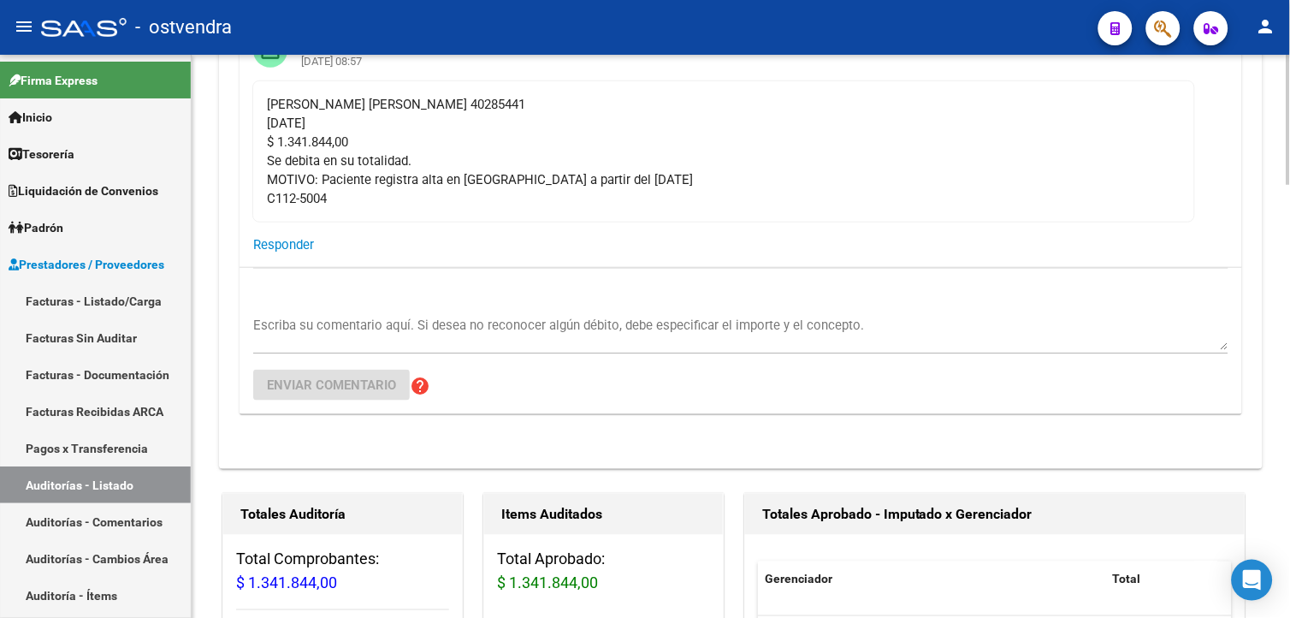
drag, startPoint x: 317, startPoint y: 189, endPoint x: 689, endPoint y: 174, distance: 372.4
click at [689, 174] on div "DIAZ FLORENCIA ANAHI 40285441 22/07/2025 $ 1.341.844,00 Se debita en su totalid…" at bounding box center [723, 151] width 913 height 113
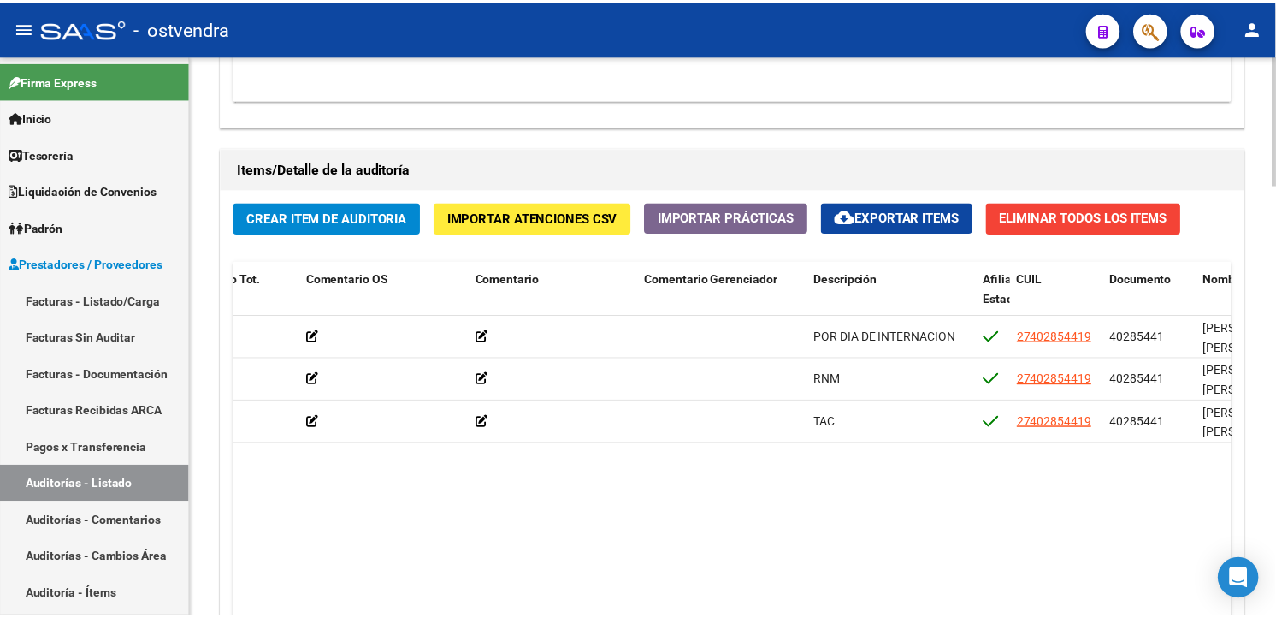
scroll to position [1869, 0]
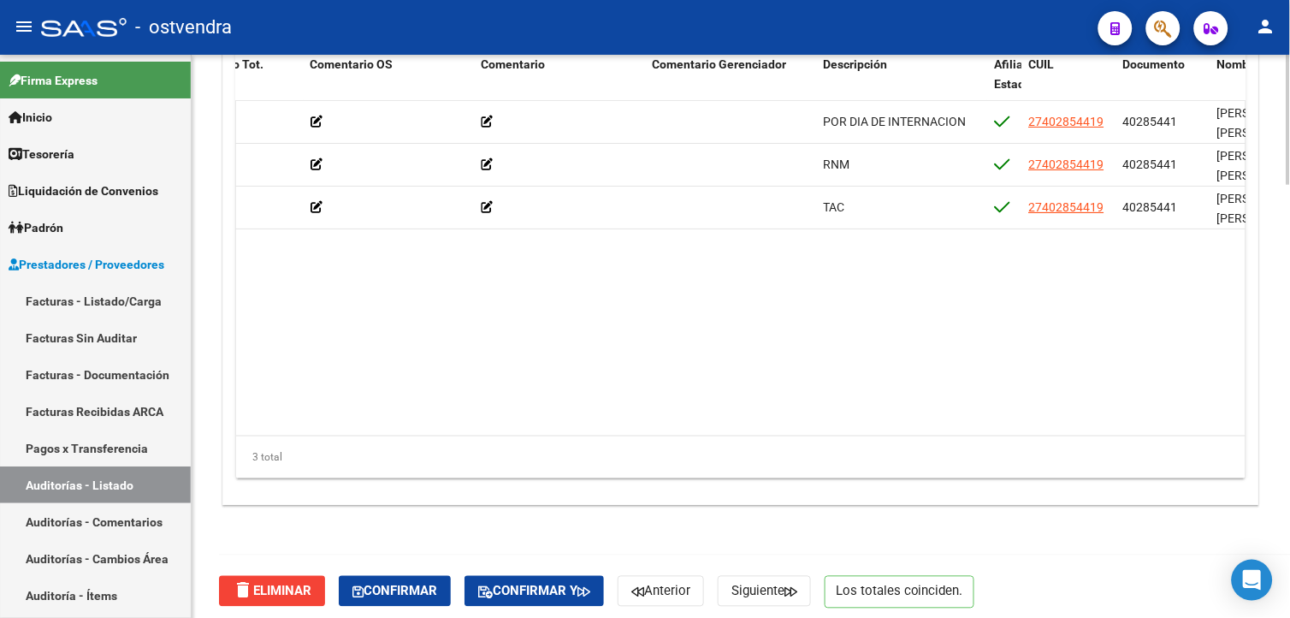
click at [1289, 524] on html "menu - ostvendra person Firma Express Inicio Calendario SSS Instructivos Contac…" at bounding box center [645, 309] width 1290 height 618
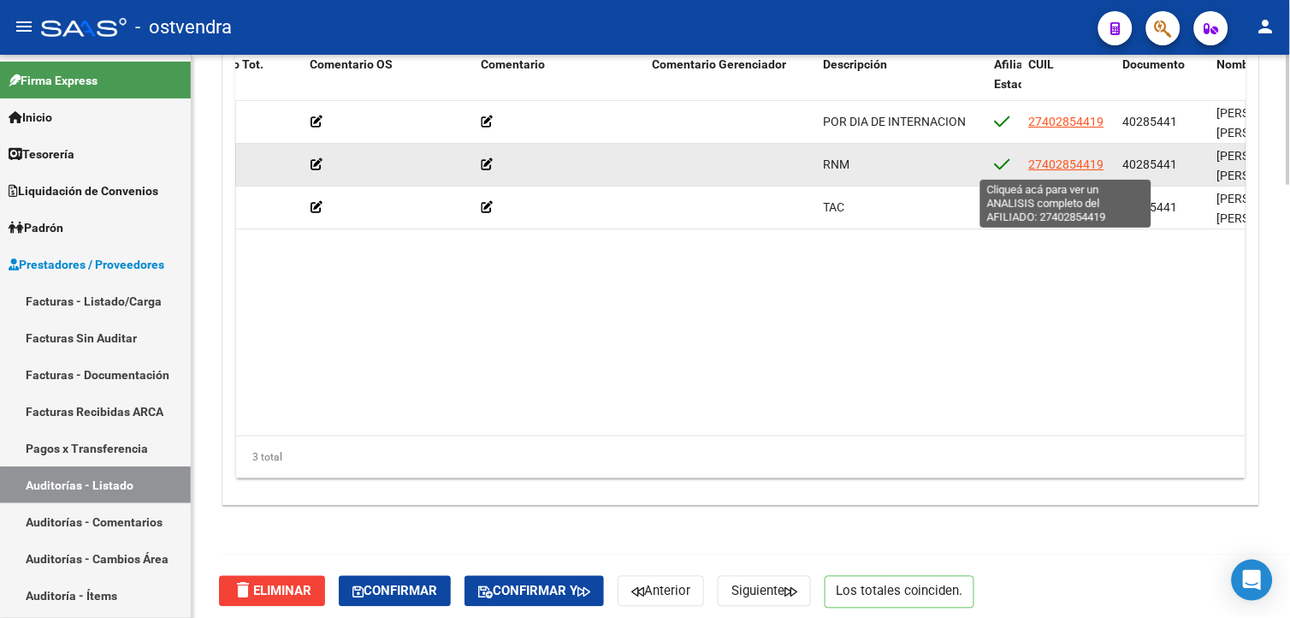
click at [1073, 171] on span "27402854419" at bounding box center [1066, 164] width 75 height 14
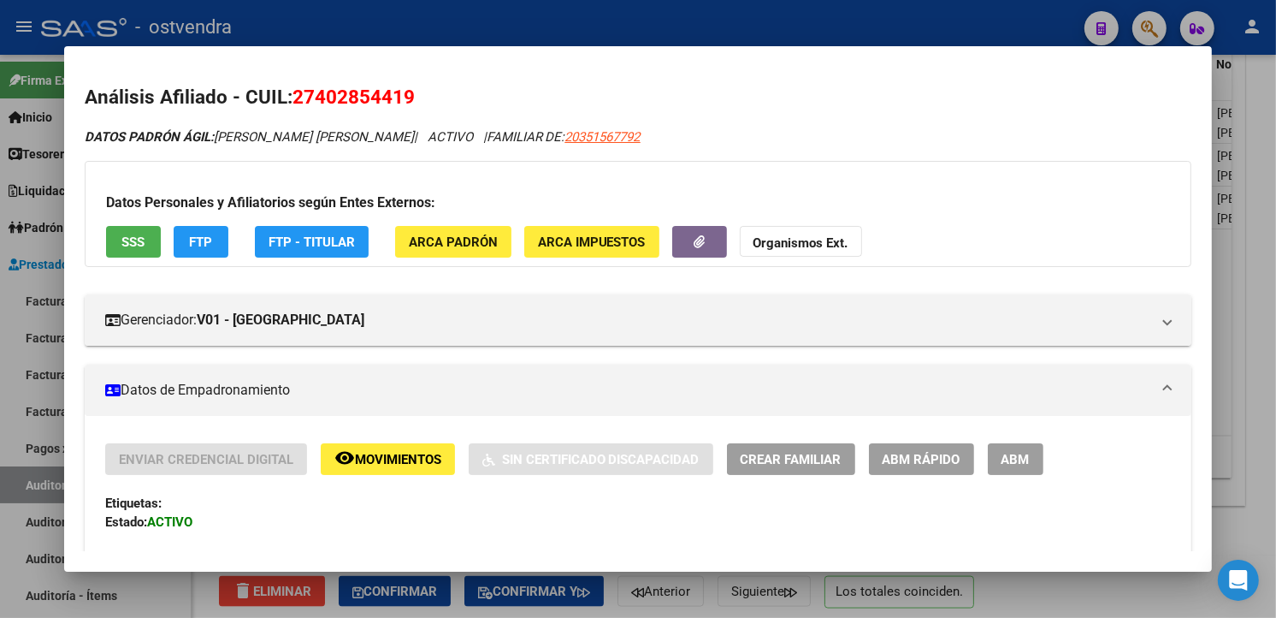
drag, startPoint x: 1219, startPoint y: 166, endPoint x: 1218, endPoint y: 186, distance: 20.5
click at [1218, 186] on div "Análisis Afiliado - CUIL: 27402854419 DATOS PADRÓN ÁGIL: DIAZ FLORENCIA ANAHI |…" at bounding box center [638, 309] width 1276 height 618
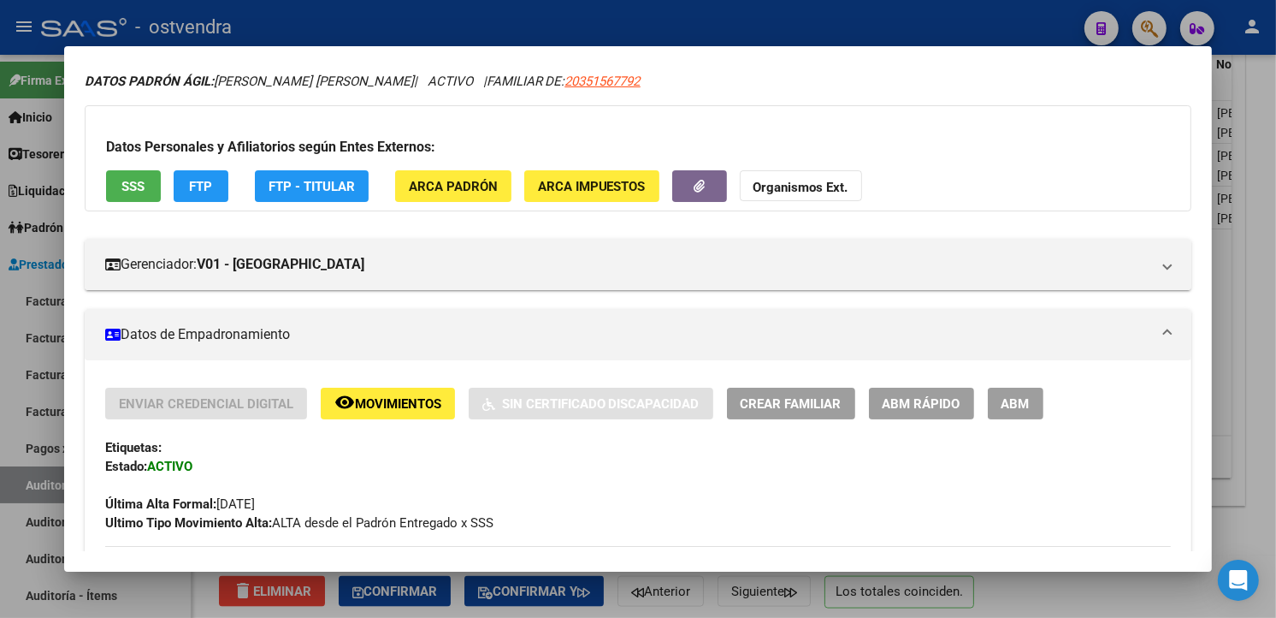
scroll to position [204, 0]
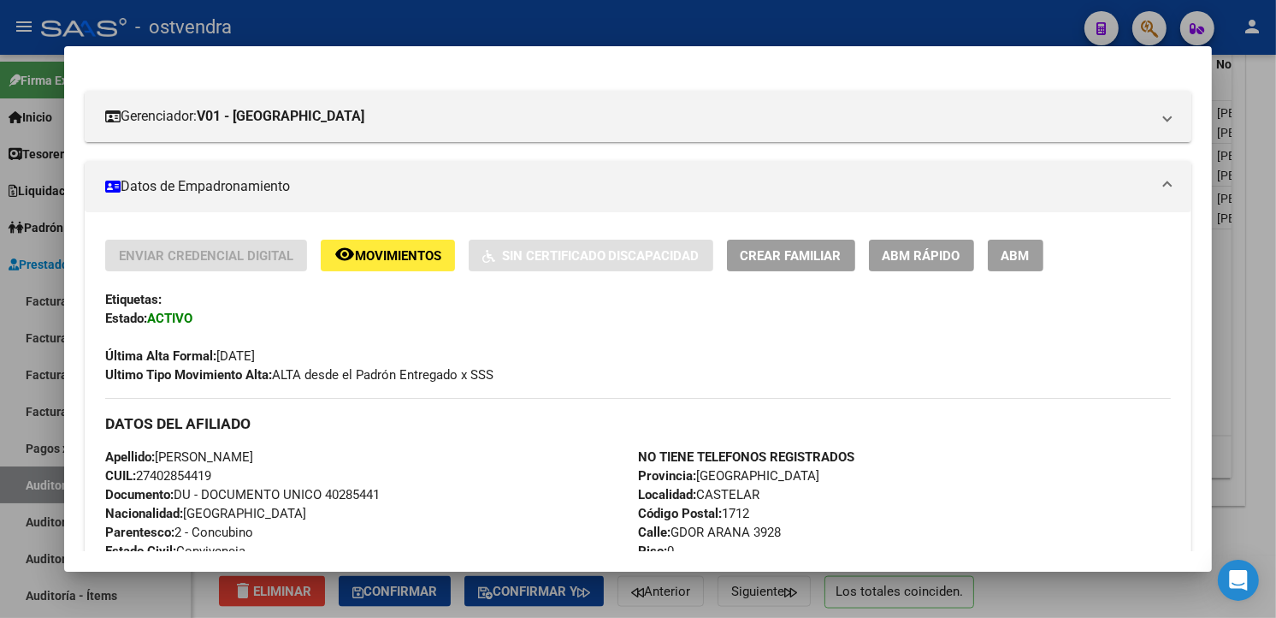
click at [985, 328] on div "Última Alta Formal: 01/02/2025" at bounding box center [638, 347] width 1067 height 38
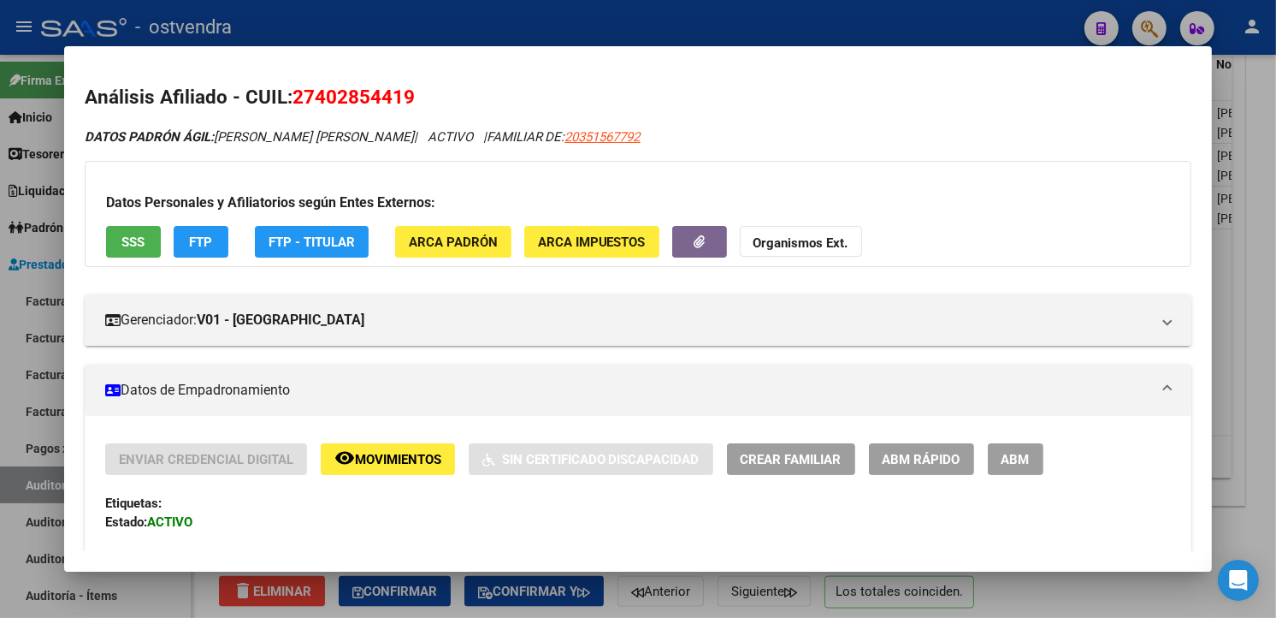
drag, startPoint x: 163, startPoint y: 231, endPoint x: 152, endPoint y: 228, distance: 11.4
click at [152, 228] on div "Datos Personales y Afiliatorios según Entes Externos: SSS FTP FTP - Titular ARC…" at bounding box center [639, 214] width 1108 height 106
click at [133, 231] on button "SSS" at bounding box center [133, 242] width 55 height 32
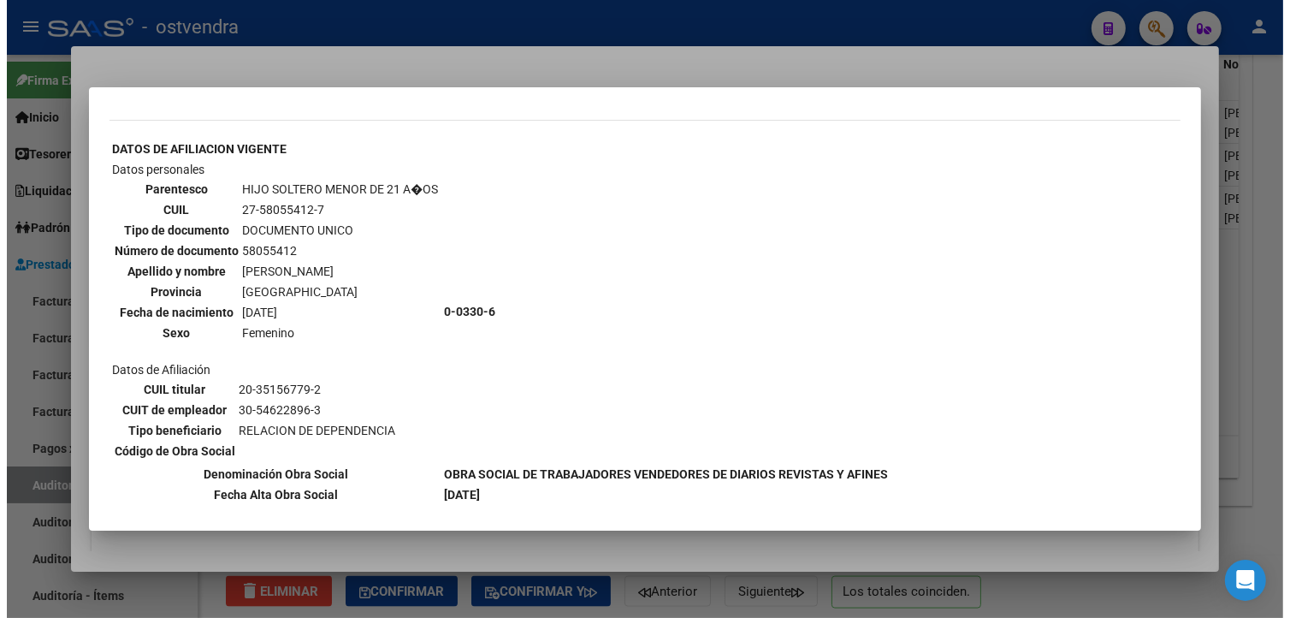
scroll to position [1893, 0]
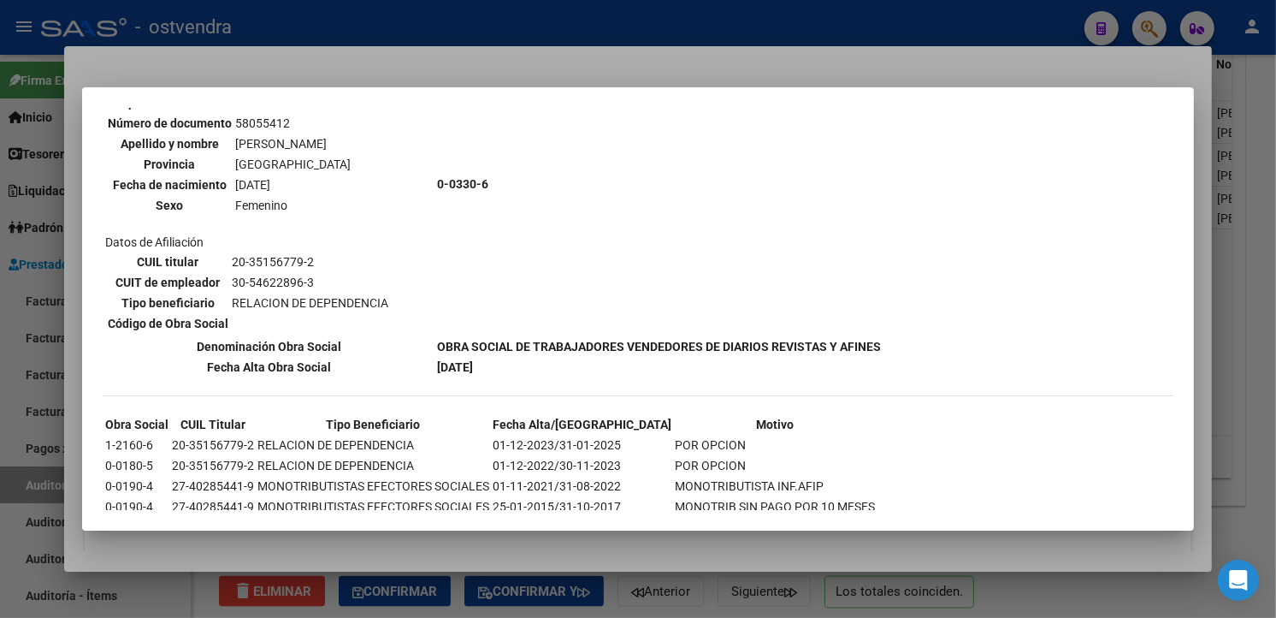
click at [689, 69] on div at bounding box center [638, 309] width 1276 height 618
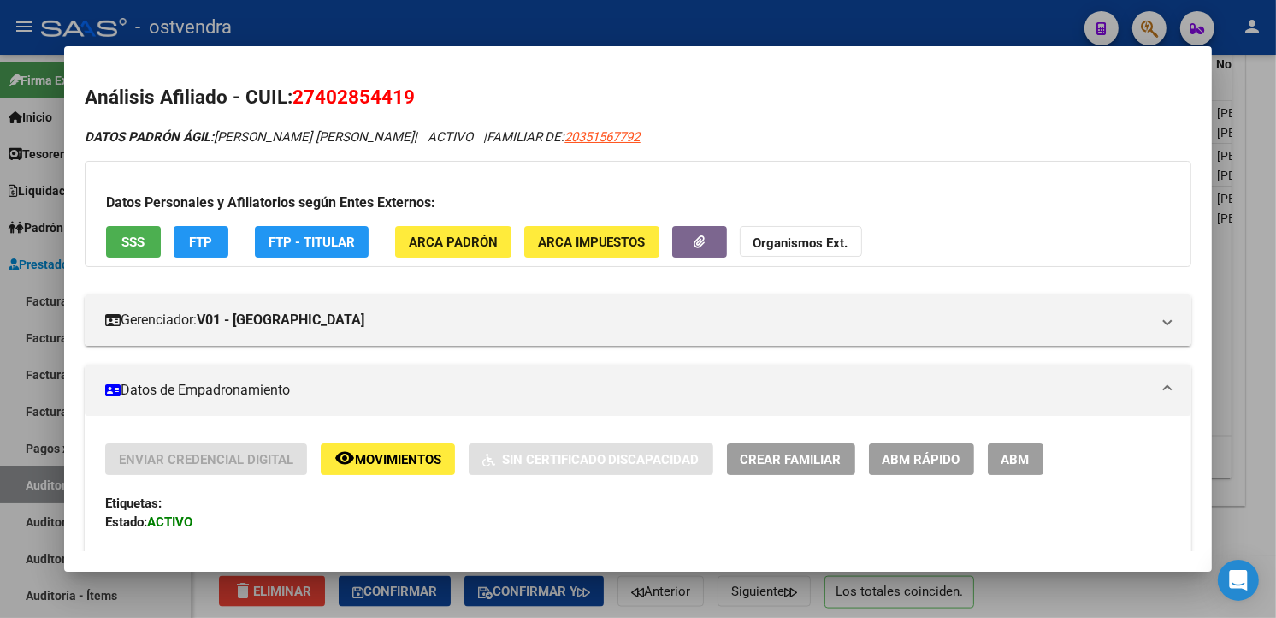
click at [689, 35] on div at bounding box center [638, 309] width 1276 height 618
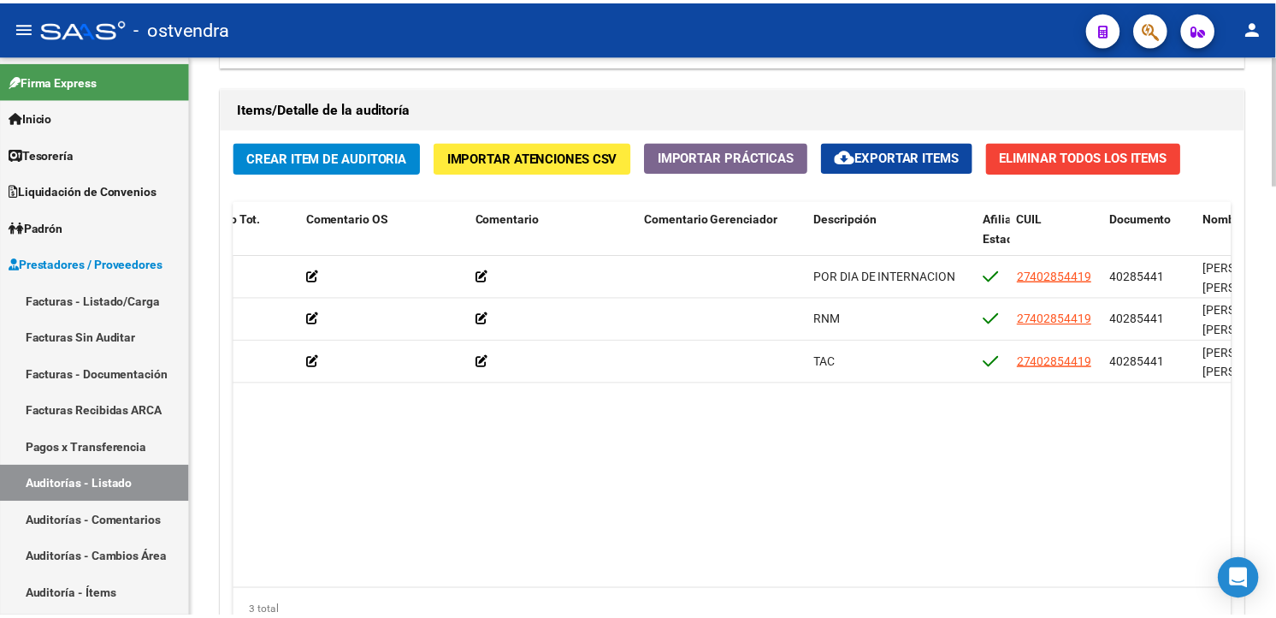
scroll to position [1728, 0]
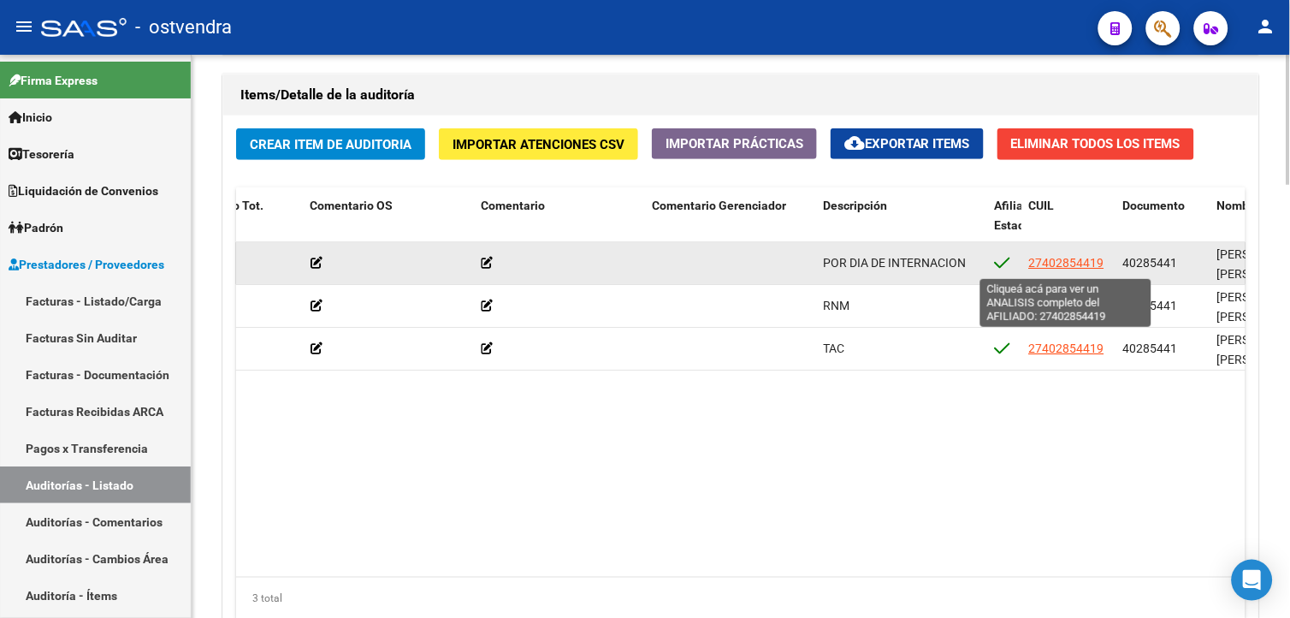
click at [1038, 258] on span "27402854419" at bounding box center [1066, 263] width 75 height 14
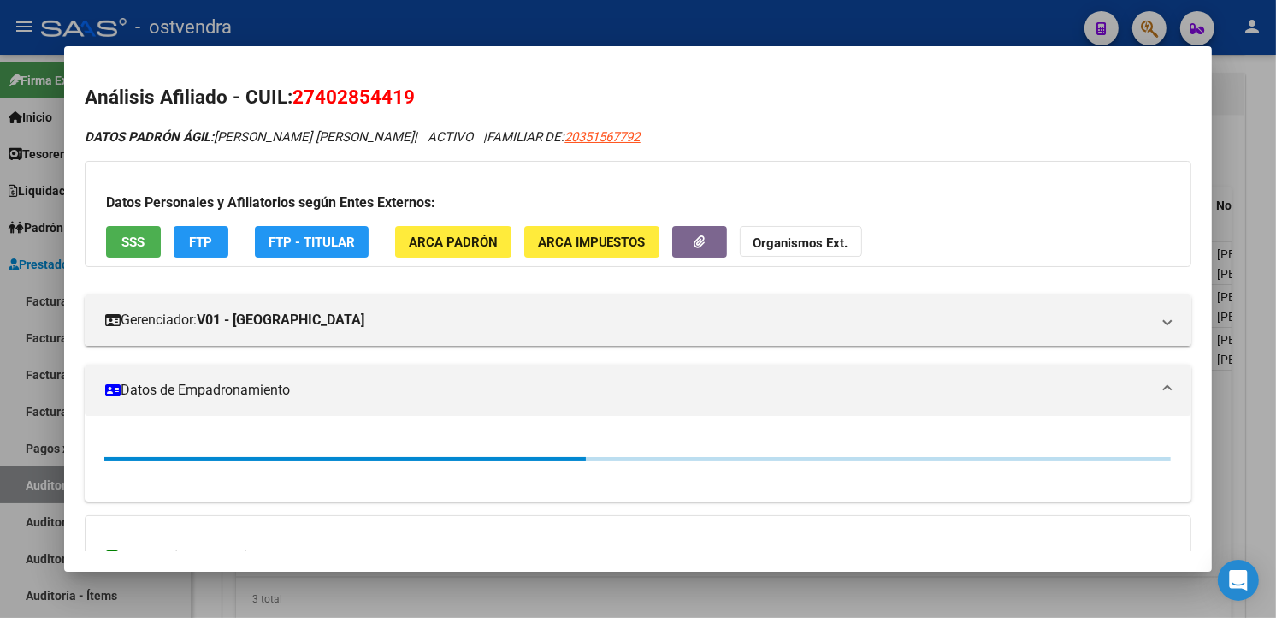
click at [131, 234] on span "SSS" at bounding box center [132, 241] width 23 height 15
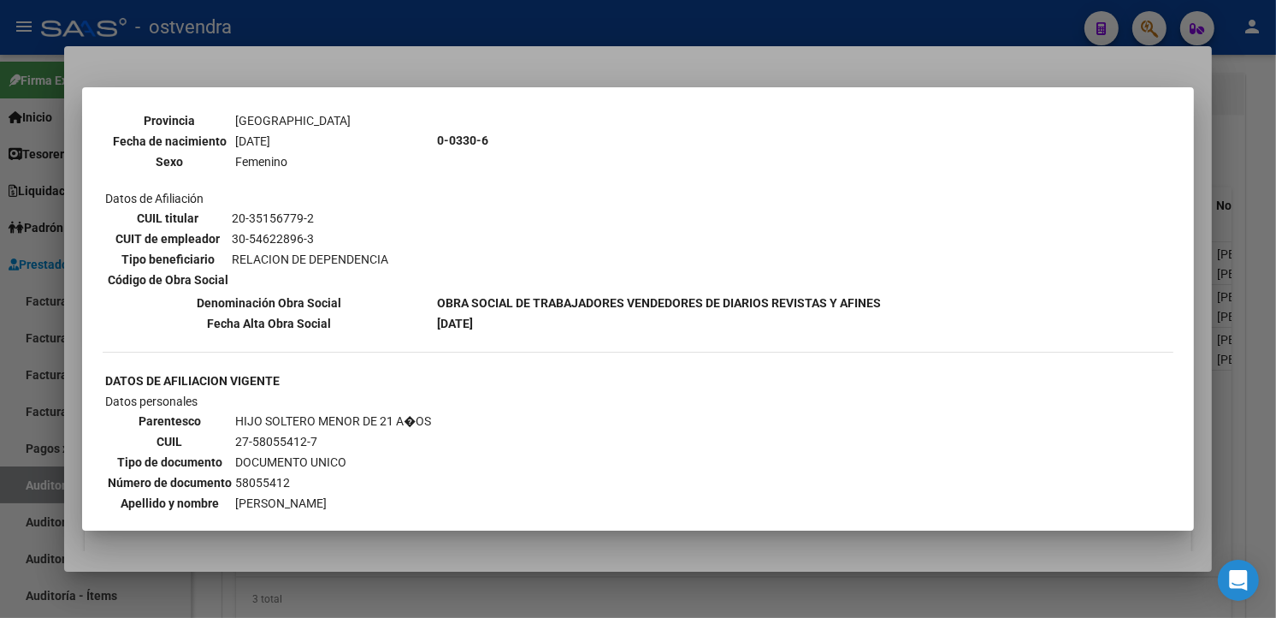
scroll to position [1893, 0]
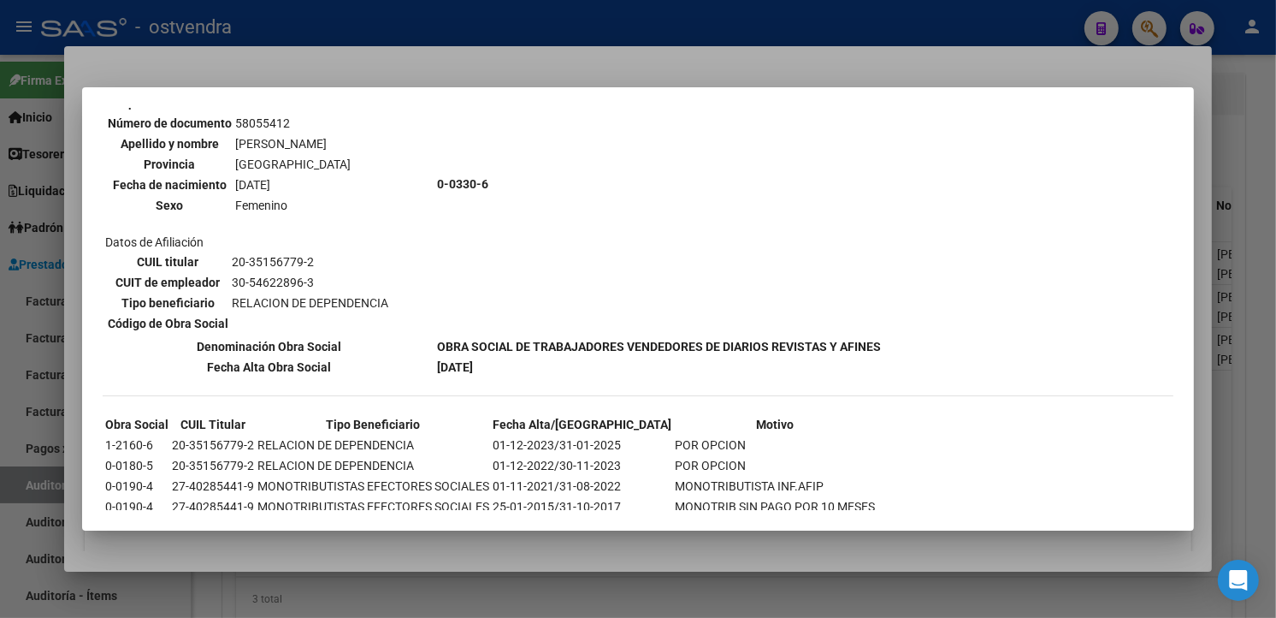
click at [613, 62] on div at bounding box center [638, 309] width 1276 height 618
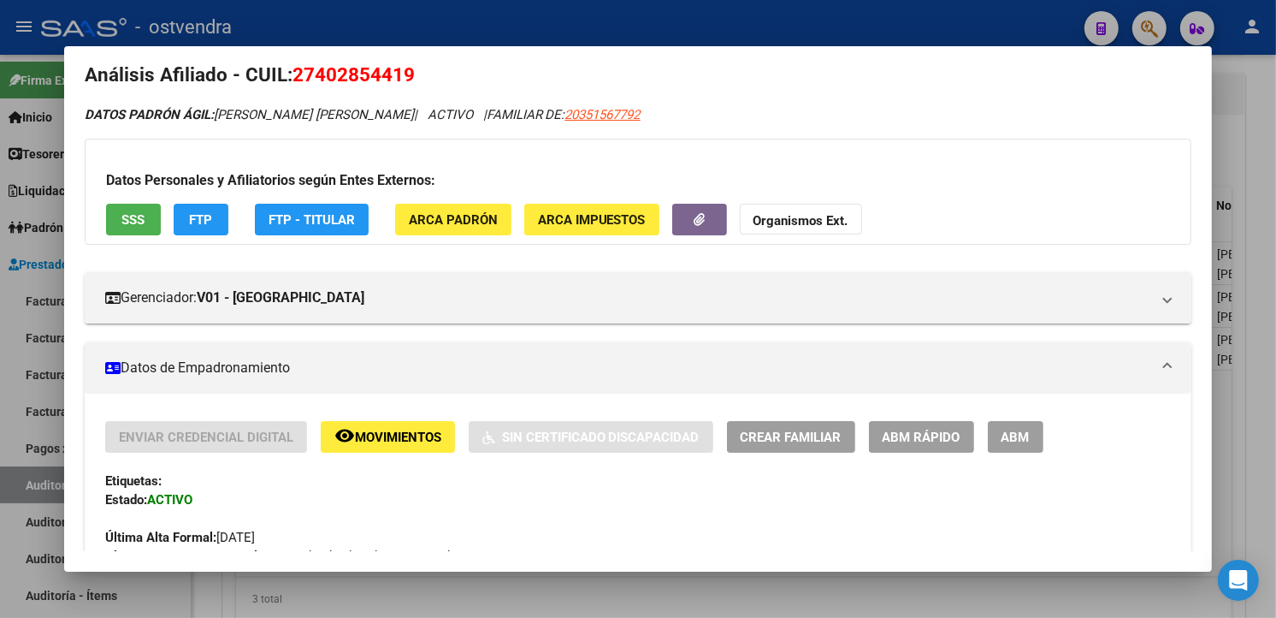
scroll to position [0, 0]
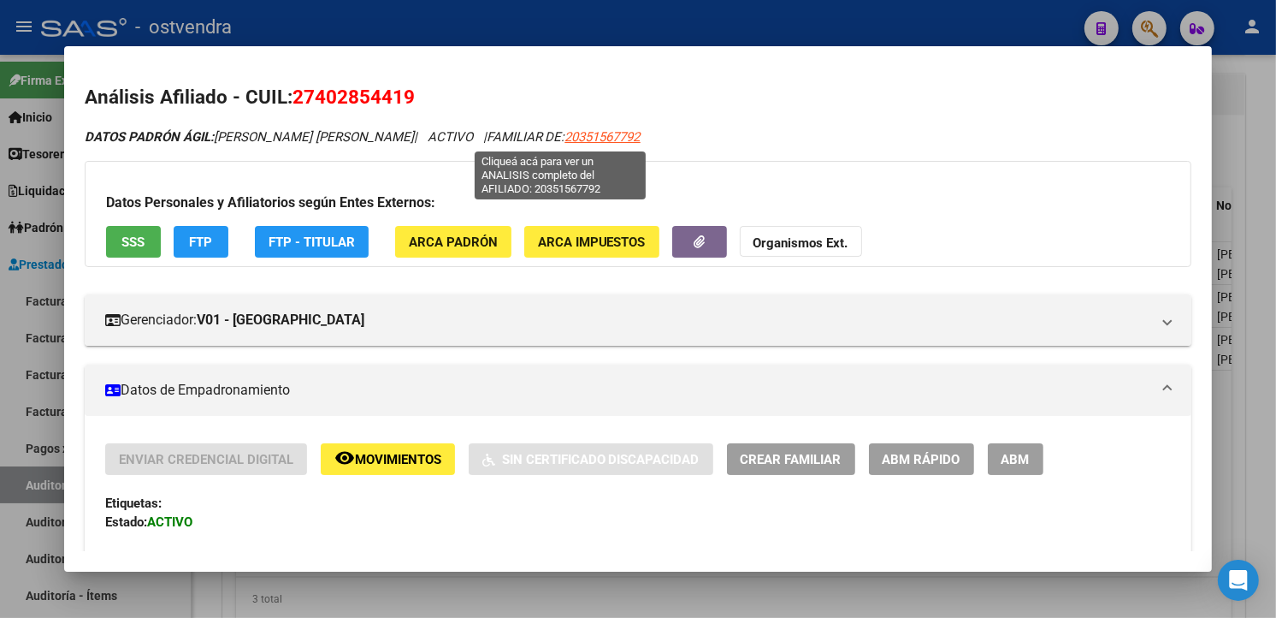
click at [576, 133] on span "20351567792" at bounding box center [602, 136] width 75 height 15
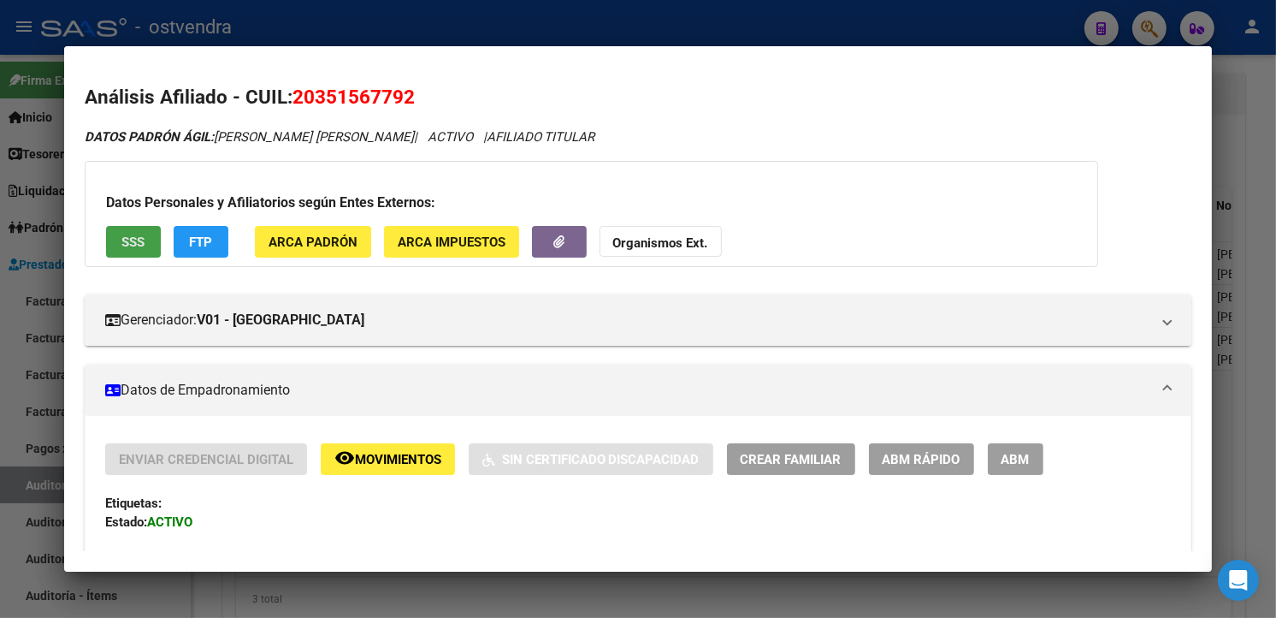
click at [139, 244] on button "SSS" at bounding box center [133, 242] width 55 height 32
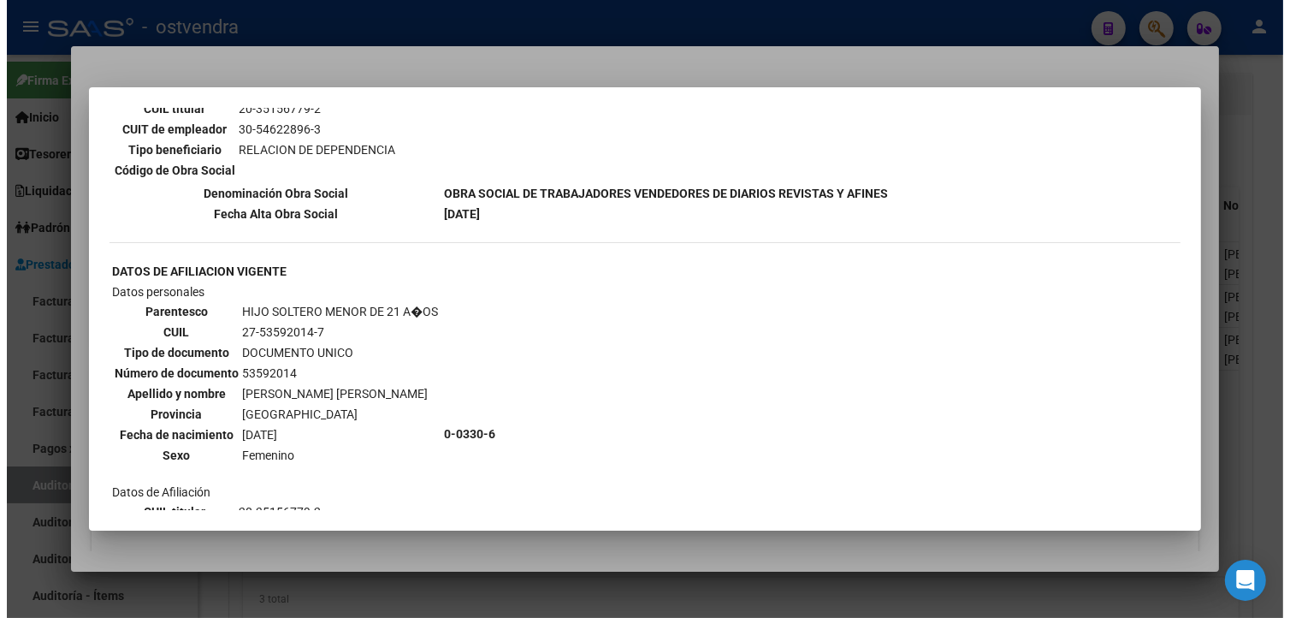
scroll to position [1893, 0]
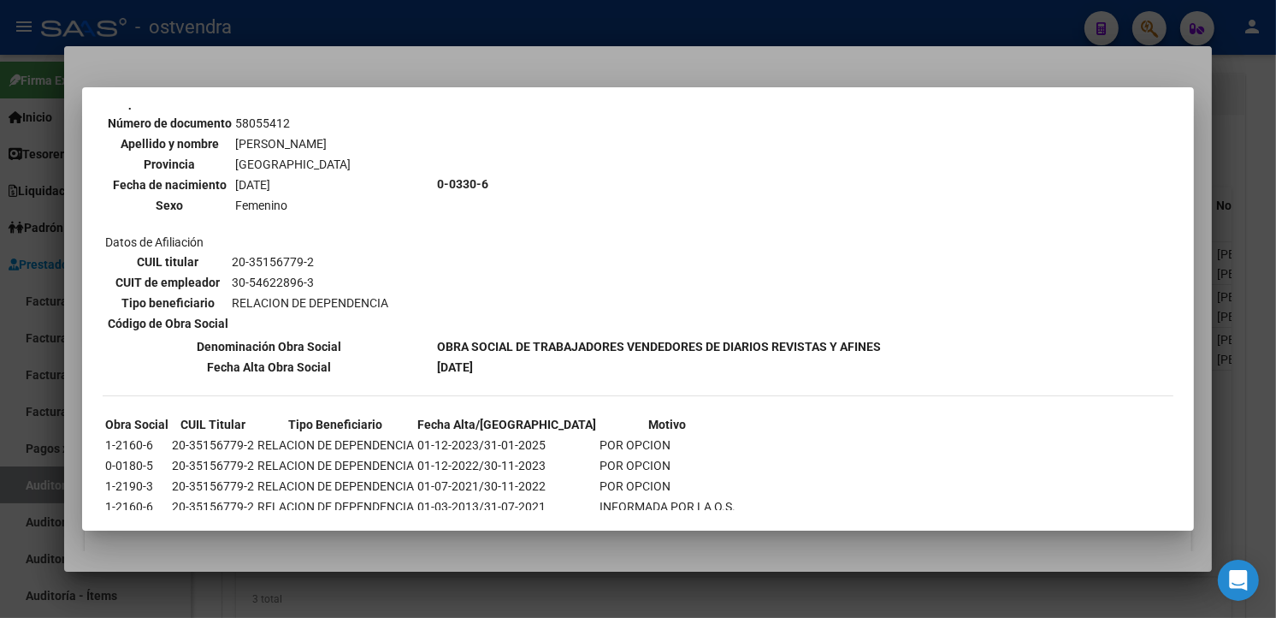
click at [870, 88] on mat-dialog-container "--ACTIVO en Obra Social según consulta SSS-- DATOS DE AFILIACION VIGENTE Datos …" at bounding box center [638, 308] width 1112 height 442
click at [865, 73] on div at bounding box center [638, 309] width 1276 height 618
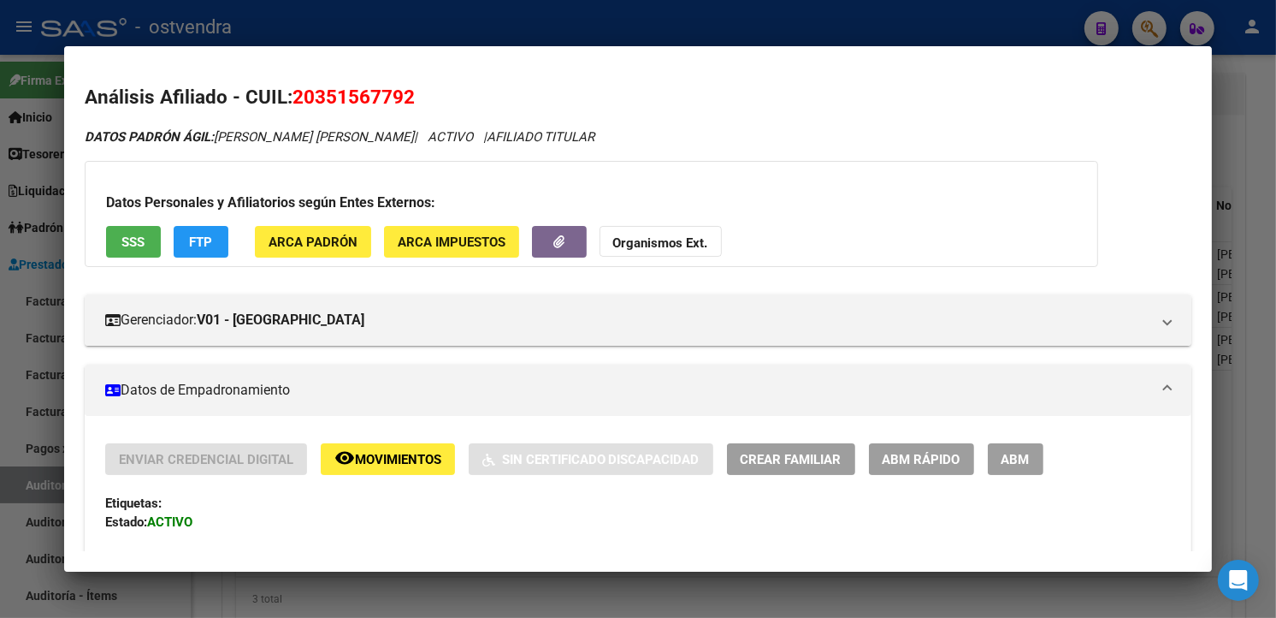
click at [859, 44] on div at bounding box center [638, 309] width 1276 height 618
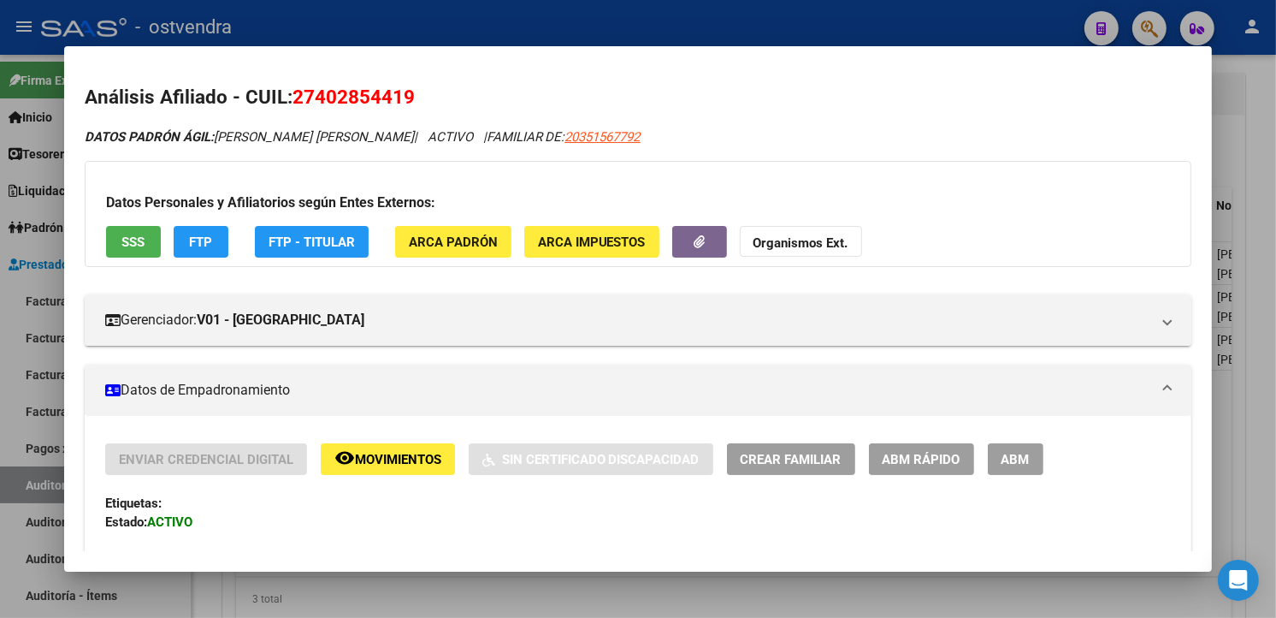
click at [869, 28] on div at bounding box center [638, 309] width 1276 height 618
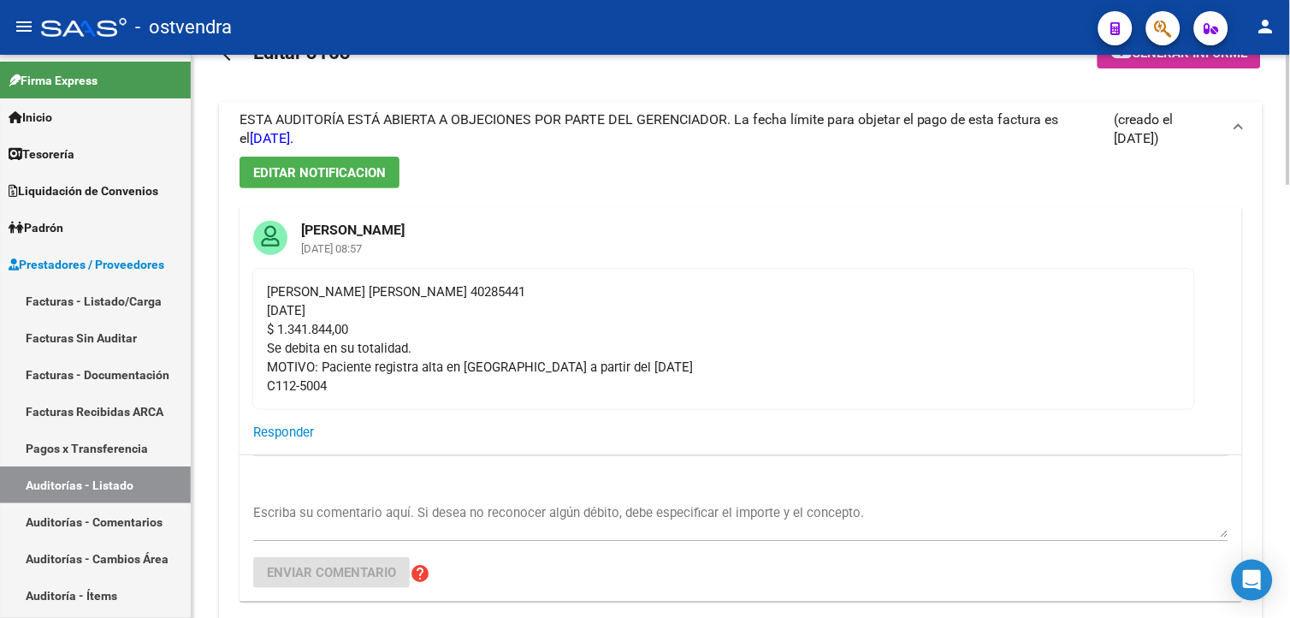
scroll to position [35, 0]
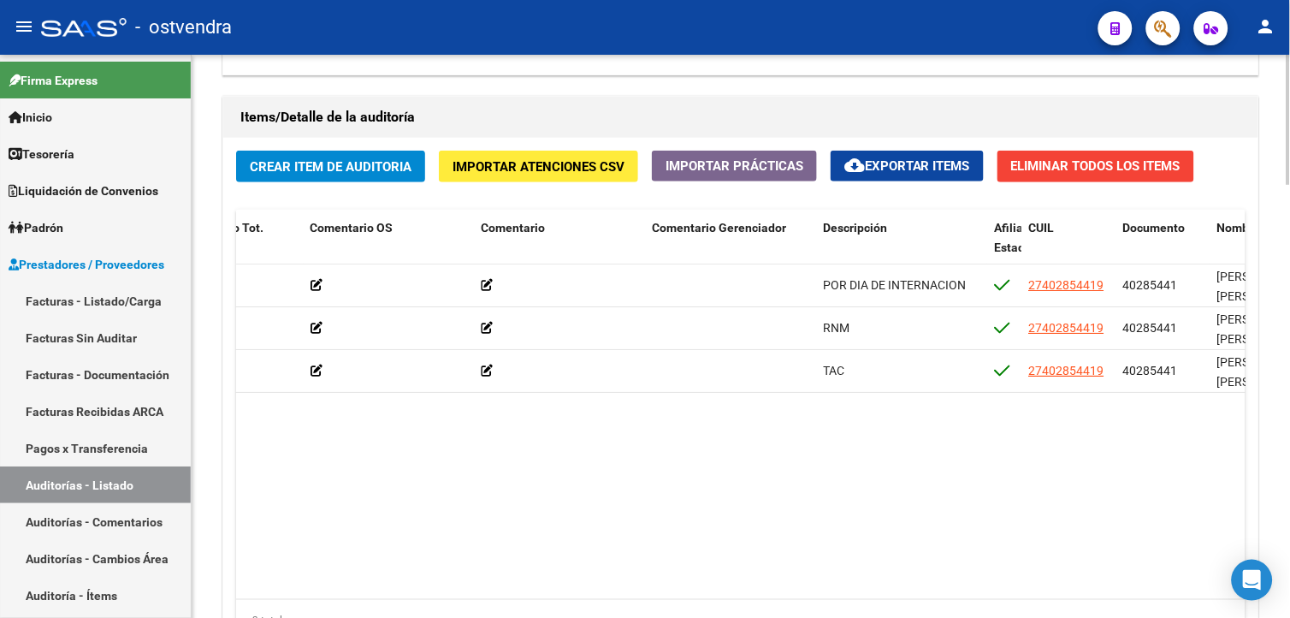
scroll to position [1751, 0]
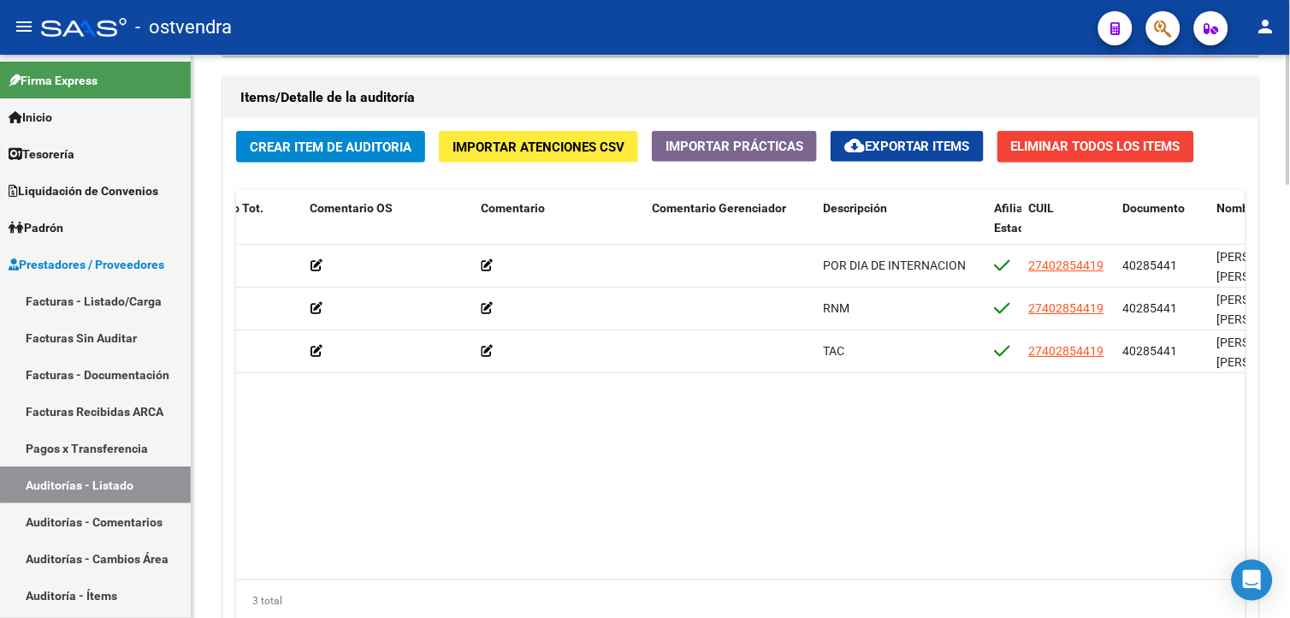
scroll to position [1754, 0]
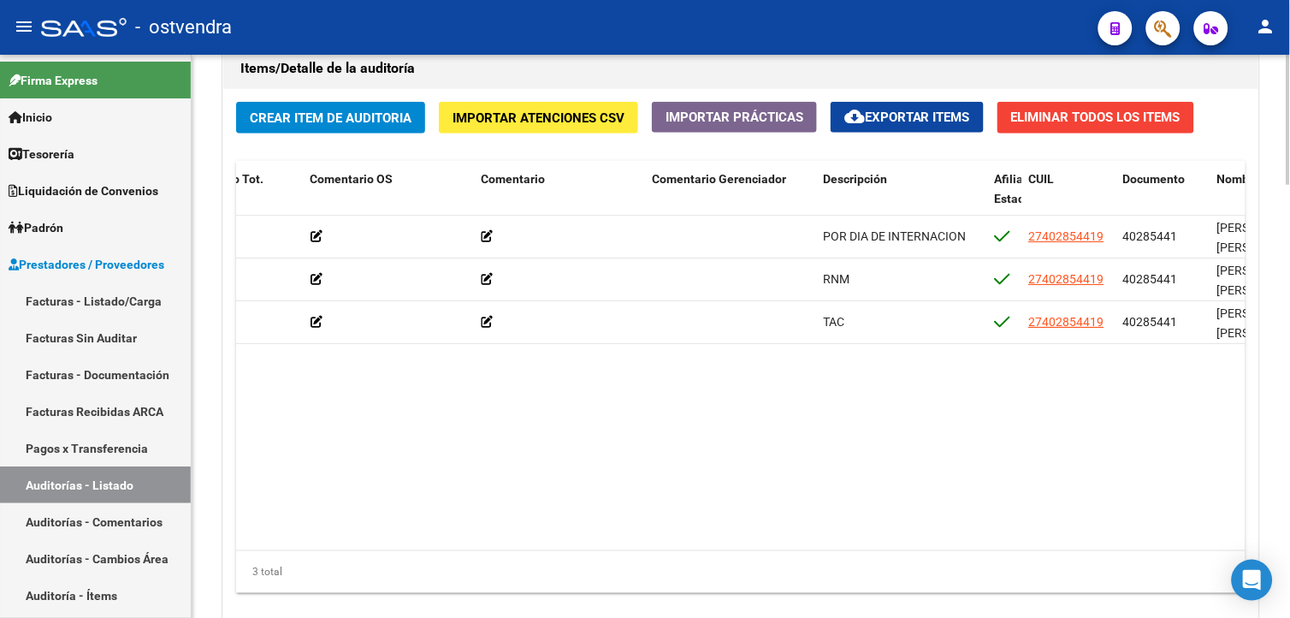
click at [1289, 488] on html "menu - ostvendra person Firma Express Inicio Calendario SSS Instructivos Contac…" at bounding box center [645, 309] width 1290 height 618
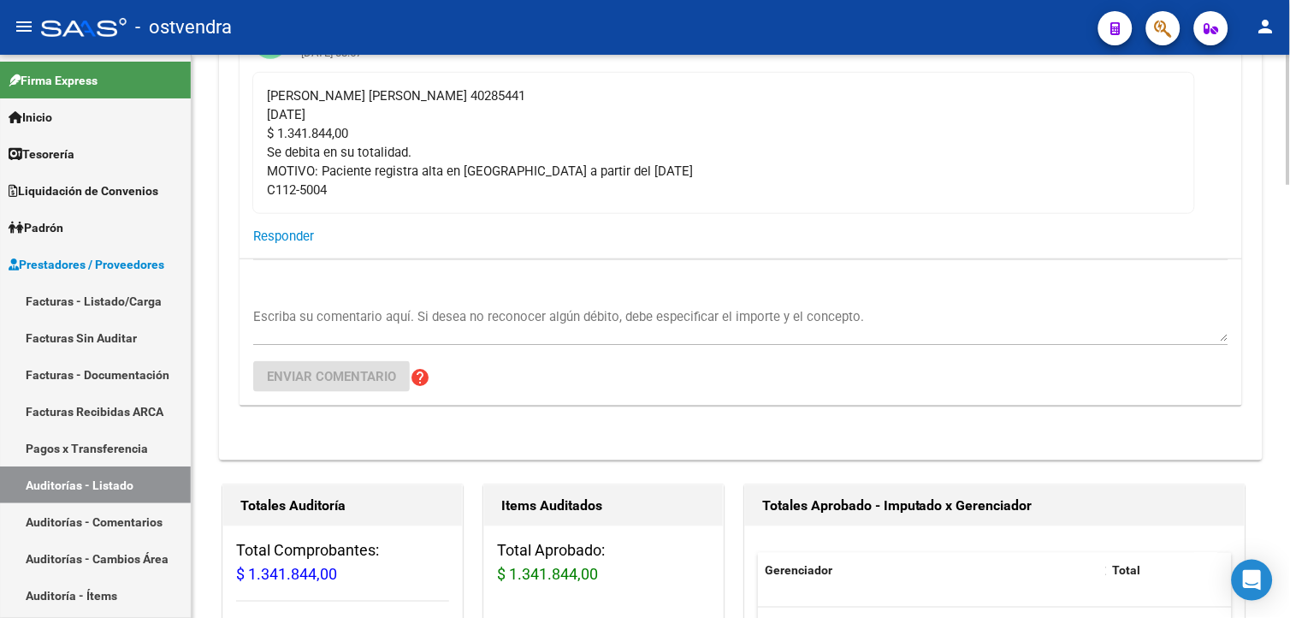
scroll to position [123, 0]
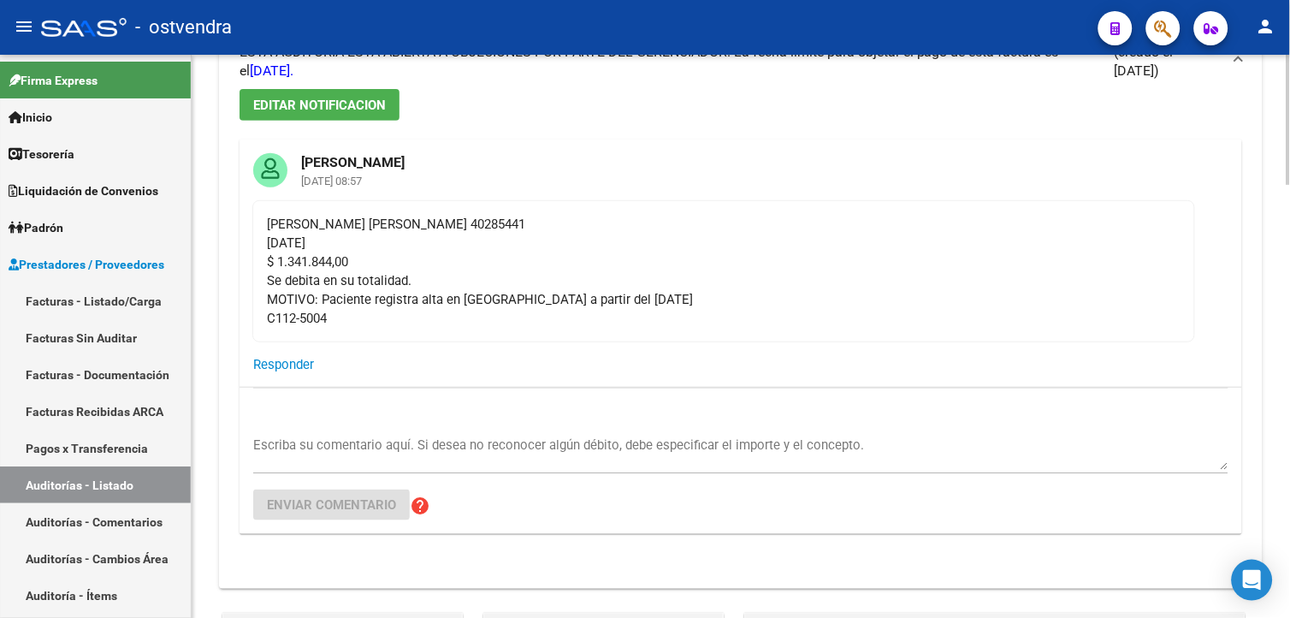
click at [1286, 143] on div at bounding box center [1288, 148] width 4 height 130
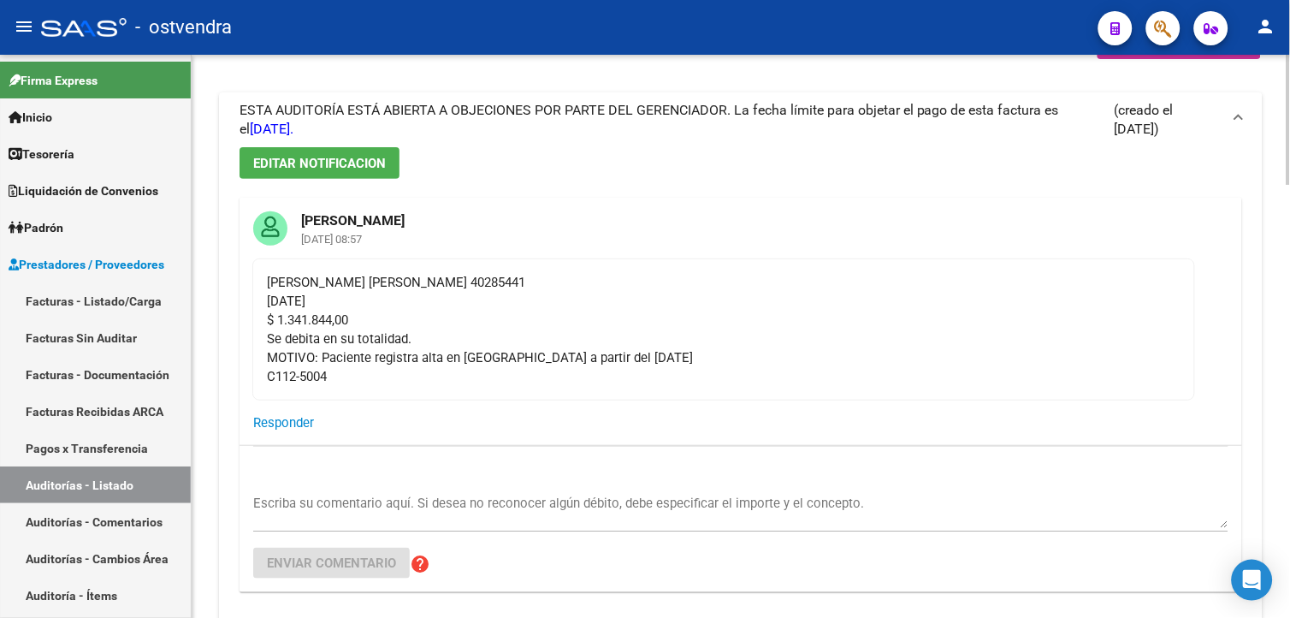
scroll to position [0, 0]
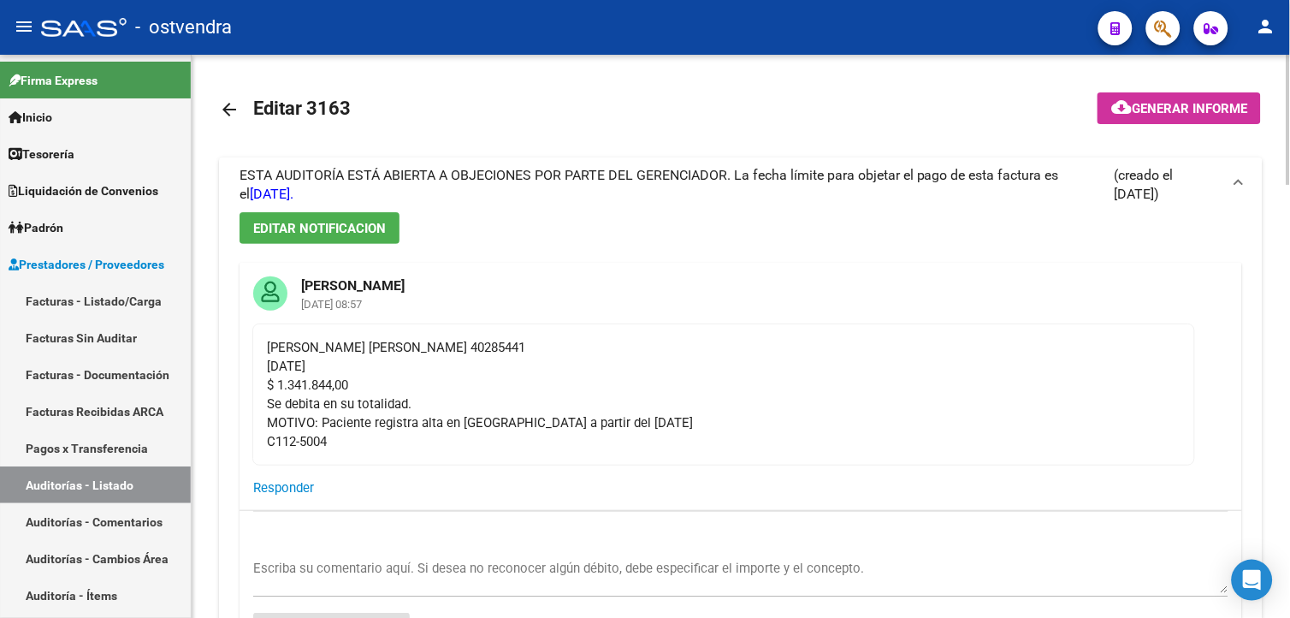
click at [1289, 144] on html "menu - ostvendra person Firma Express Inicio Calendario SSS Instructivos Contac…" at bounding box center [645, 309] width 1290 height 618
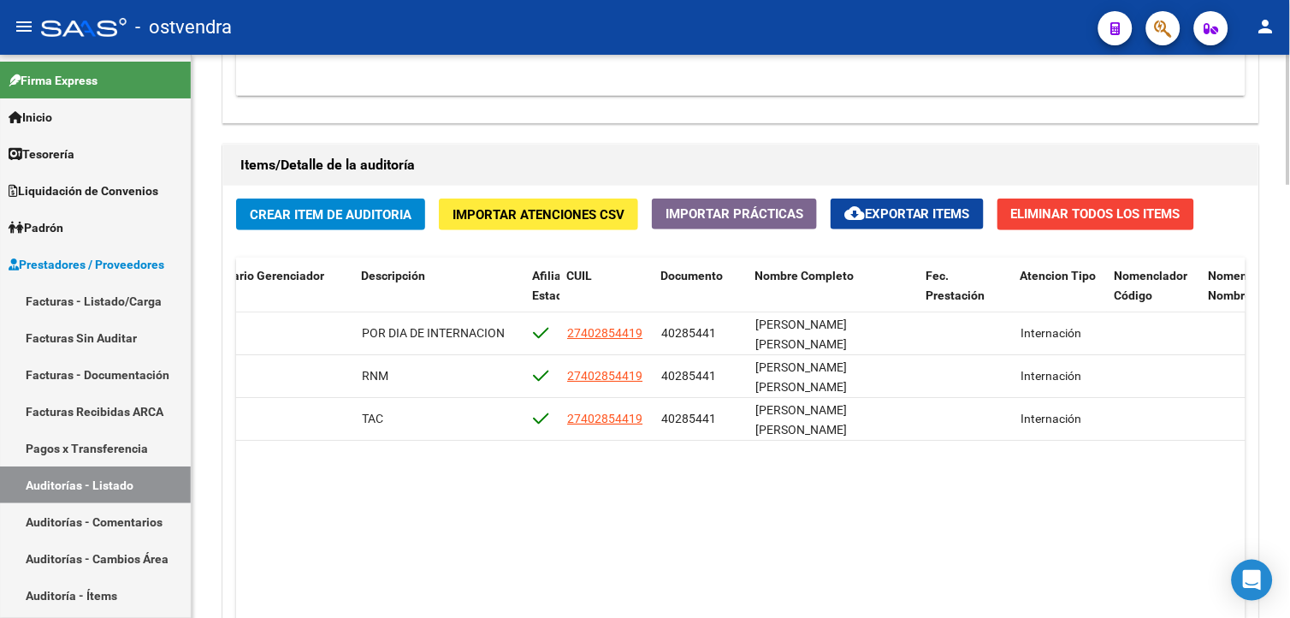
scroll to position [1758, 0]
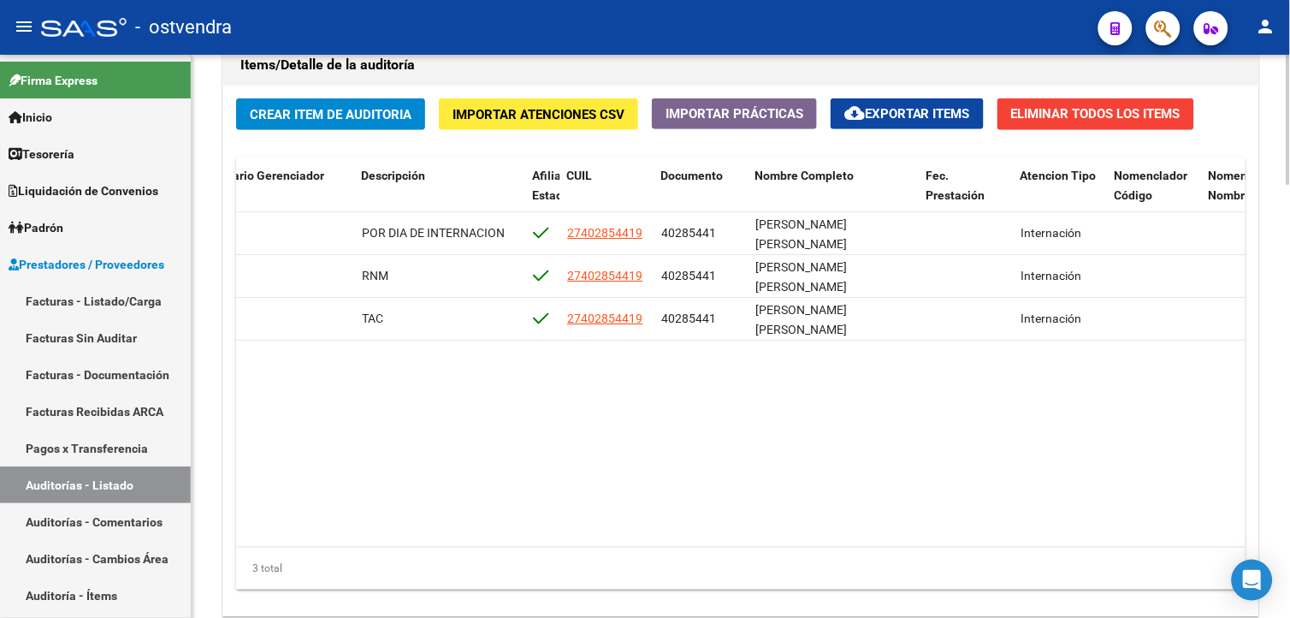
click at [1002, 535] on datatable-body "25835 V01 - Viasano $ 1.248.012,00 $ 1.248.012,00 $ 0,00 POR DIA DE INTERNACION…" at bounding box center [740, 379] width 1009 height 335
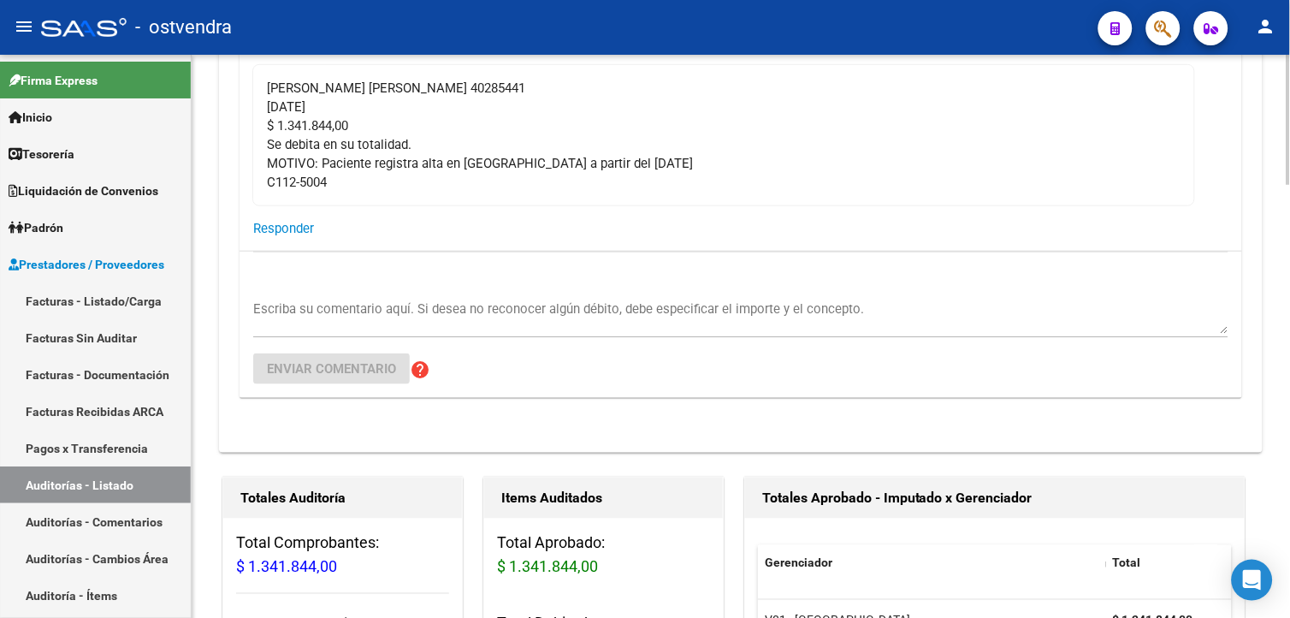
scroll to position [246, 0]
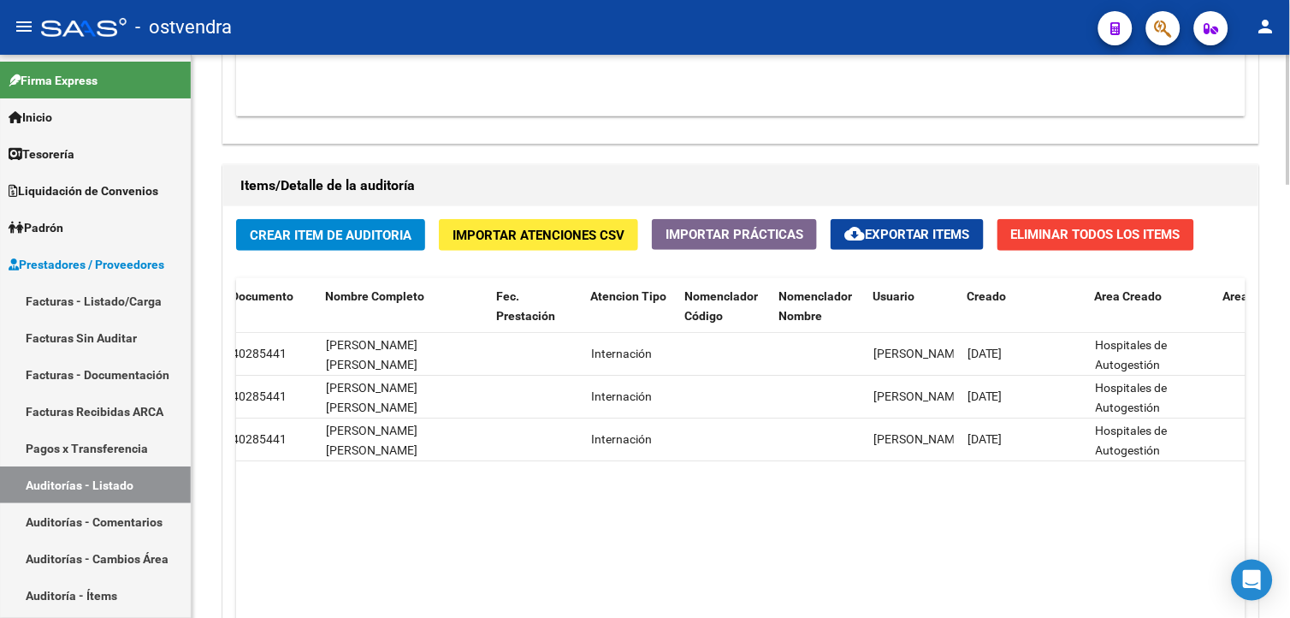
scroll to position [1682, 0]
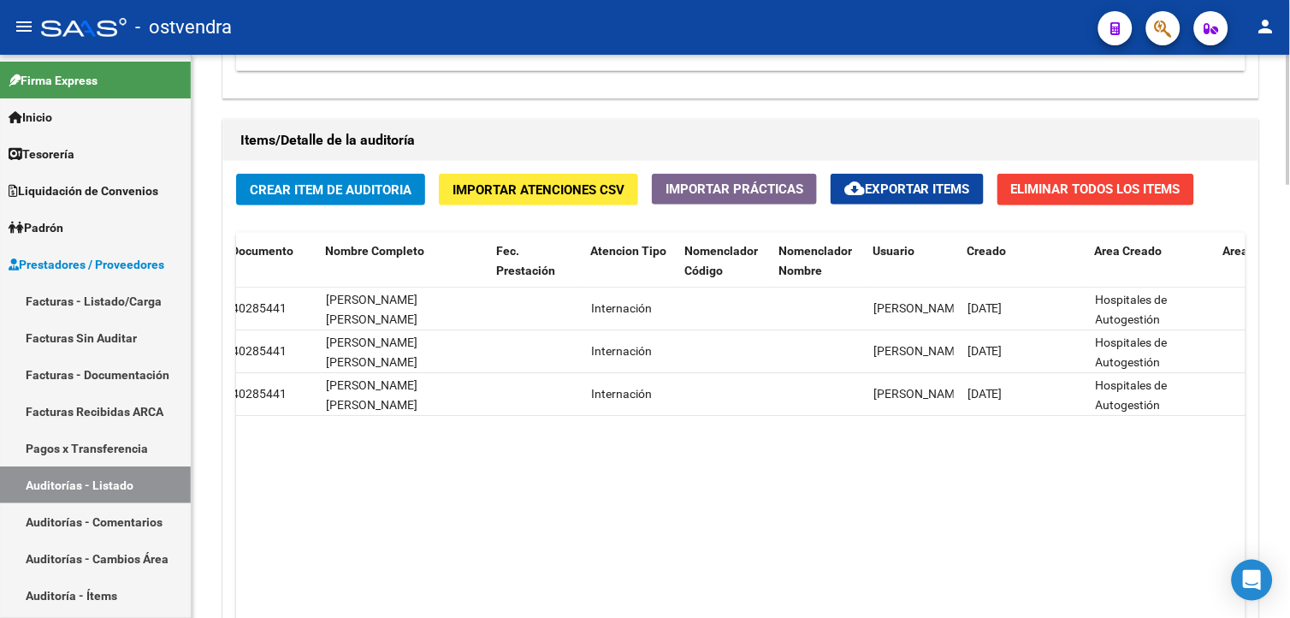
click at [1289, 511] on html "menu - ostvendra person Firma Express Inicio Calendario SSS Instructivos Contac…" at bounding box center [645, 309] width 1290 height 618
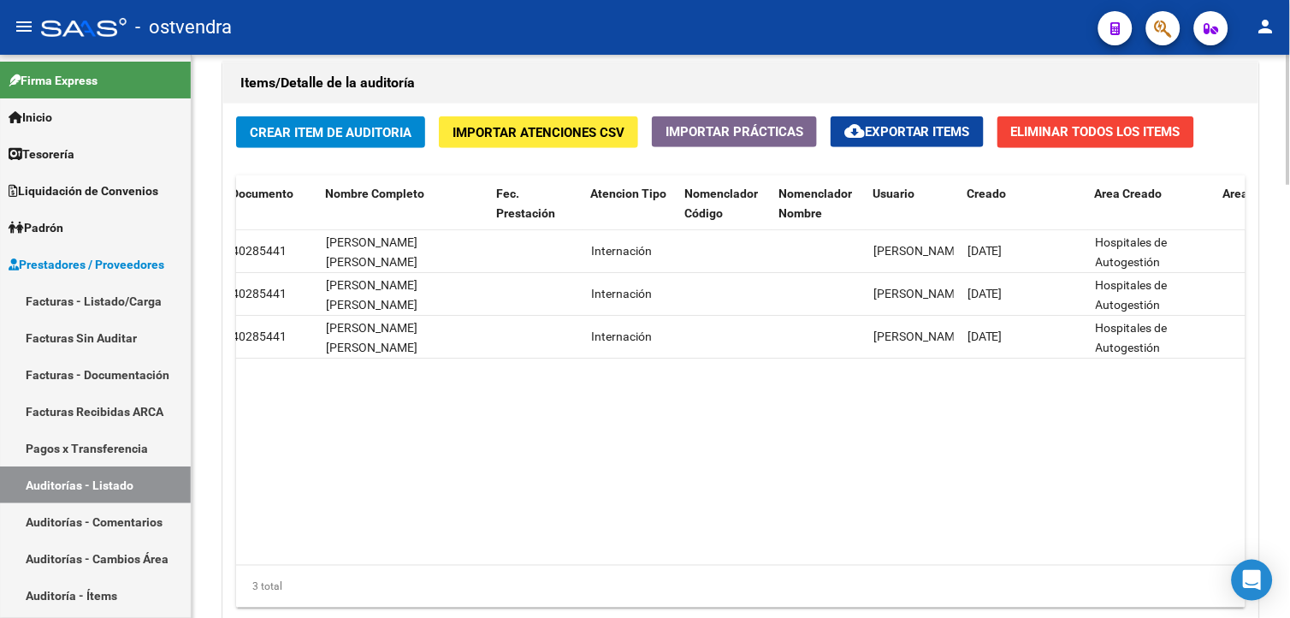
click at [1289, 482] on html "menu - ostvendra person Firma Express Inicio Calendario SSS Instructivos Contac…" at bounding box center [645, 309] width 1290 height 618
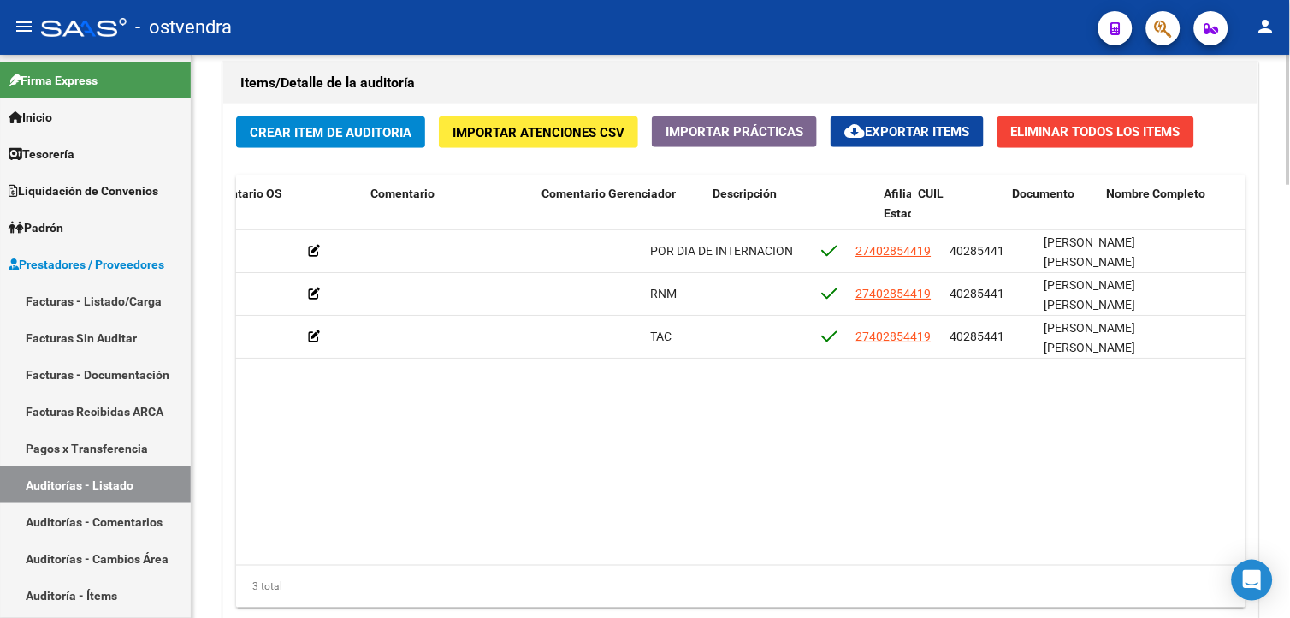
scroll to position [0, 646]
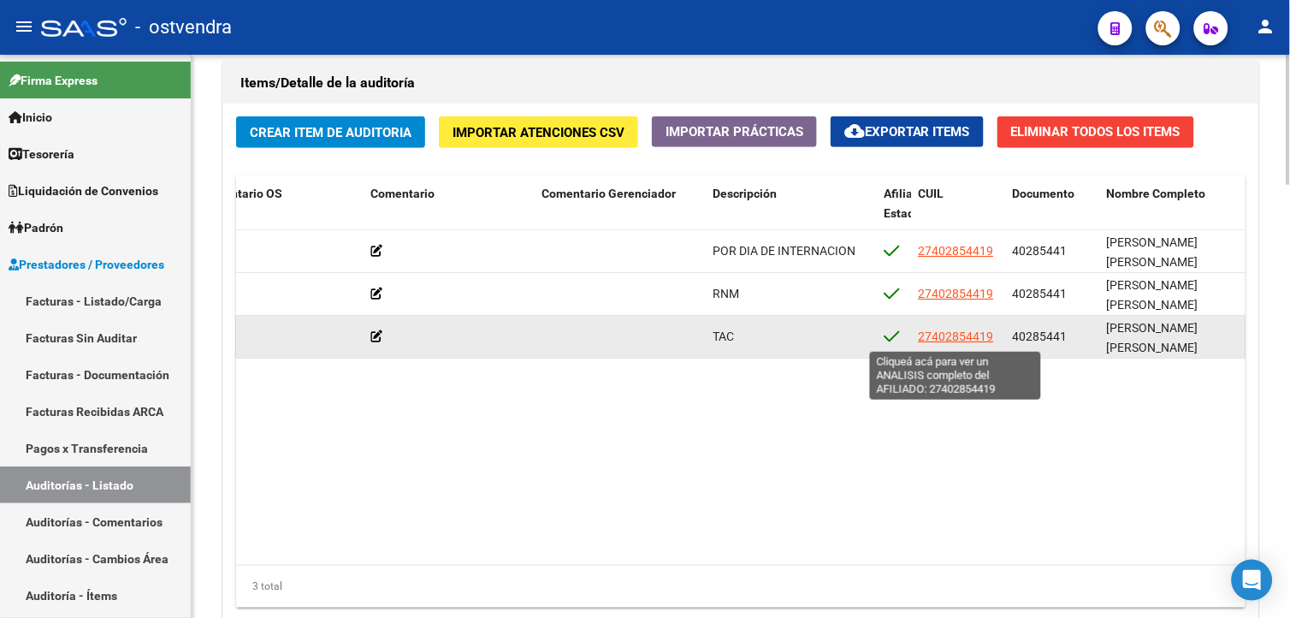
click at [964, 343] on span "27402854419" at bounding box center [956, 336] width 75 height 14
type textarea "27402854419"
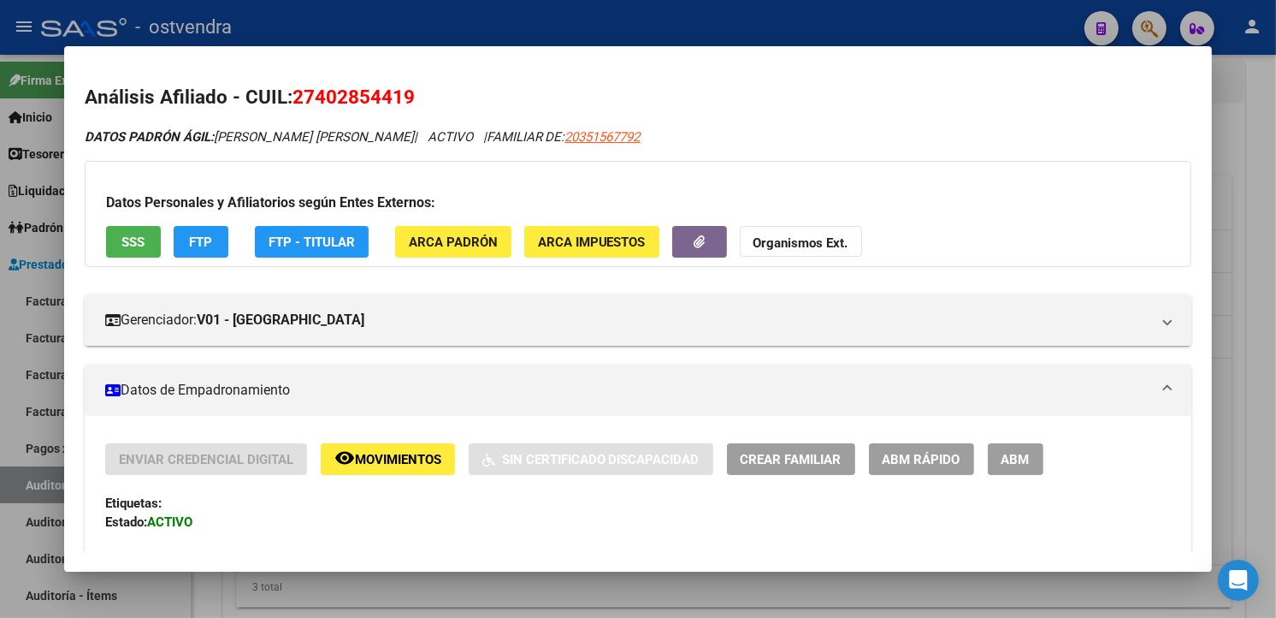
click at [777, 34] on div at bounding box center [638, 309] width 1276 height 618
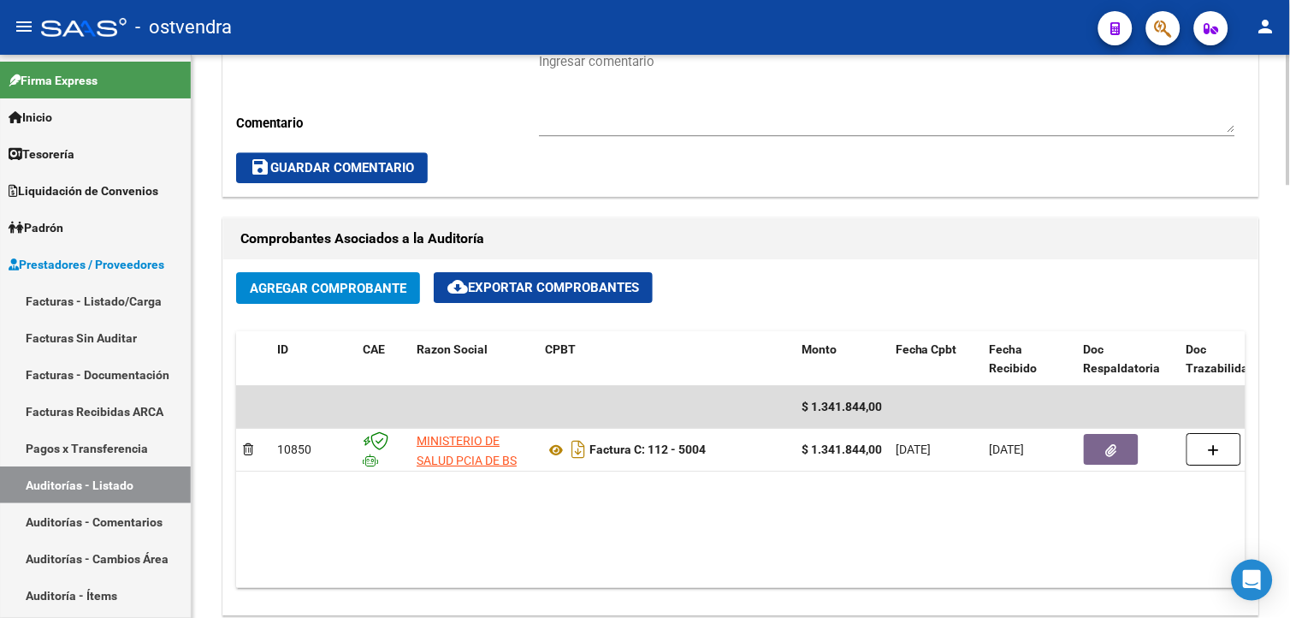
scroll to position [1136, 0]
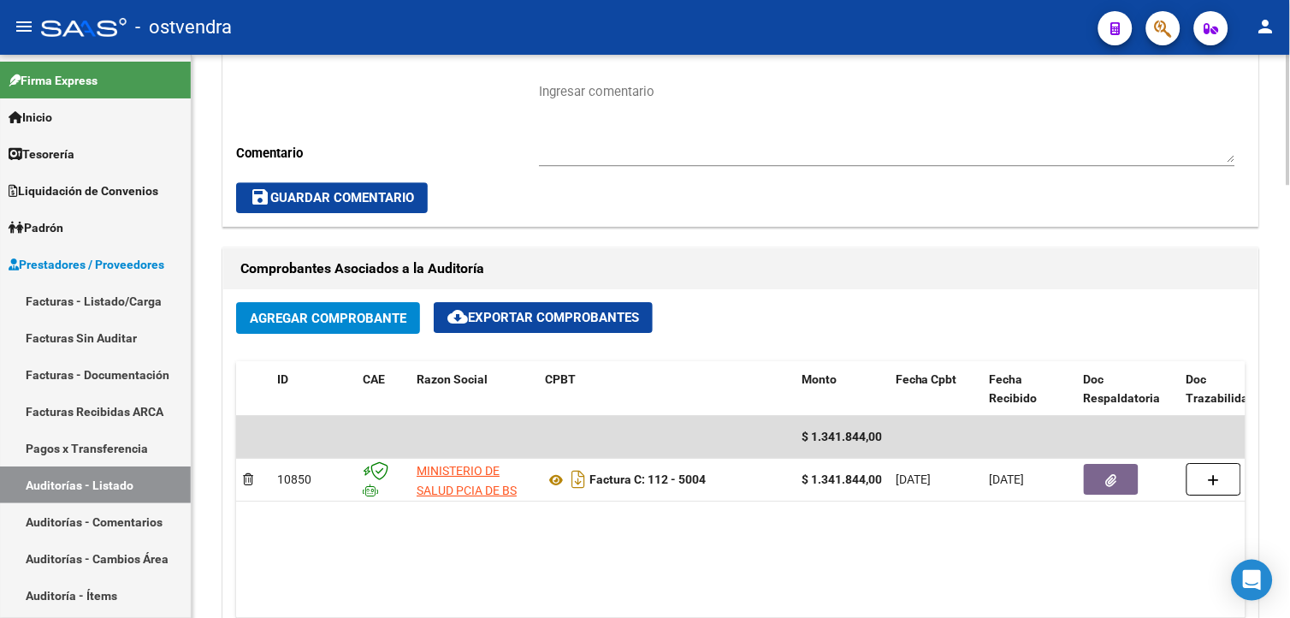
click at [1289, 365] on html "menu - ostvendra person Firma Express Inicio Calendario SSS Instructivos Contac…" at bounding box center [645, 309] width 1290 height 618
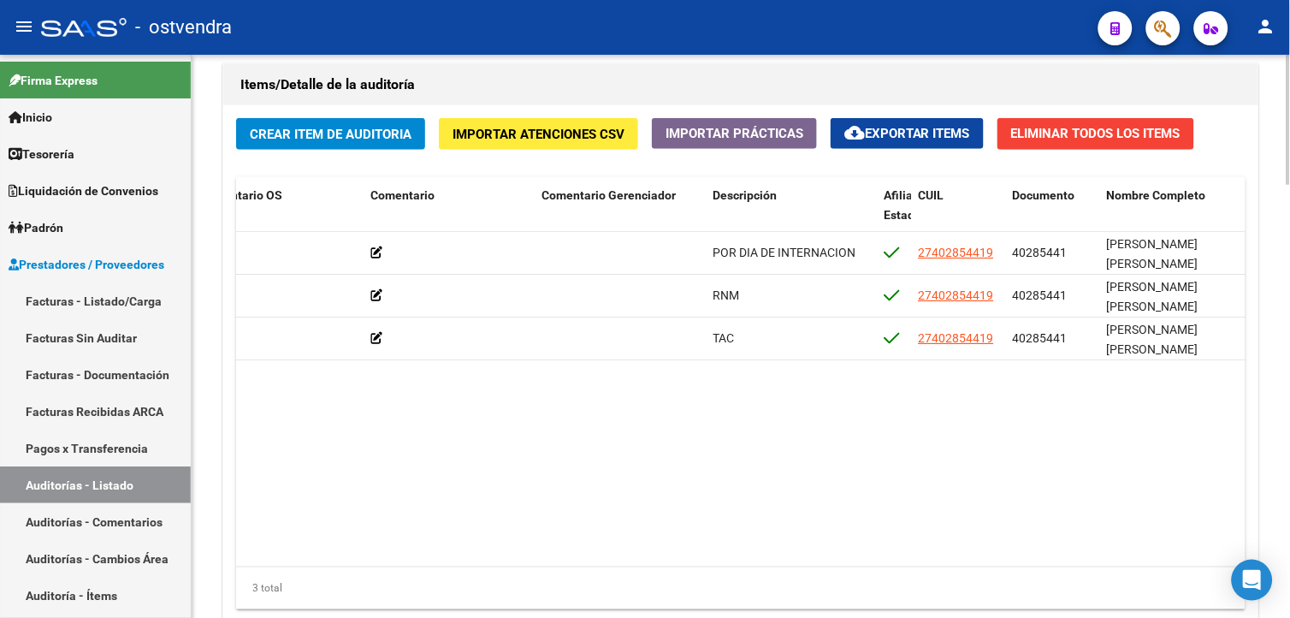
scroll to position [1750, 0]
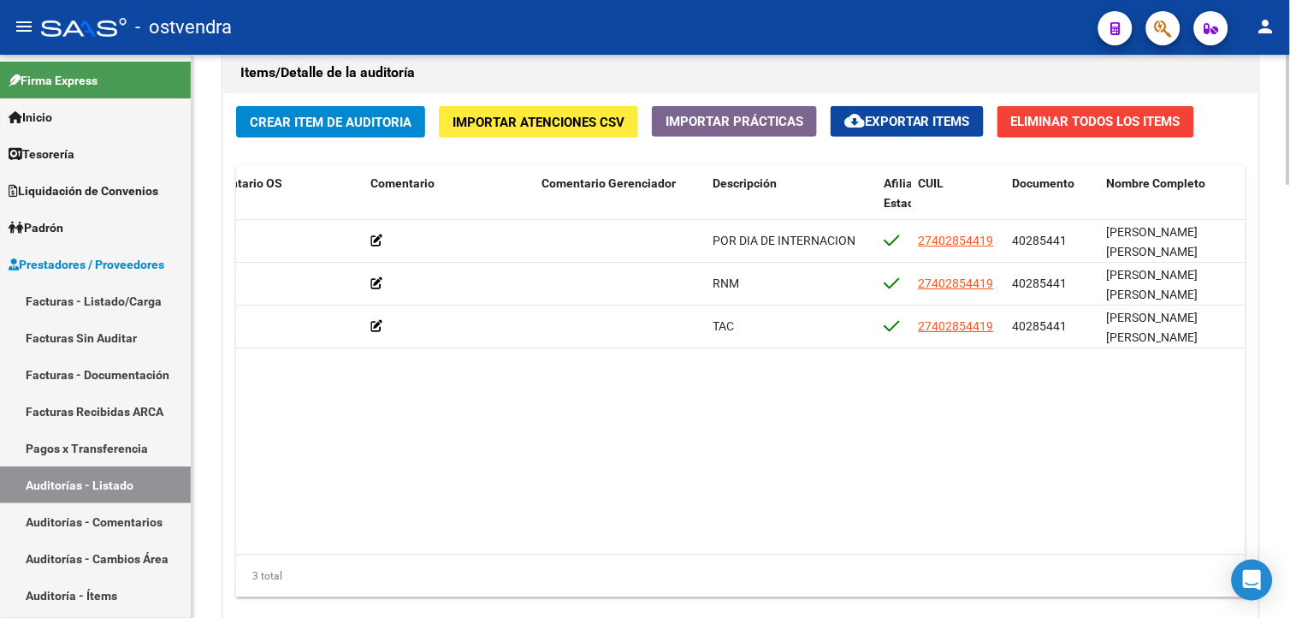
click at [1289, 535] on html "menu - ostvendra person Firma Express Inicio Calendario SSS Instructivos Contac…" at bounding box center [645, 309] width 1290 height 618
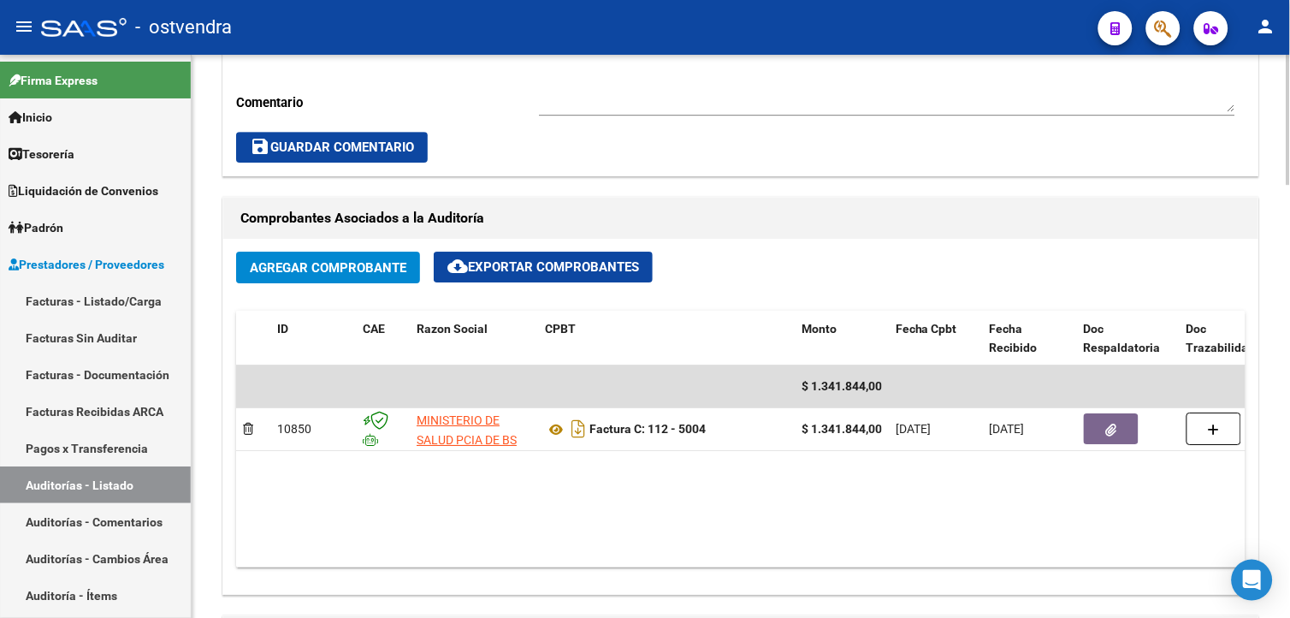
click at [1289, 380] on html "menu - ostvendra person Firma Express Inicio Calendario SSS Instructivos Contac…" at bounding box center [645, 309] width 1290 height 618
click at [1289, 422] on html "menu - ostvendra person Firma Express Inicio Calendario SSS Instructivos Contac…" at bounding box center [645, 309] width 1290 height 618
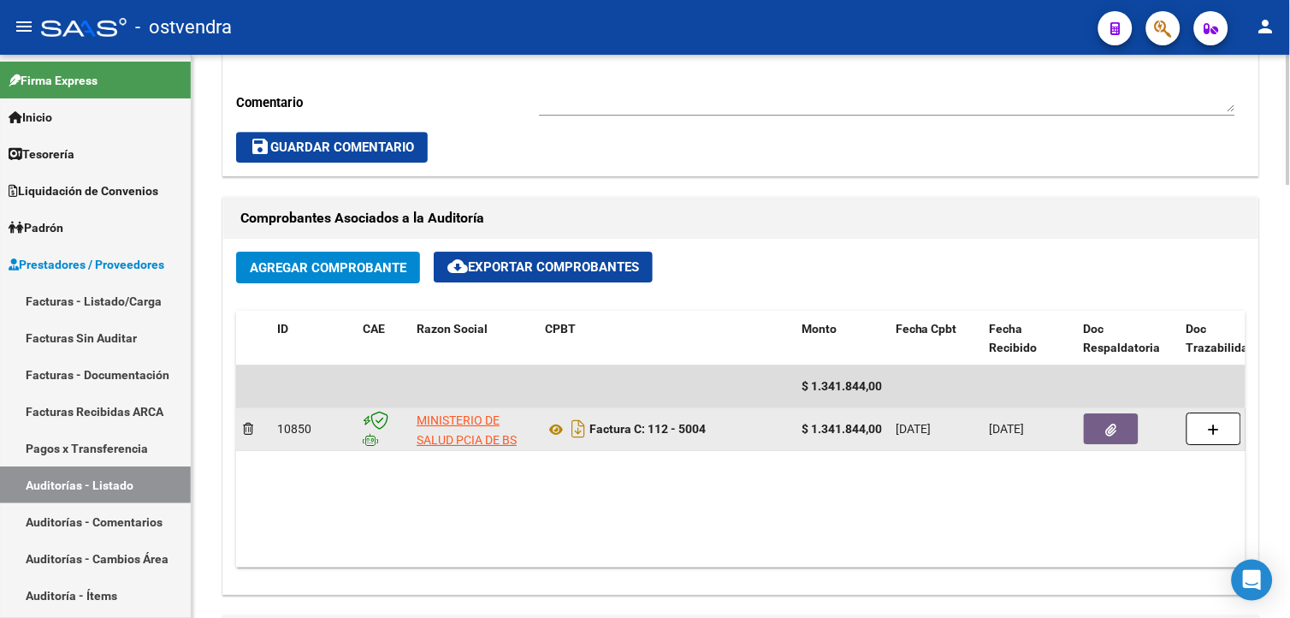
click at [1087, 430] on button "button" at bounding box center [1111, 428] width 55 height 31
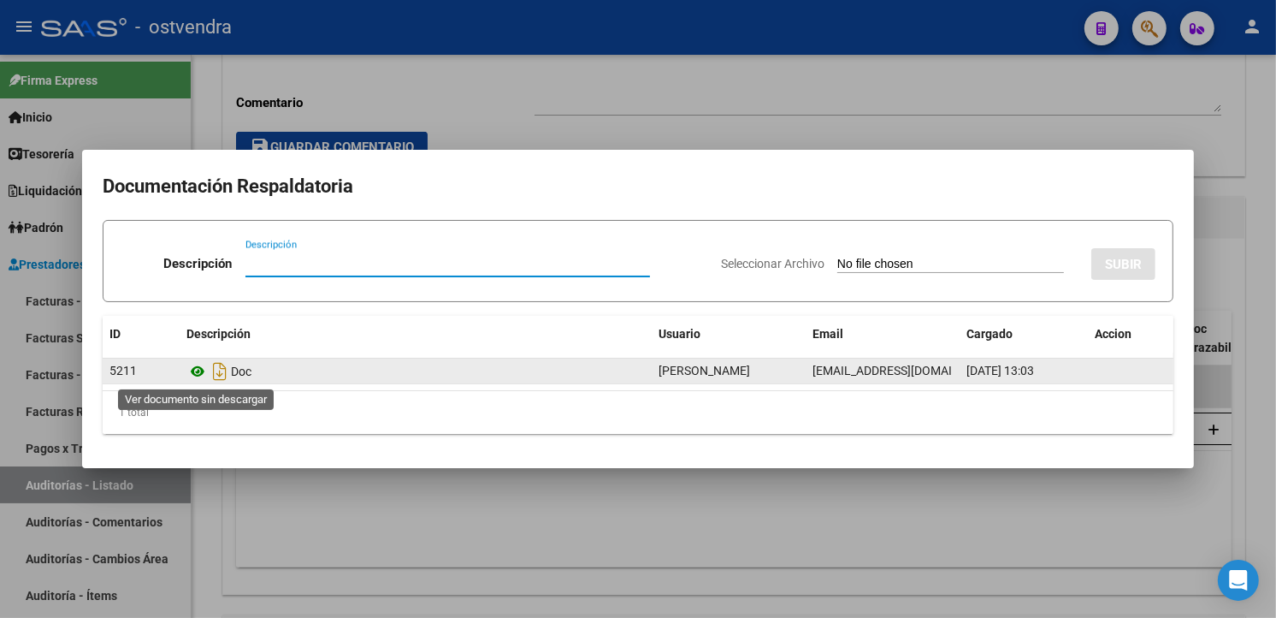
click at [197, 368] on icon at bounding box center [197, 371] width 22 height 21
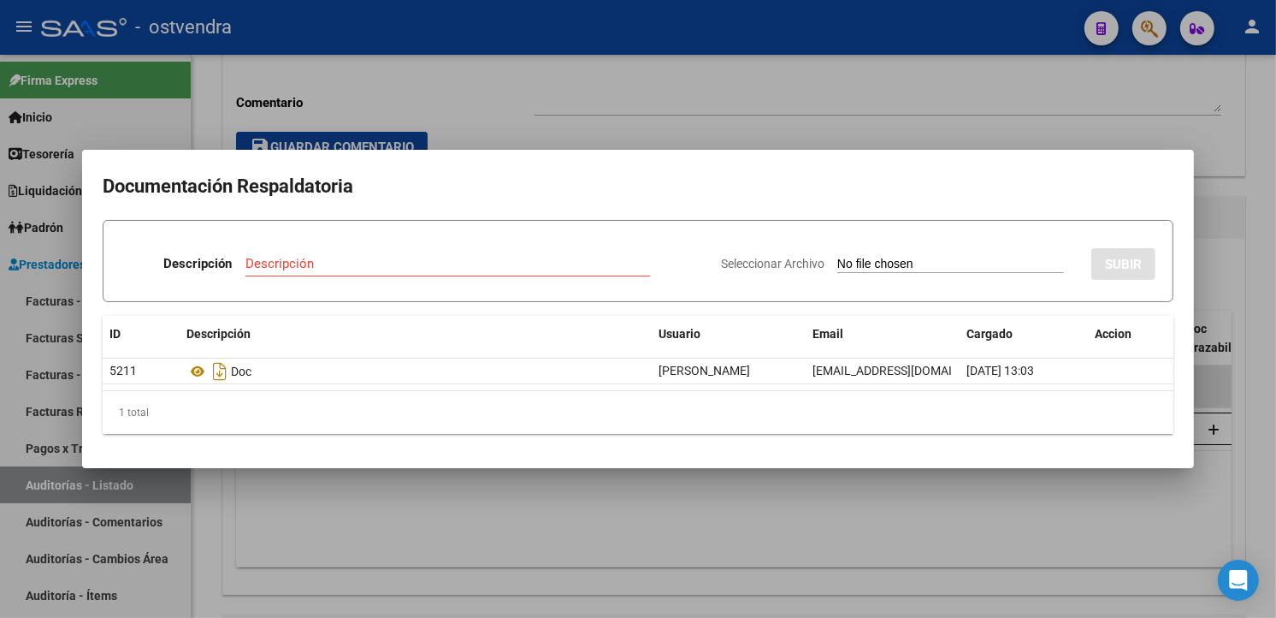
click at [690, 105] on div at bounding box center [638, 309] width 1276 height 618
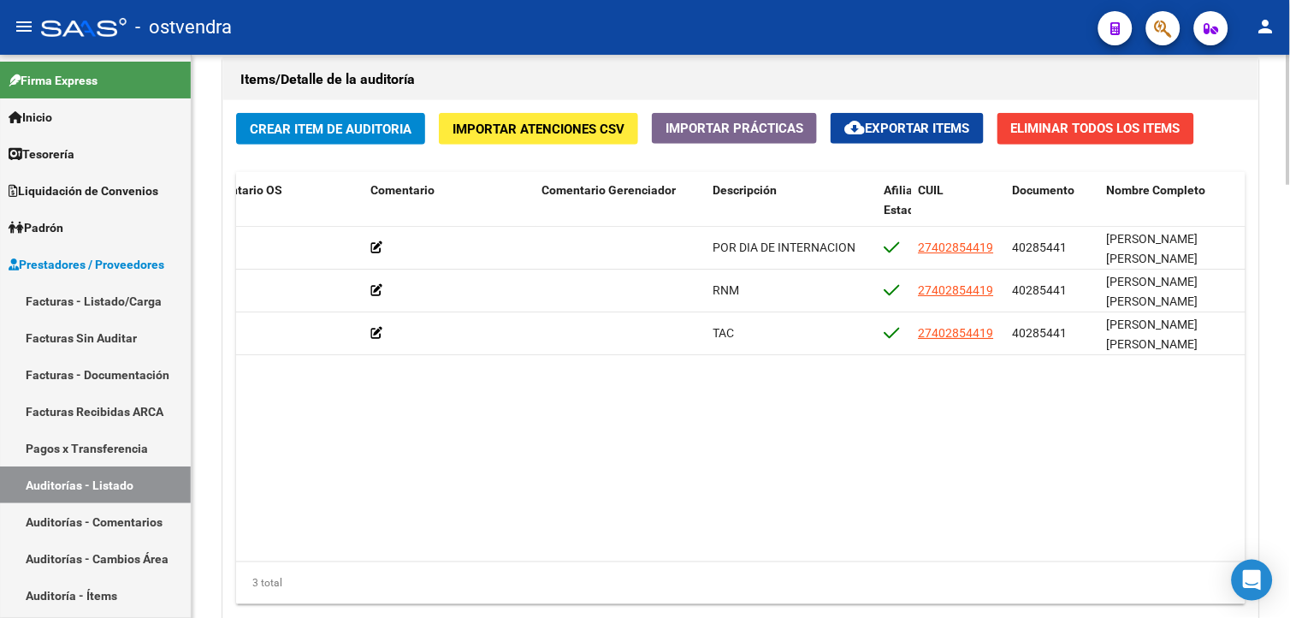
scroll to position [1875, 0]
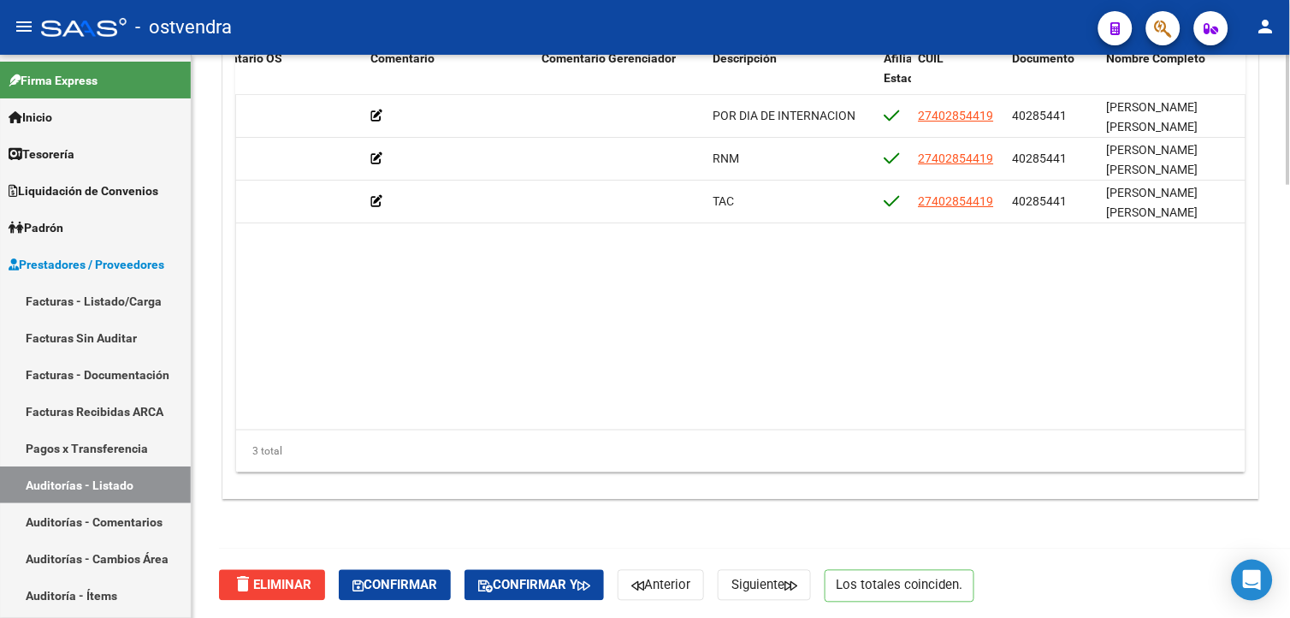
click at [1289, 548] on html "menu - ostvendra person Firma Express Inicio Calendario SSS Instructivos Contac…" at bounding box center [645, 309] width 1290 height 618
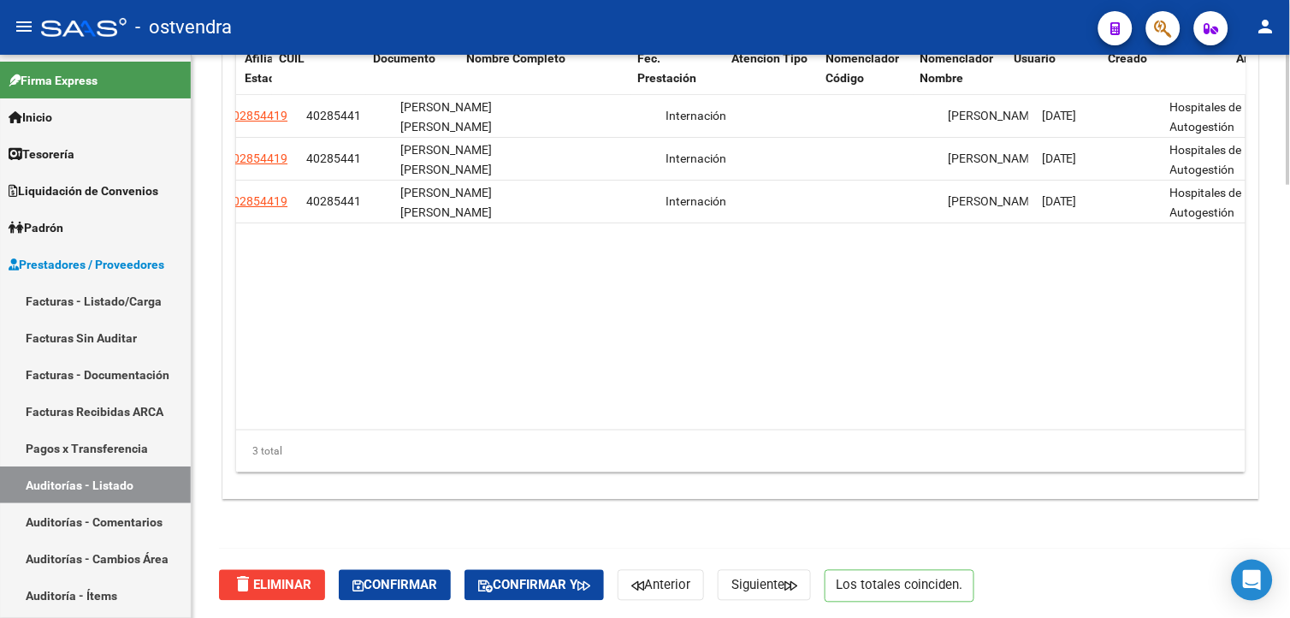
scroll to position [0, 0]
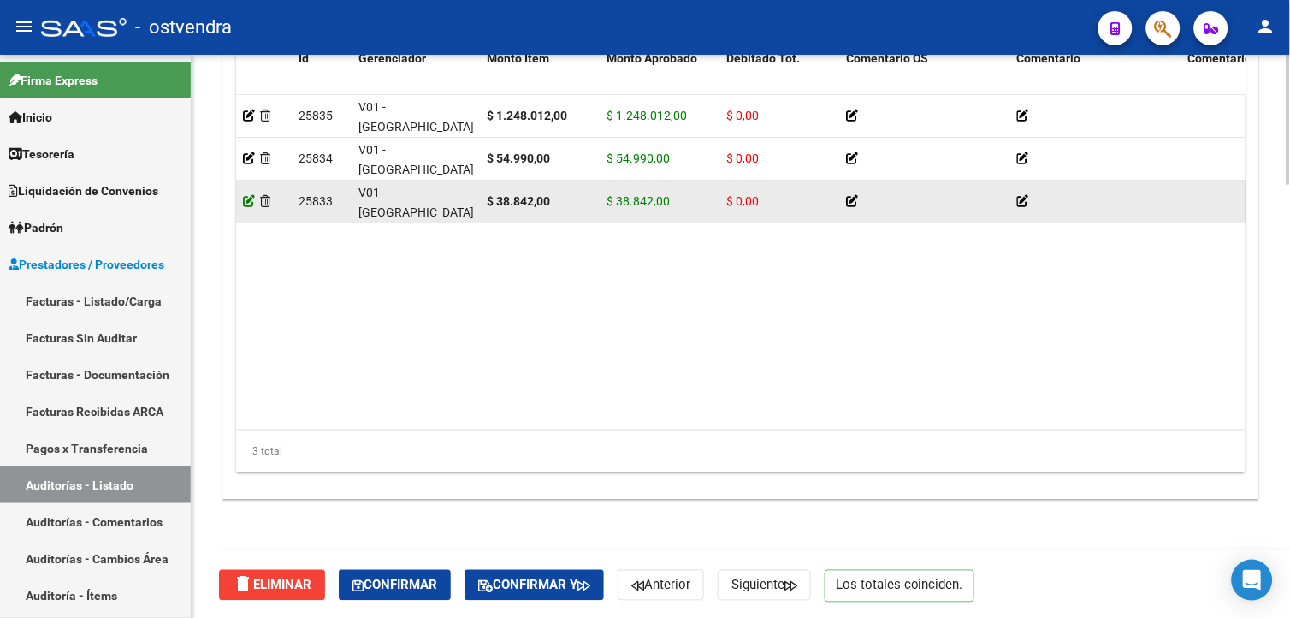
click at [245, 204] on icon at bounding box center [249, 201] width 12 height 12
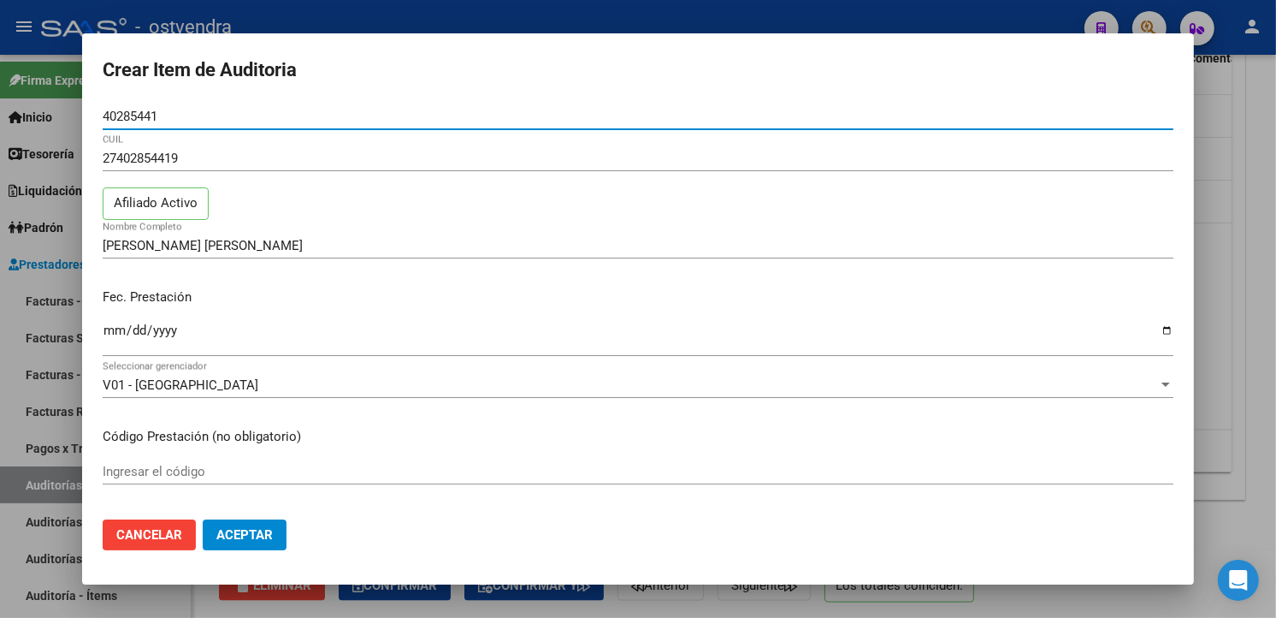
click at [116, 331] on input "Ingresar la fecha" at bounding box center [638, 336] width 1071 height 27
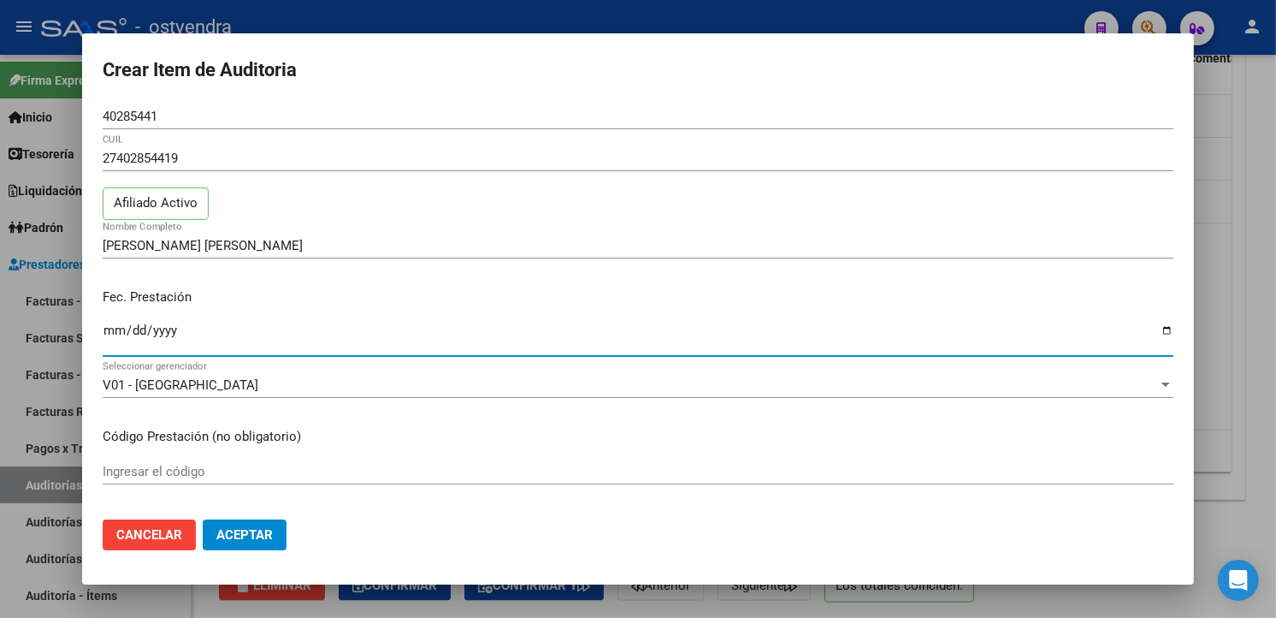
click at [1216, 400] on div at bounding box center [638, 309] width 1276 height 618
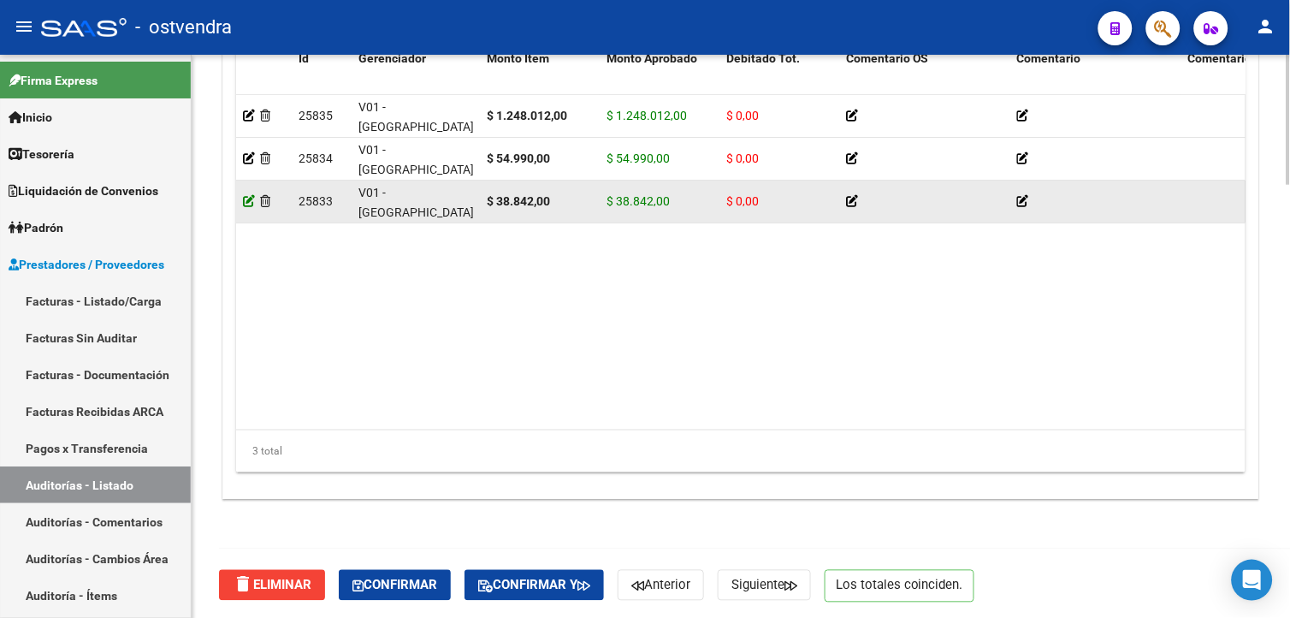
click at [250, 205] on icon at bounding box center [249, 201] width 12 height 12
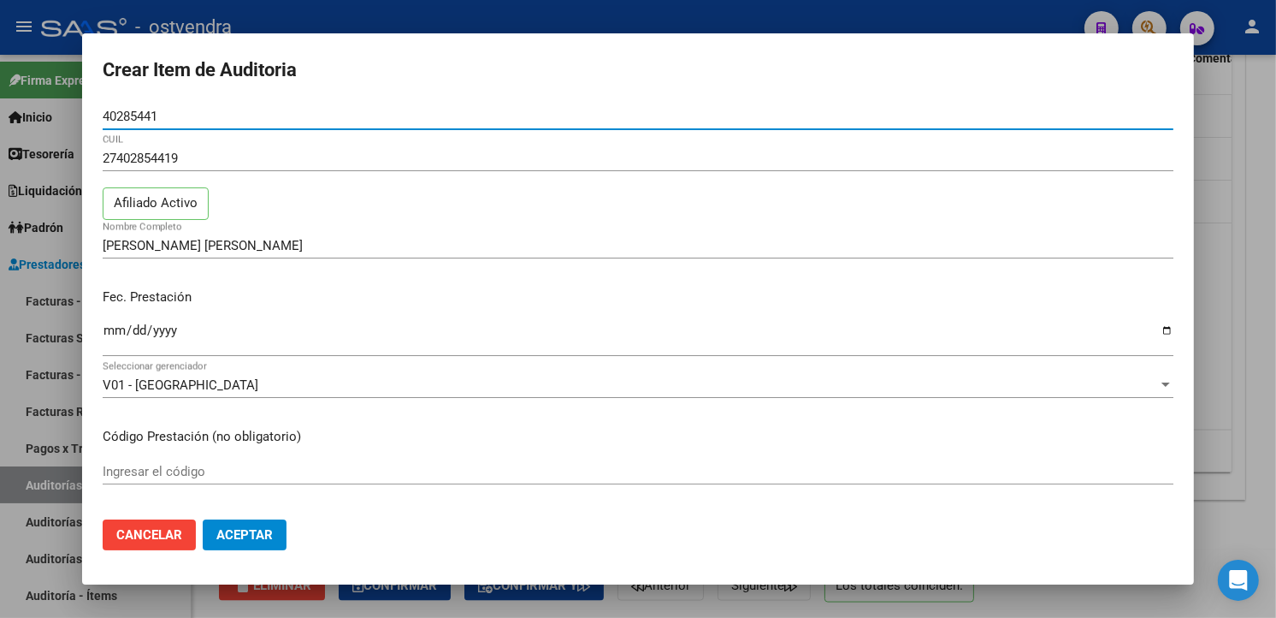
click at [104, 323] on mat-dialog-content "40285441 Nro Documento 27402854419 CUIL Afiliado Activo DIAZ FLORENCIA ANAHI No…" at bounding box center [638, 303] width 1112 height 401
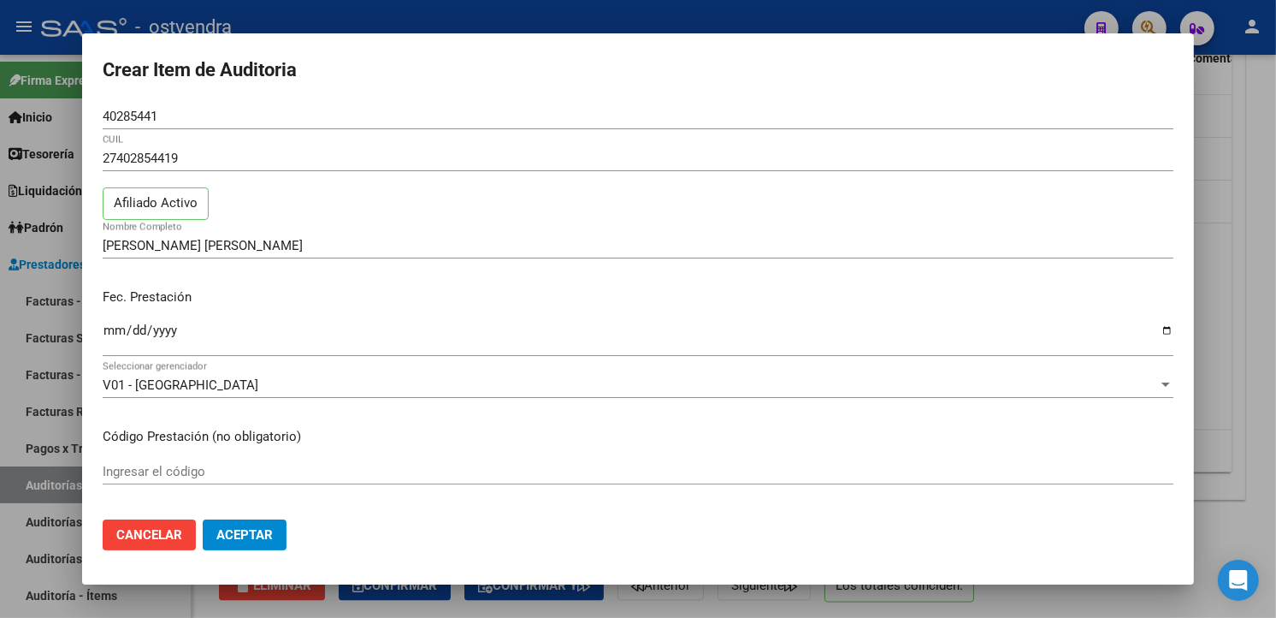
click at [107, 328] on input "Ingresar la fecha" at bounding box center [638, 336] width 1071 height 27
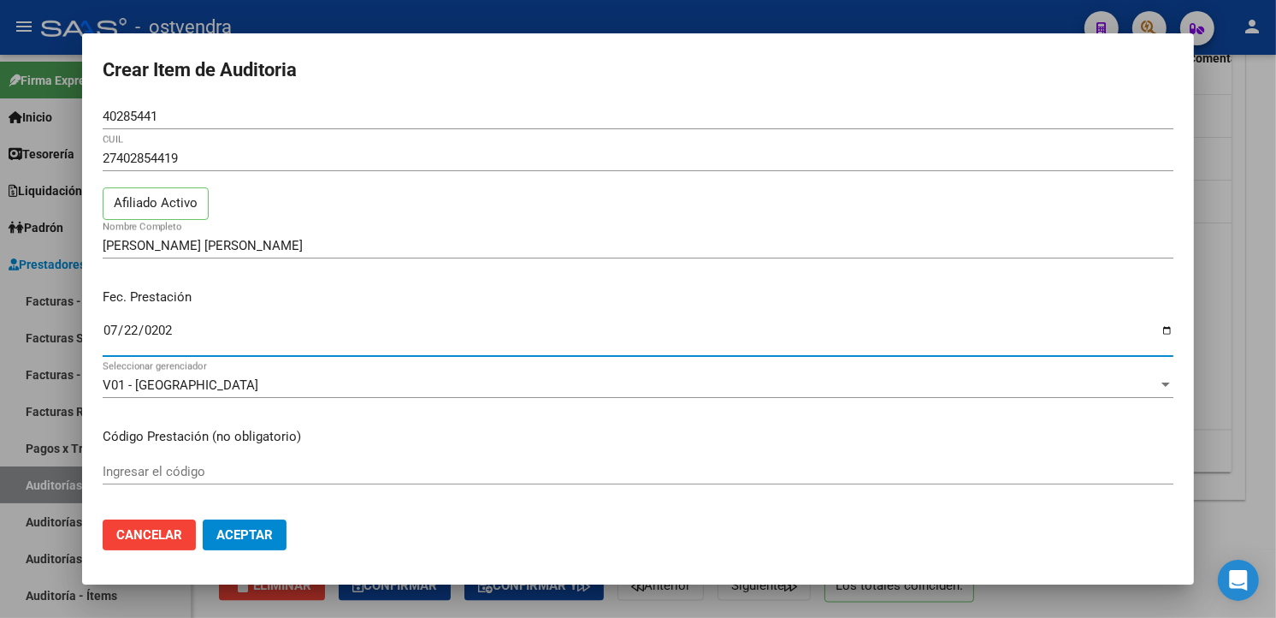
type input "2025-07-22"
click at [266, 530] on span "Aceptar" at bounding box center [244, 534] width 56 height 15
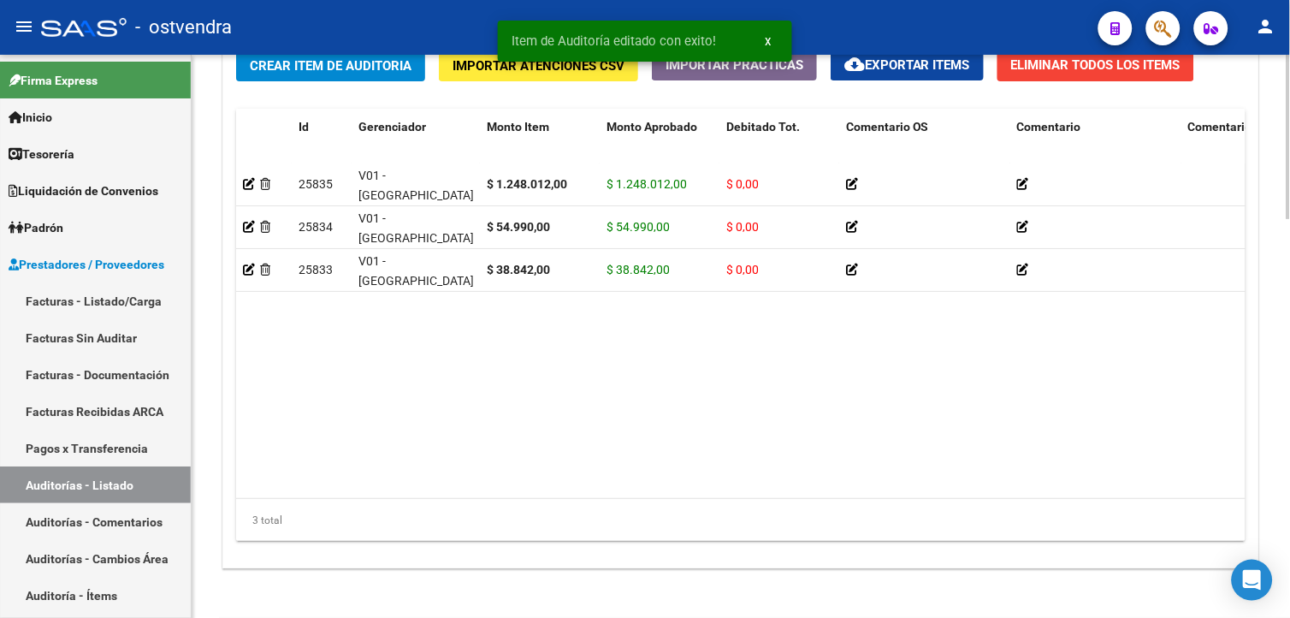
scroll to position [1367, 0]
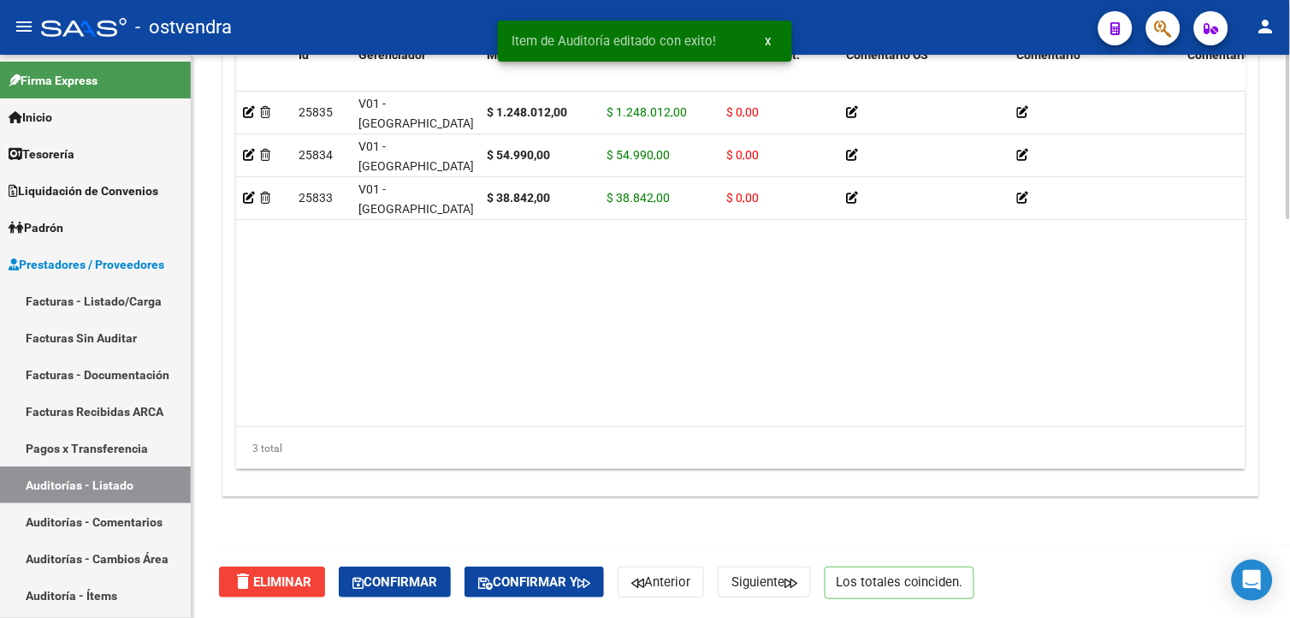
click at [1256, 577] on body "menu - ostvendra person Firma Express Inicio Calendario SSS Instructivos Contac…" at bounding box center [645, 309] width 1290 height 618
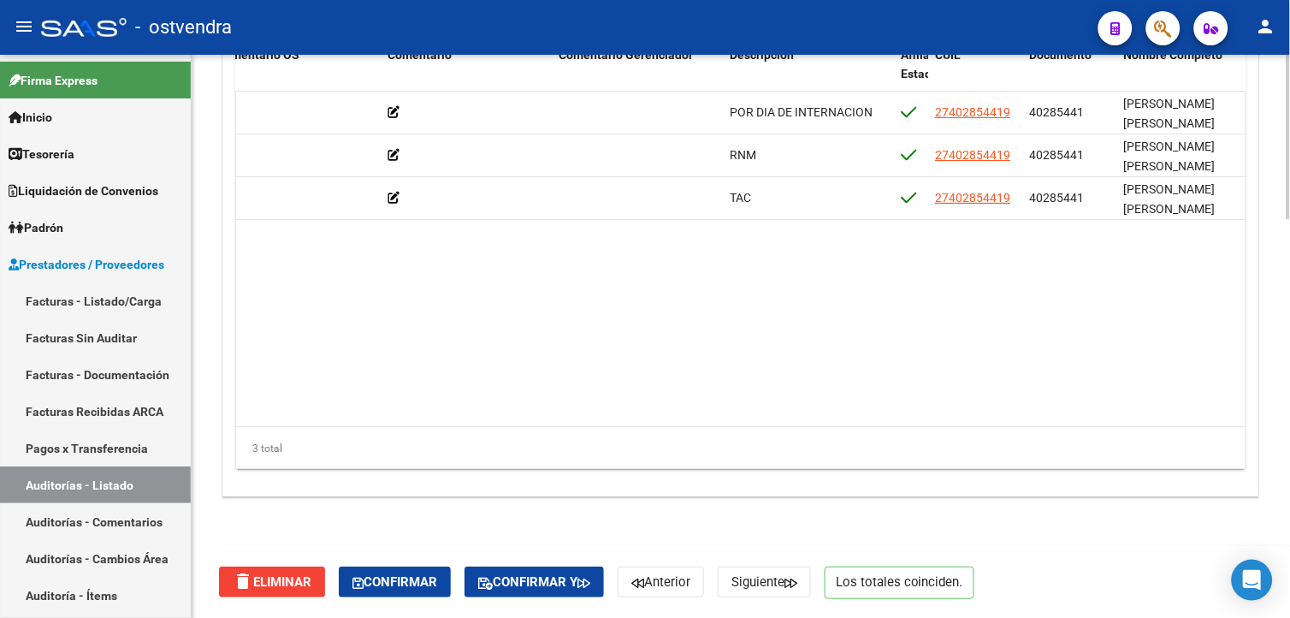
click at [1286, 585] on div at bounding box center [1288, 535] width 4 height 164
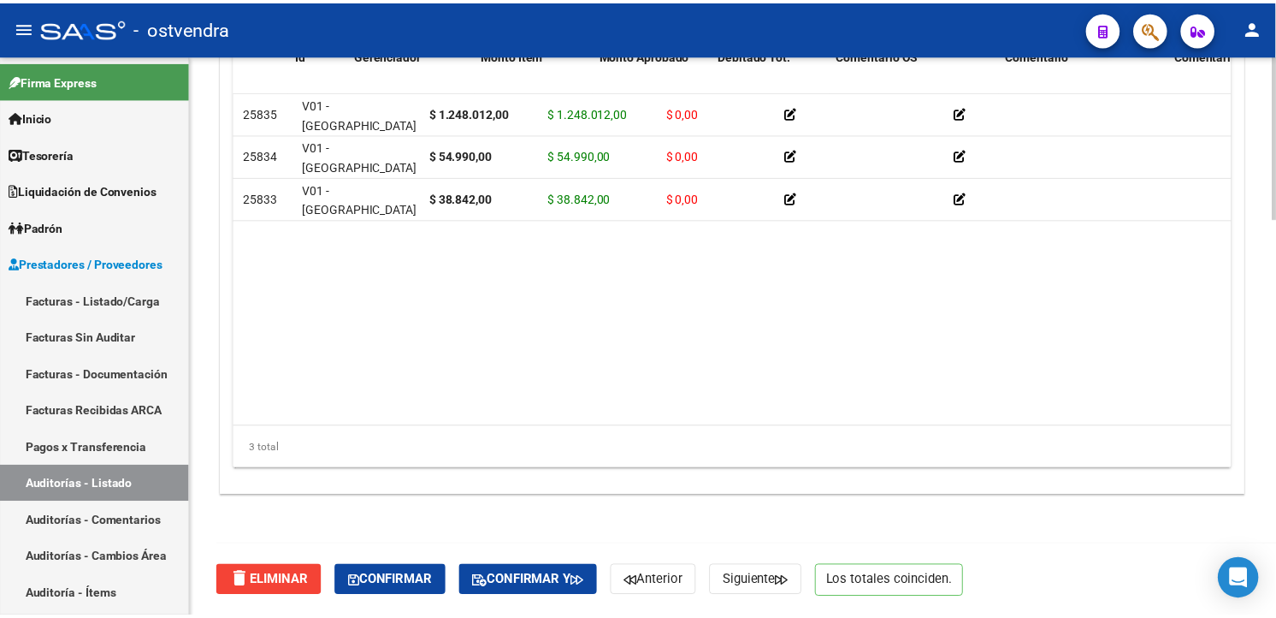
scroll to position [0, 0]
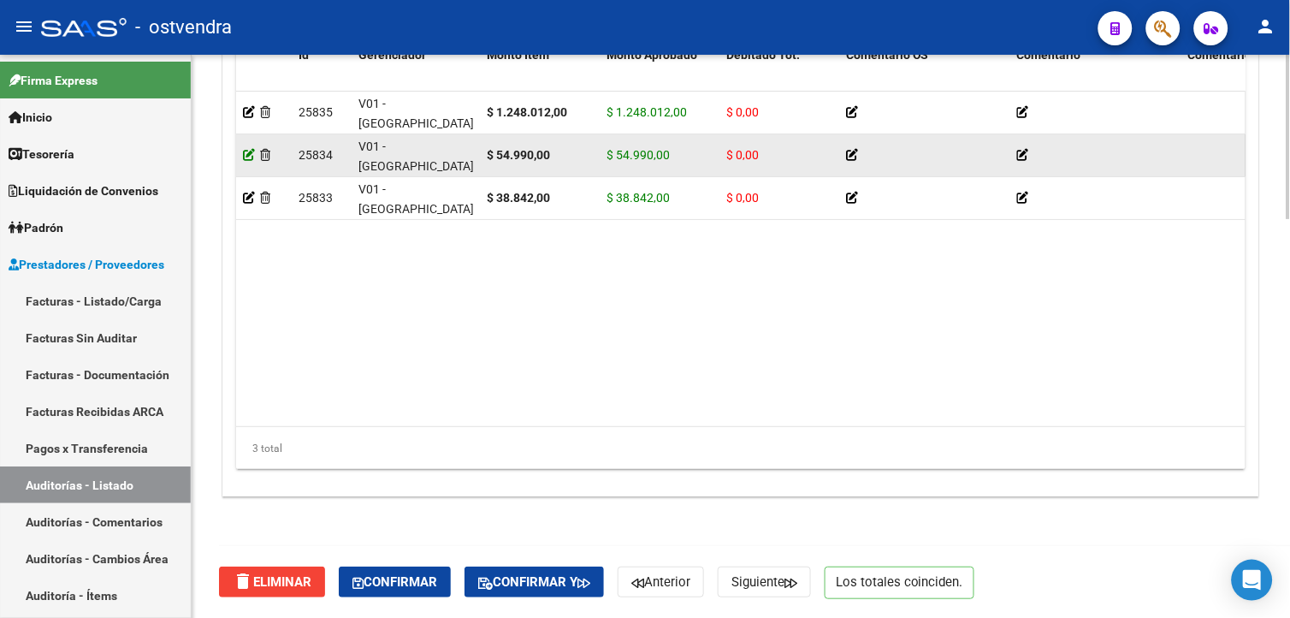
click at [246, 157] on icon at bounding box center [249, 155] width 12 height 12
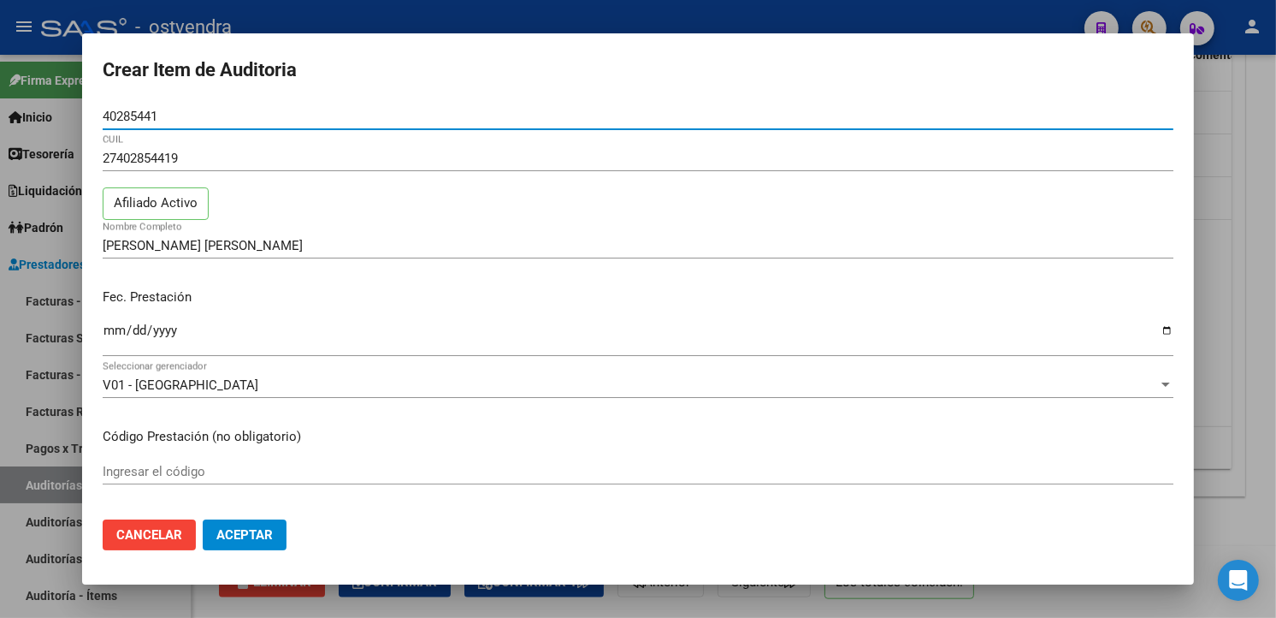
click at [121, 328] on input "Ingresar la fecha" at bounding box center [638, 336] width 1071 height 27
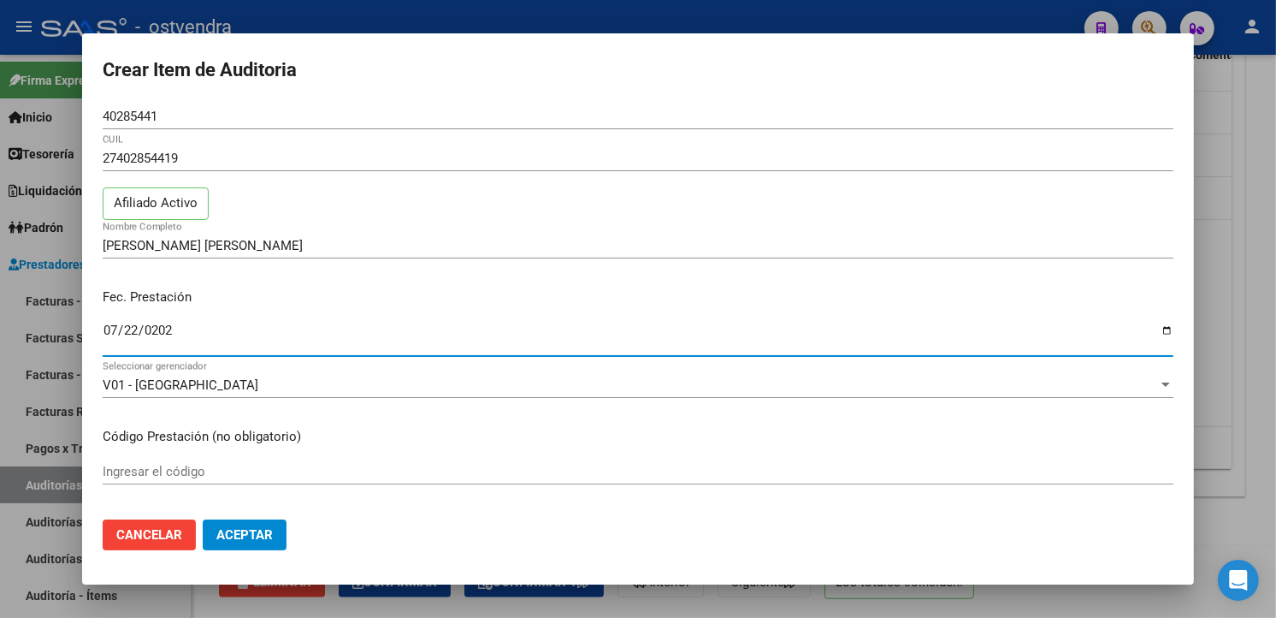
type input "2025-07-22"
click at [241, 523] on button "Aceptar" at bounding box center [245, 534] width 84 height 31
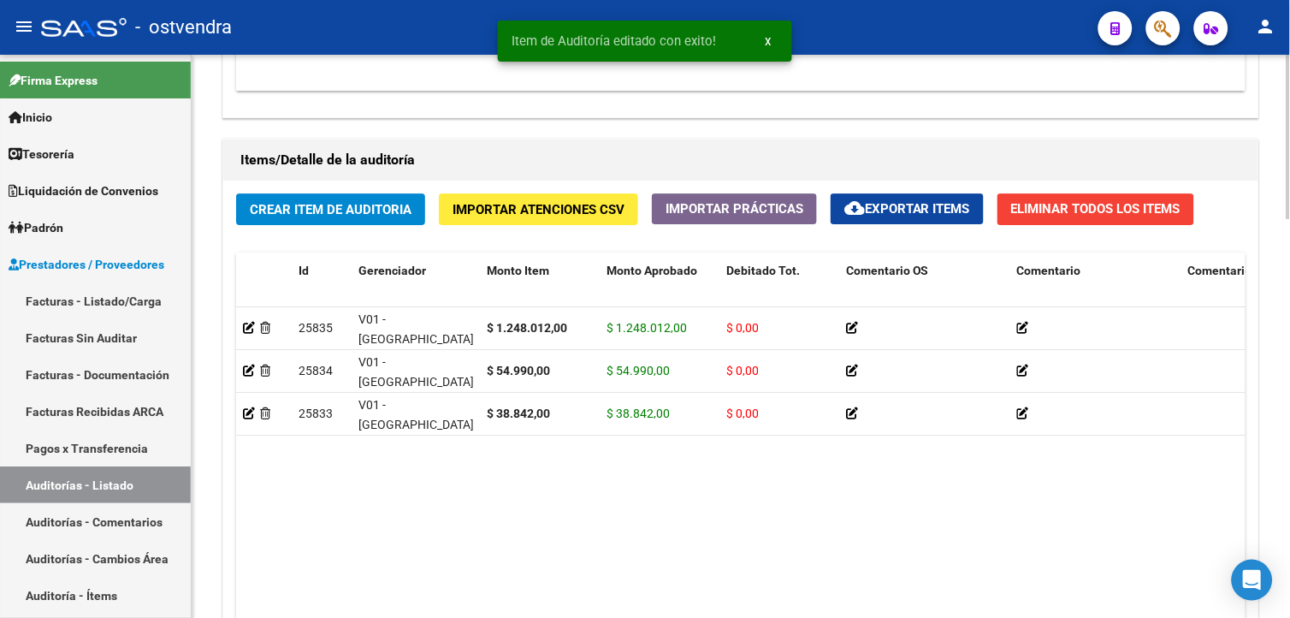
scroll to position [1176, 0]
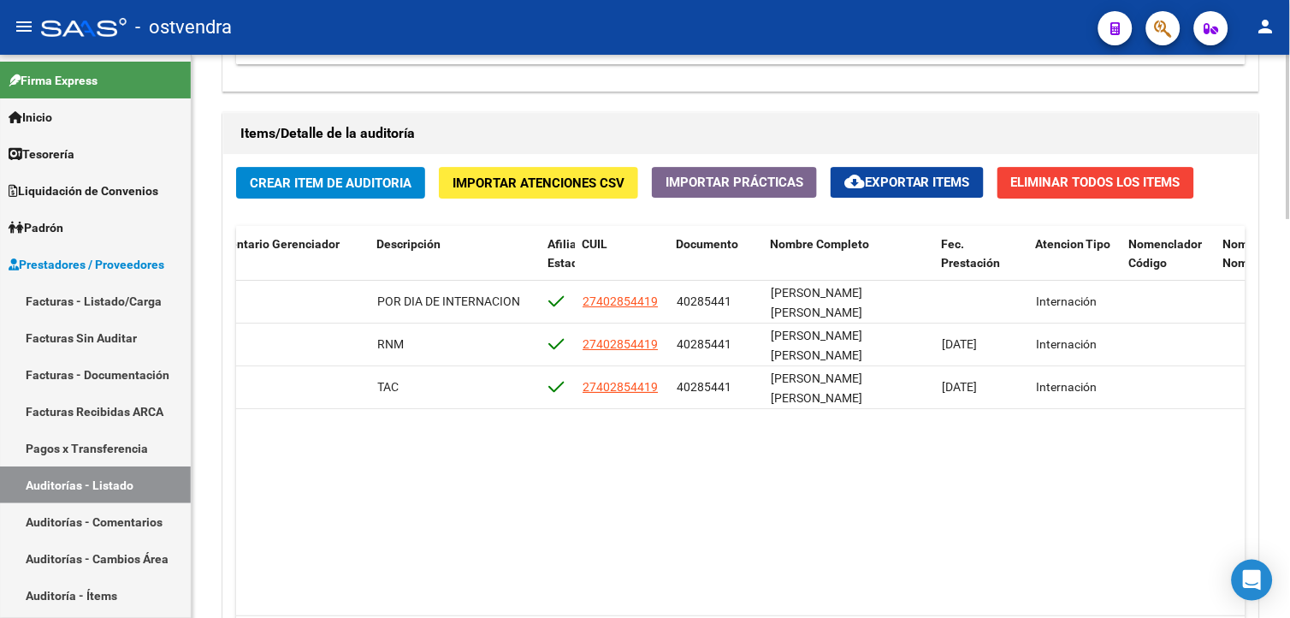
scroll to position [0, 986]
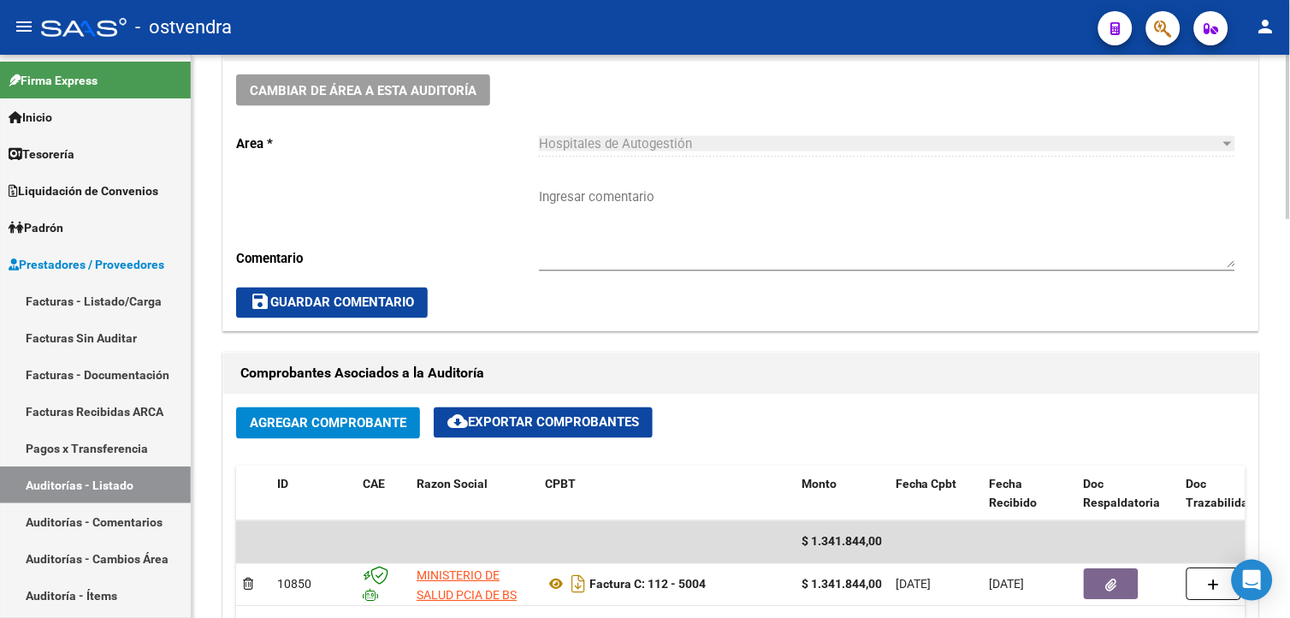
click at [1289, 268] on html "menu - ostvendra person Firma Express Inicio Calendario SSS Instructivos Contac…" at bounding box center [645, 309] width 1290 height 618
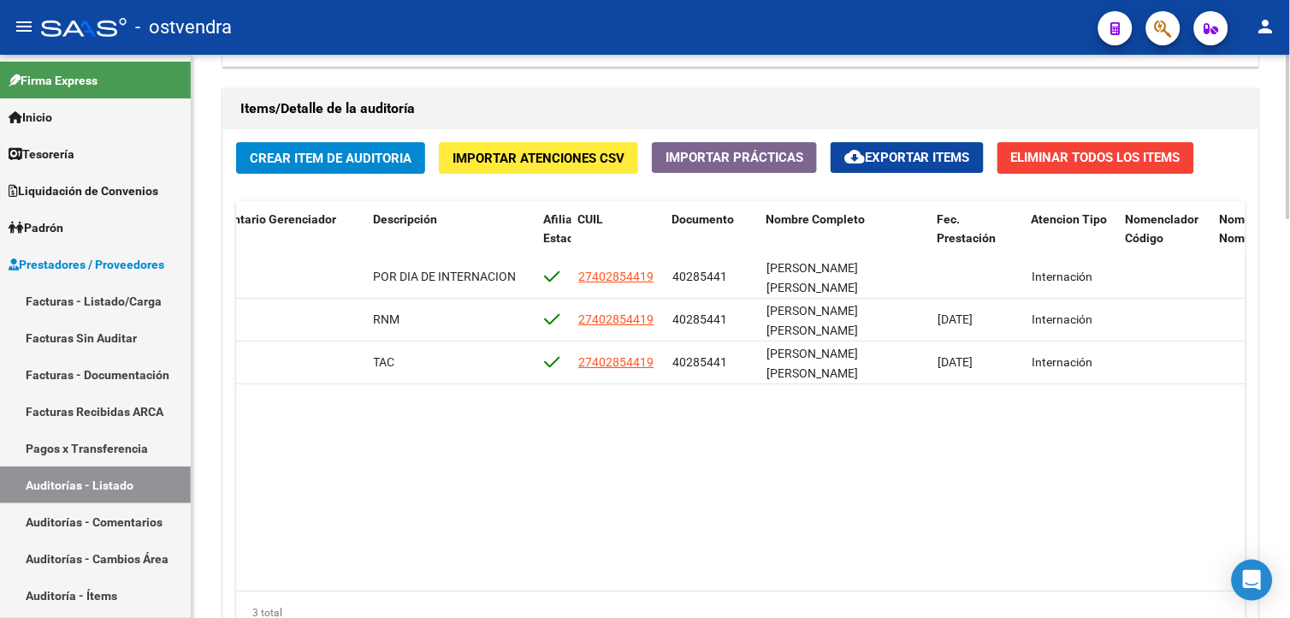
scroll to position [1204, 0]
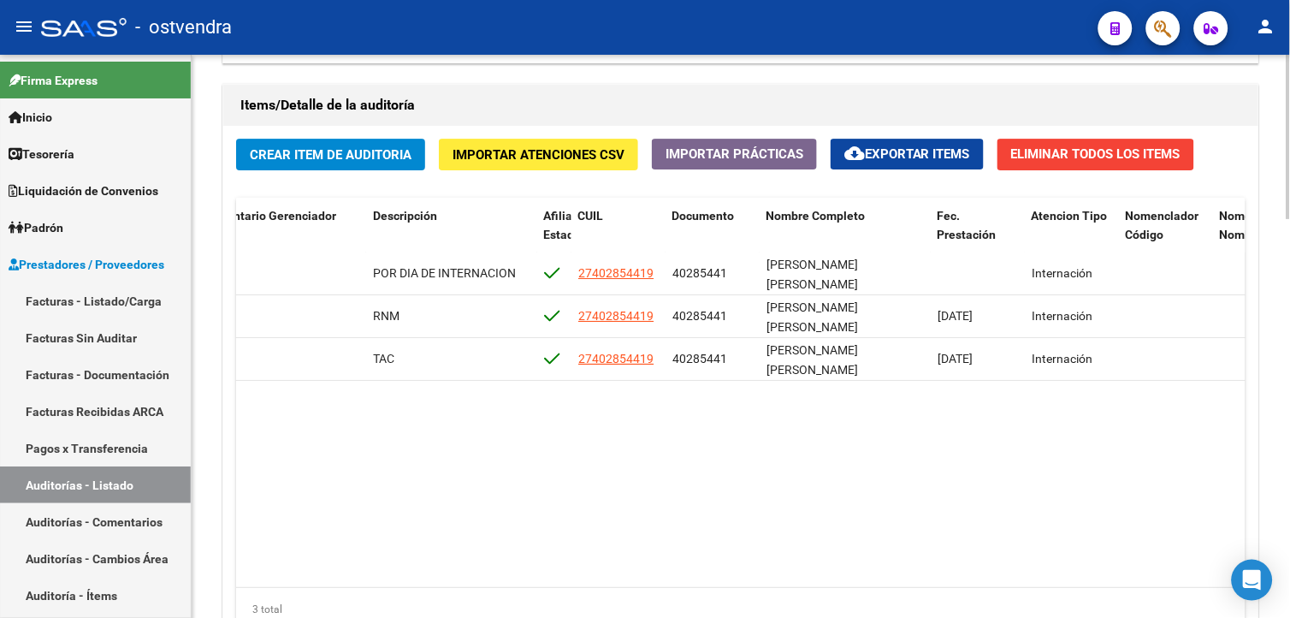
click at [1289, 439] on html "menu - ostvendra person Firma Express Inicio Calendario SSS Instructivos Contac…" at bounding box center [645, 309] width 1290 height 618
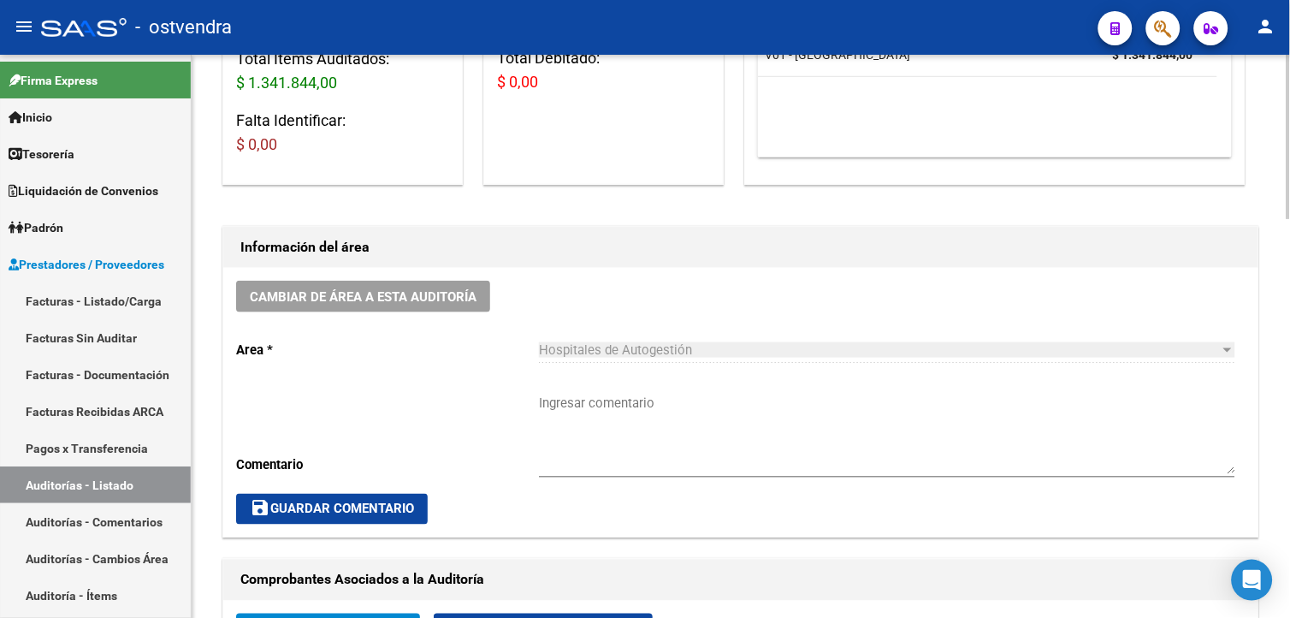
scroll to position [0, 0]
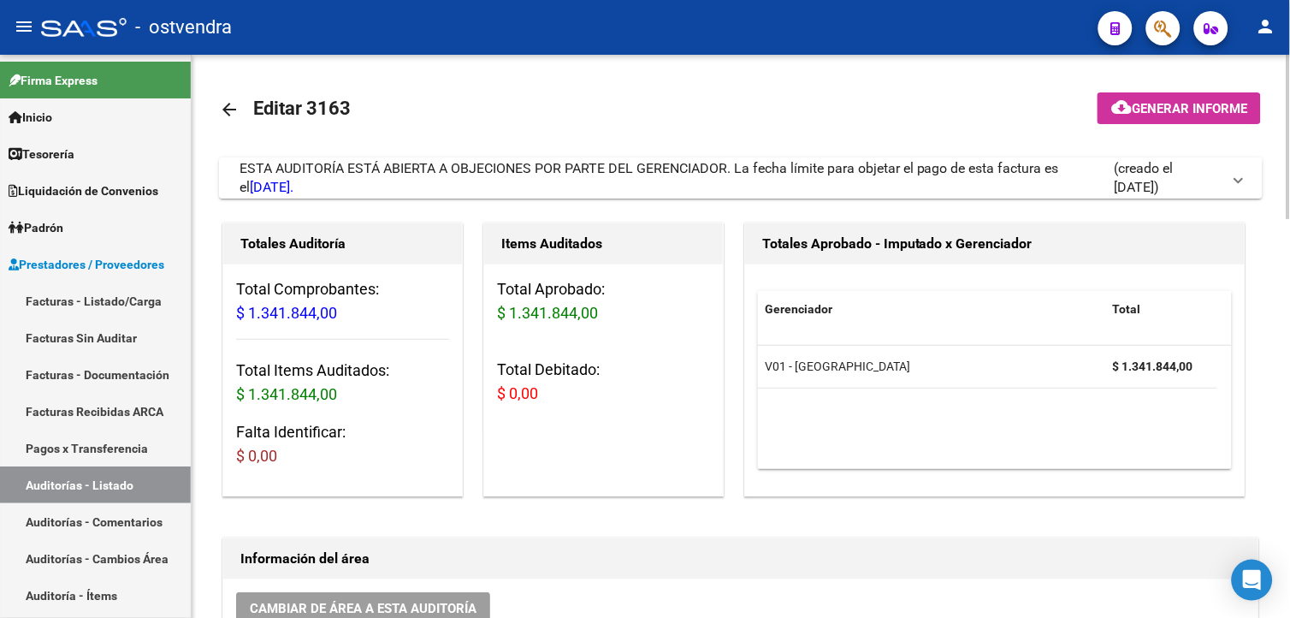
click at [1289, 98] on html "menu - ostvendra person Firma Express Inicio Calendario SSS Instructivos Contac…" at bounding box center [645, 309] width 1290 height 618
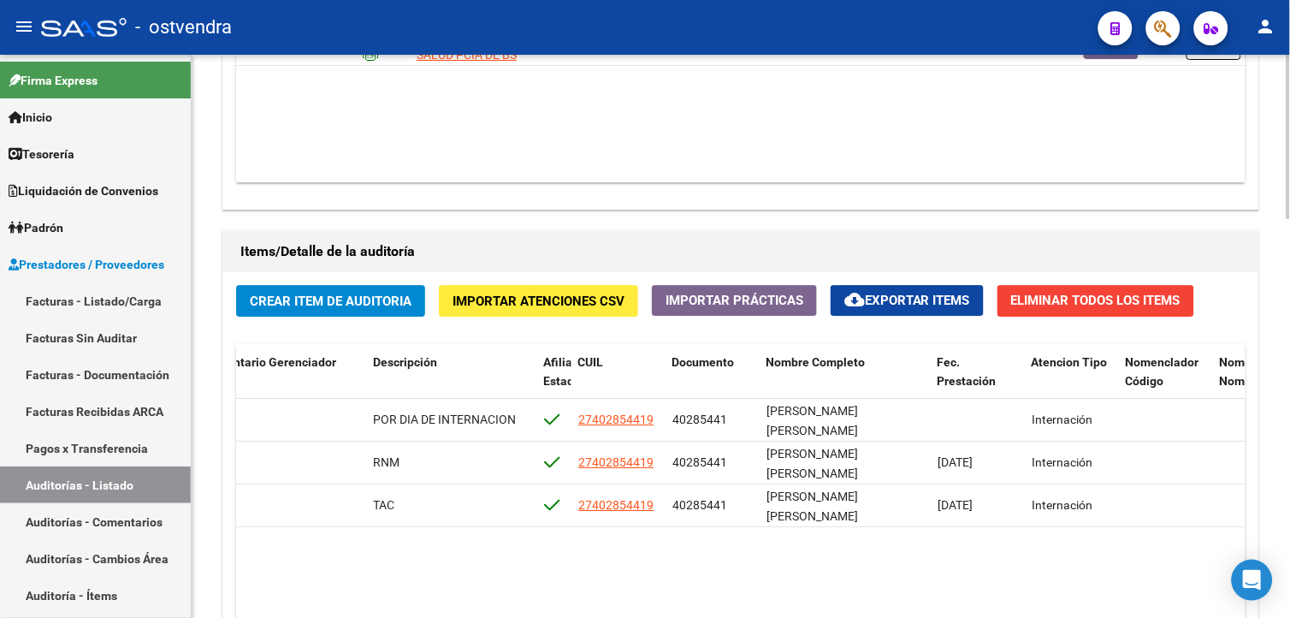
scroll to position [1085, 0]
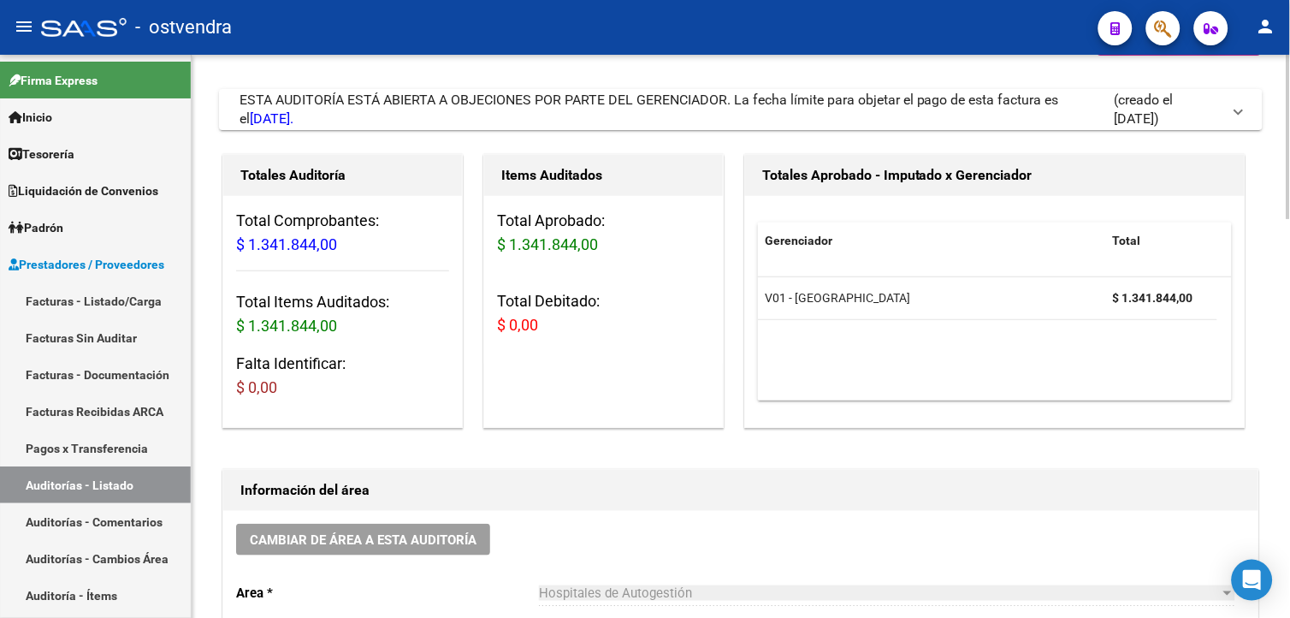
scroll to position [57, 0]
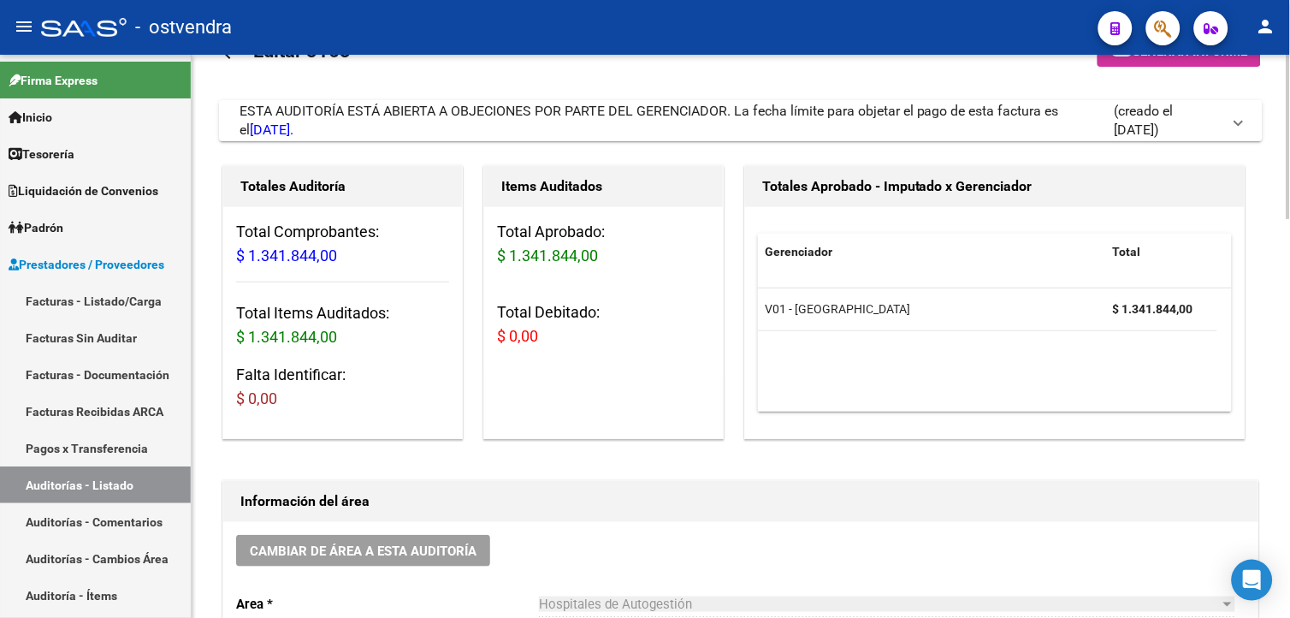
click at [789, 121] on div "ESTA AUDITORÍA ESTÁ ABIERTA A OBJECIONES POR PARTE DEL GERENCIADOR. La fecha lí…" at bounding box center [676, 121] width 874 height 38
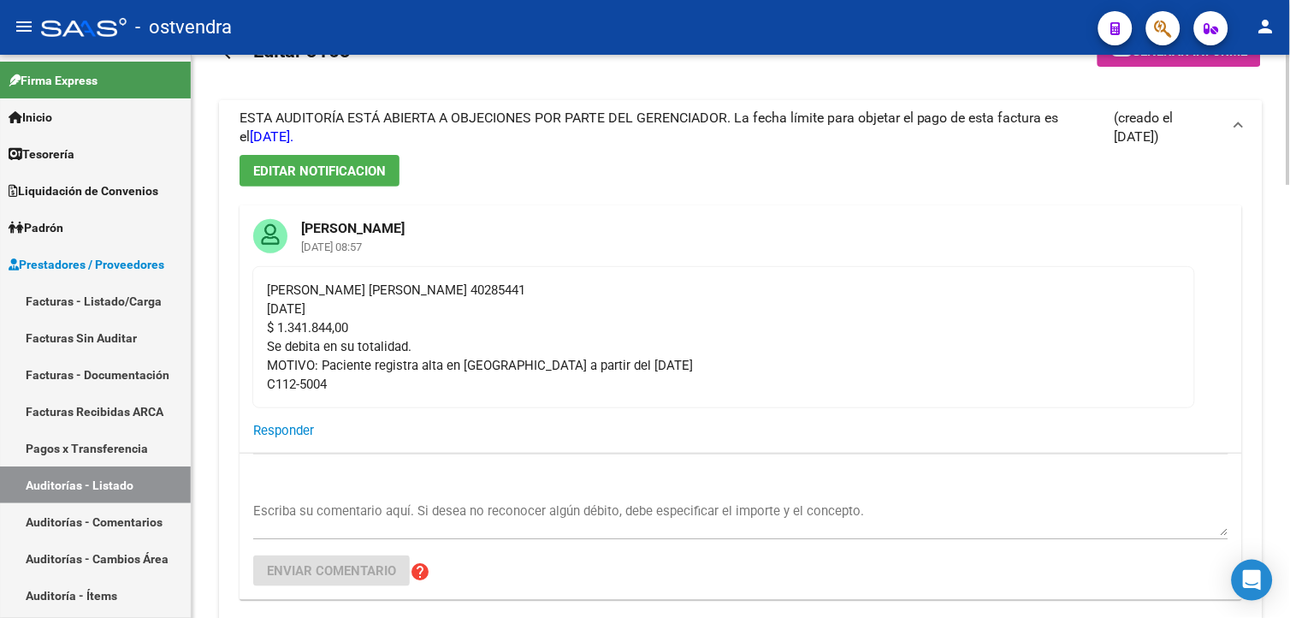
scroll to position [33, 0]
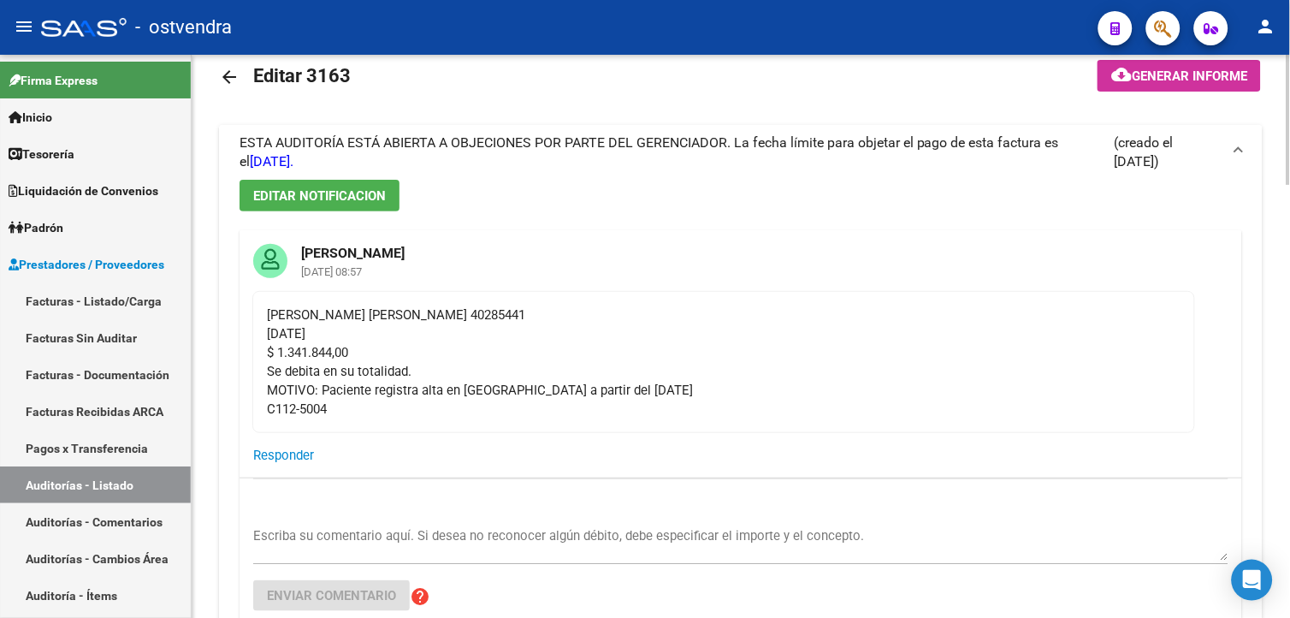
click at [1289, 167] on html "menu - ostvendra person Firma Express Inicio Calendario SSS Instructivos Contac…" at bounding box center [645, 309] width 1290 height 618
click at [1259, 560] on body "menu - ostvendra person Firma Express Inicio Calendario SSS Instructivos Contac…" at bounding box center [645, 309] width 1290 height 618
click at [1264, 588] on div "Open Intercom Messenger" at bounding box center [1252, 580] width 45 height 45
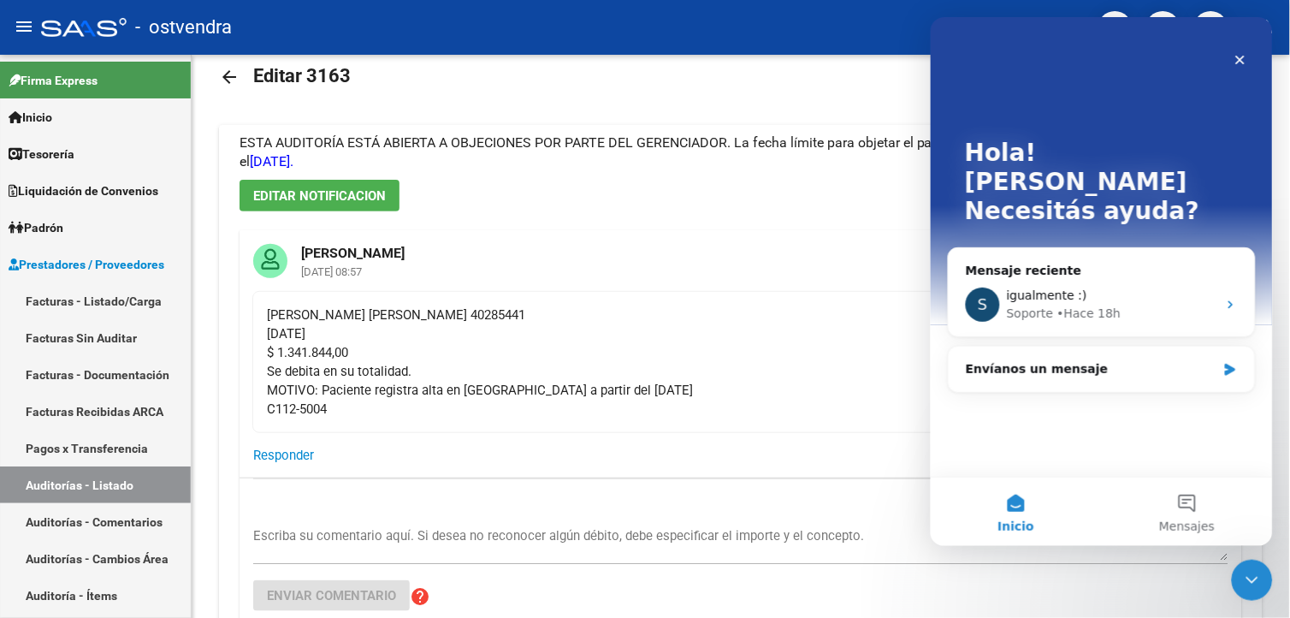
scroll to position [0, 0]
click at [1097, 286] on div "igualmente :)" at bounding box center [1111, 295] width 210 height 18
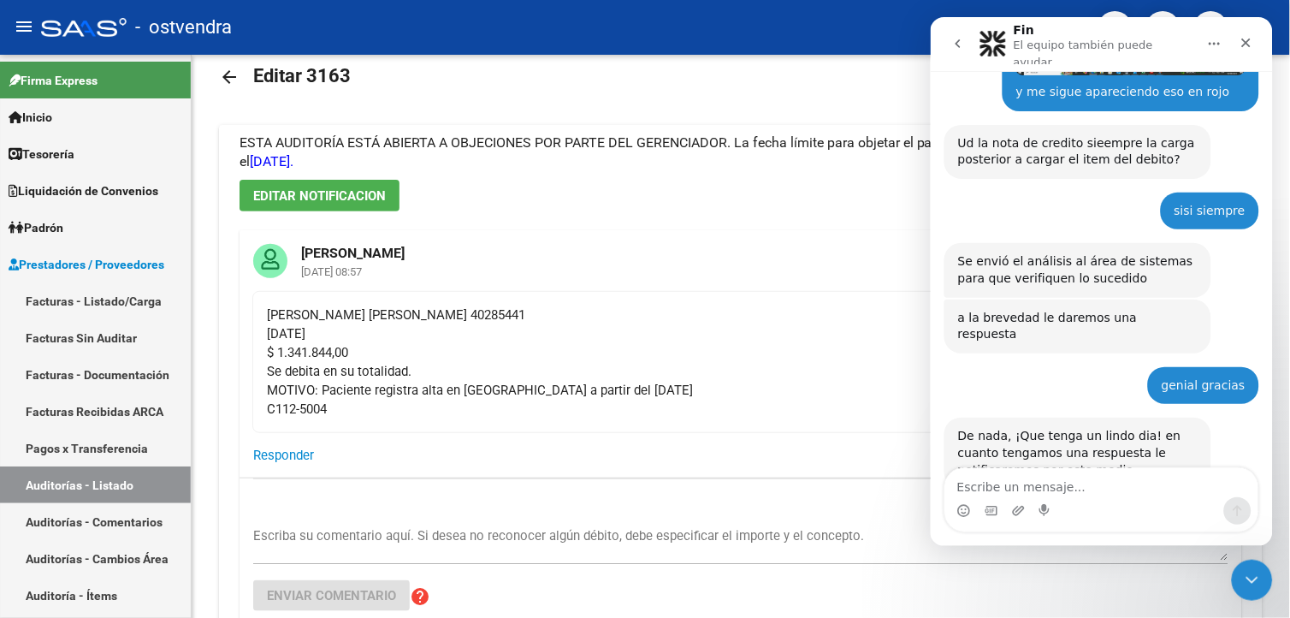
scroll to position [1503, 0]
